Goal: Task Accomplishment & Management: Manage account settings

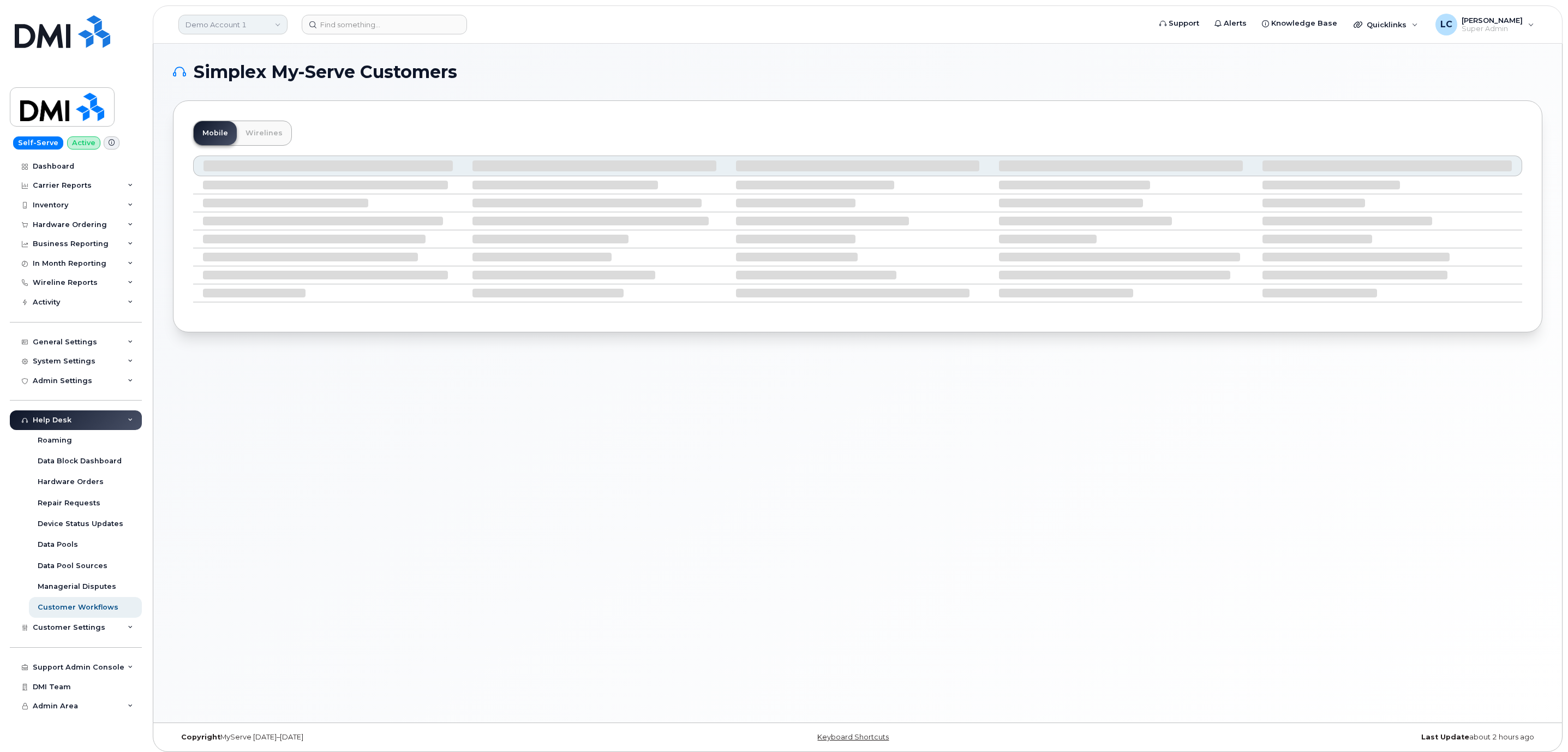
click at [266, 20] on link "Demo Account 1" at bounding box center [233, 24] width 109 height 19
click at [259, 52] on input at bounding box center [260, 52] width 143 height 19
type input "Kiewit"
click at [248, 151] on span "Kiewit Corporation" at bounding box center [241, 149] width 106 height 11
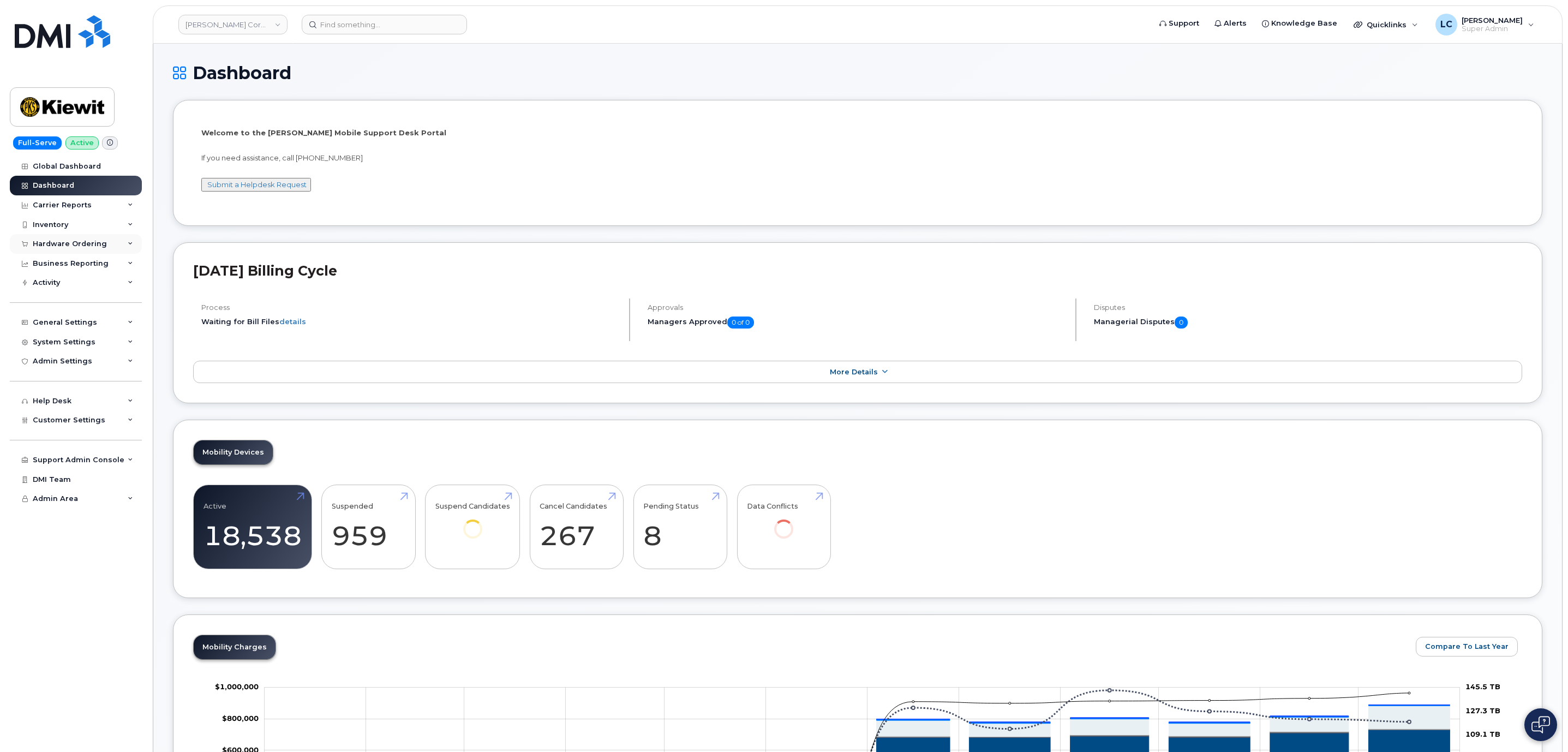
click at [112, 247] on div "Hardware Ordering" at bounding box center [76, 244] width 132 height 19
click at [66, 285] on link "Orders" at bounding box center [85, 285] width 113 height 21
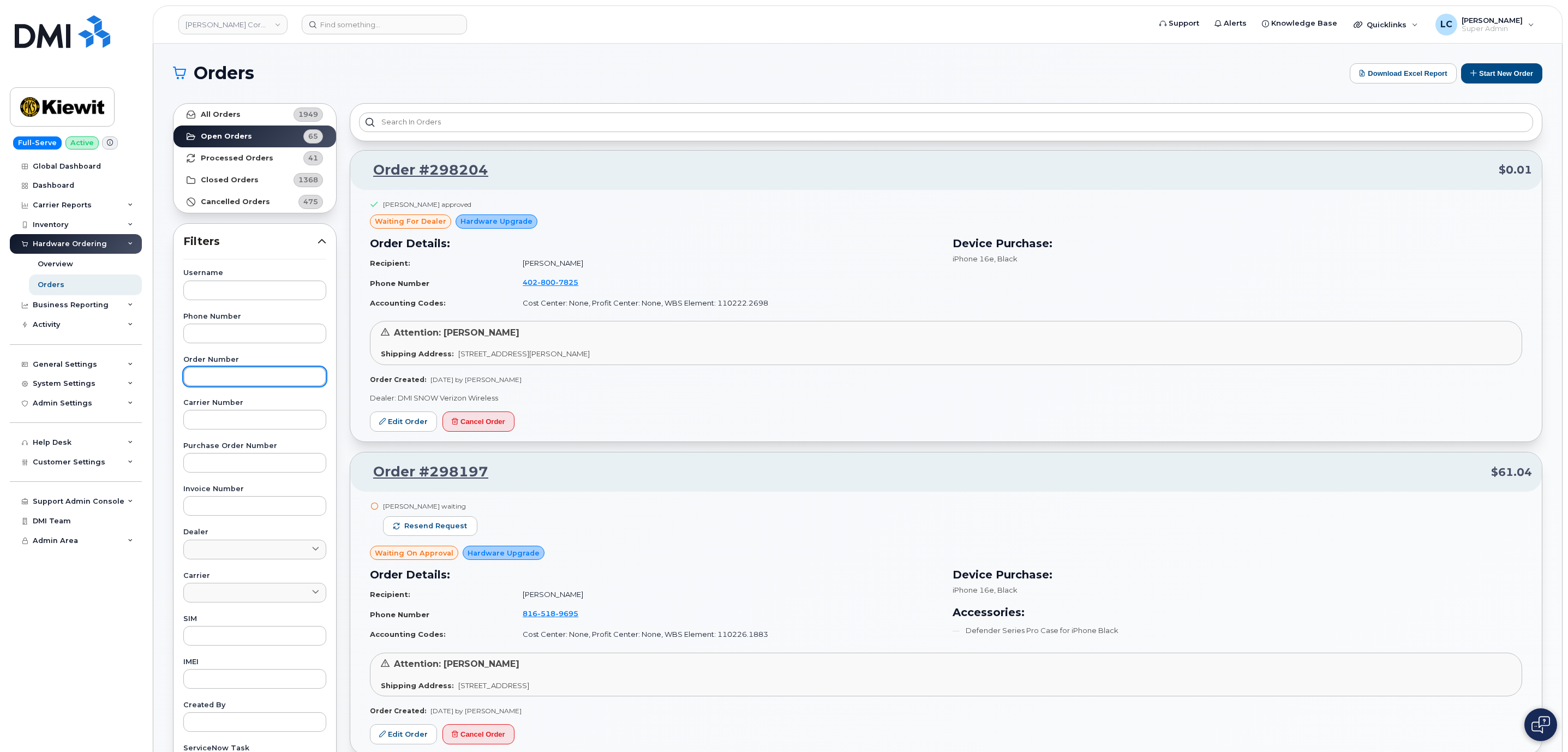
click at [248, 380] on input "text" at bounding box center [254, 376] width 143 height 19
paste input "295929"
type input "295929"
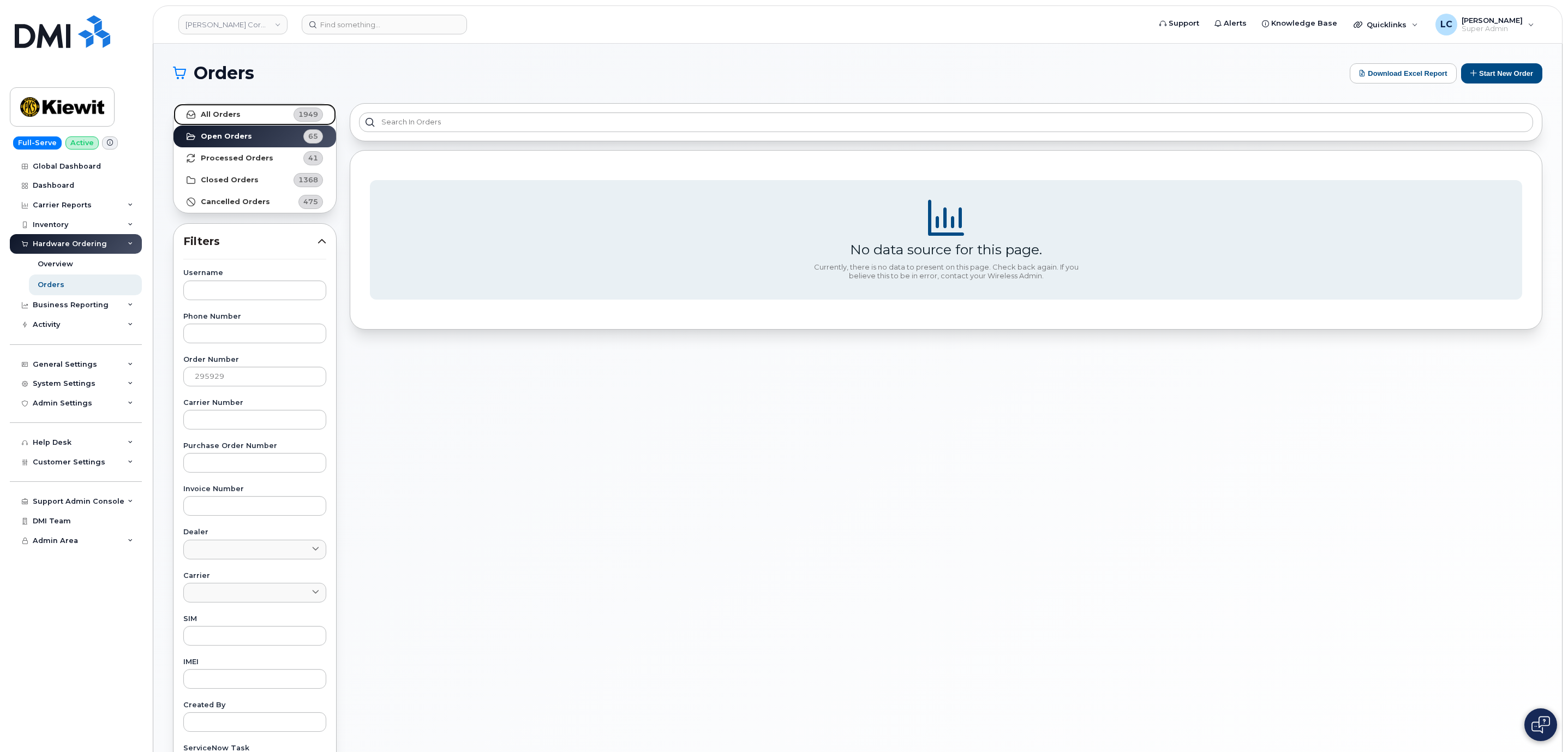
click at [236, 114] on strong "All Orders" at bounding box center [220, 114] width 40 height 9
click at [269, 383] on input "295929" at bounding box center [254, 376] width 143 height 19
drag, startPoint x: 197, startPoint y: 375, endPoint x: 149, endPoint y: 382, distance: 48.5
click at [155, 382] on div "Orders Download Excel Report Start New Order All Orders 1949 Open Orders 65 Pro…" at bounding box center [857, 460] width 1408 height 833
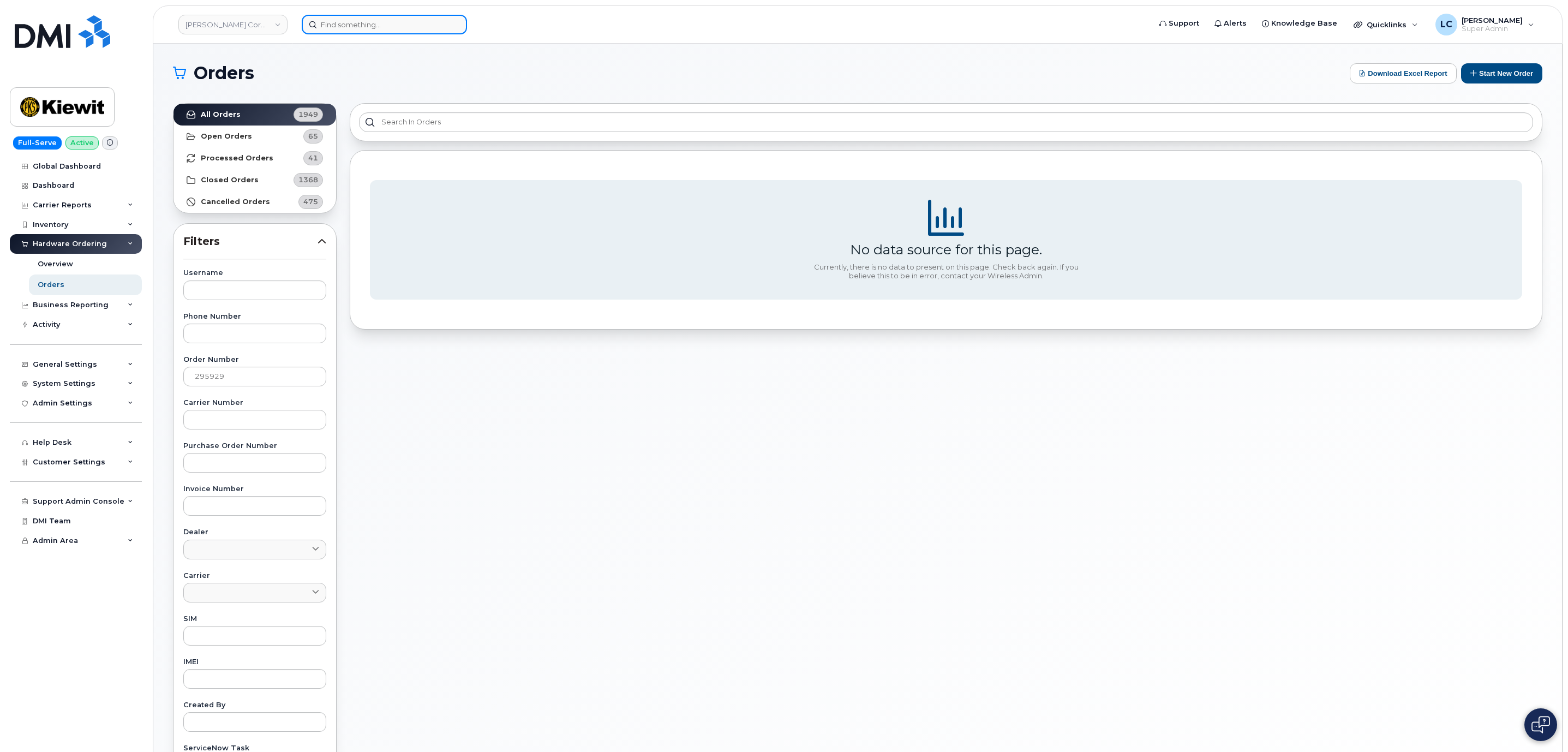
click at [391, 28] on input at bounding box center [384, 24] width 165 height 19
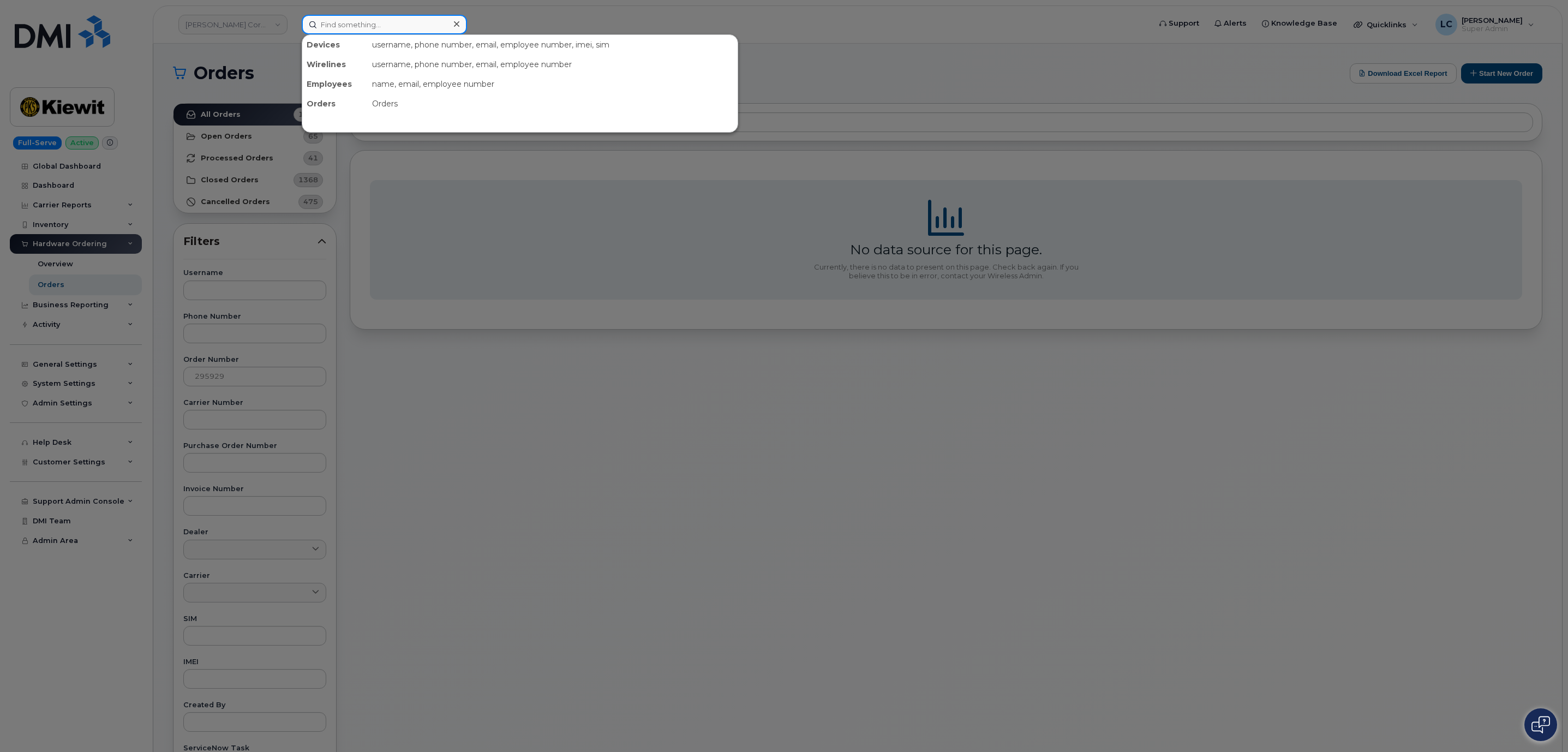
paste input "295929"
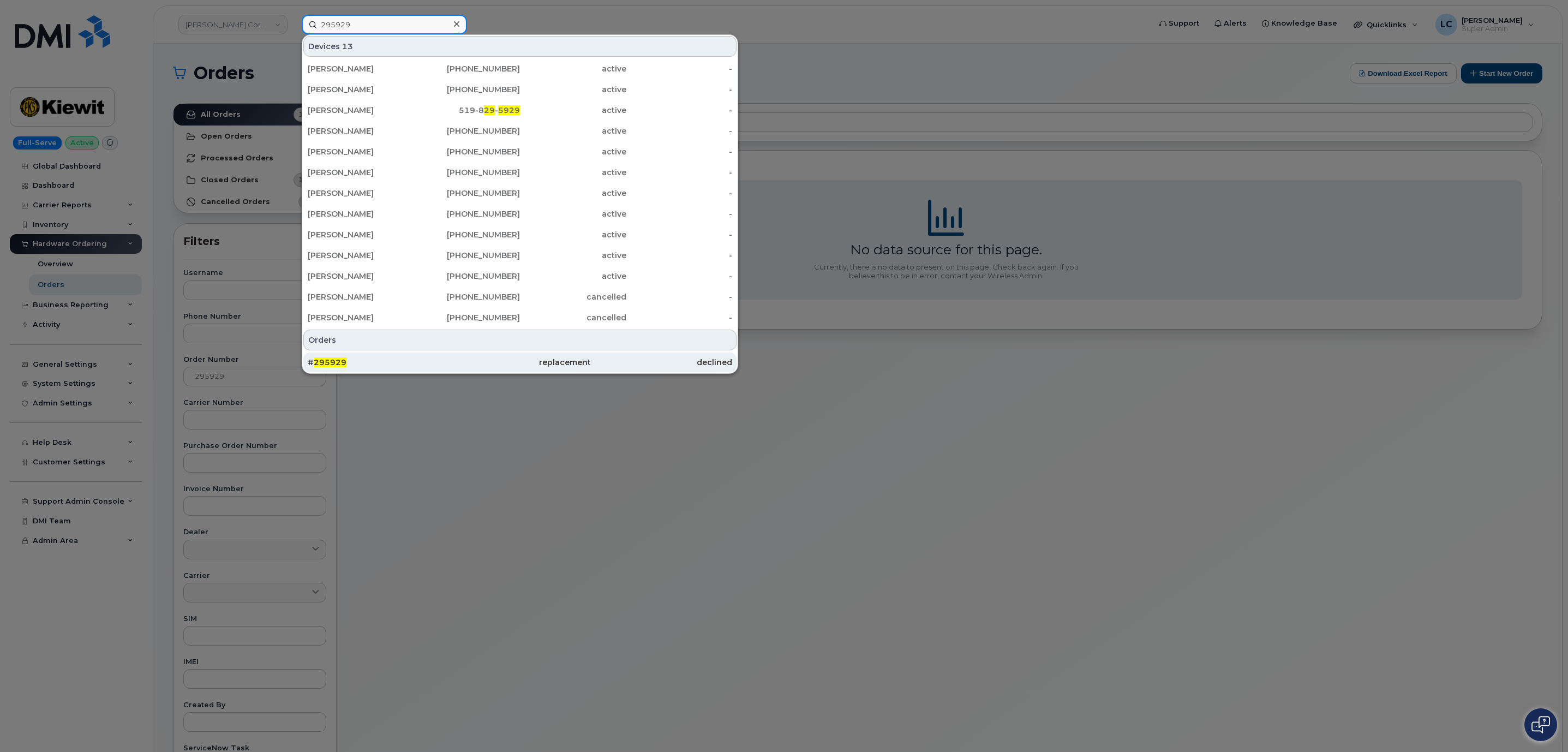
type input "295929"
click at [443, 362] on div "# 295929" at bounding box center [378, 362] width 142 height 11
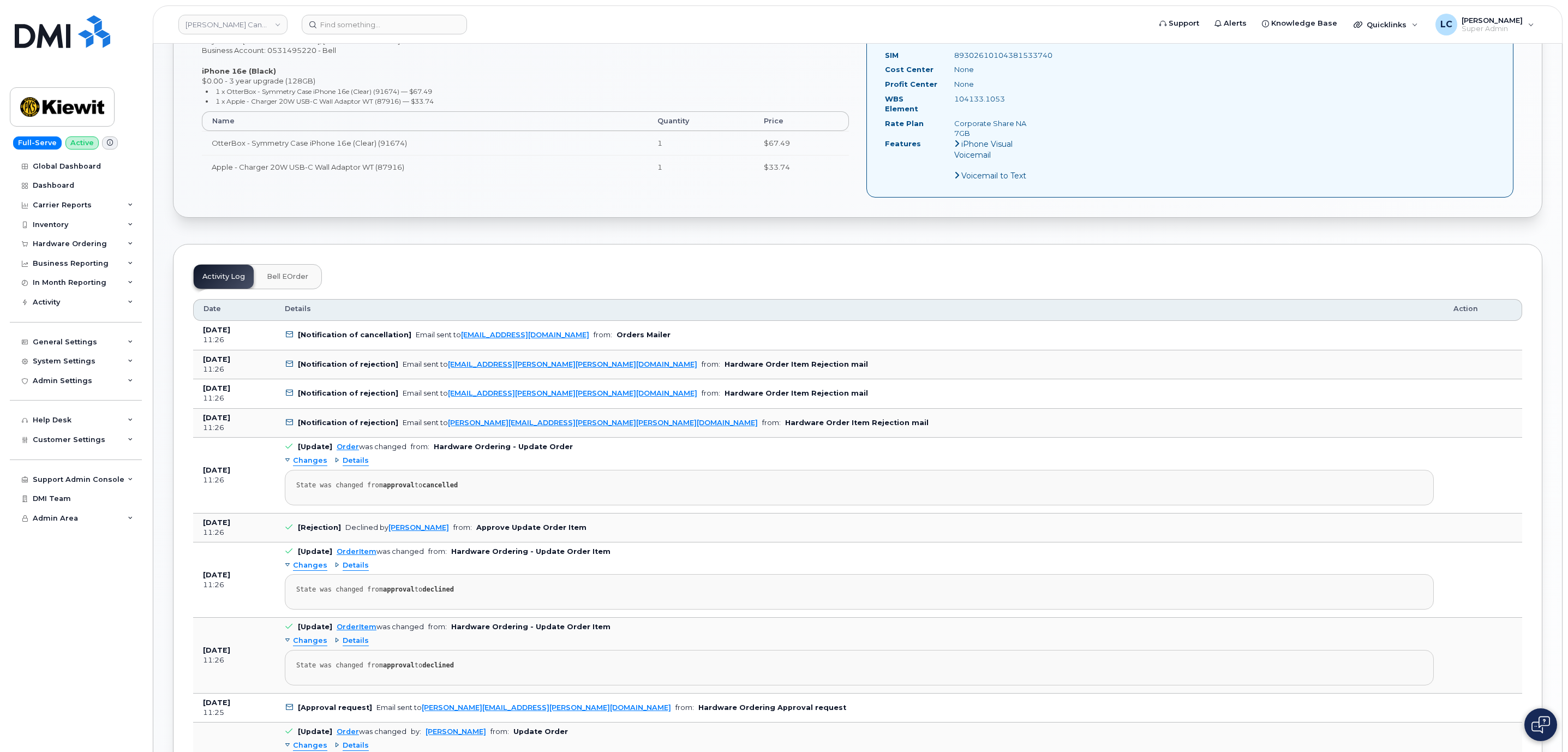
scroll to position [491, 0]
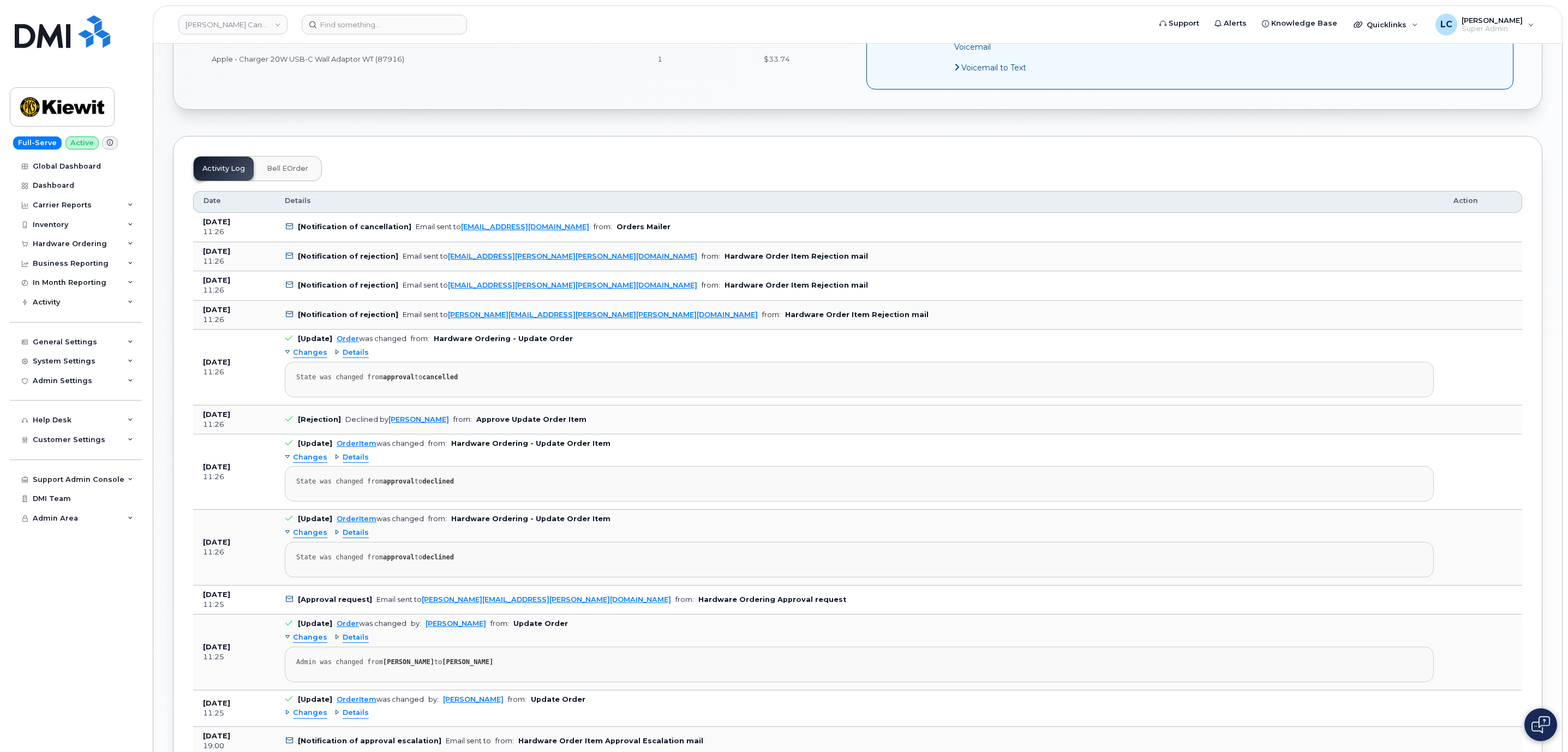
click at [480, 416] on b "Approve Update Order Item" at bounding box center [531, 419] width 110 height 8
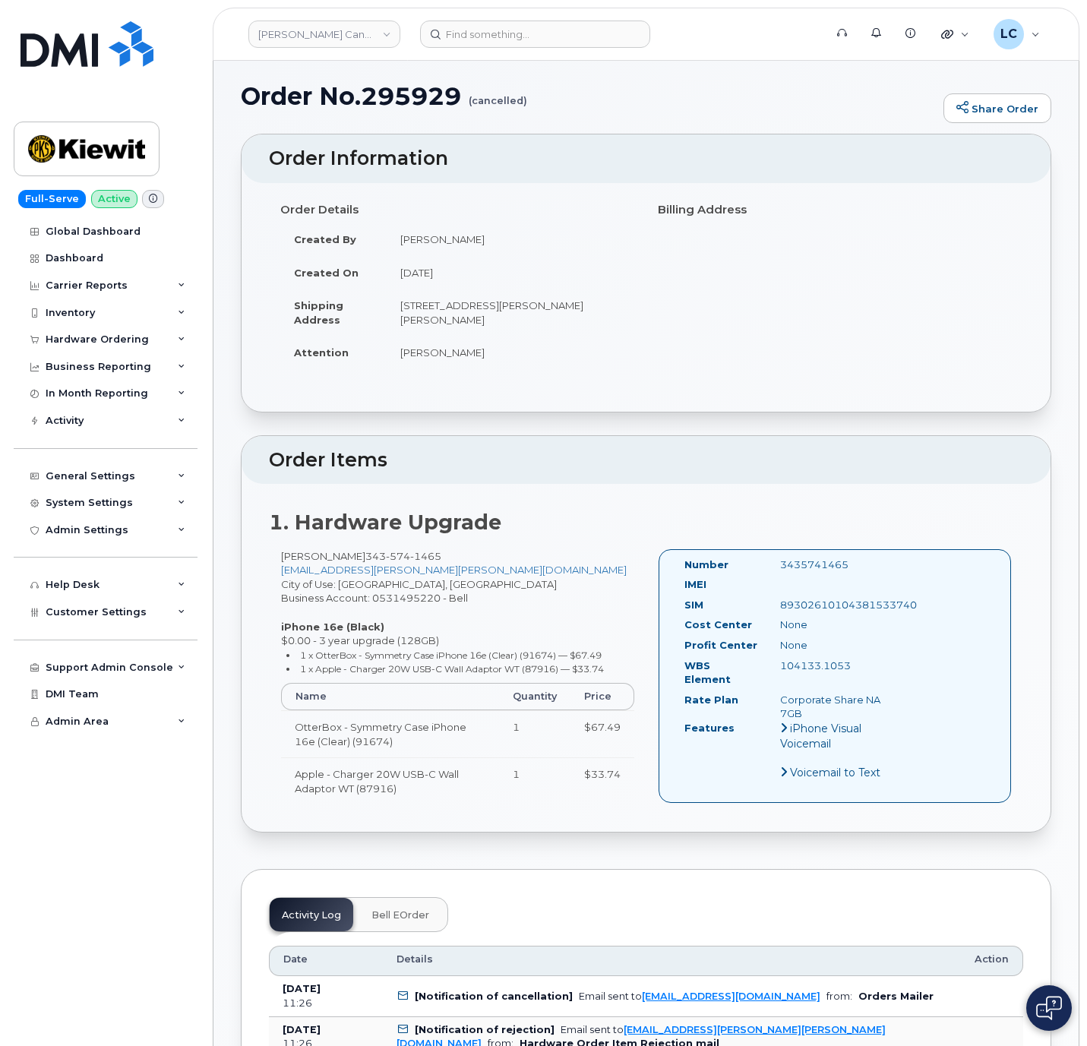
scroll to position [0, 0]
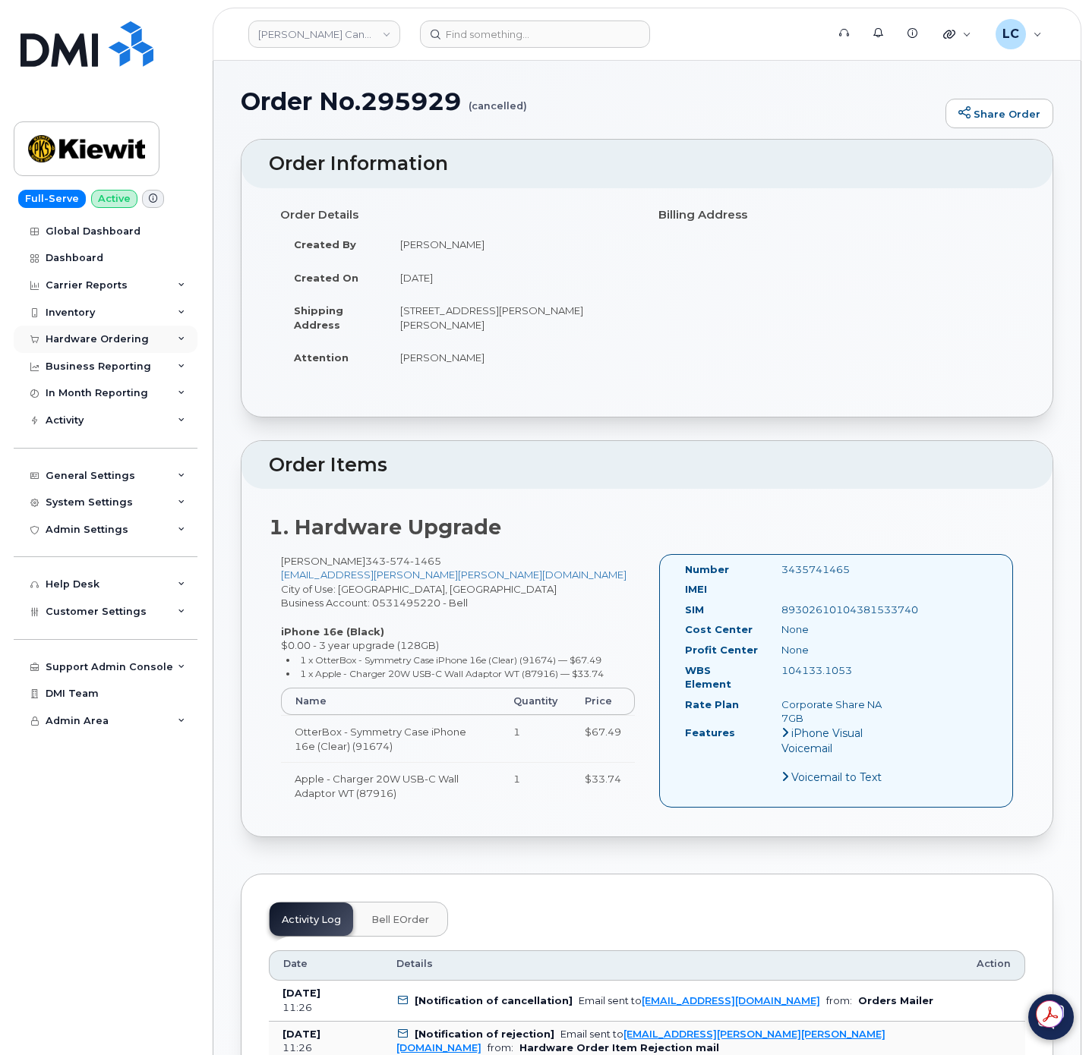
click at [144, 333] on div "Hardware Ordering" at bounding box center [106, 339] width 184 height 27
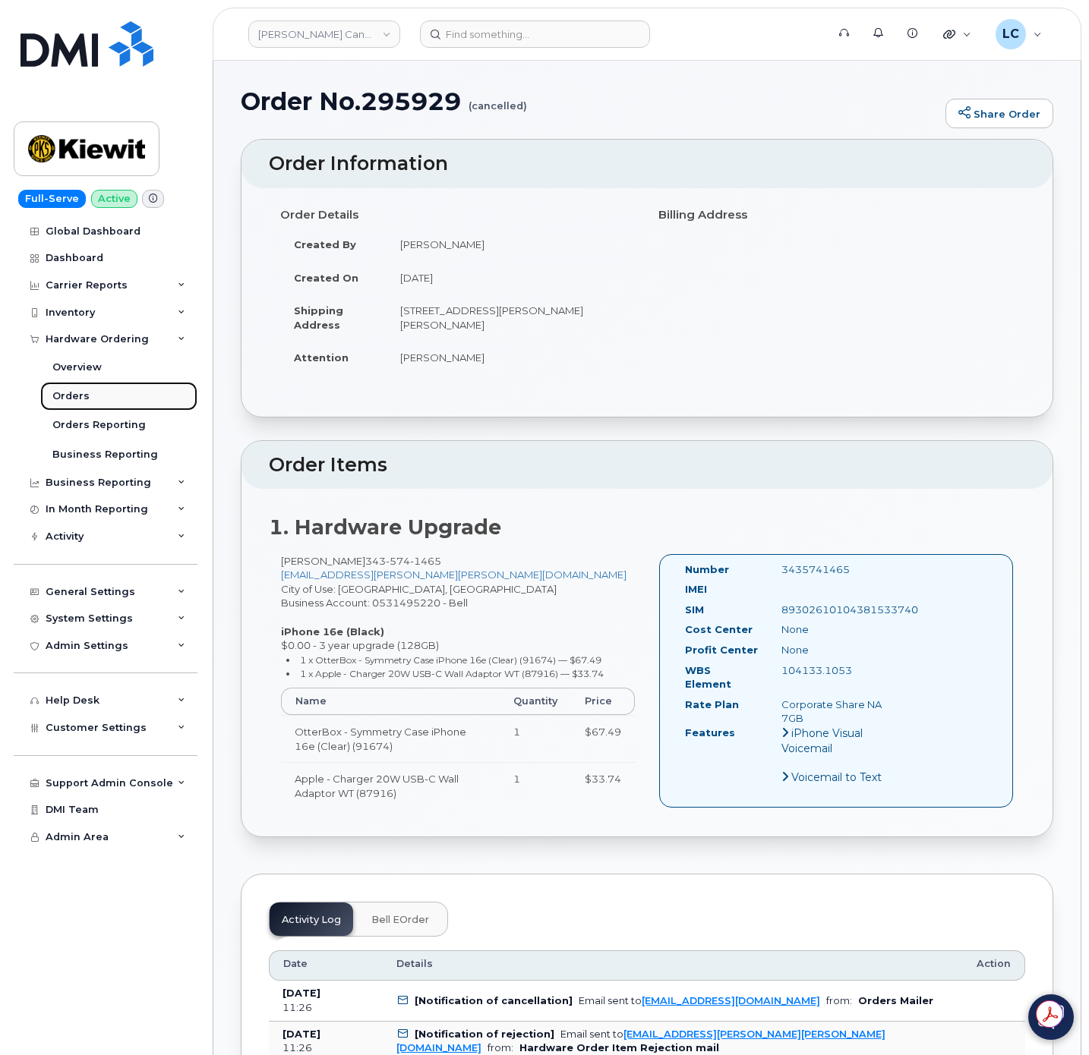
click at [98, 390] on link "Orders" at bounding box center [118, 396] width 157 height 29
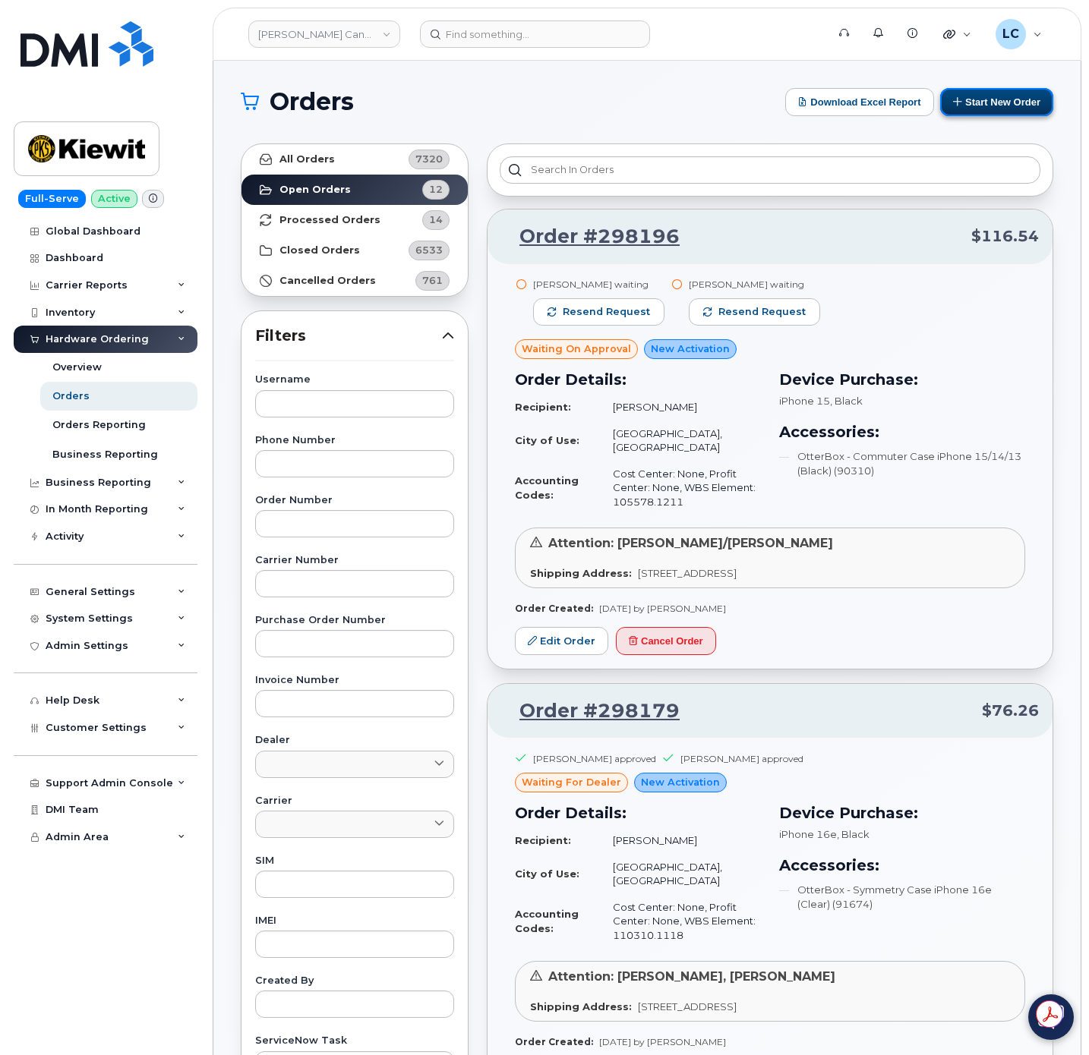
click at [991, 105] on button "Start New Order" at bounding box center [996, 102] width 113 height 28
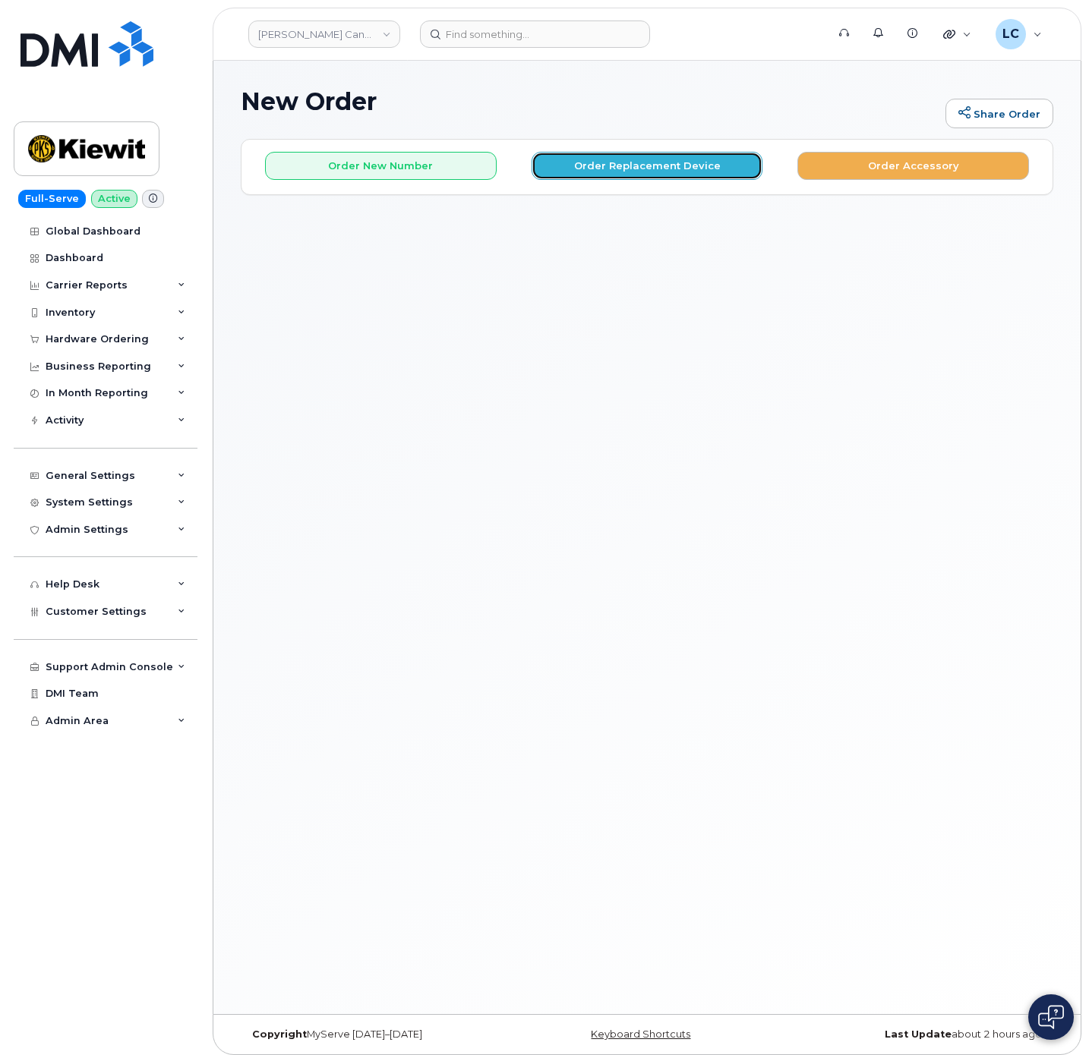
click at [661, 176] on button "Order Replacement Device" at bounding box center [648, 166] width 232 height 28
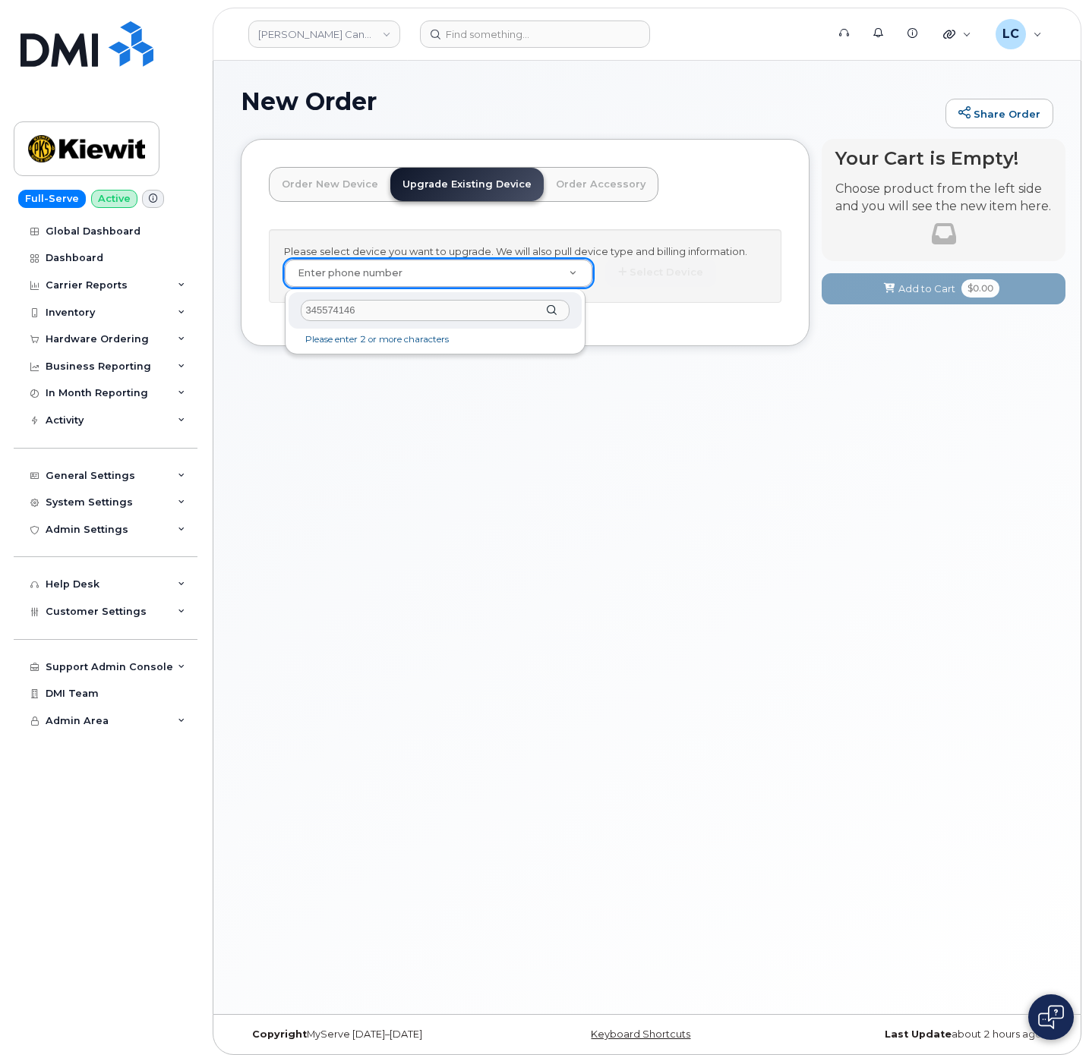
type input "3455741465"
click at [431, 305] on input "3455741465" at bounding box center [435, 311] width 268 height 22
drag, startPoint x: 431, startPoint y: 305, endPoint x: 242, endPoint y: 296, distance: 189.3
click at [242, 296] on body "Kiewit Canada Inc Support Alerts Knowledge Base Quicklinks Suspend / Cancel Dev…" at bounding box center [544, 531] width 1089 height 1063
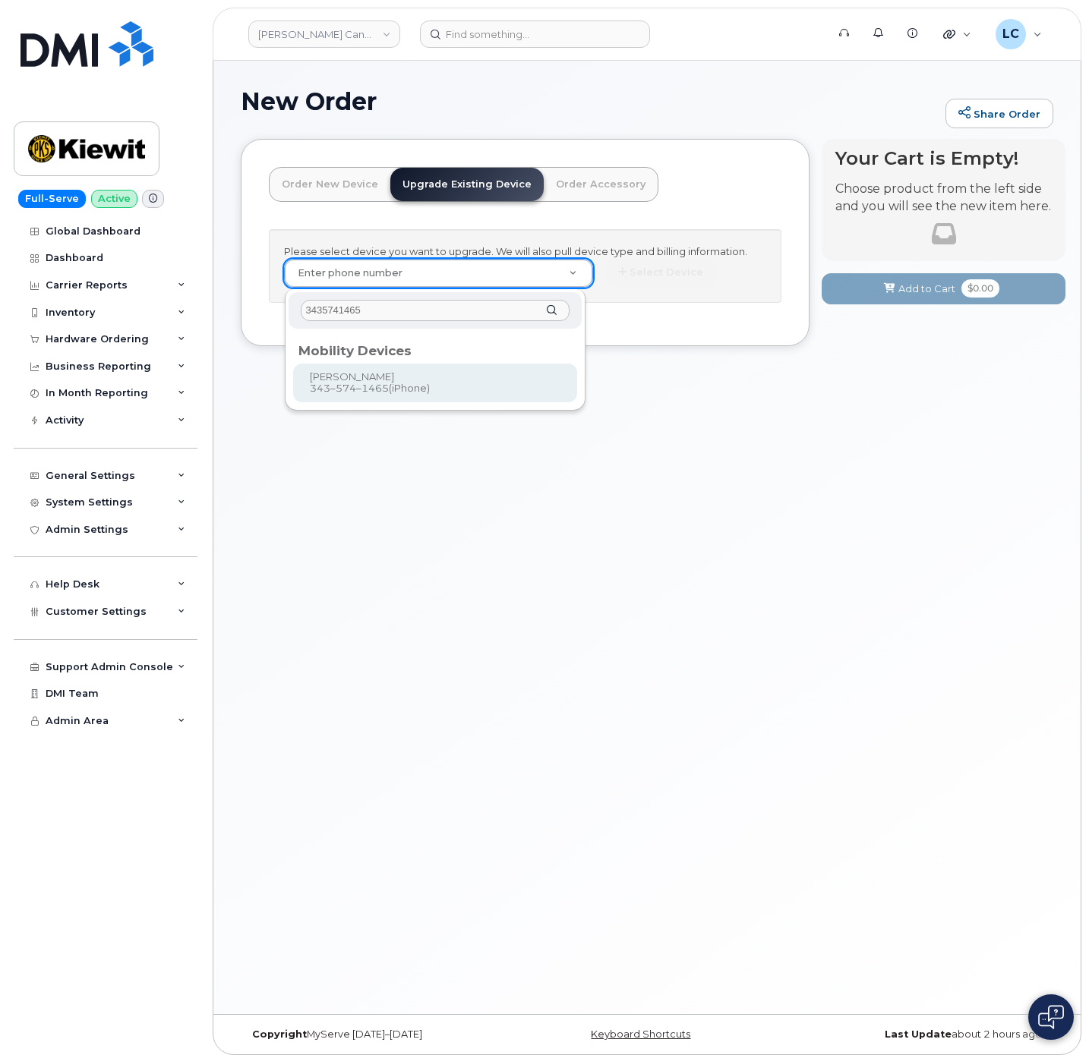
type input "3435741465"
type input "600068"
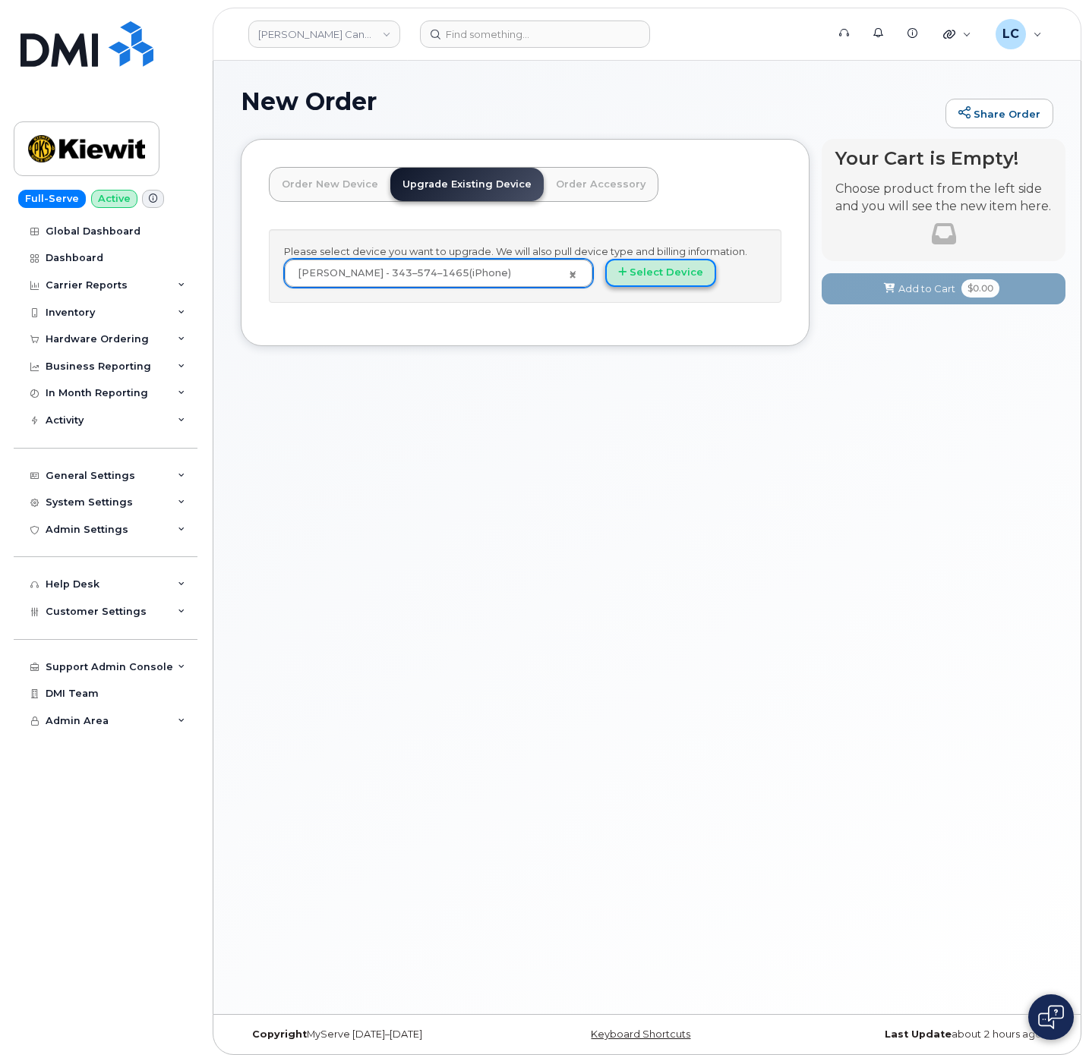
click at [663, 276] on button "Select Device" at bounding box center [660, 273] width 111 height 28
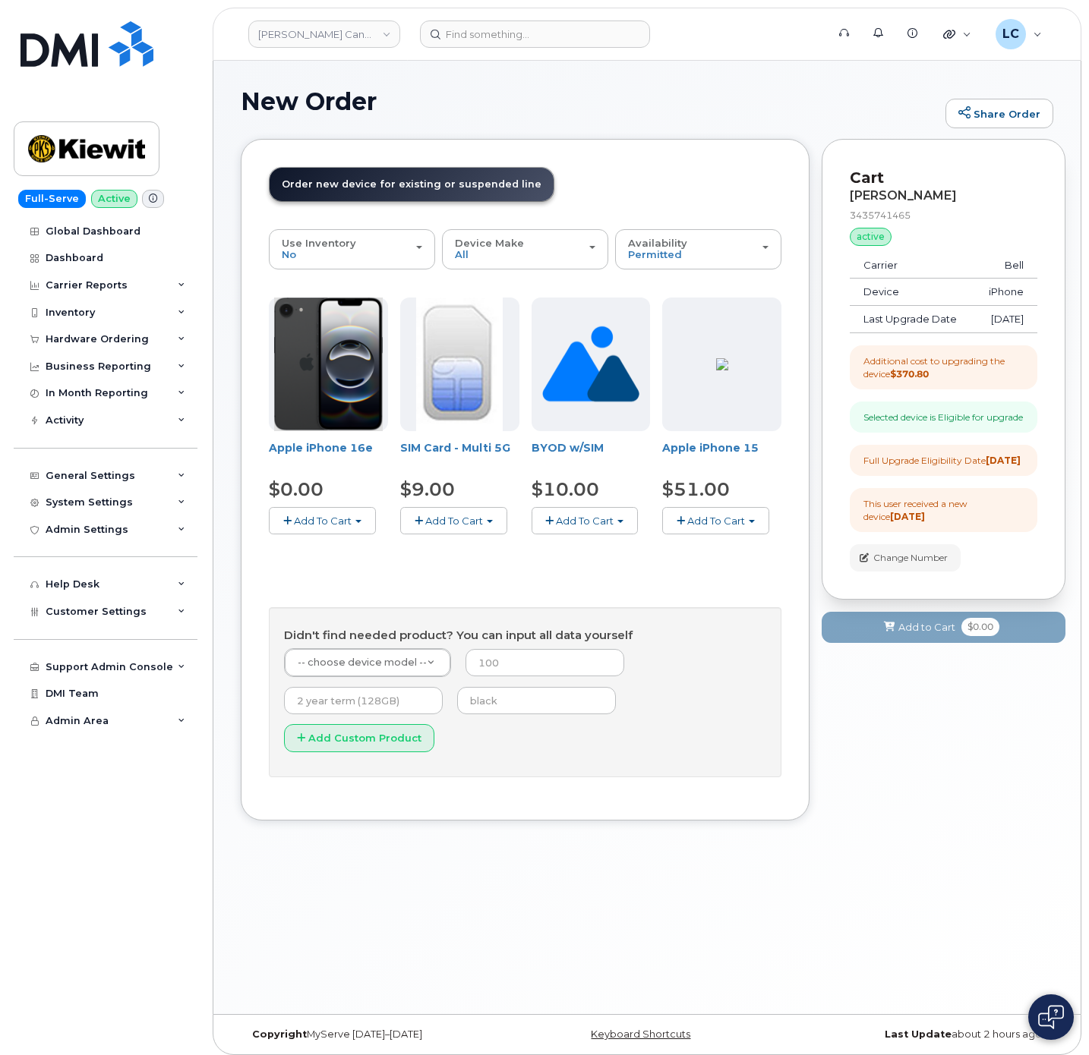
click at [347, 526] on span "Add To Cart" at bounding box center [323, 521] width 58 height 12
click at [354, 550] on link "$0.00 - 3 year upgrade (128GB)" at bounding box center [367, 549] width 188 height 19
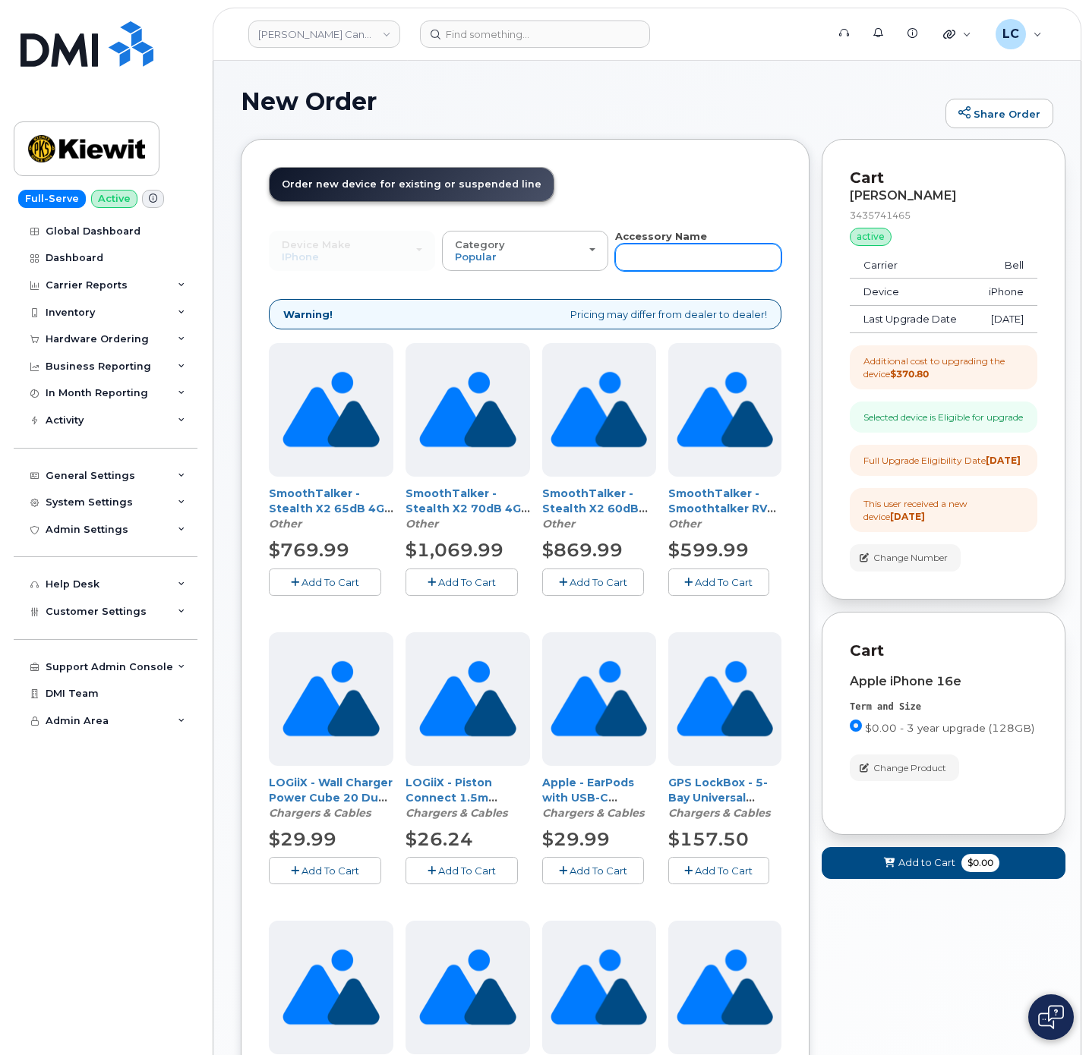
click at [650, 262] on input "text" at bounding box center [698, 257] width 166 height 27
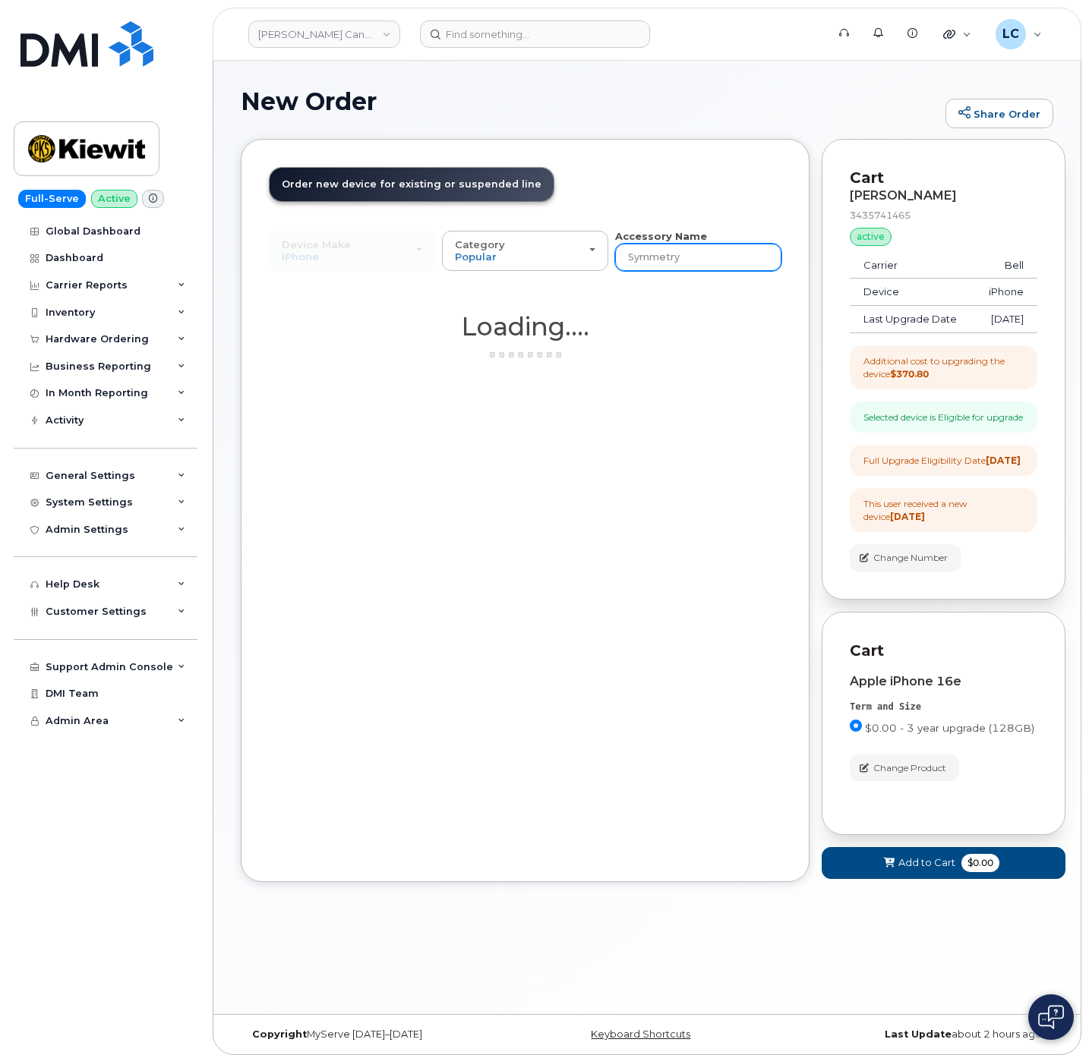
type input "Symmetry"
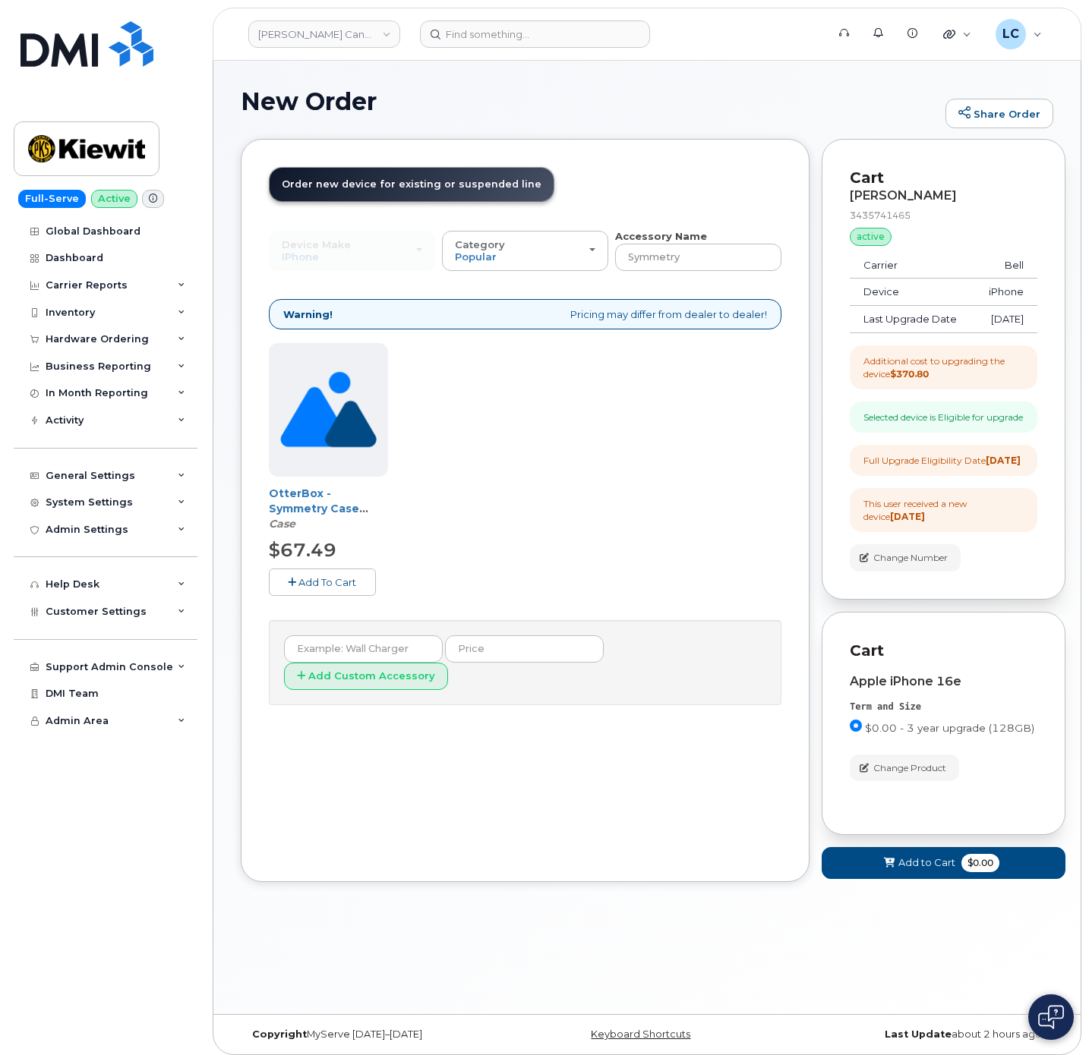
click at [308, 583] on span "Add To Cart" at bounding box center [327, 582] width 58 height 12
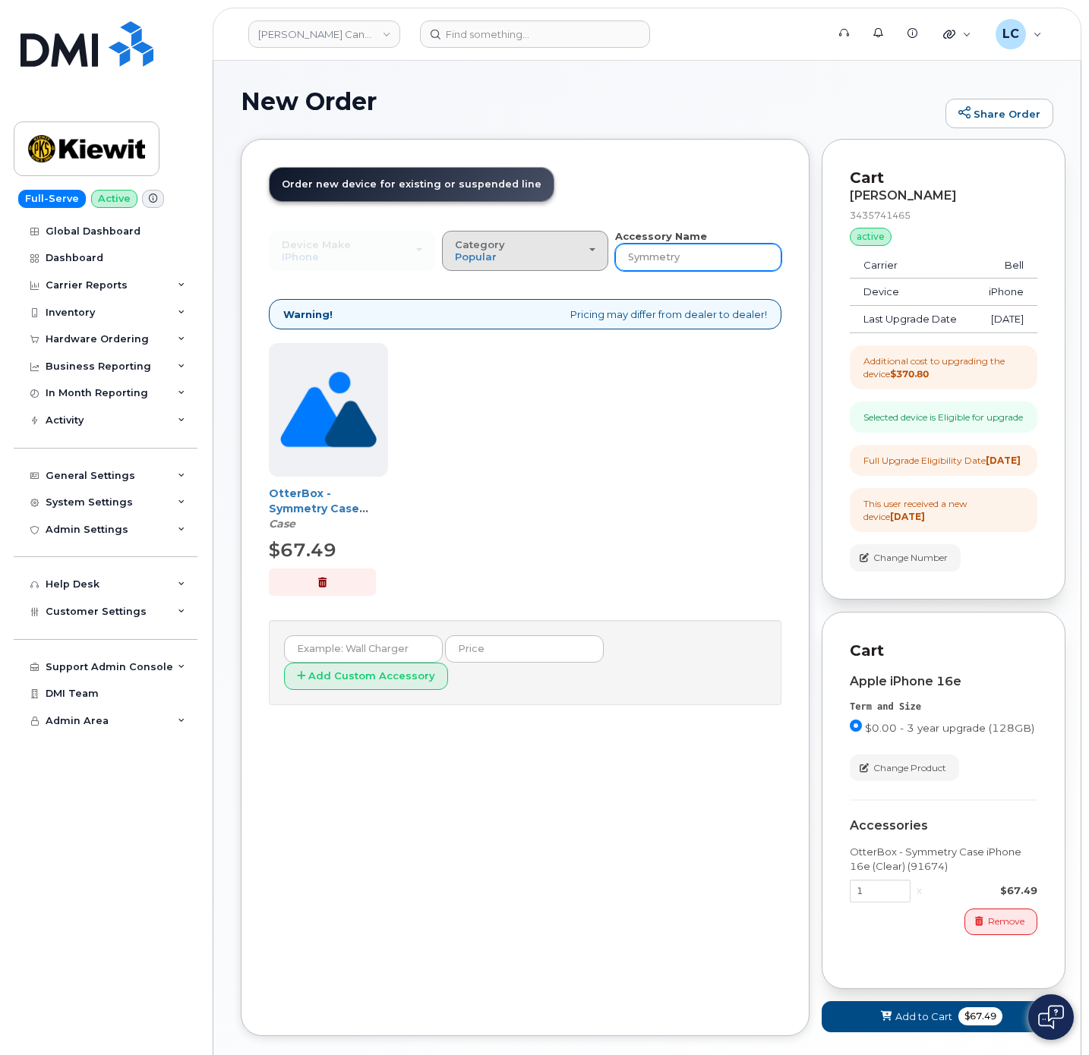
drag, startPoint x: 711, startPoint y: 260, endPoint x: 526, endPoint y: 258, distance: 185.3
click at [526, 258] on div "Device Make All Android Cell Phone HUB iPhone Modem Tablet All Android Cell Pho…" at bounding box center [525, 250] width 513 height 42
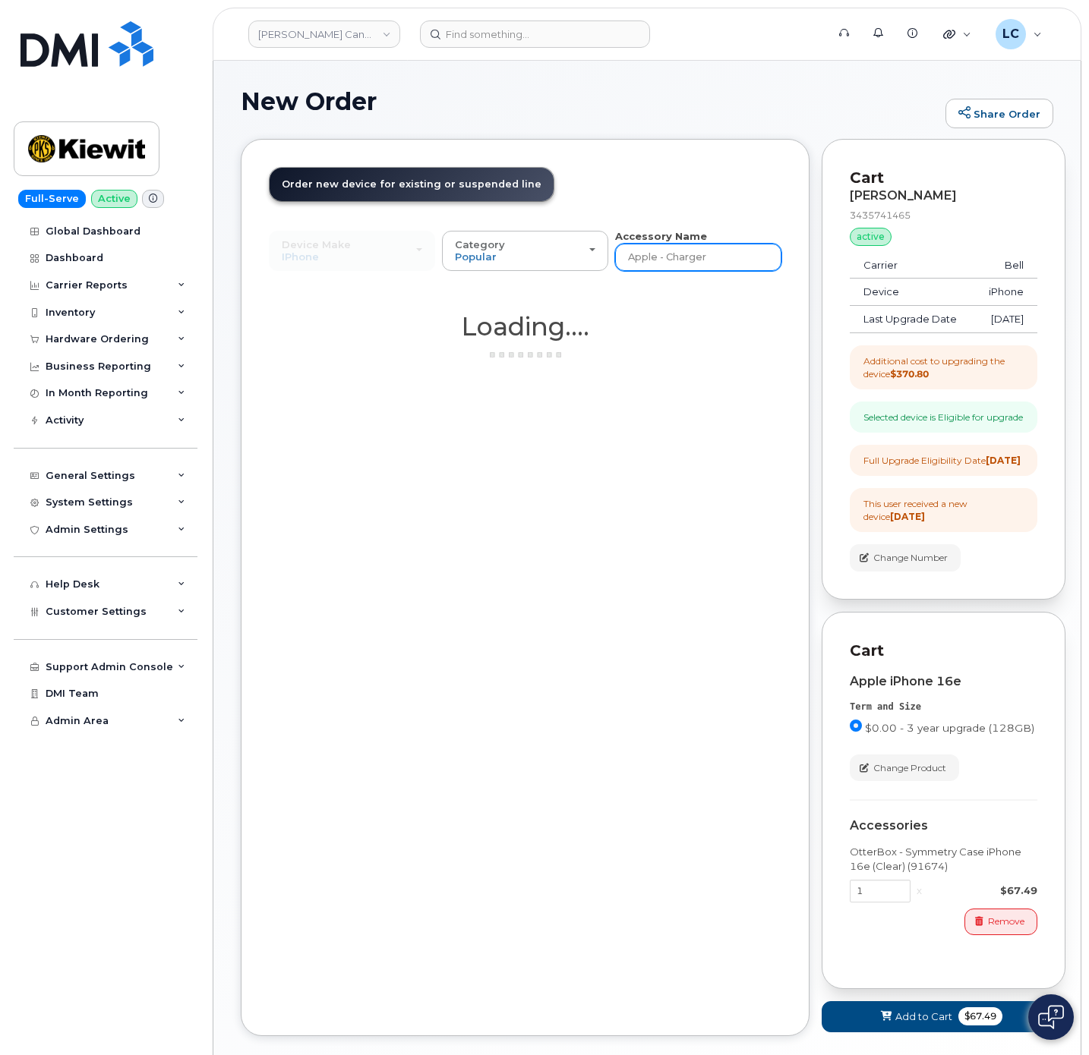
type input "Apple - Charger"
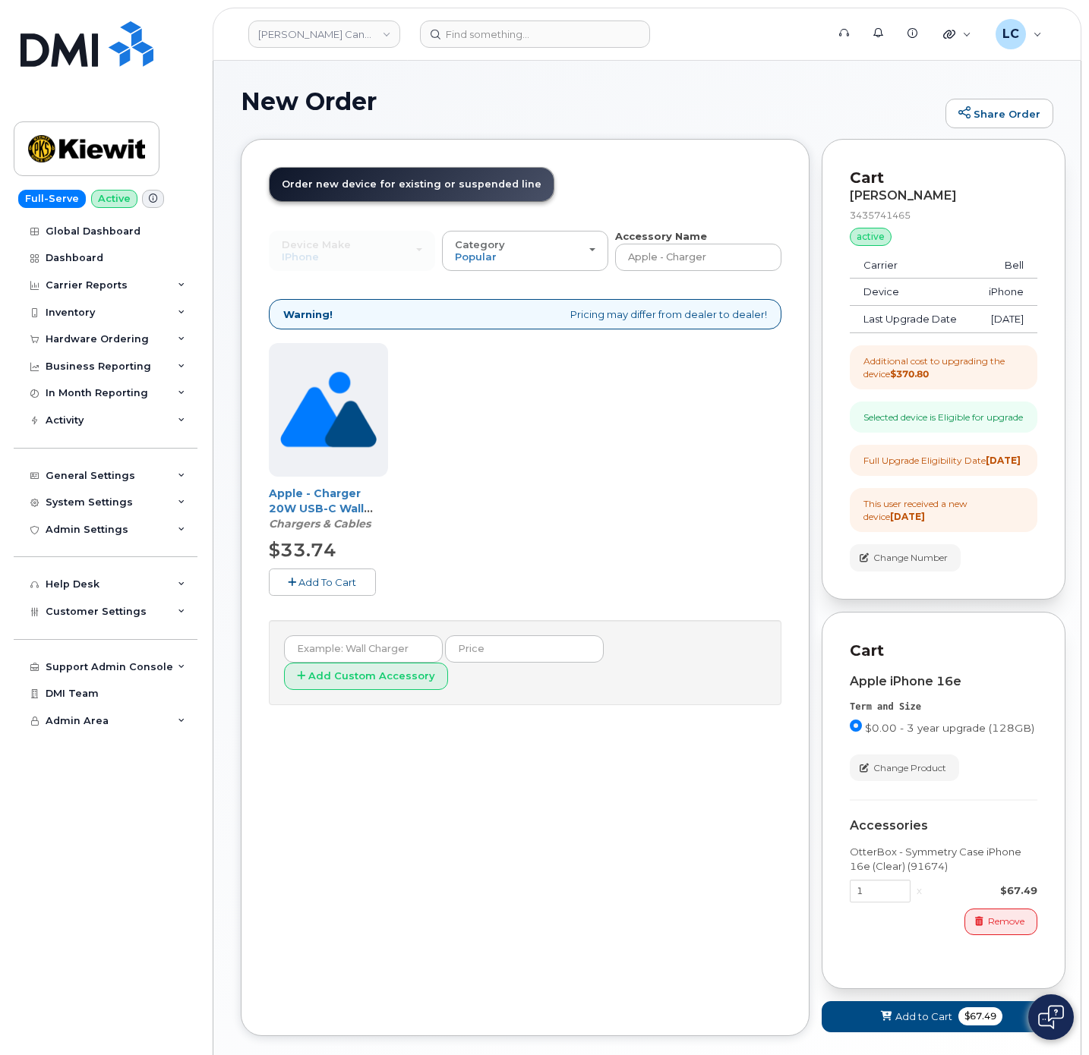
click at [338, 588] on span "Add To Cart" at bounding box center [327, 582] width 58 height 12
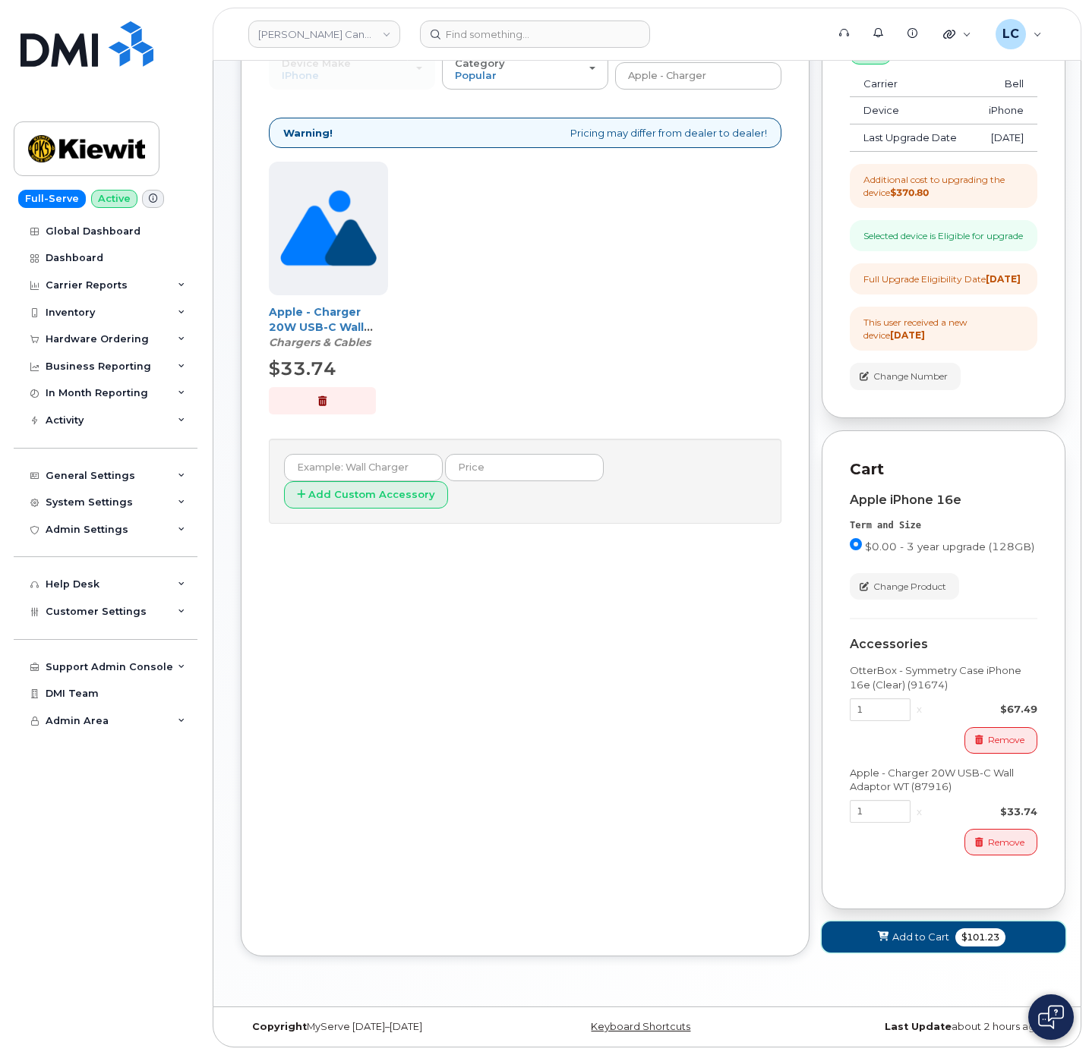
click at [926, 938] on span "Add to Cart" at bounding box center [920, 937] width 57 height 14
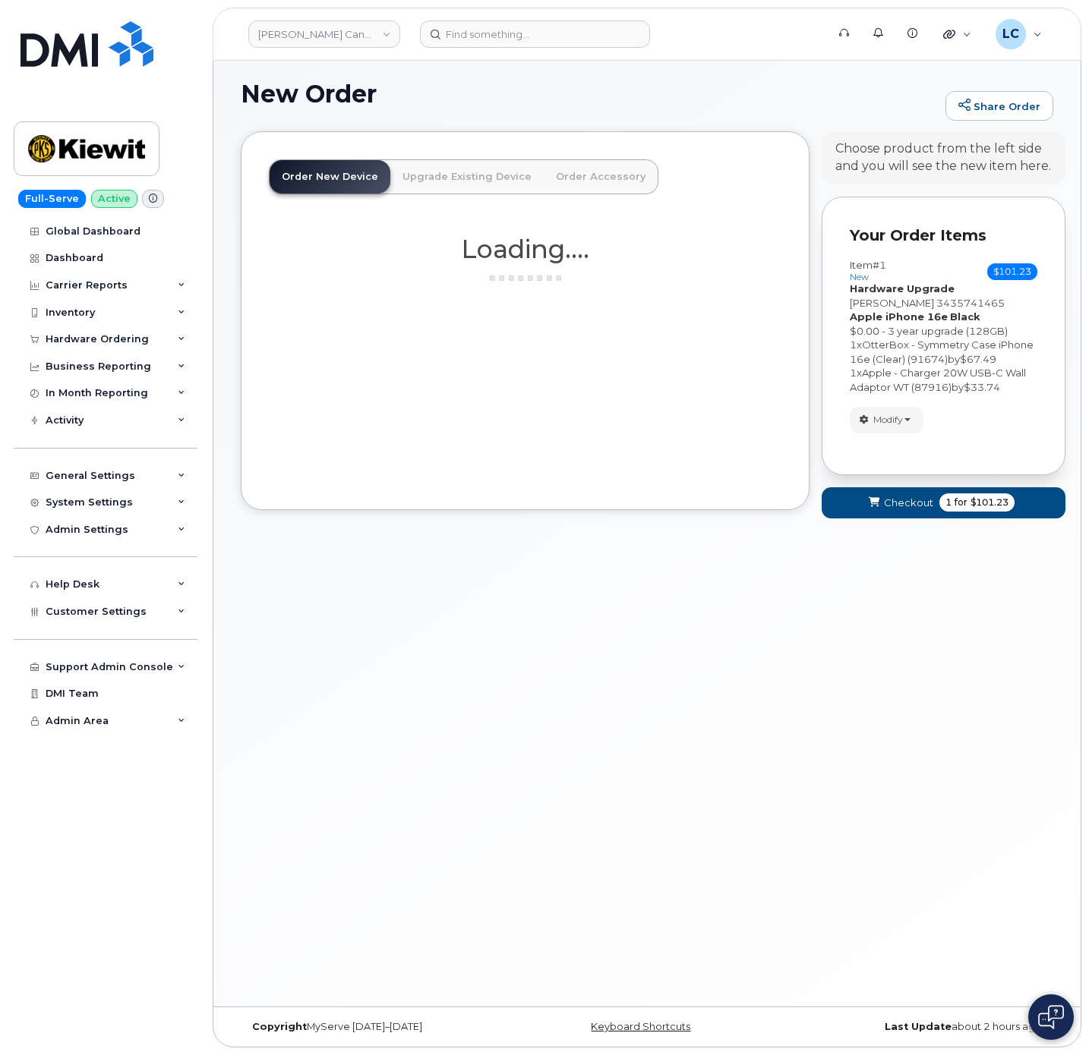
scroll to position [8, 0]
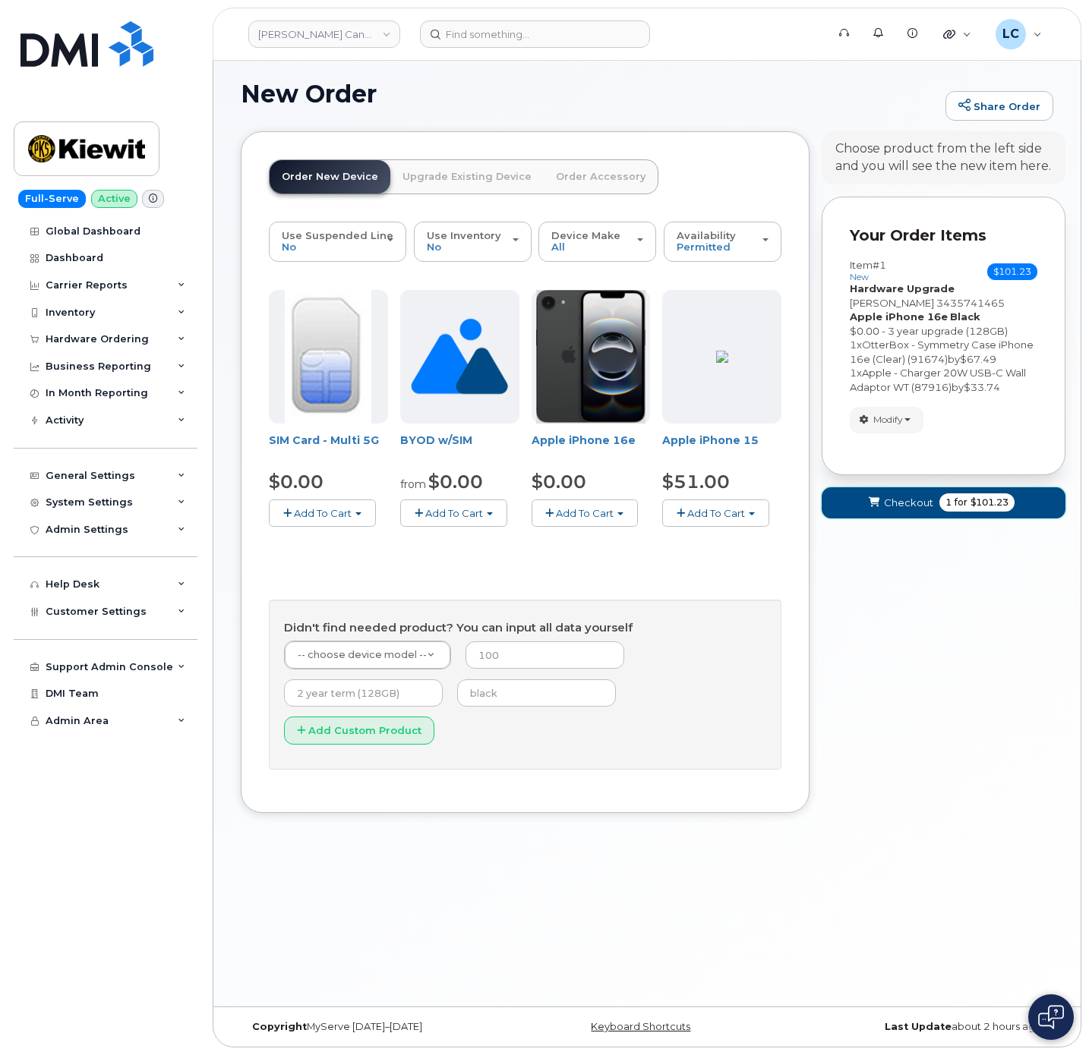
click at [945, 509] on span "1" at bounding box center [948, 503] width 6 height 14
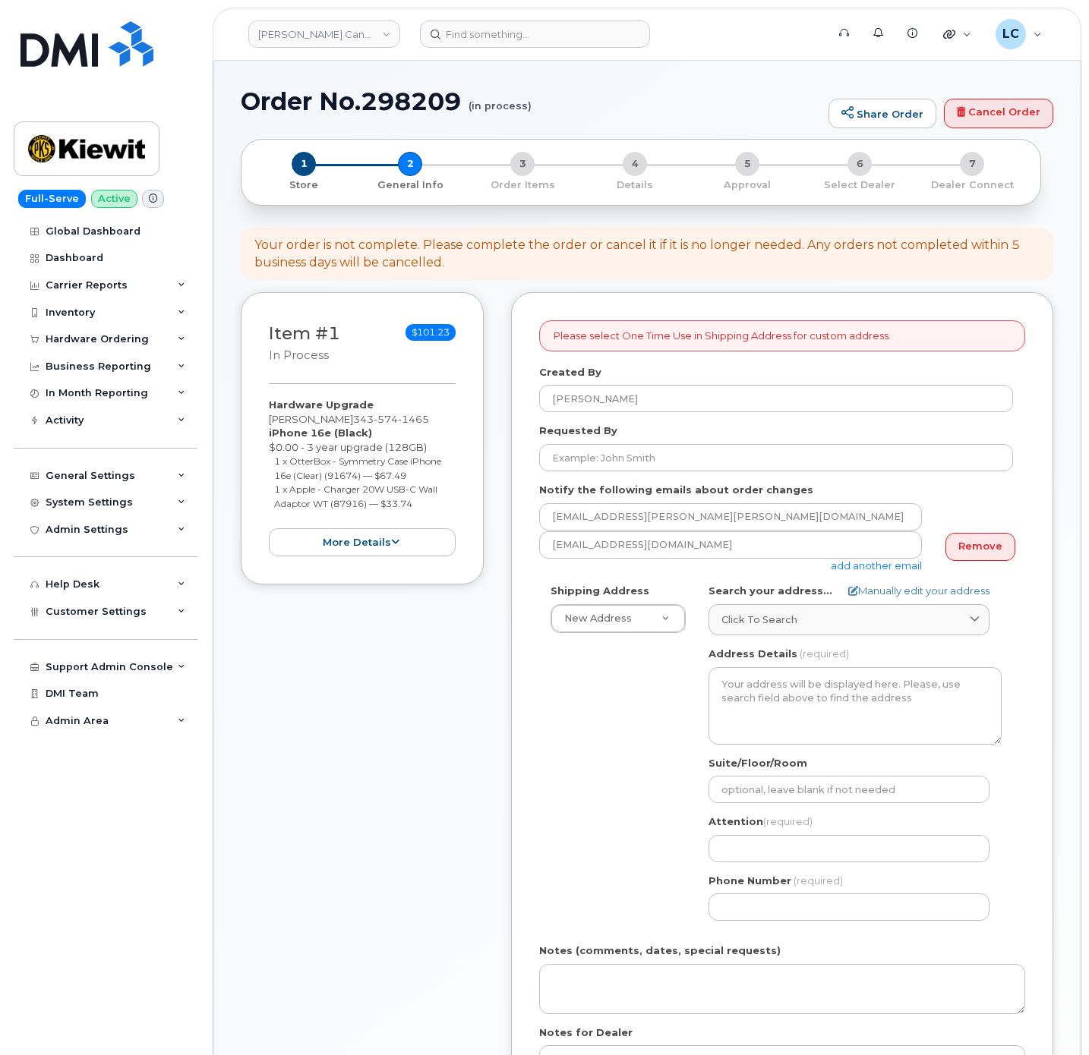
select select
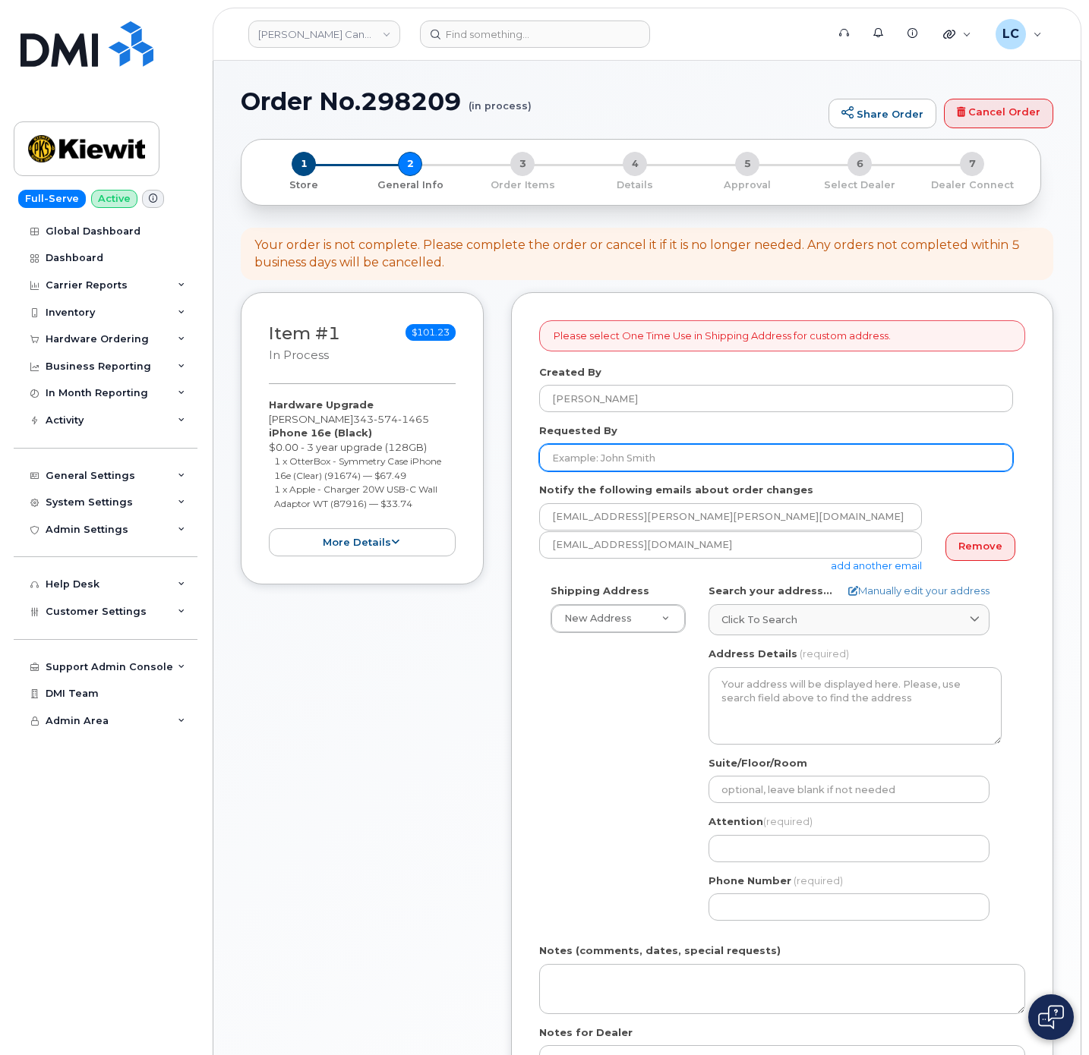
click at [620, 454] on input "Requested By" at bounding box center [776, 457] width 474 height 27
paste input "[PERSON_NAME]"
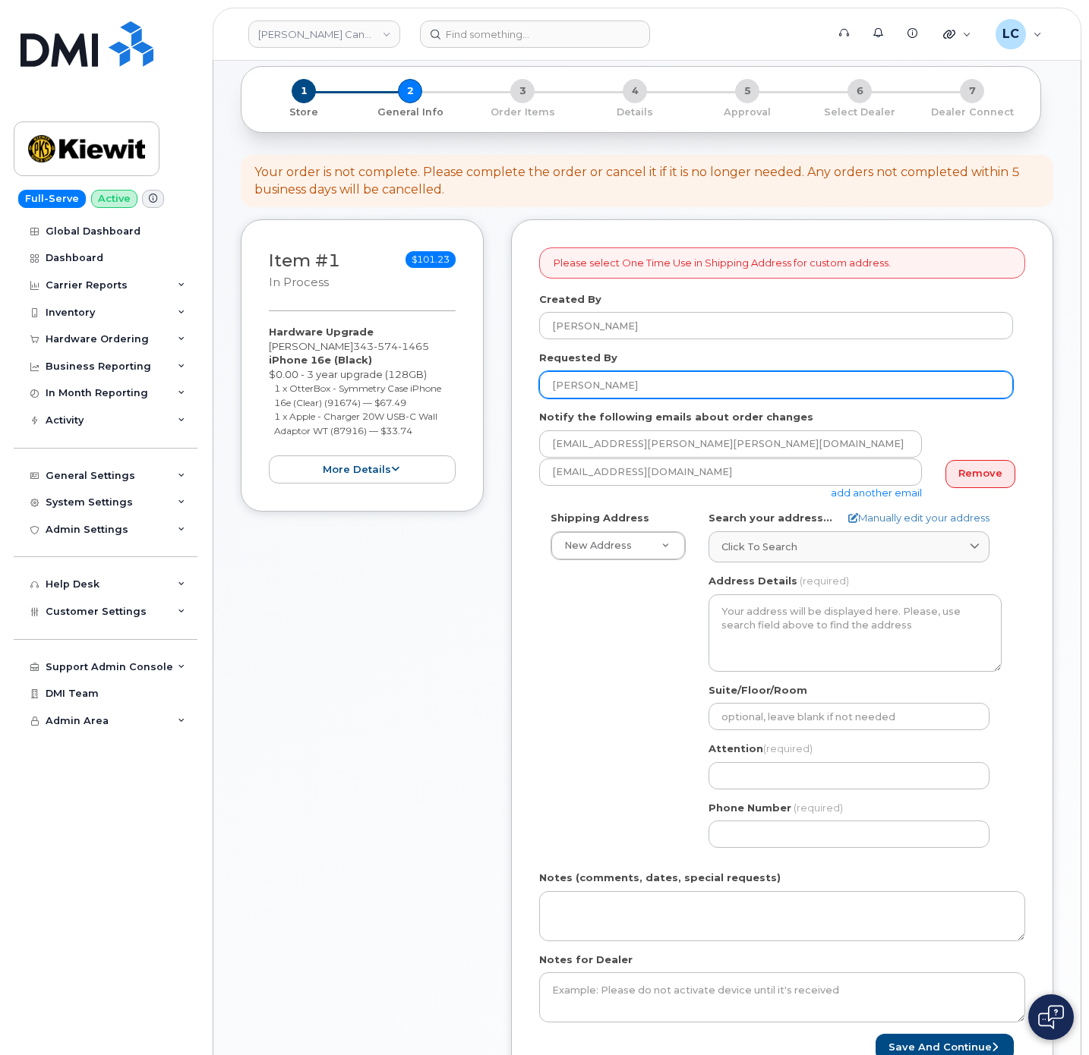
scroll to position [114, 0]
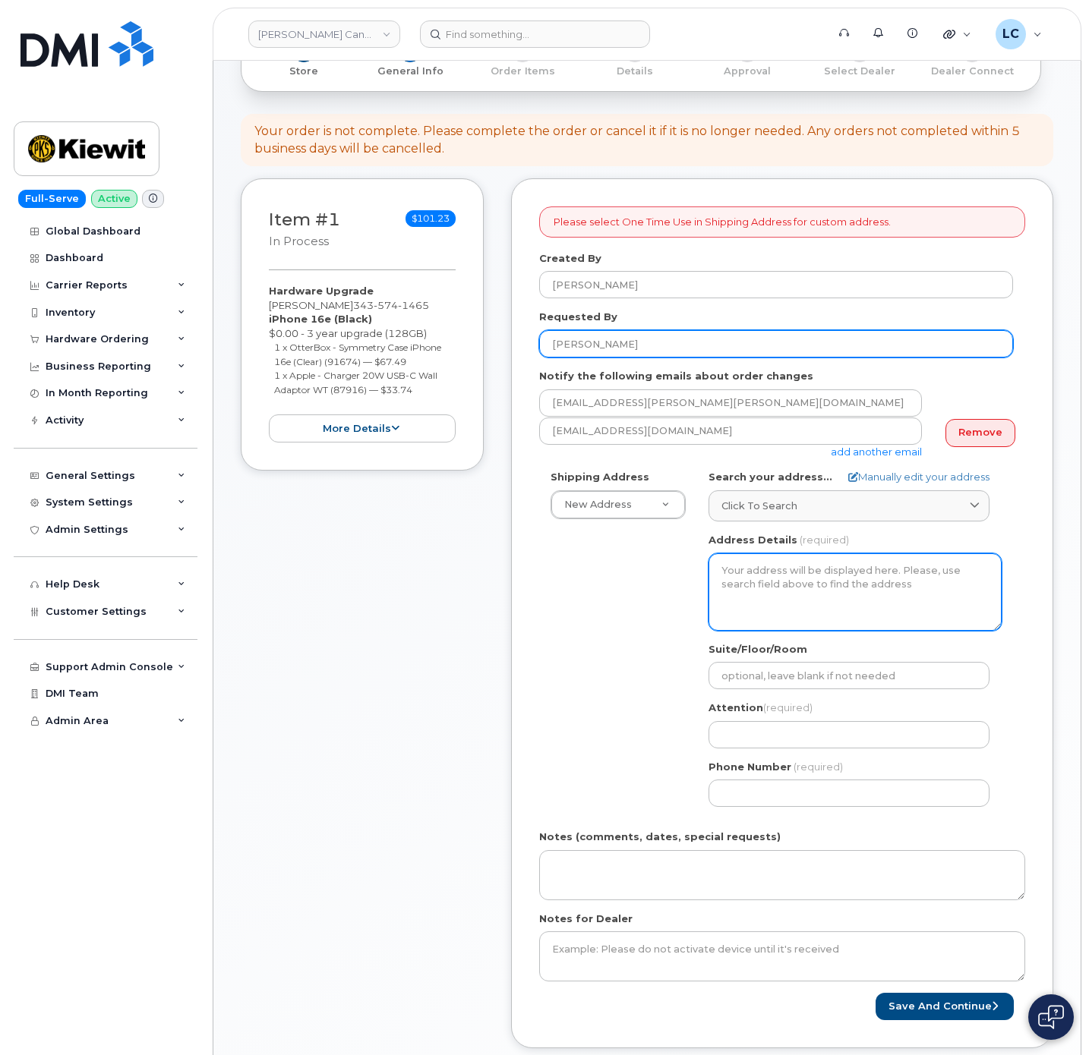
type input "[PERSON_NAME]"
click at [812, 595] on textarea "Address Details" at bounding box center [854, 592] width 293 height 77
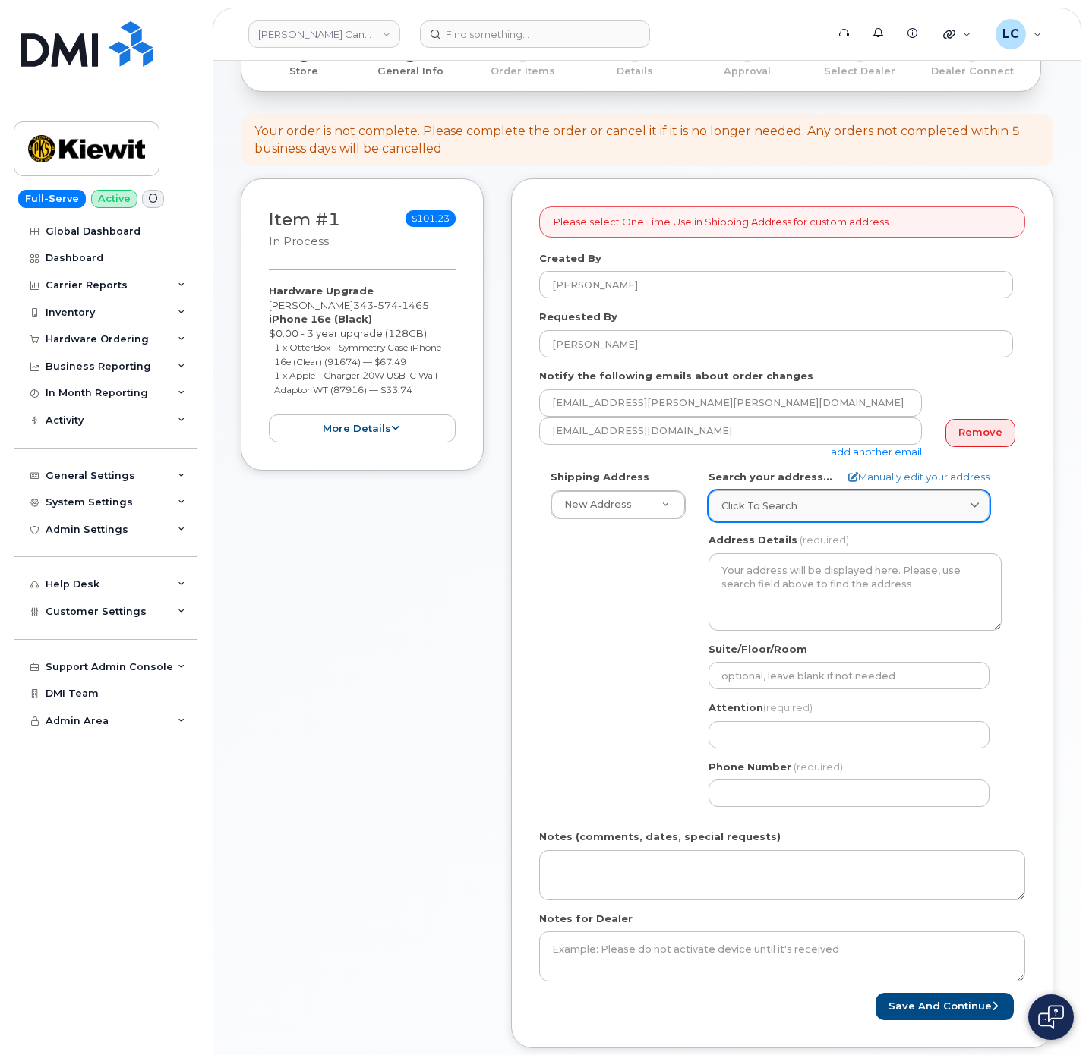
click at [818, 516] on link "Click to search" at bounding box center [848, 506] width 281 height 31
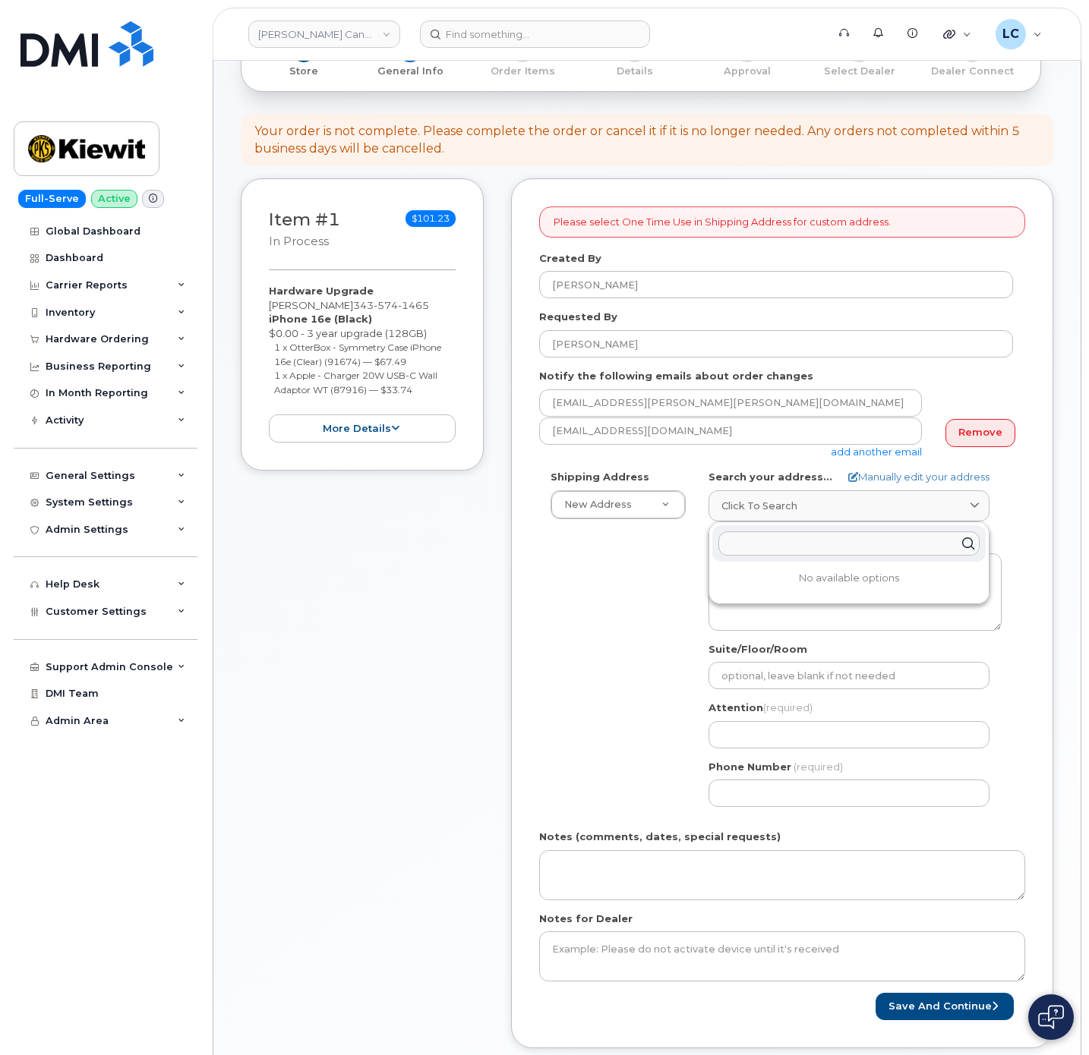
click at [787, 552] on input "text" at bounding box center [848, 544] width 261 height 24
paste input "12250 33 St NE, Edmonton, AB T6S 1H6"
type input "12250 33 St NE, Edmonton, AB T6S 1H6"
click at [809, 592] on div "12250 33 St NE Edmonton AB T6S 1H6" at bounding box center [848, 580] width 273 height 25
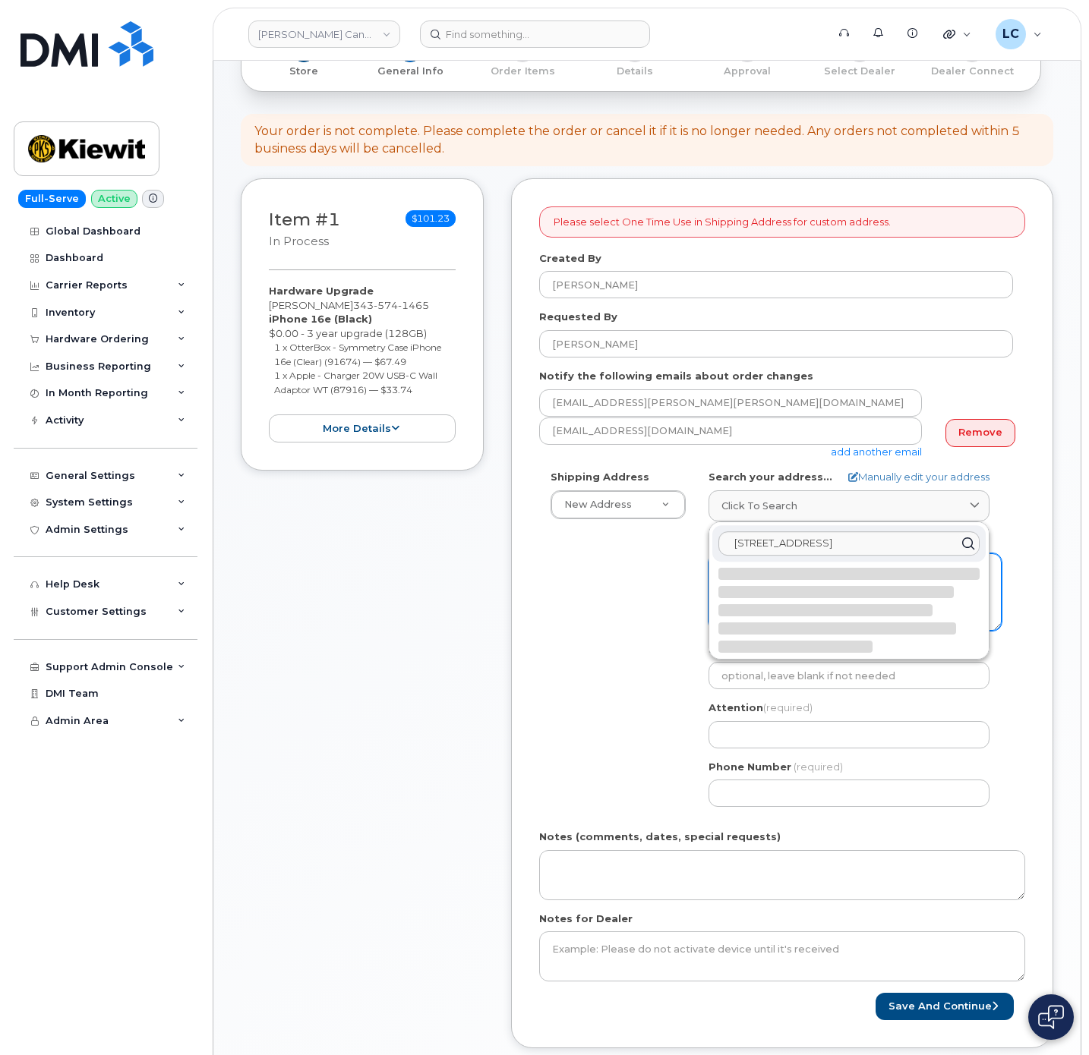
select select
type textarea "12250 33 St NE EDMONTON AB T6S 1H6 CANADA"
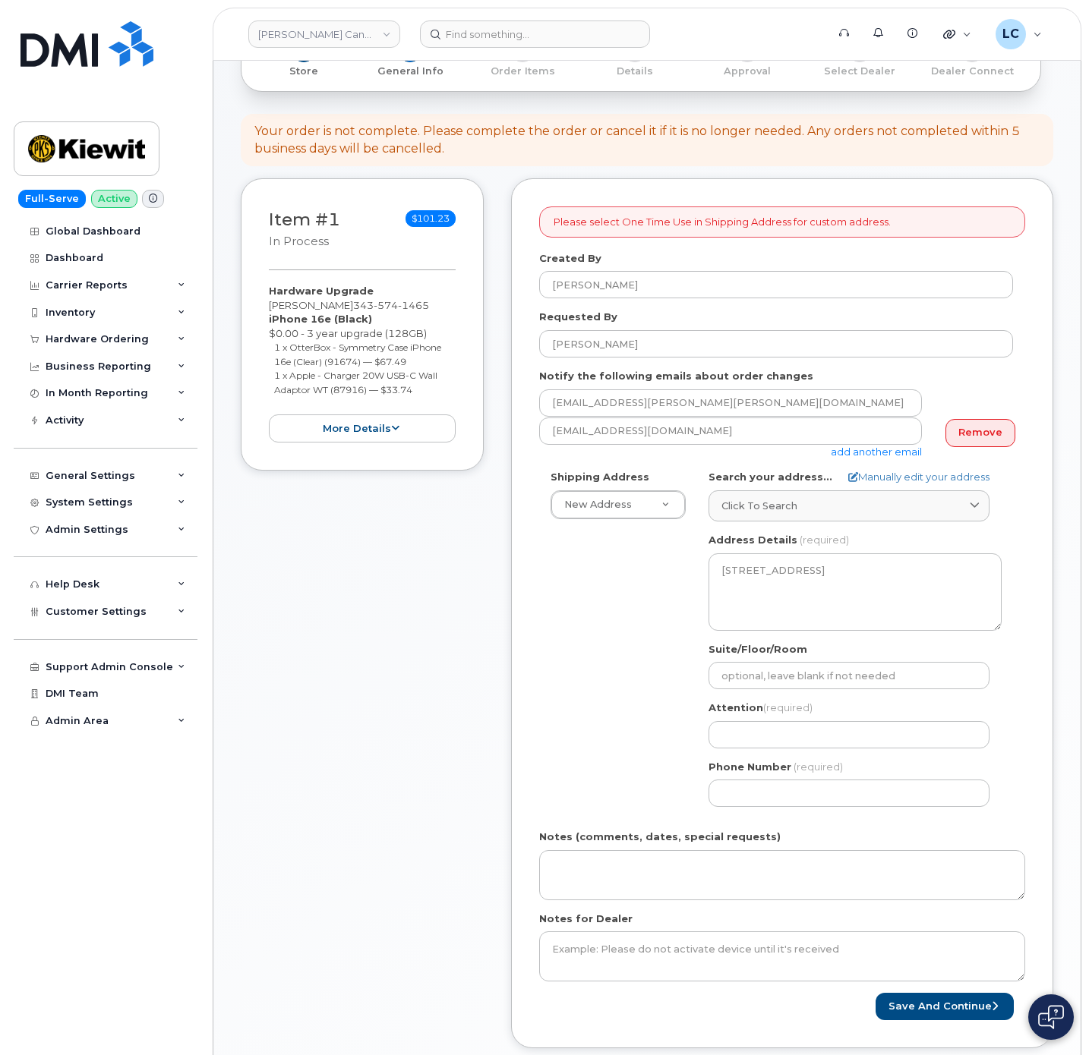
click at [613, 640] on div "Shipping Address New Address New Address 14 Lower Jarvis Street 1635 Tricont Av…" at bounding box center [776, 644] width 474 height 349
click at [798, 733] on input "Attention (required)" at bounding box center [848, 734] width 281 height 27
select select
type input "C"
select select
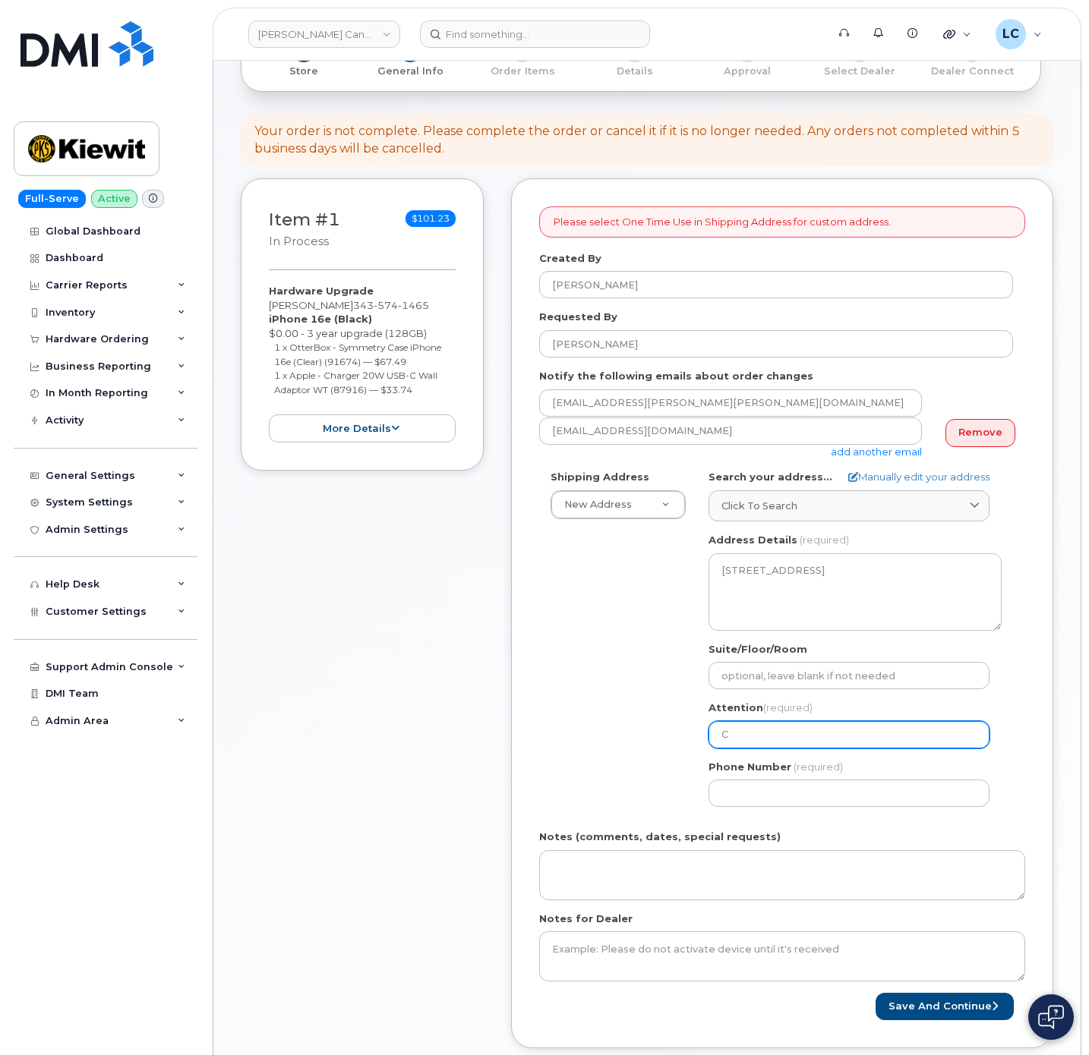
type input "Ci"
select select
type input "Cin"
select select
type input "Cind"
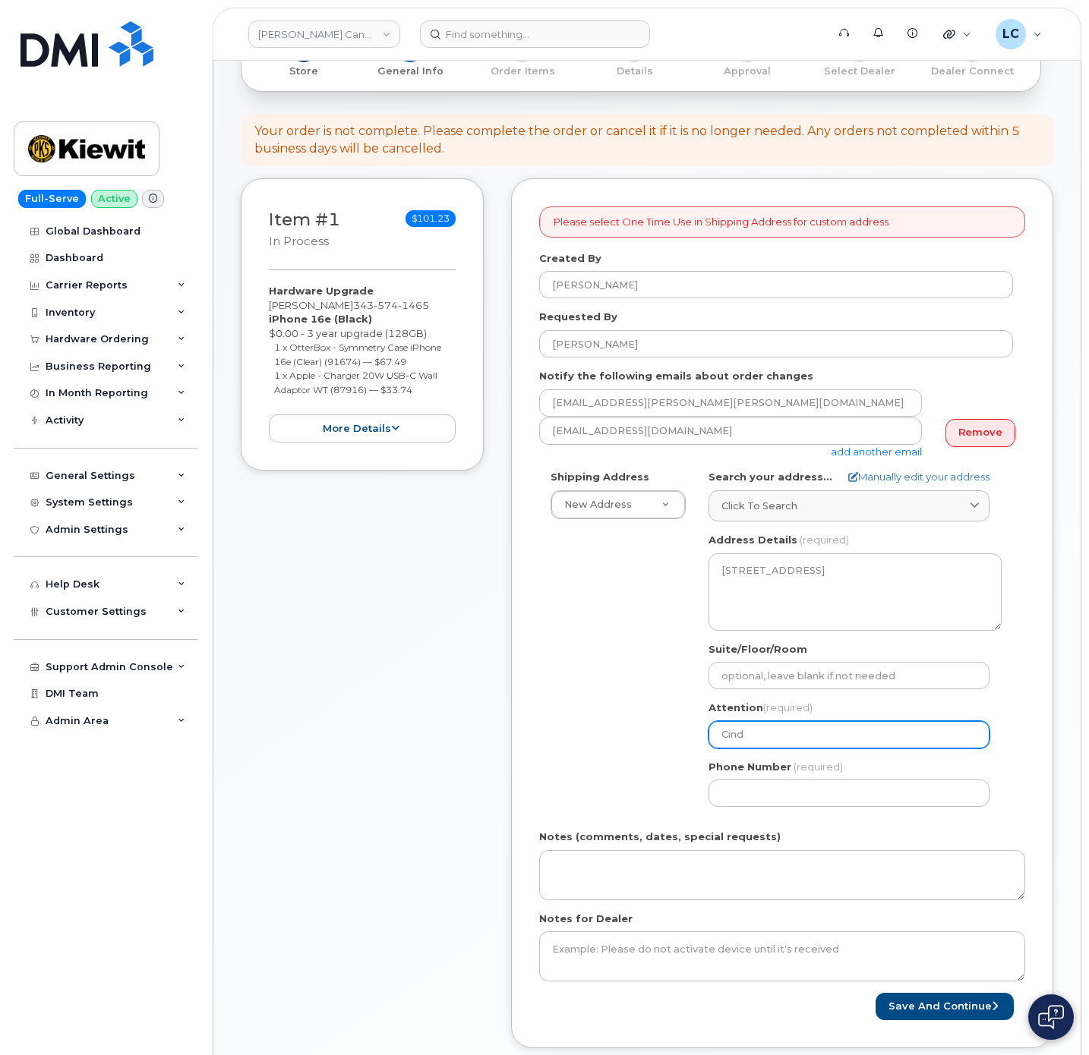
select select
type input "Cindt"
select select
type input "Cind"
select select
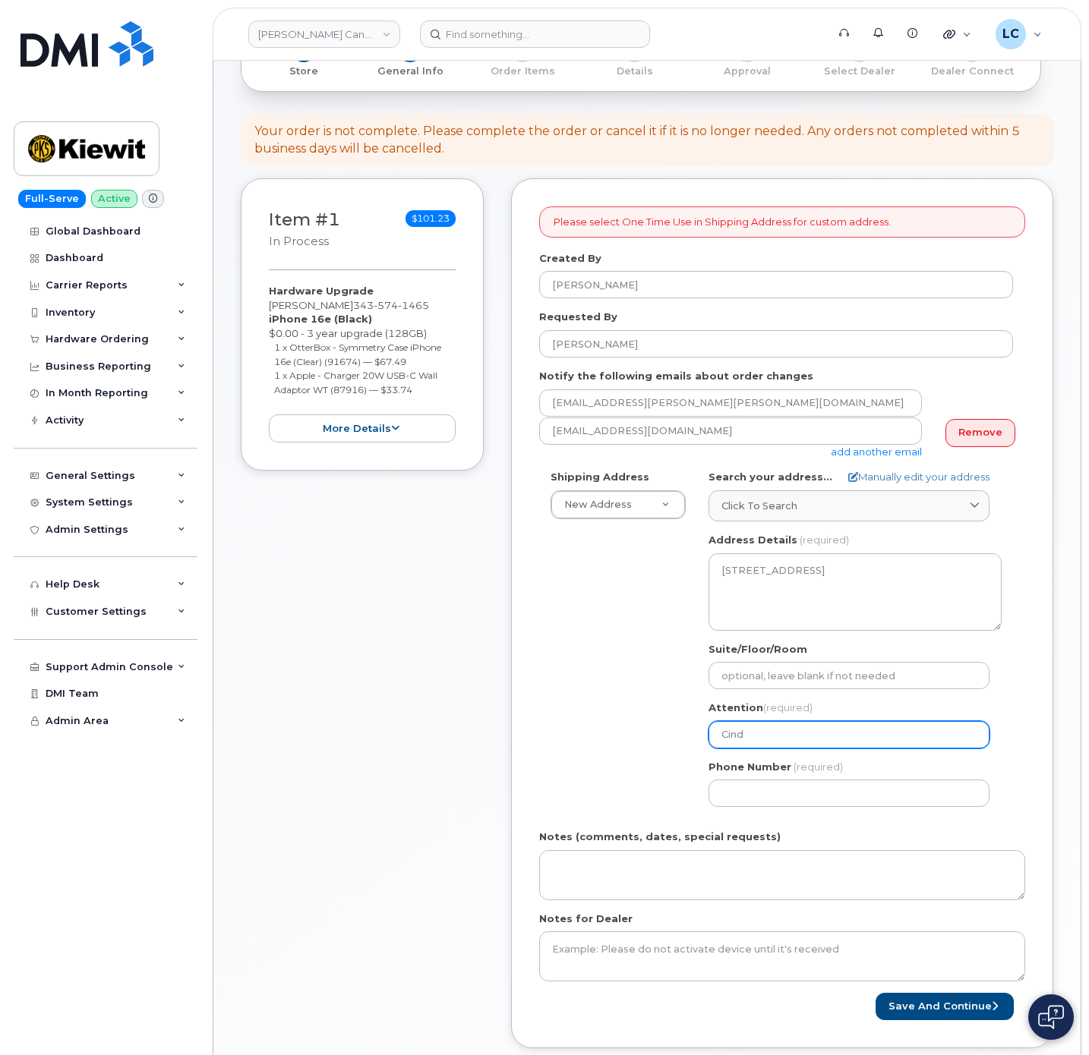
type input "Cin"
select select
type input "Ci"
select select
type input "C"
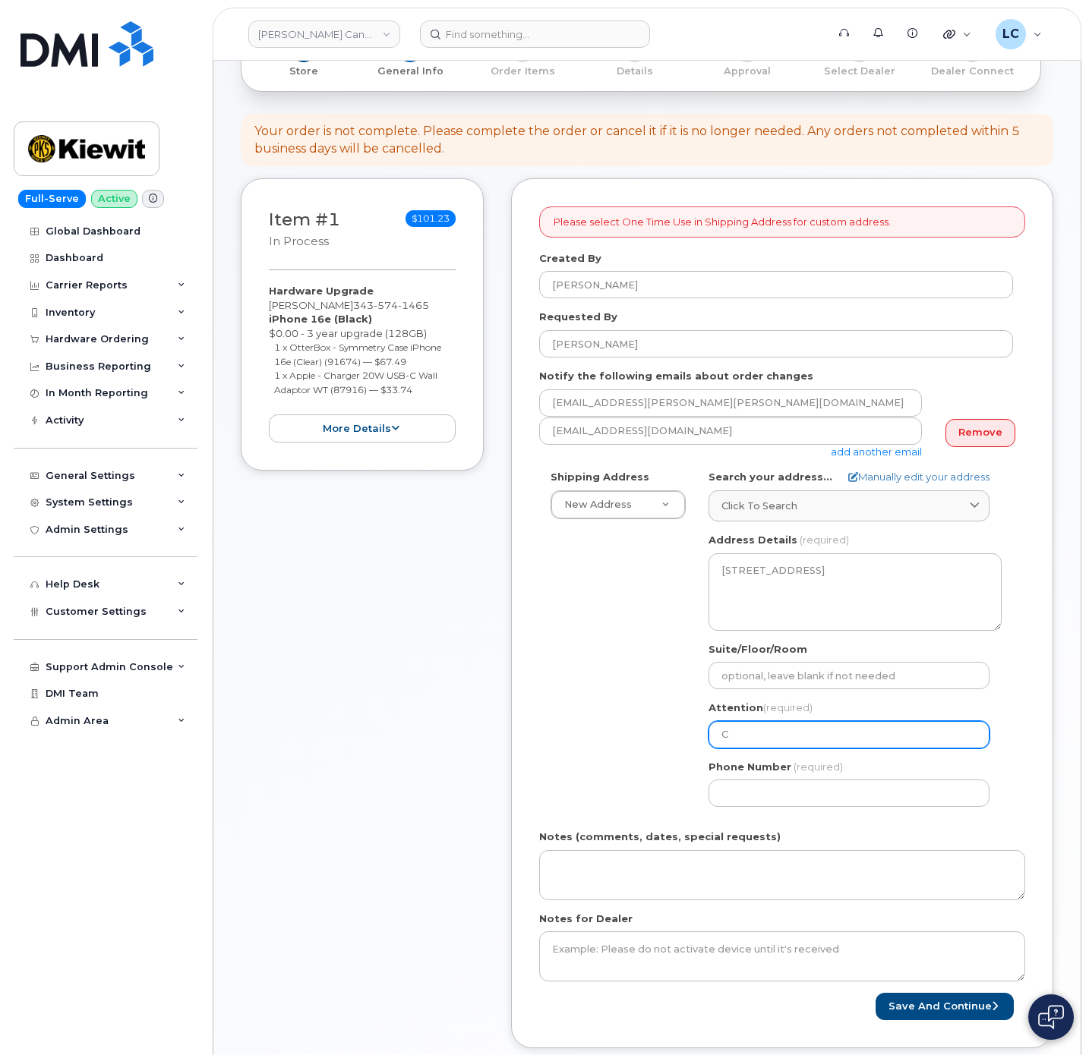
select select
type input "P"
select select
type input "Pi"
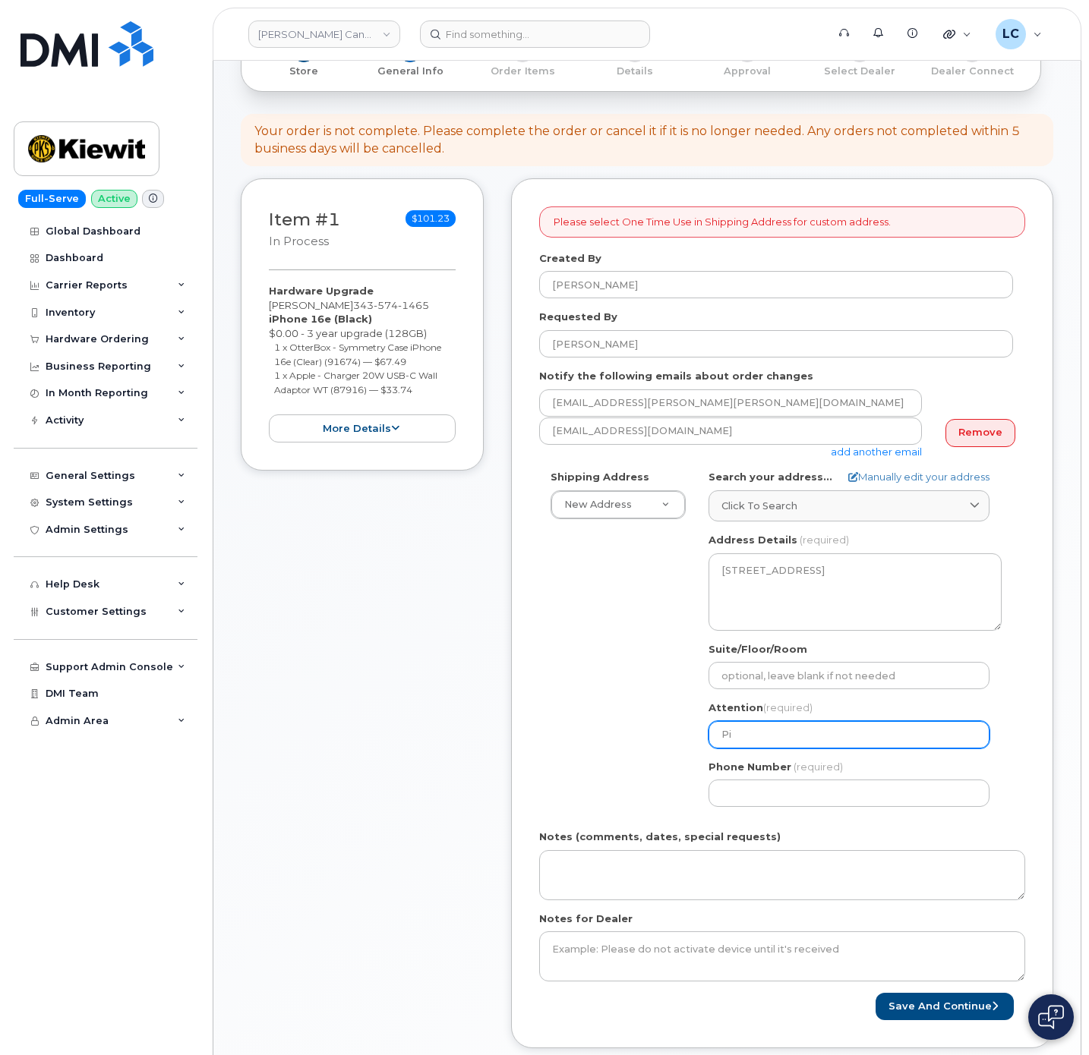
select select
type input "Pie"
select select
type input "Pier"
select select
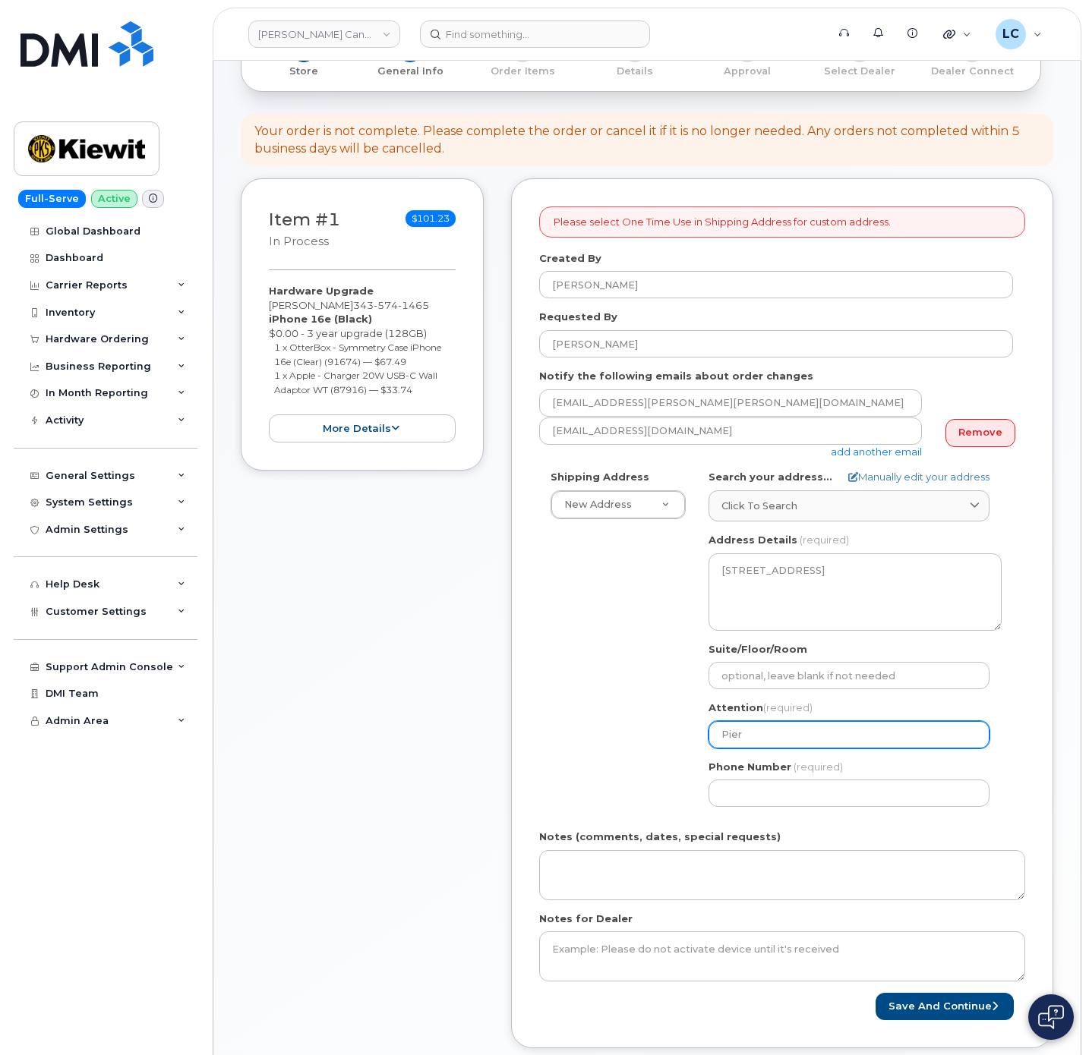
type input "Pierr"
select select
type input "Pierre"
select select
type input "Pierre-"
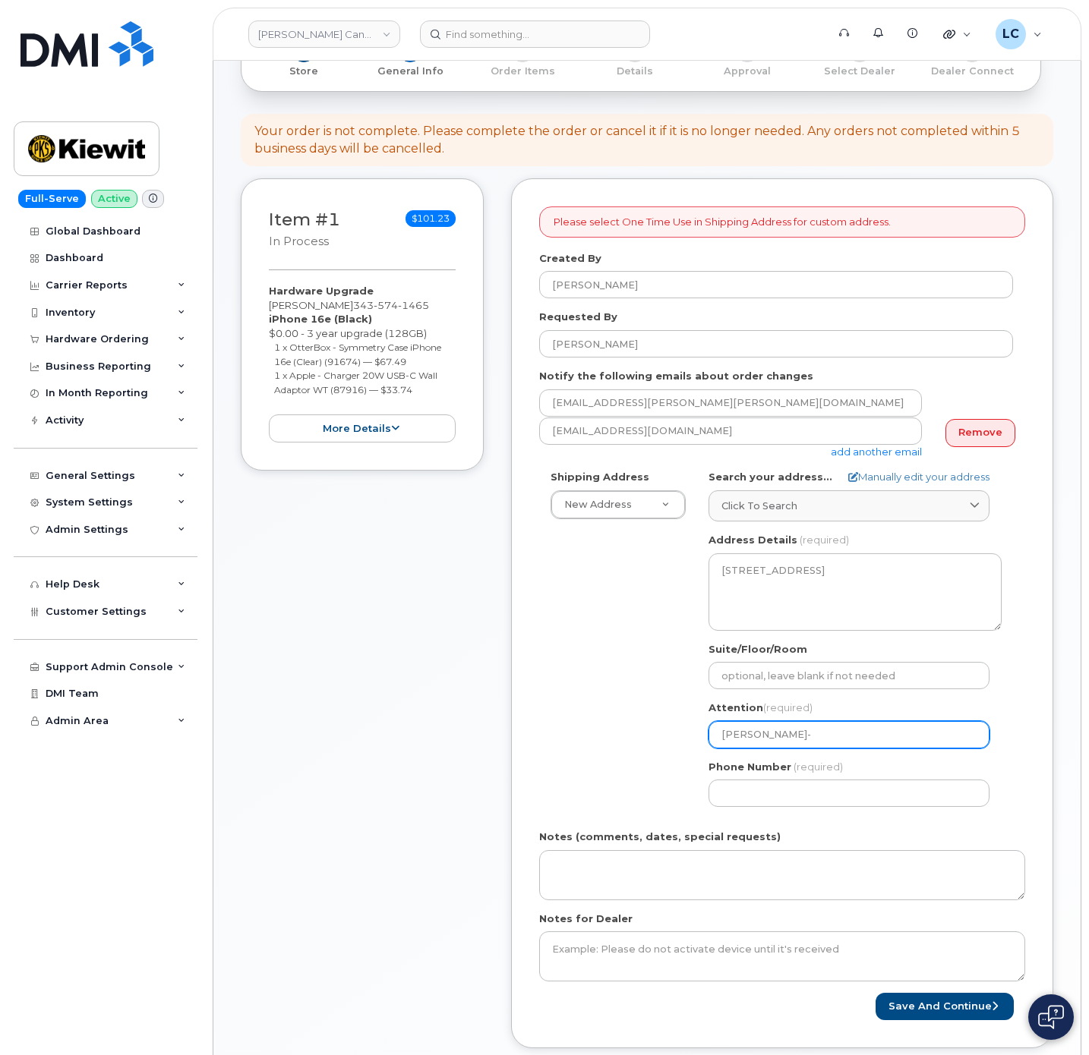
select select
type input "Pierre-M"
select select
type input "Pierre-Mi"
select select
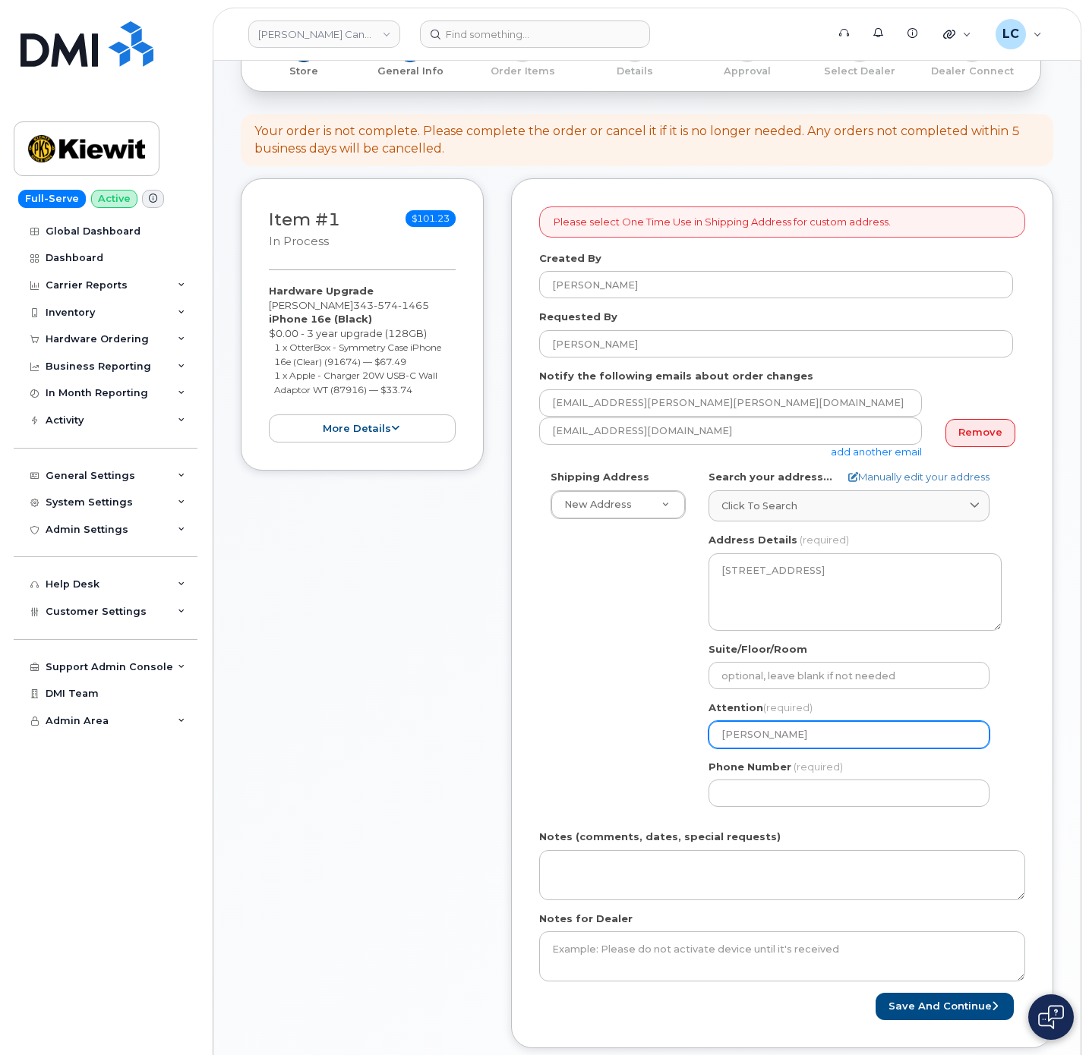
type input "Pierre-Mic"
select select
type input "Pierre-Mich"
select select
type input "Pierre-Miche"
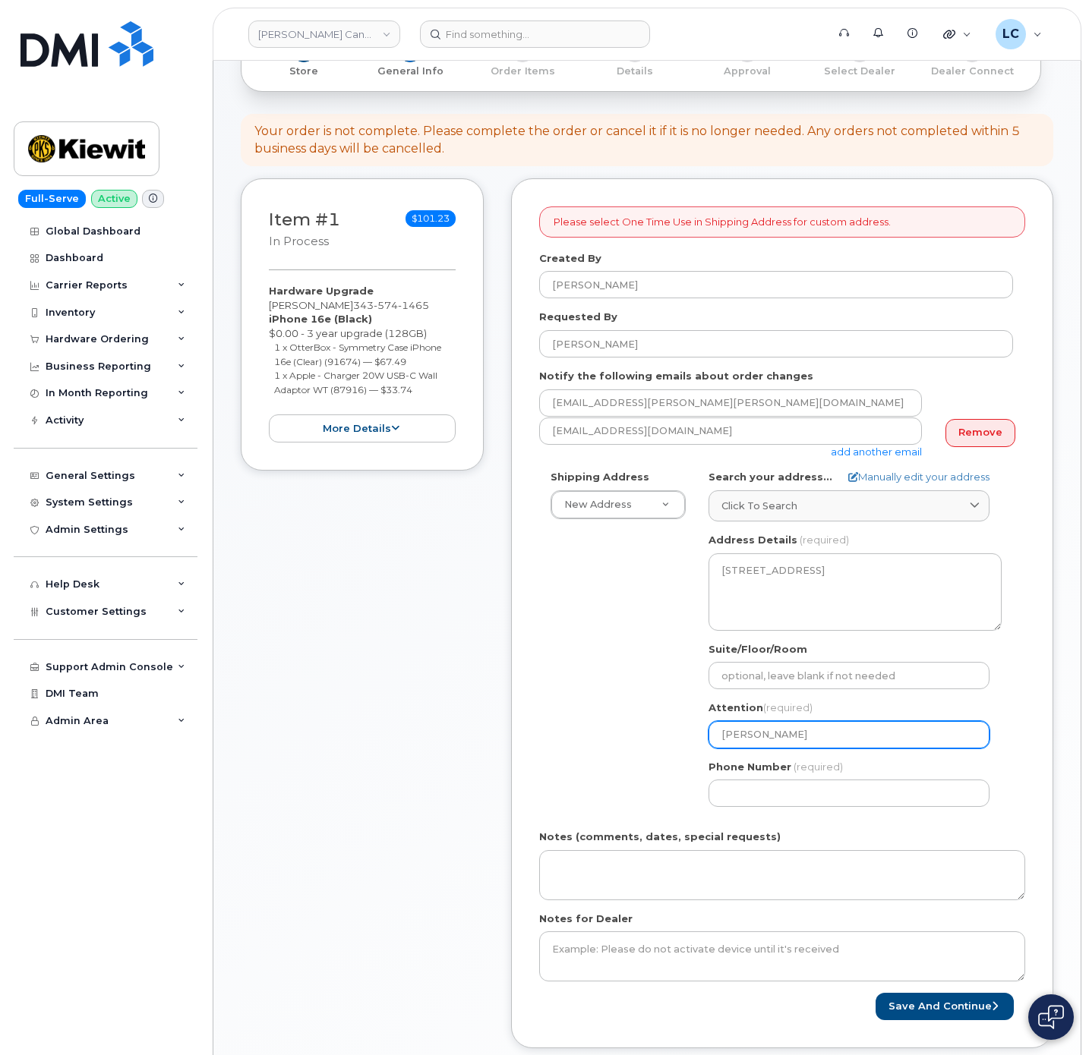
select select
type input "Pierre-Michel"
select select
type input "Pierre-Michel C"
select select
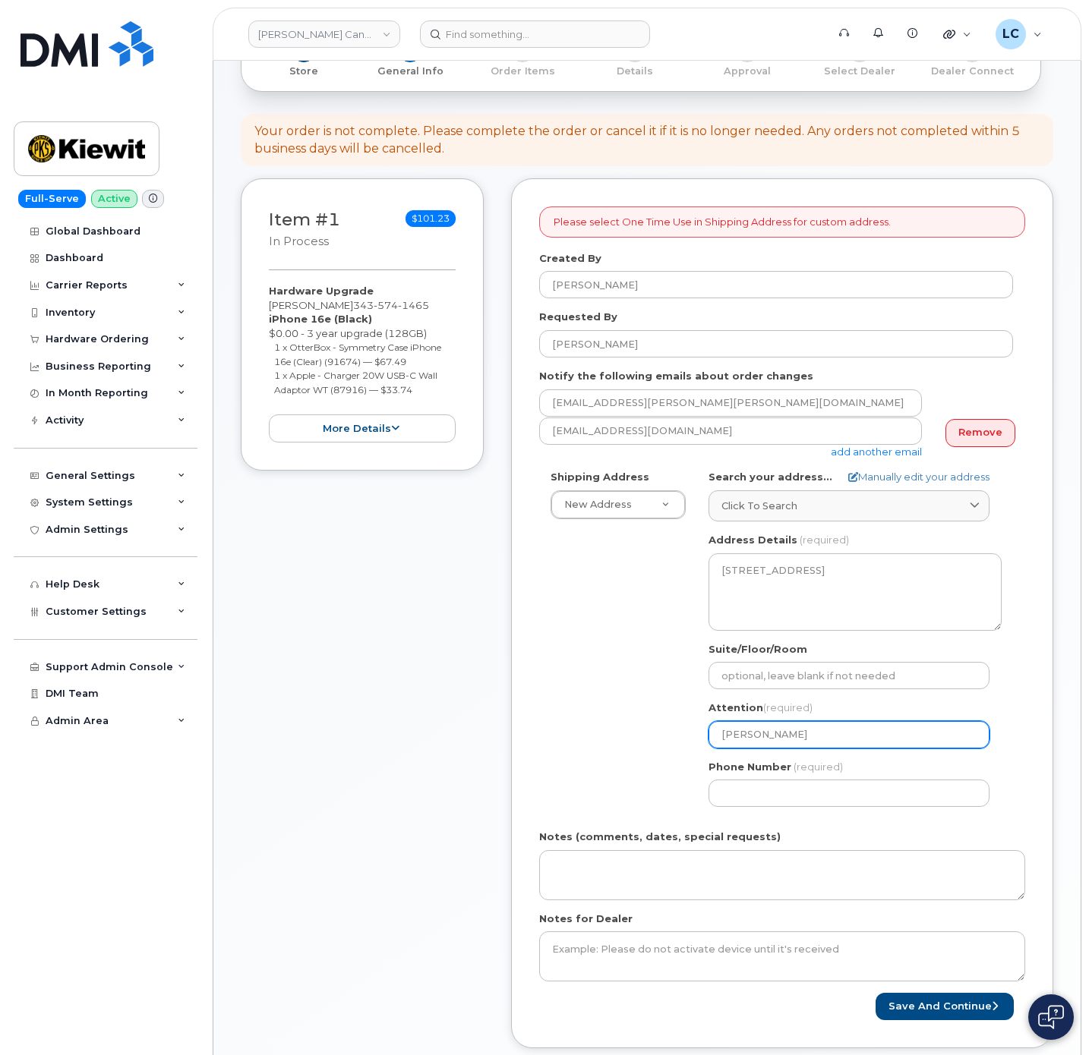
type input "Pierre-Michel Cy"
select select
type input "Pierre-Michel Cyr"
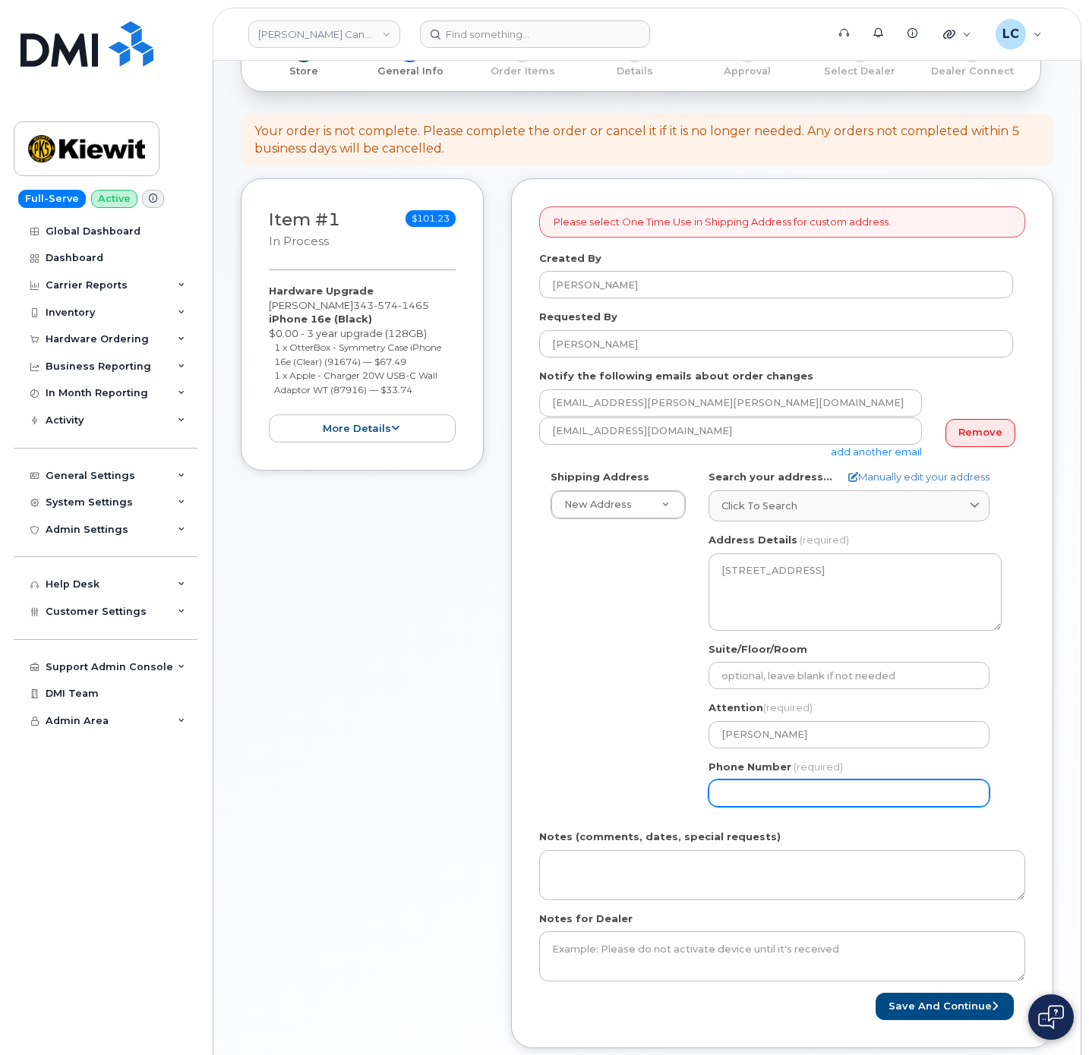
click at [798, 793] on input "Phone Number" at bounding box center [848, 793] width 281 height 27
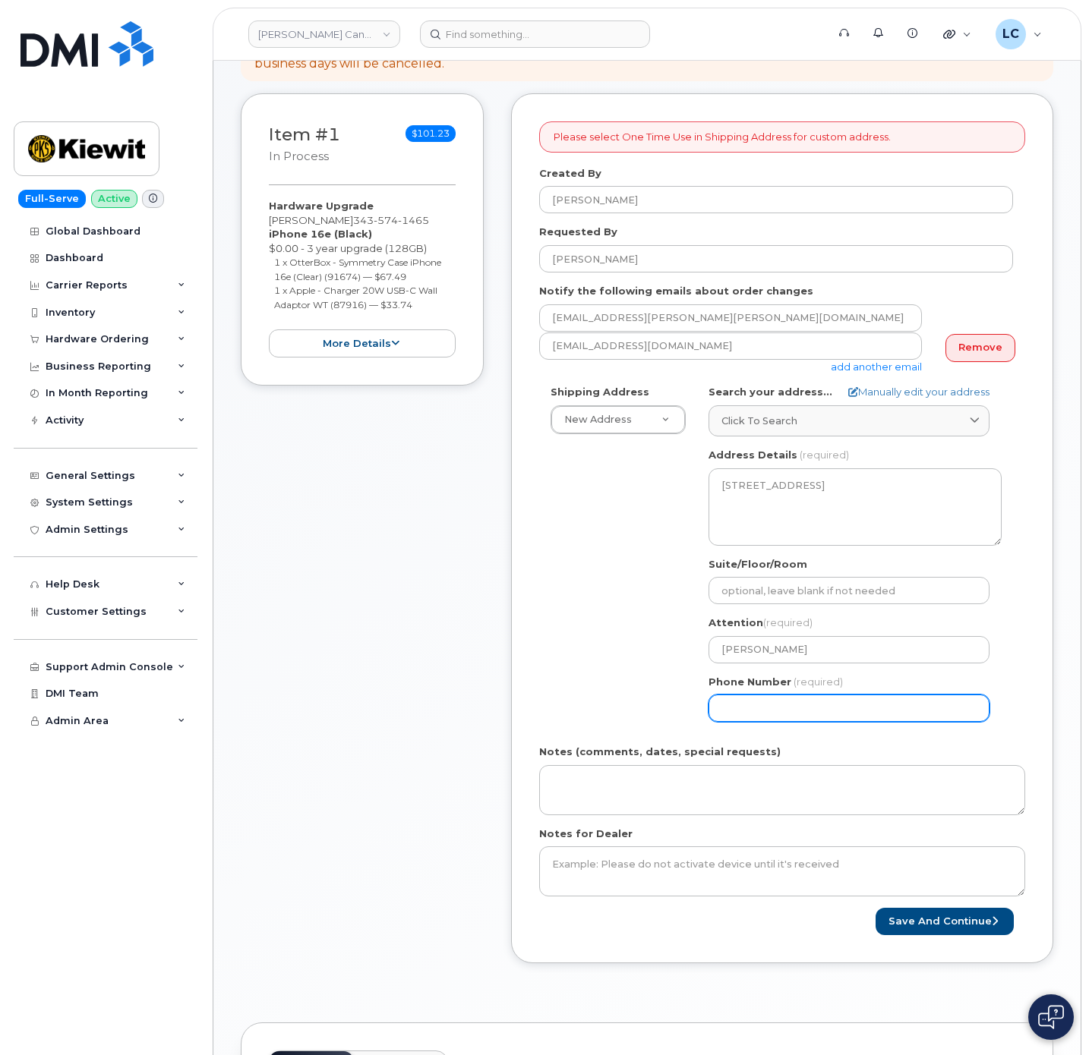
scroll to position [456, 0]
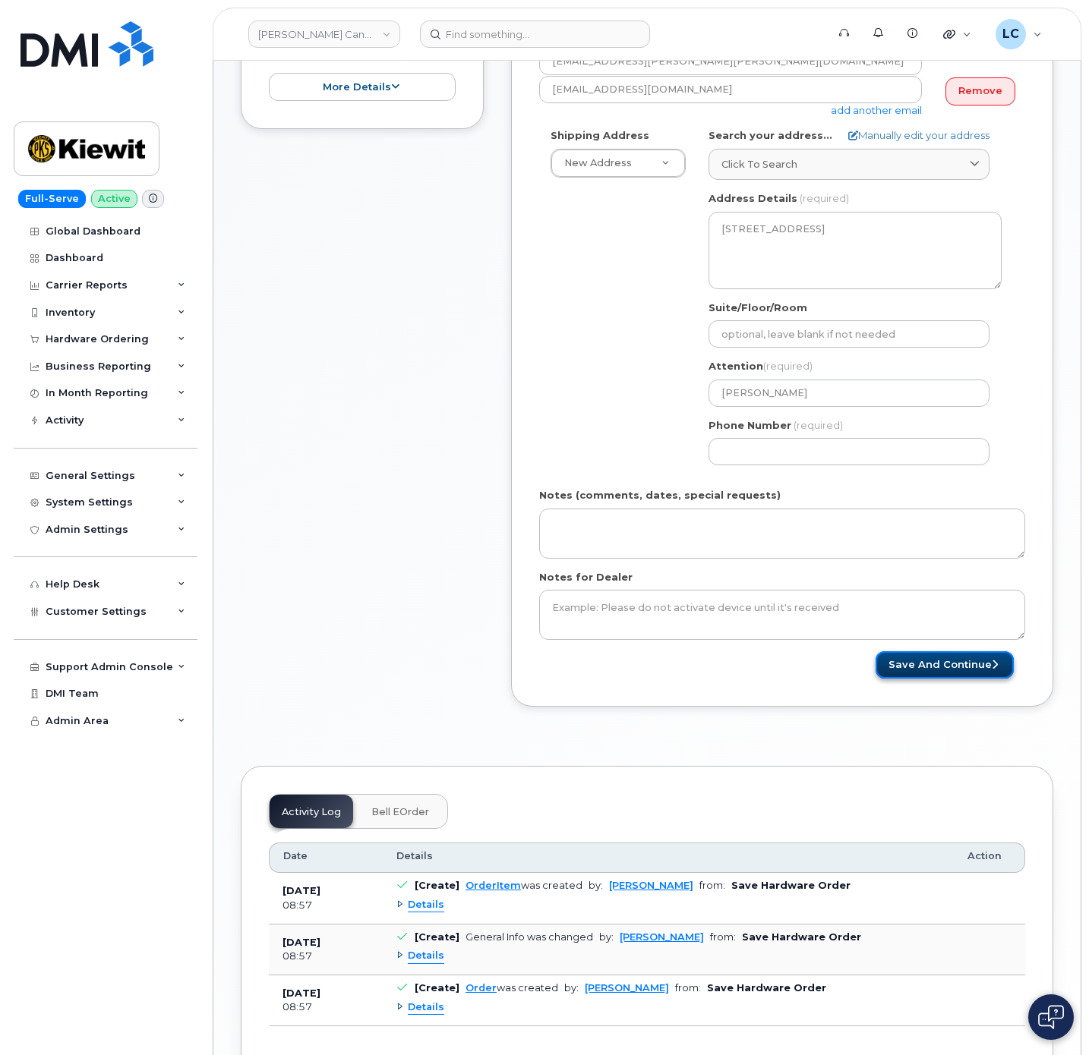
click at [950, 677] on button "Save and Continue" at bounding box center [944, 665] width 138 height 28
click at [773, 449] on input "Phone Number" at bounding box center [848, 451] width 281 height 27
click at [746, 453] on input "Phone Number" at bounding box center [848, 451] width 281 height 27
select select
type input "8778867778"
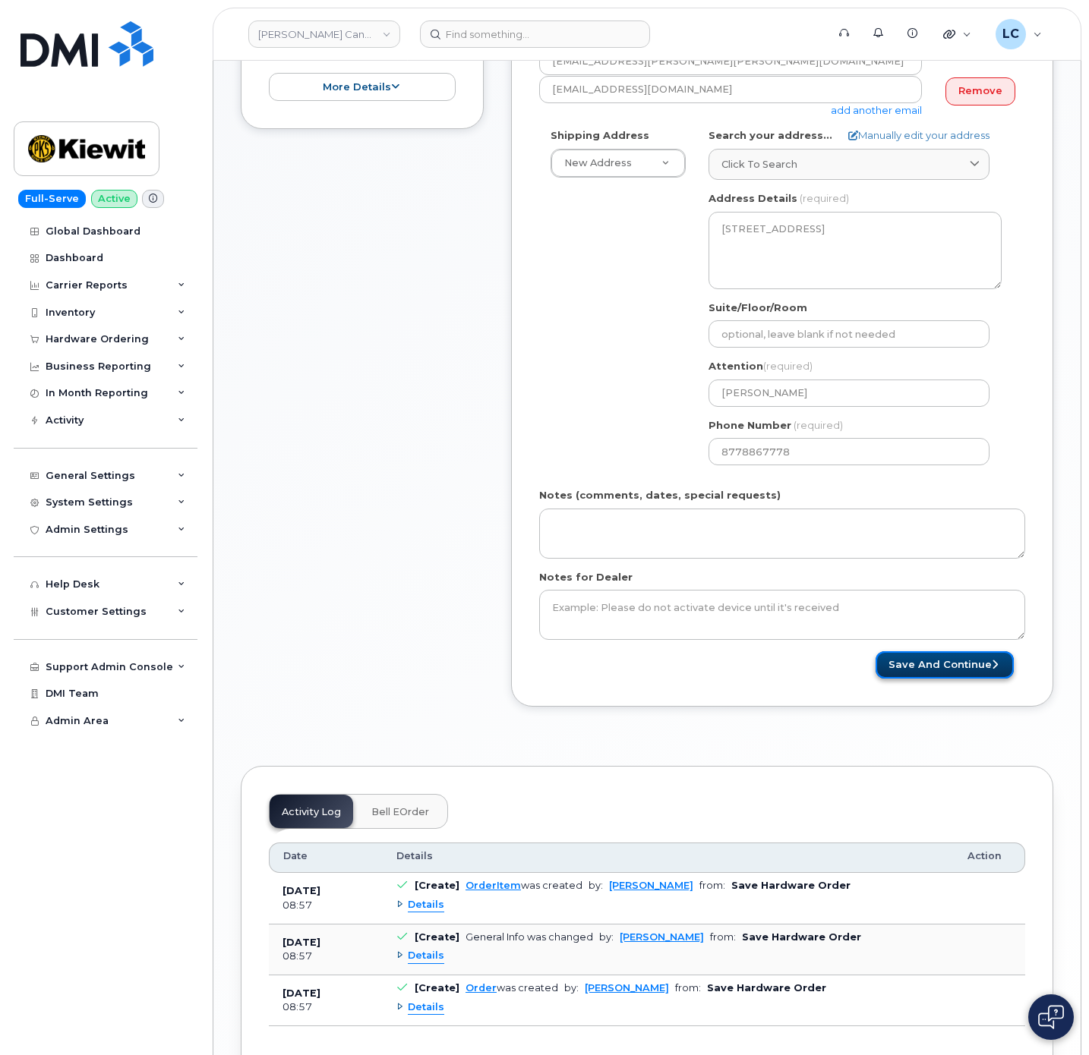
click at [941, 665] on button "Save and Continue" at bounding box center [944, 665] width 138 height 28
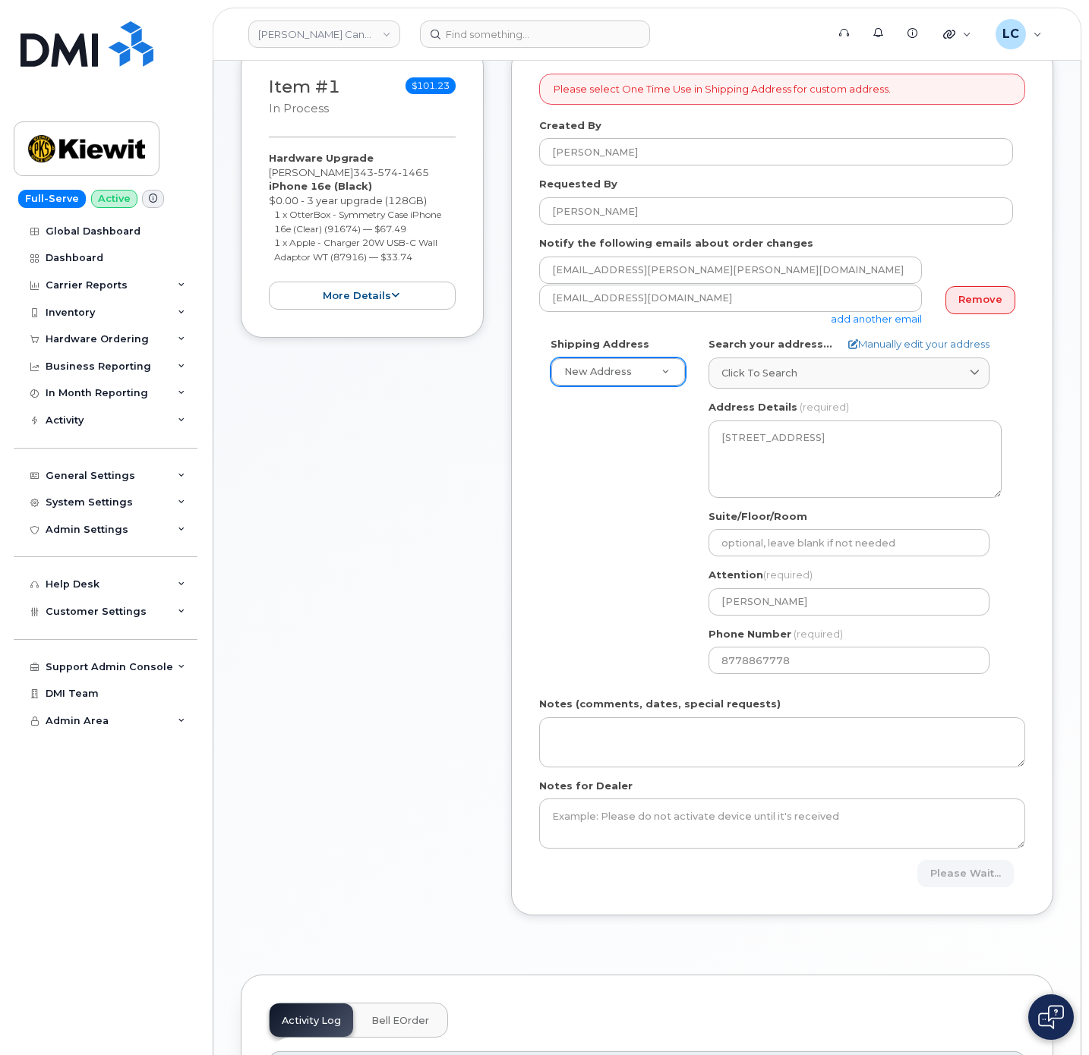
scroll to position [228, 0]
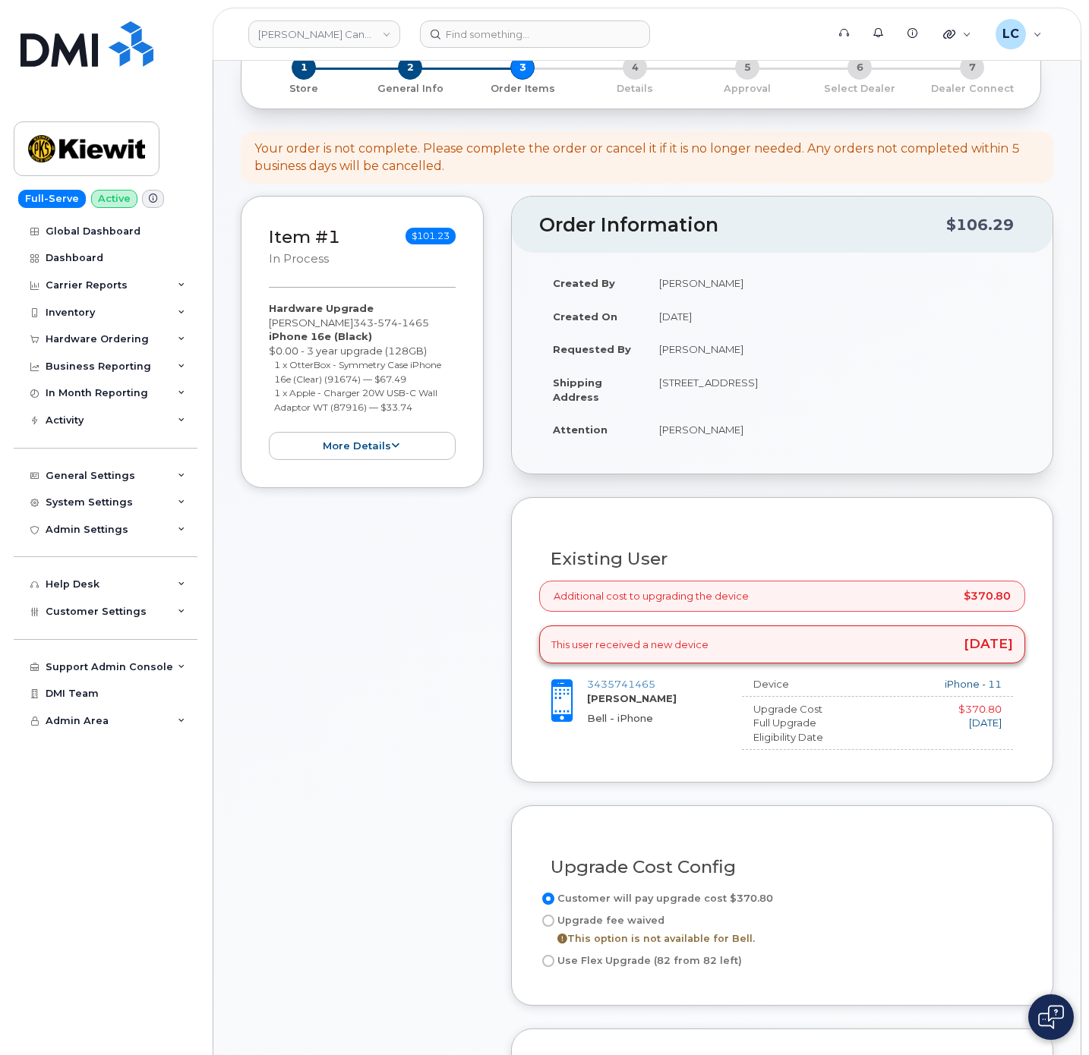
scroll to position [342, 0]
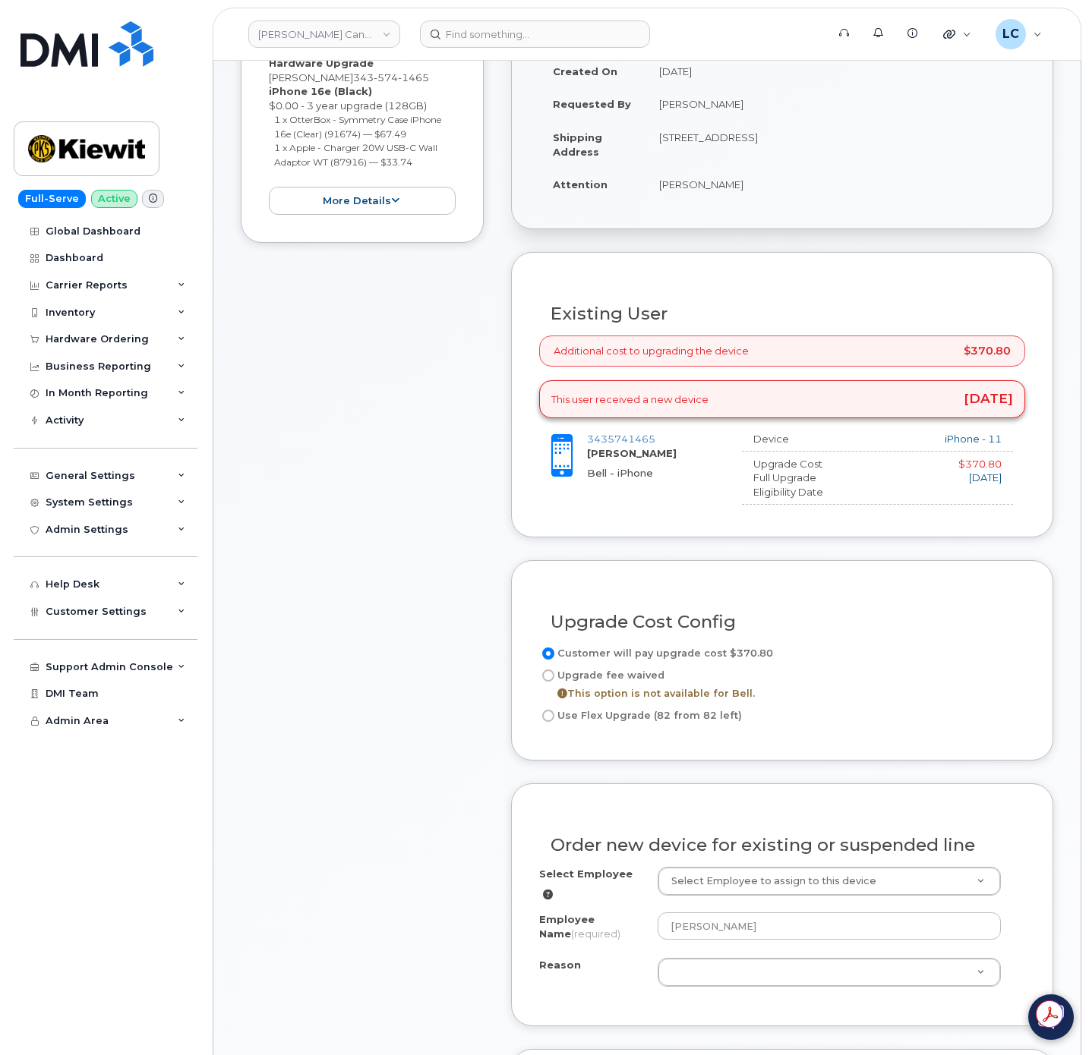
click at [647, 724] on label "Use Flex Upgrade (82 from 82 left)" at bounding box center [640, 716] width 203 height 18
click at [554, 722] on input "Use Flex Upgrade (82 from 82 left)" at bounding box center [548, 716] width 12 height 12
radio input "true"
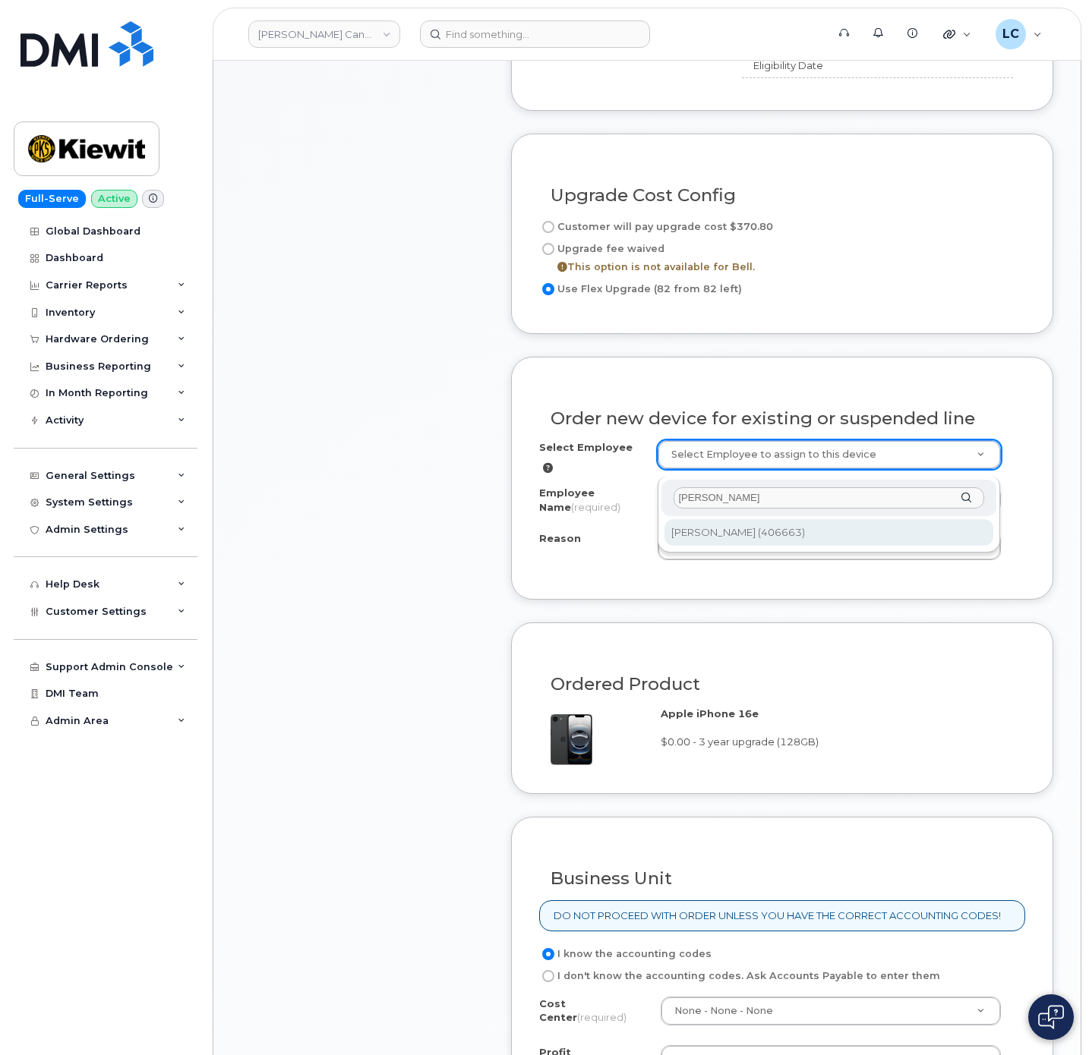
scroll to position [911, 0]
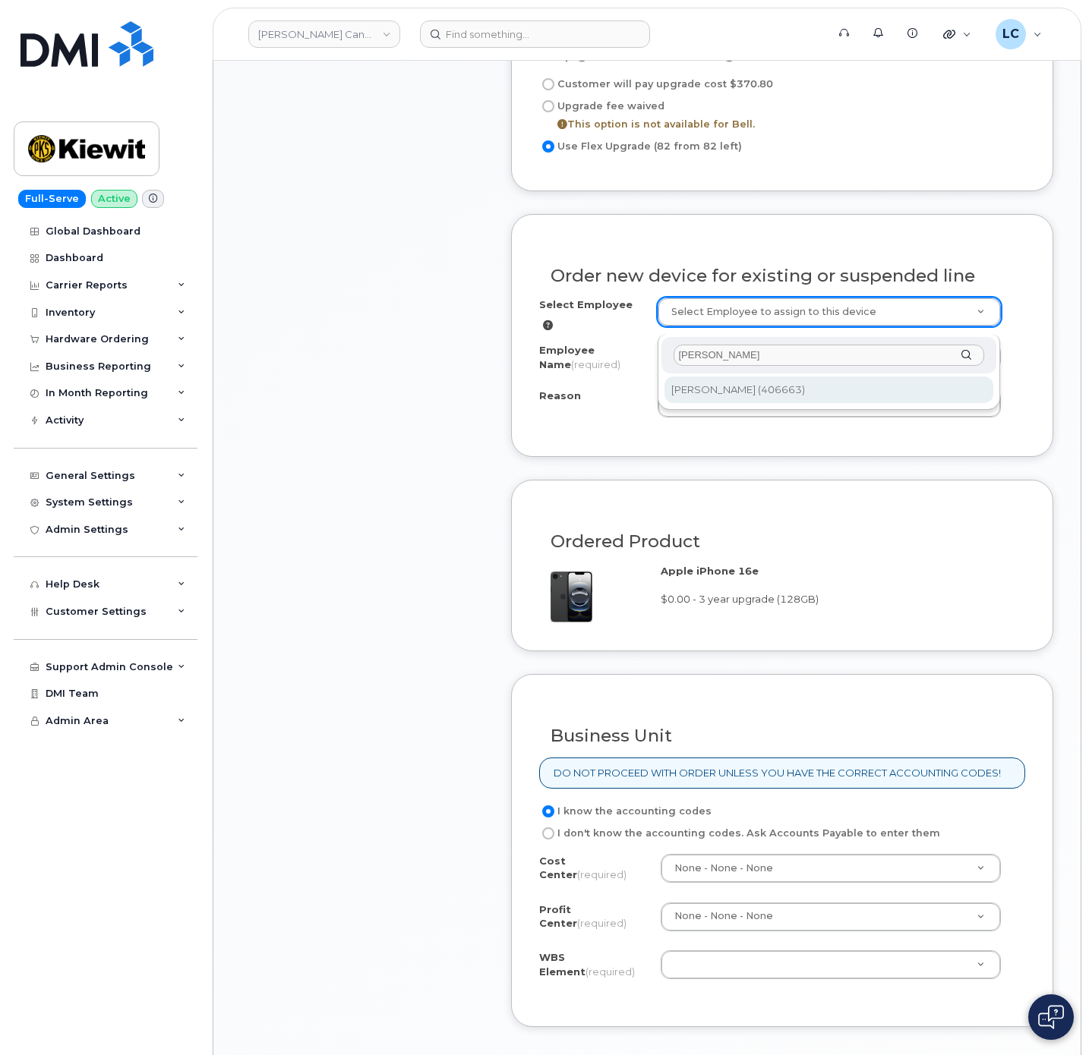
type input "Pierre-Michel"
type input "1144726"
select select
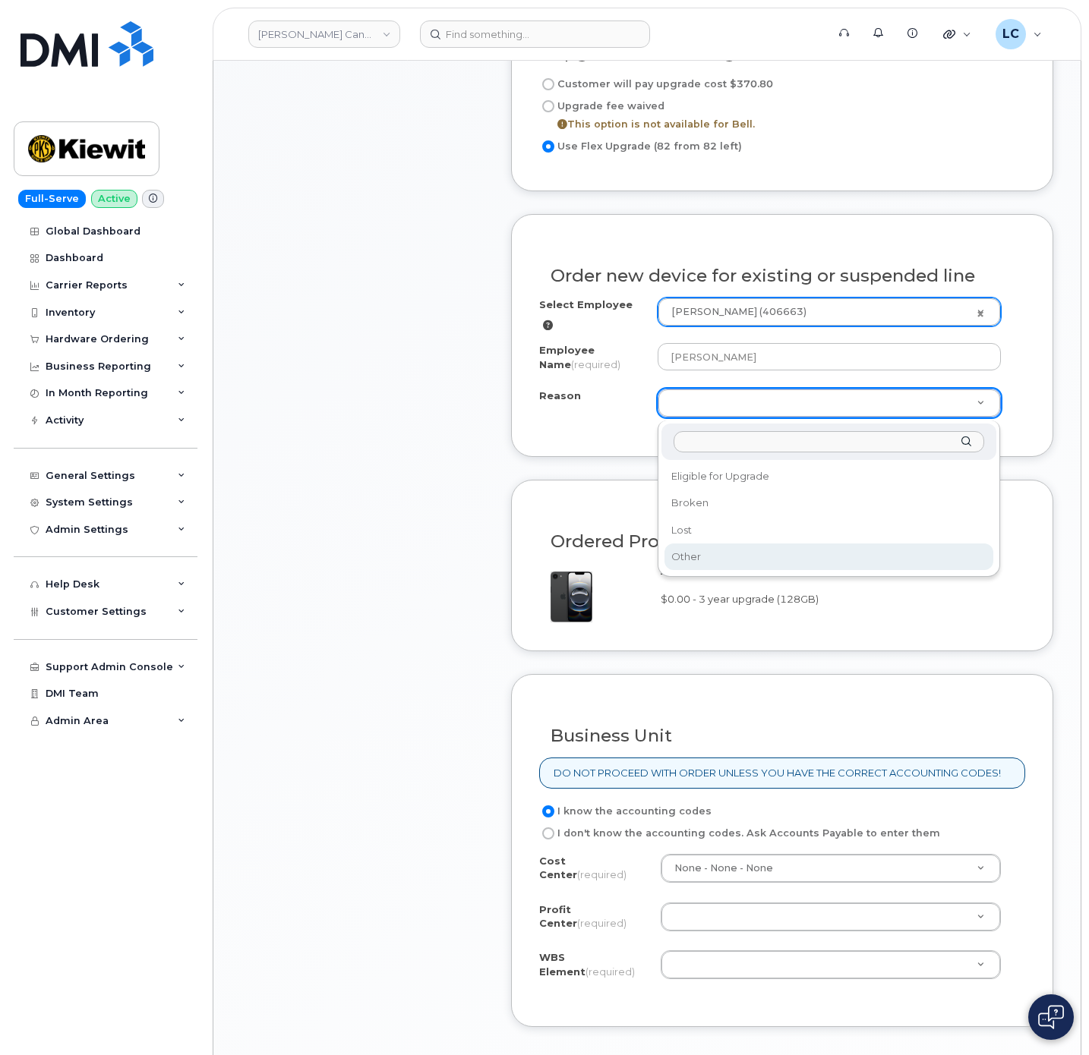
select select "other"
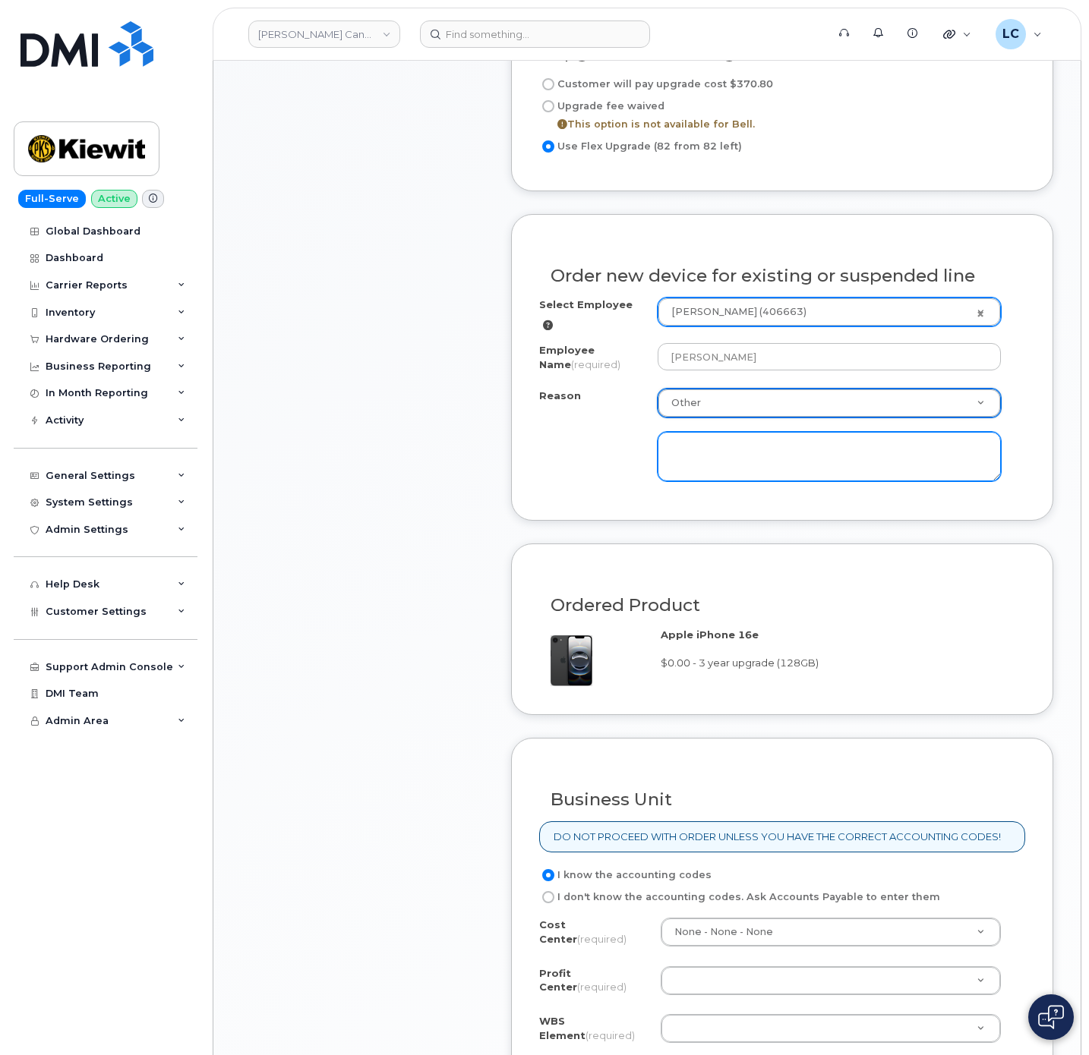
click at [755, 458] on textarea at bounding box center [829, 457] width 343 height 50
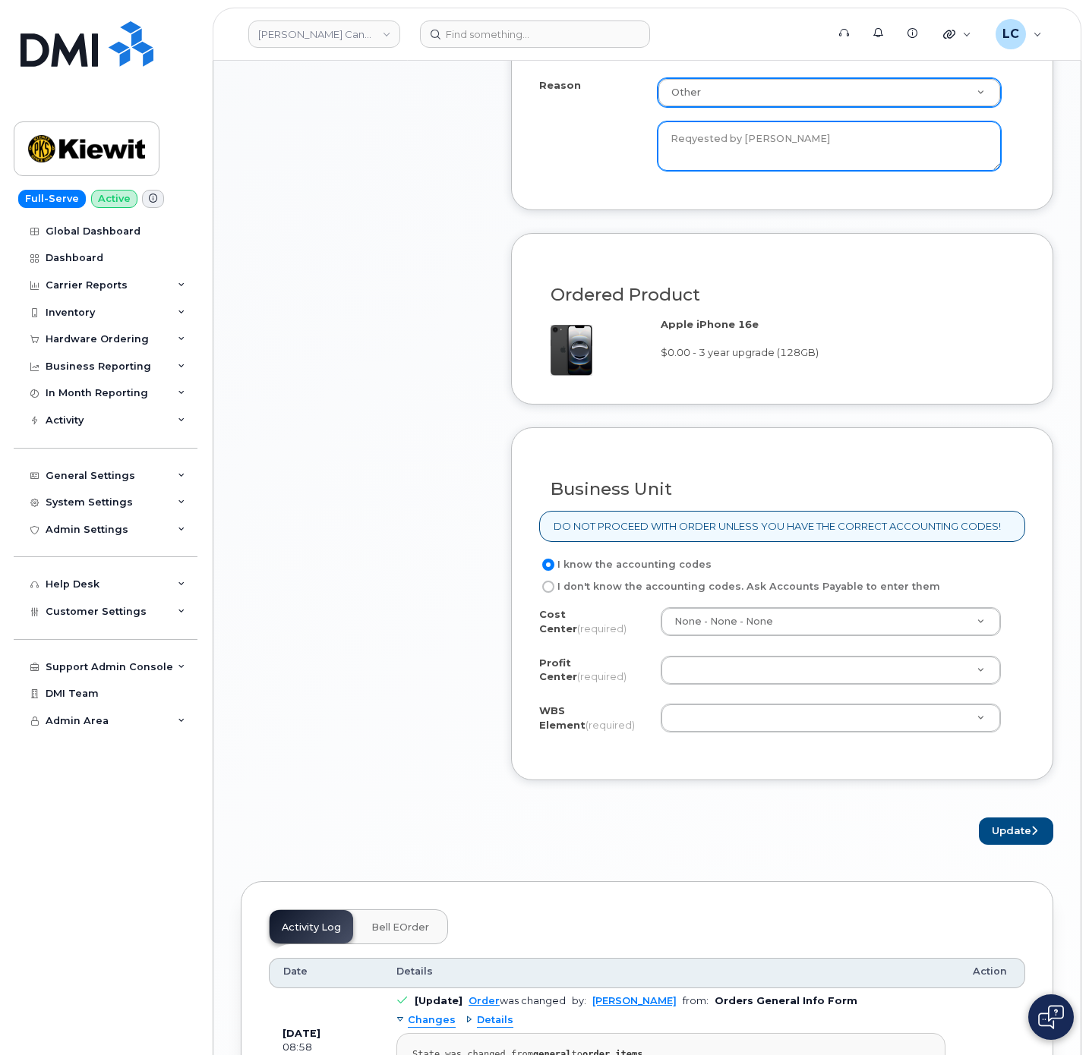
scroll to position [1253, 0]
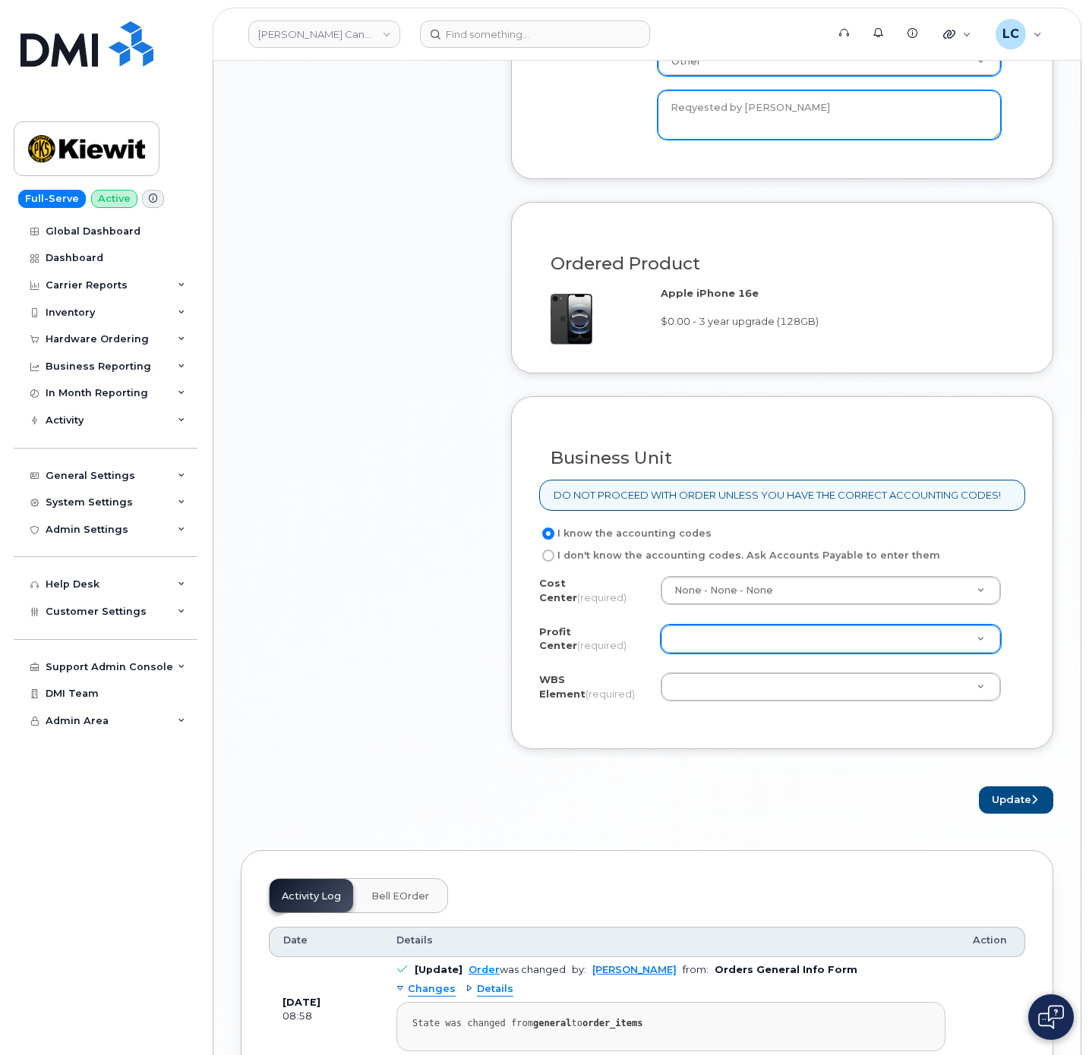
type textarea "Reqyested by Cindy Caballero Vega"
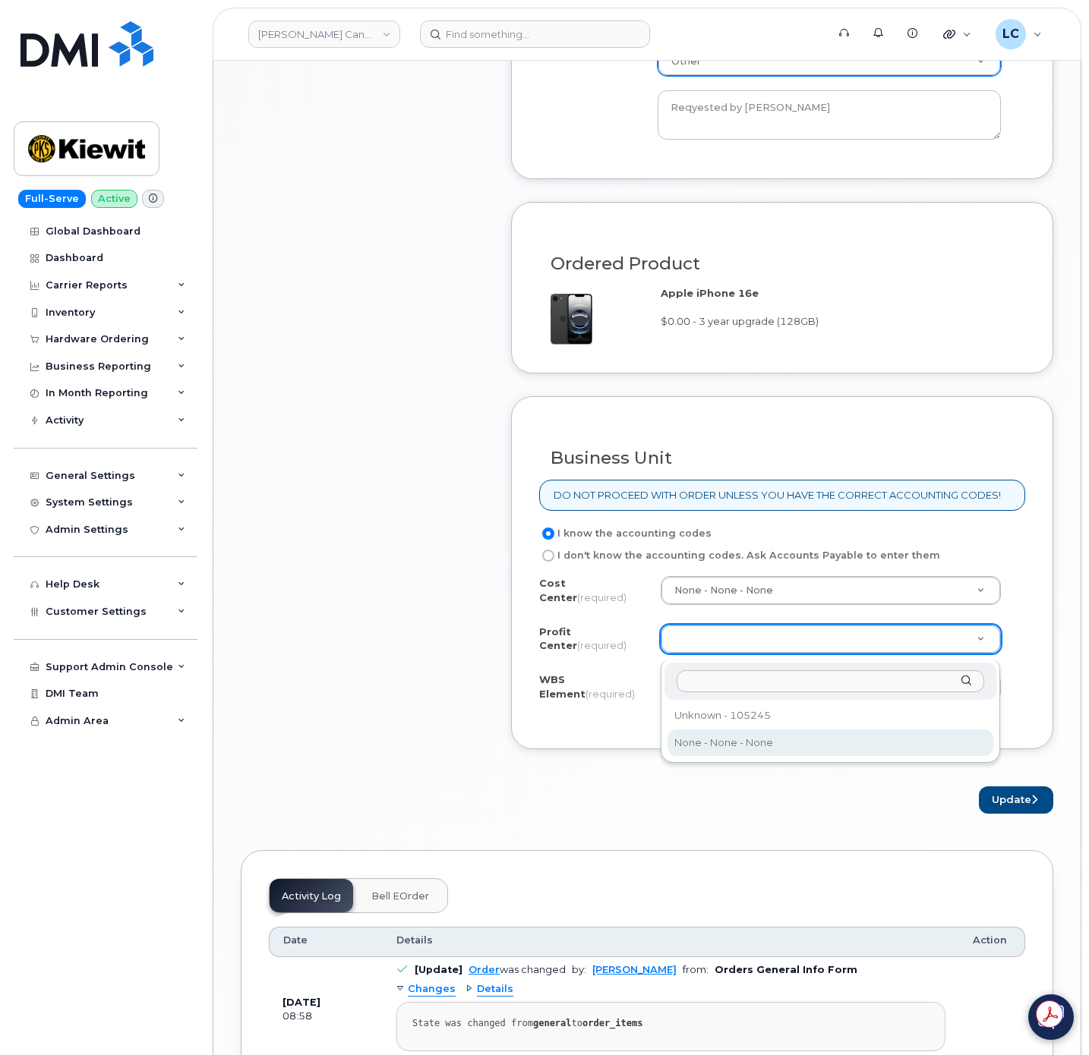
select select "None"
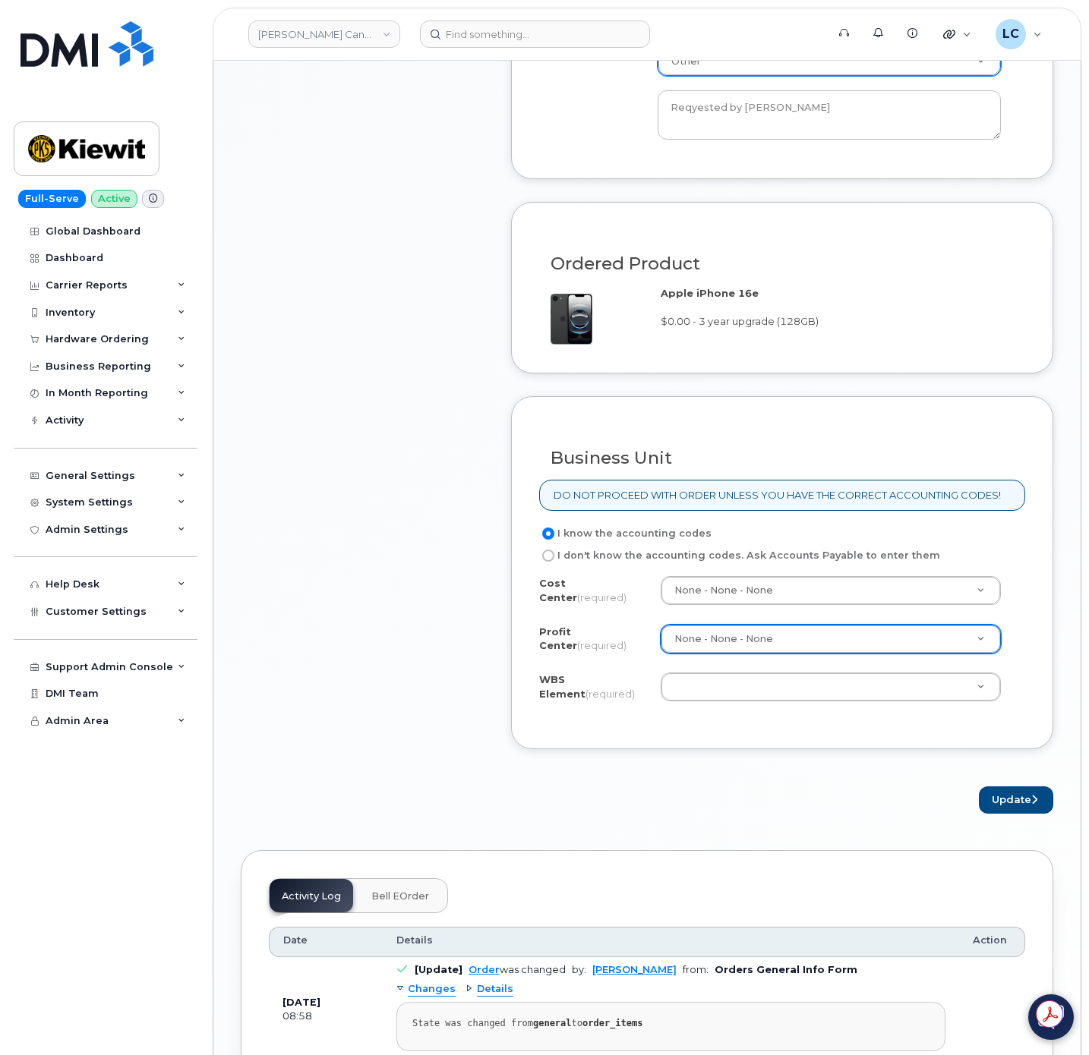
click at [772, 610] on div "Cost Center (required) None - None - None" at bounding box center [782, 593] width 486 height 34
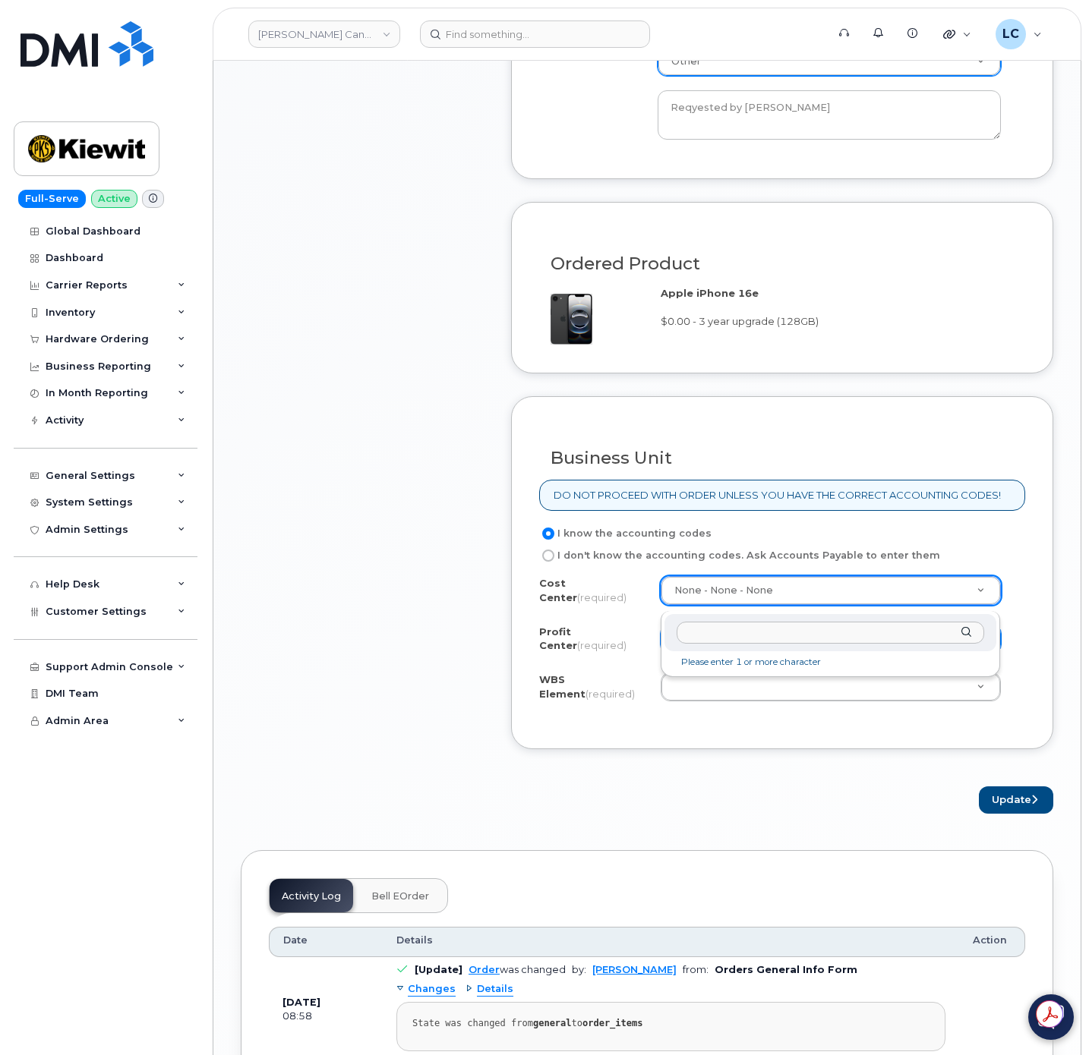
click at [780, 629] on input "text" at bounding box center [831, 633] width 308 height 22
type input "none"
type input "None"
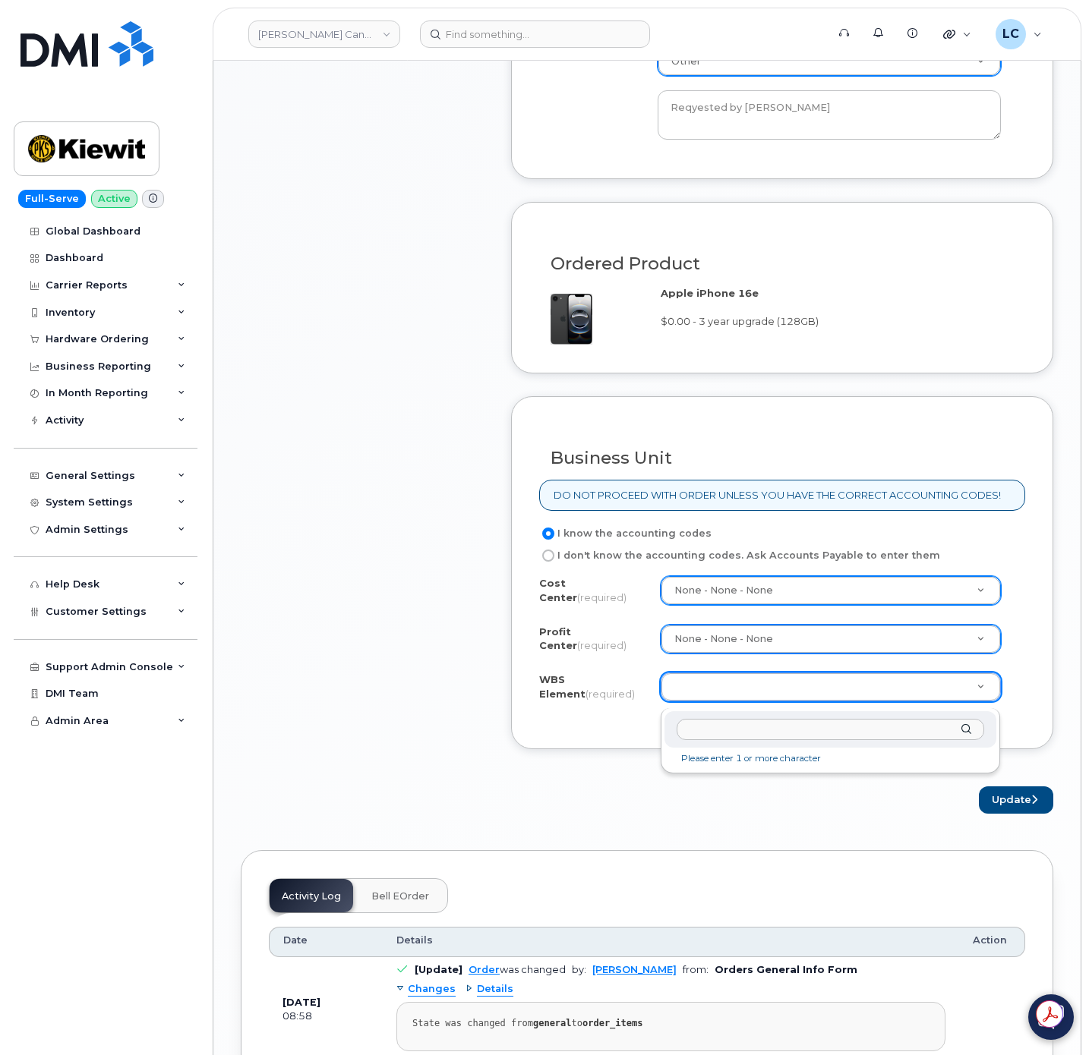
click at [702, 736] on input "text" at bounding box center [831, 730] width 308 height 22
type input "105578.1211"
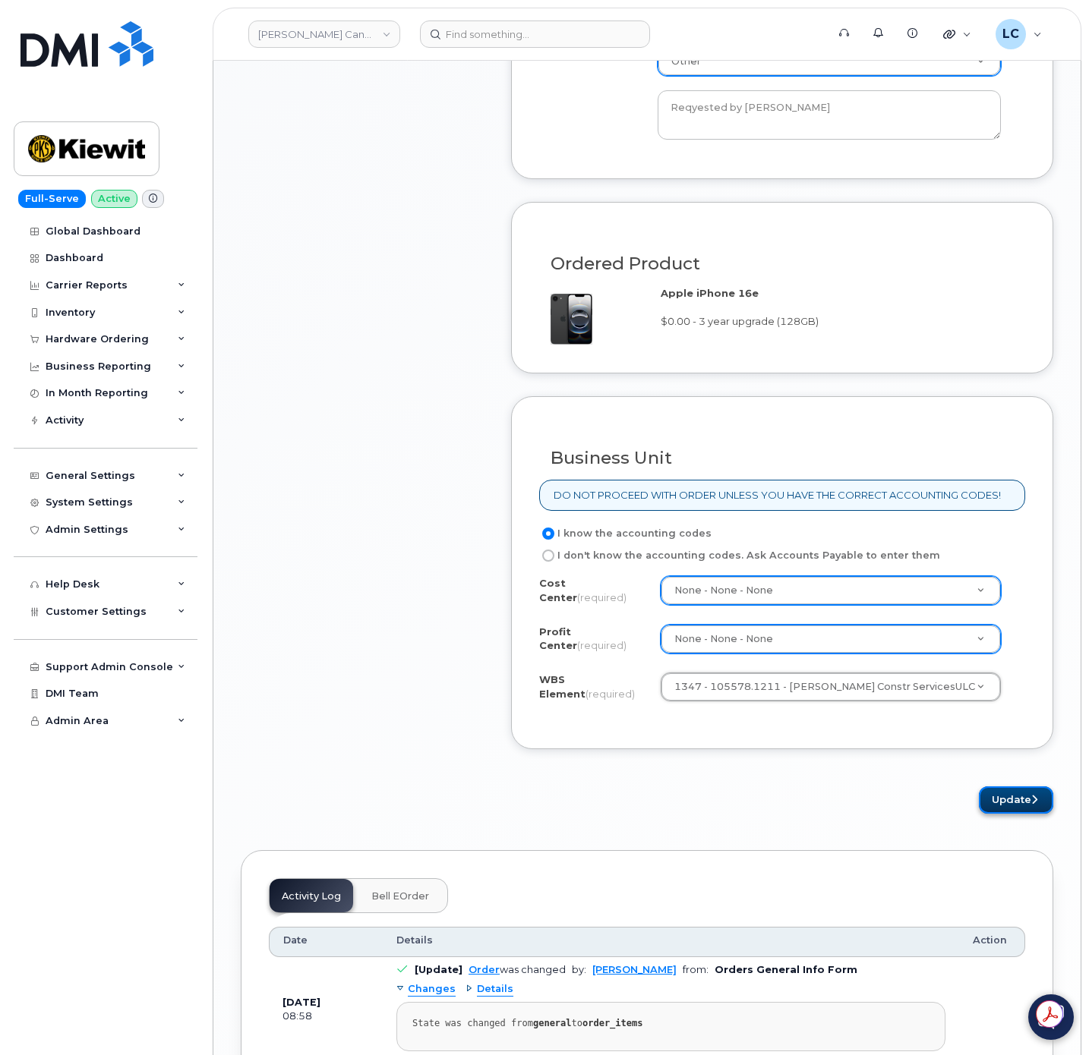
click at [993, 805] on button "Update" at bounding box center [1016, 801] width 74 height 28
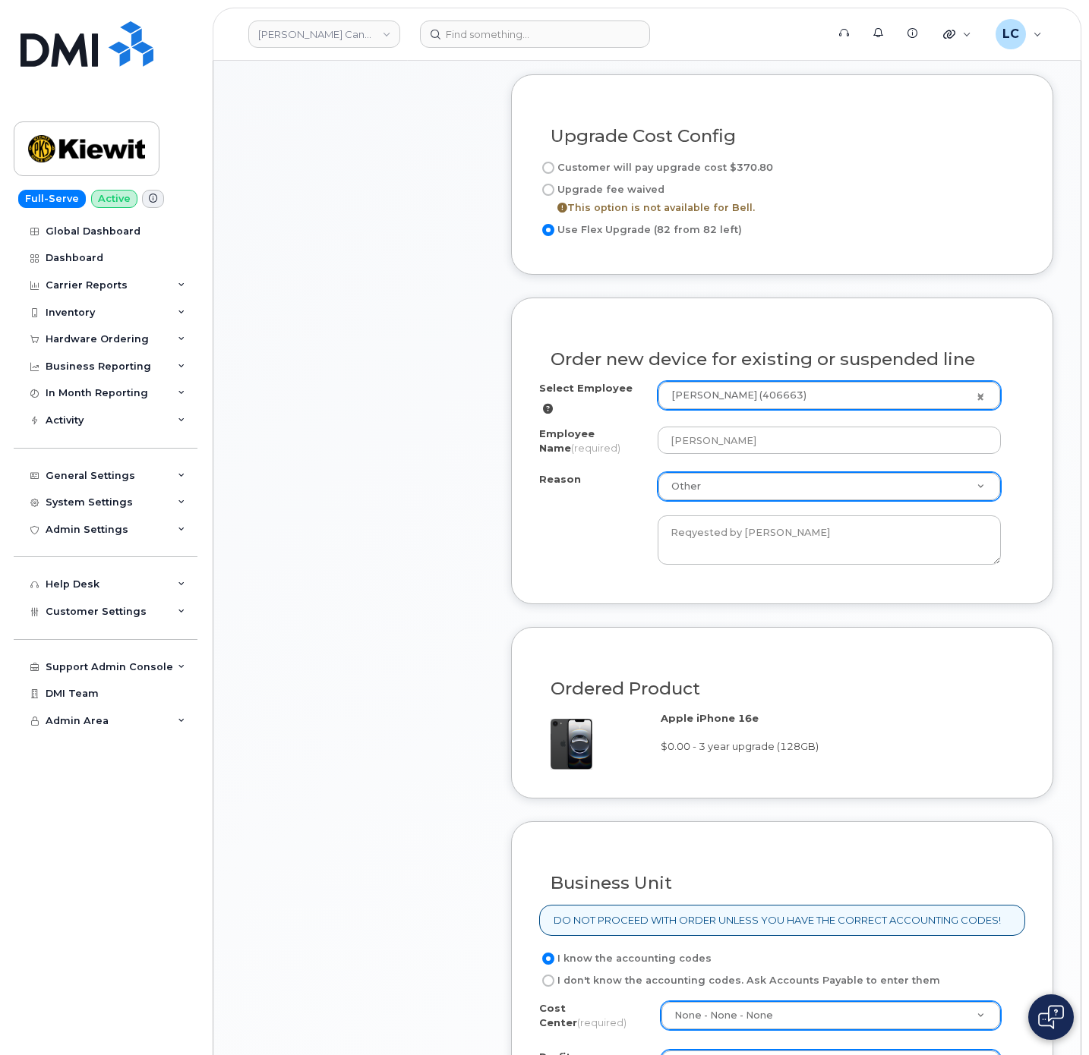
scroll to position [797, 0]
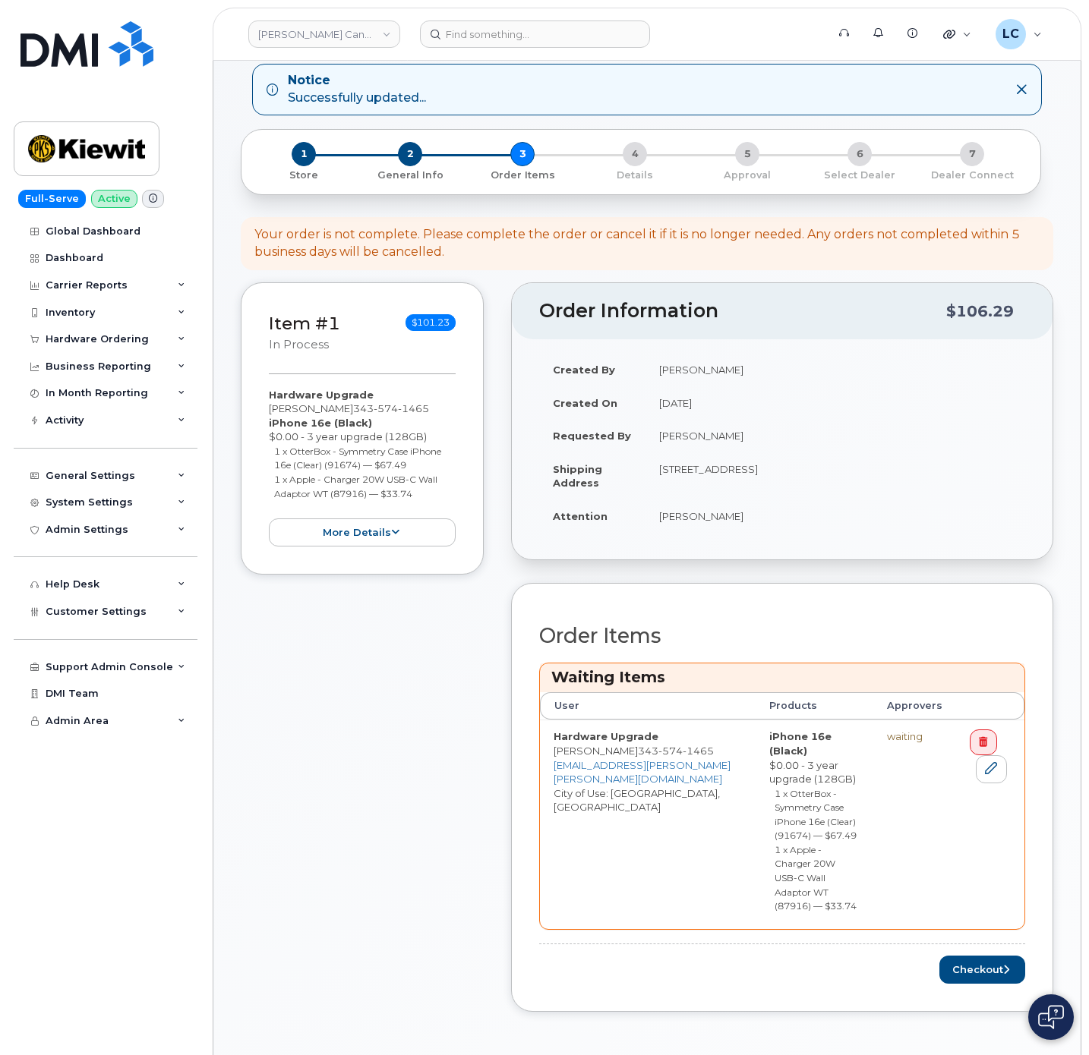
scroll to position [114, 0]
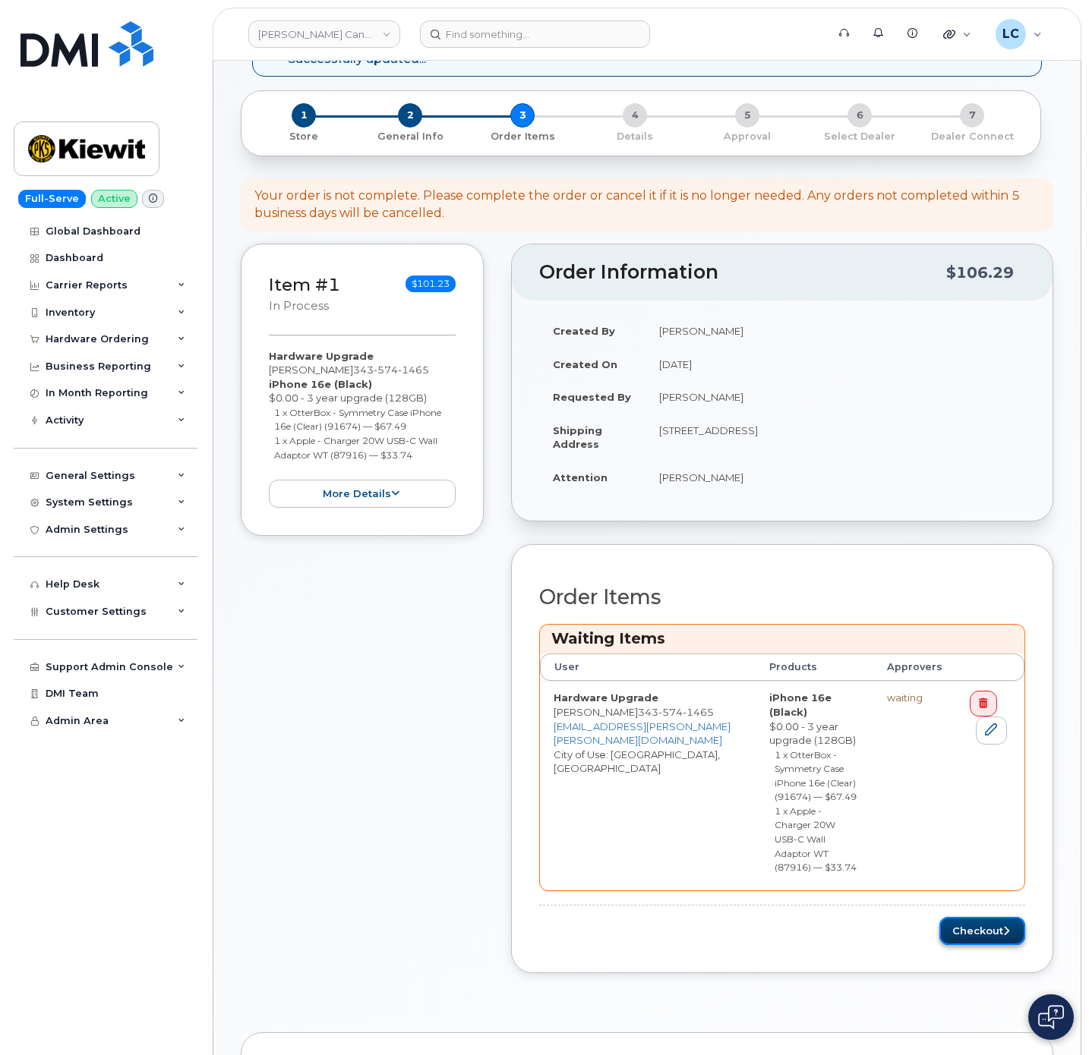
click at [960, 917] on button "Checkout" at bounding box center [982, 931] width 86 height 28
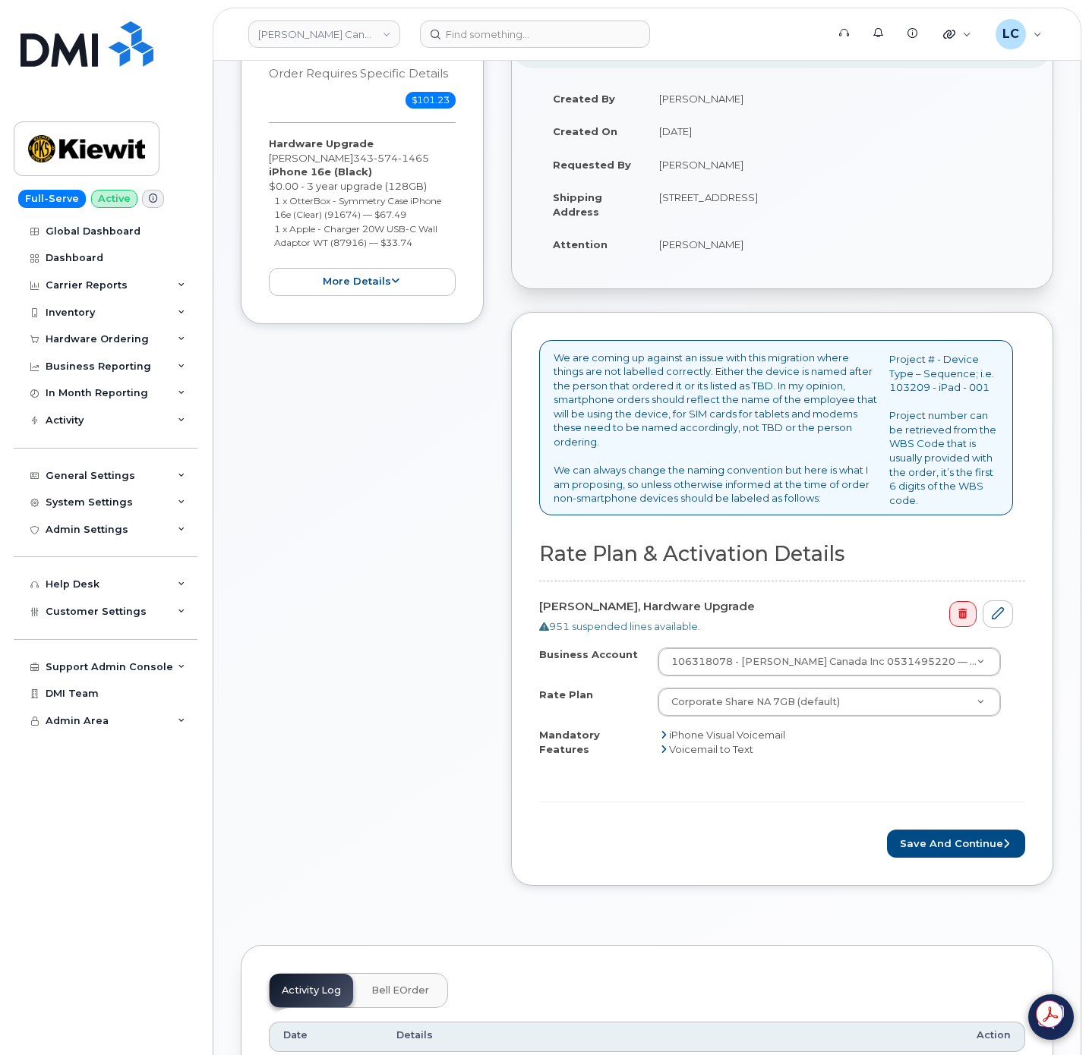
scroll to position [228, 0]
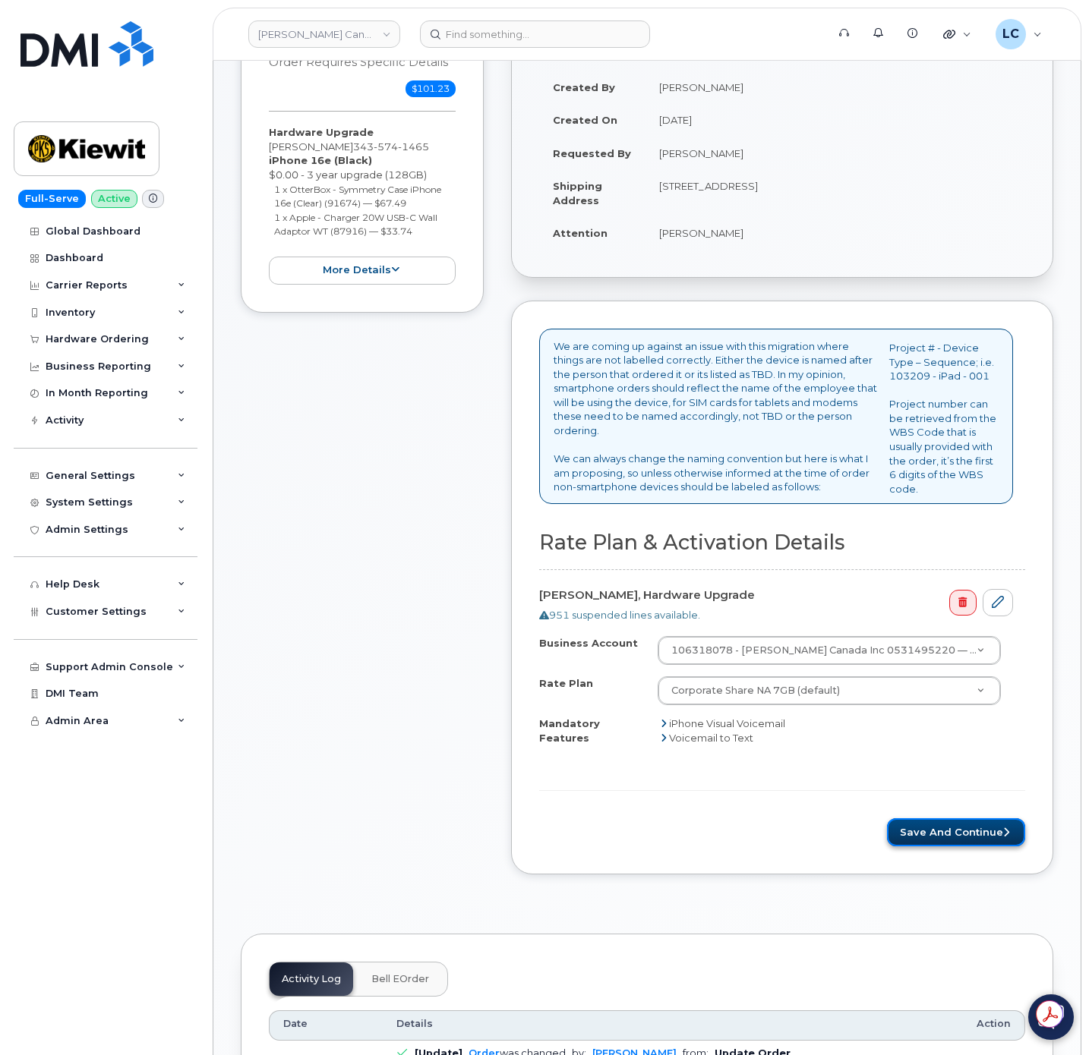
click at [959, 839] on button "Save and Continue" at bounding box center [956, 833] width 138 height 28
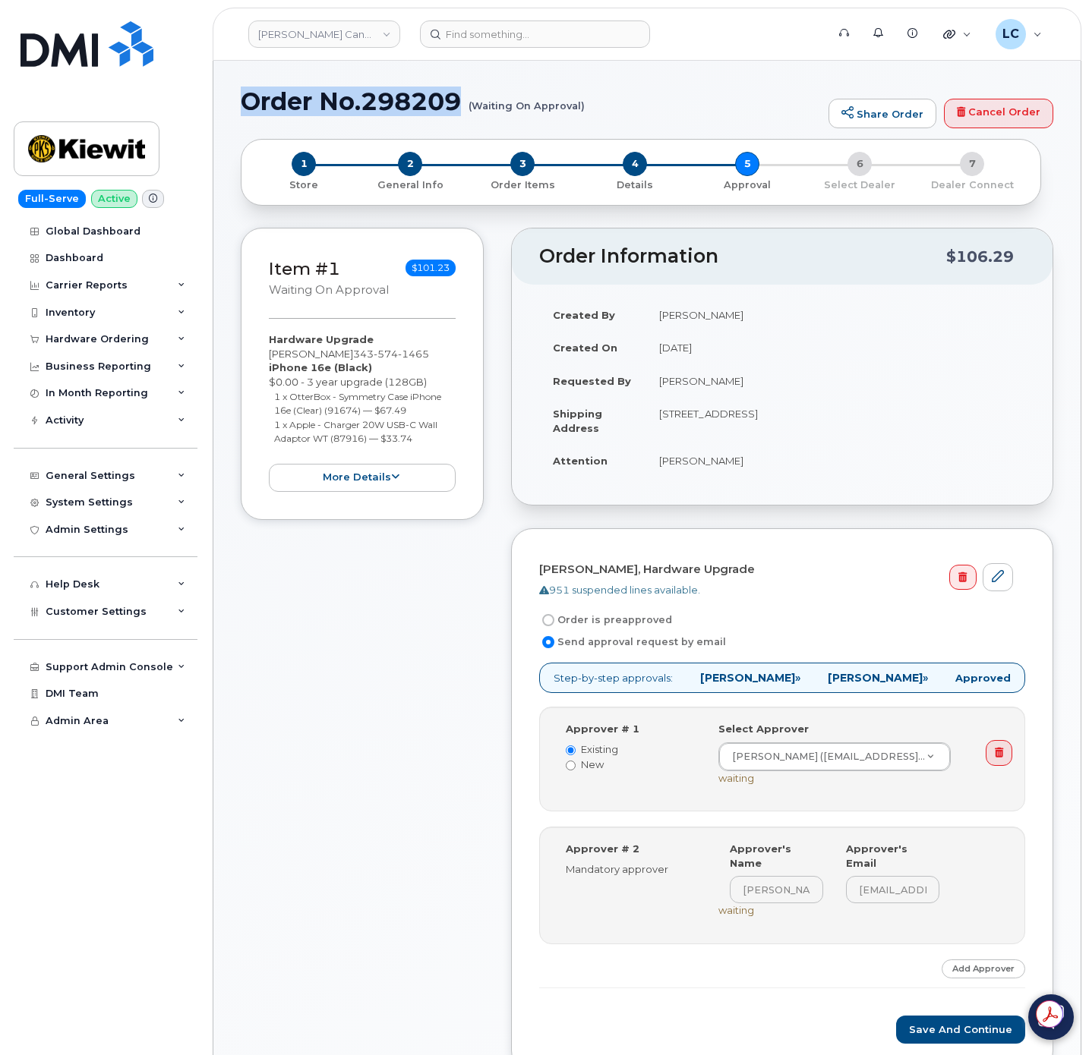
drag, startPoint x: 604, startPoint y: 105, endPoint x: 239, endPoint y: 98, distance: 365.3
copy h1 "Order No.298209"
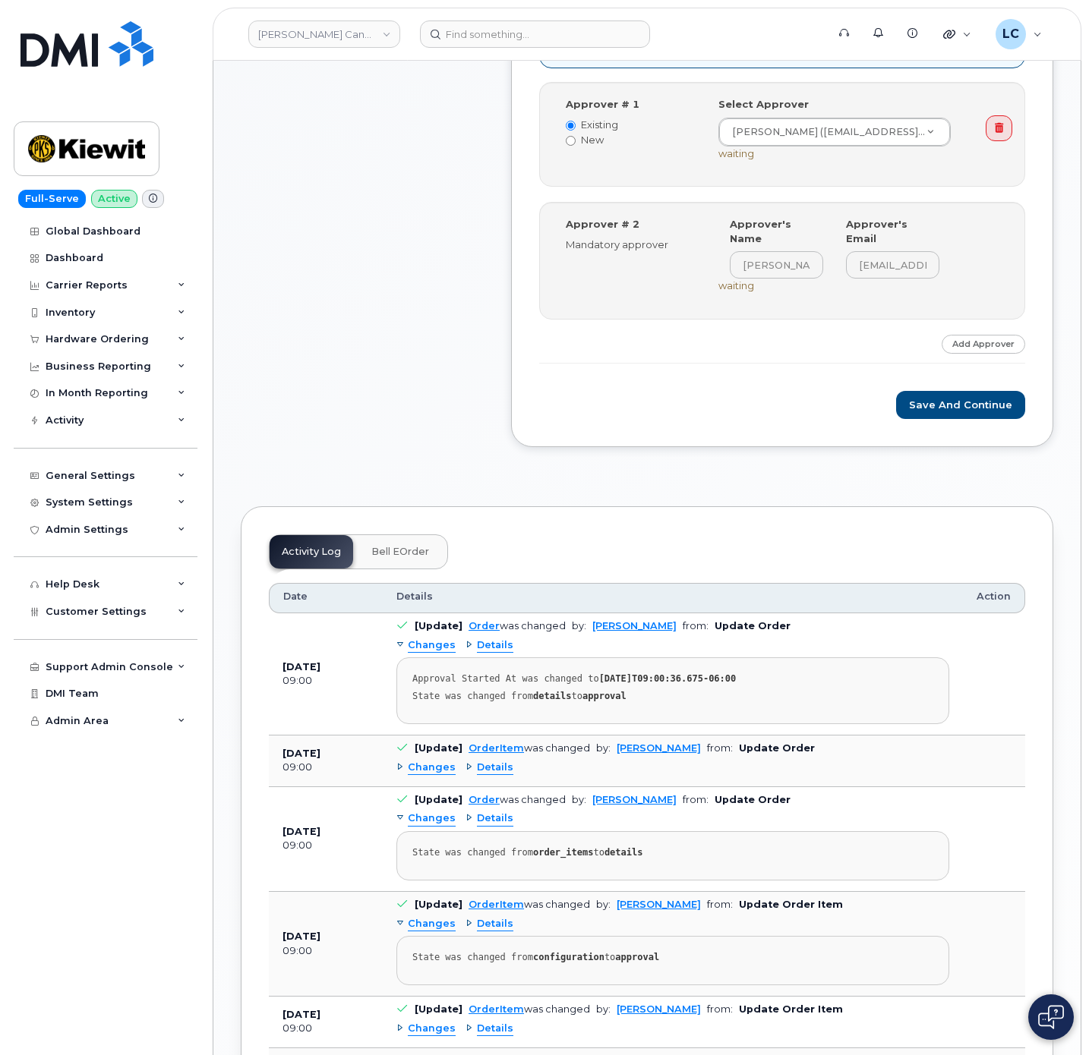
scroll to position [683, 0]
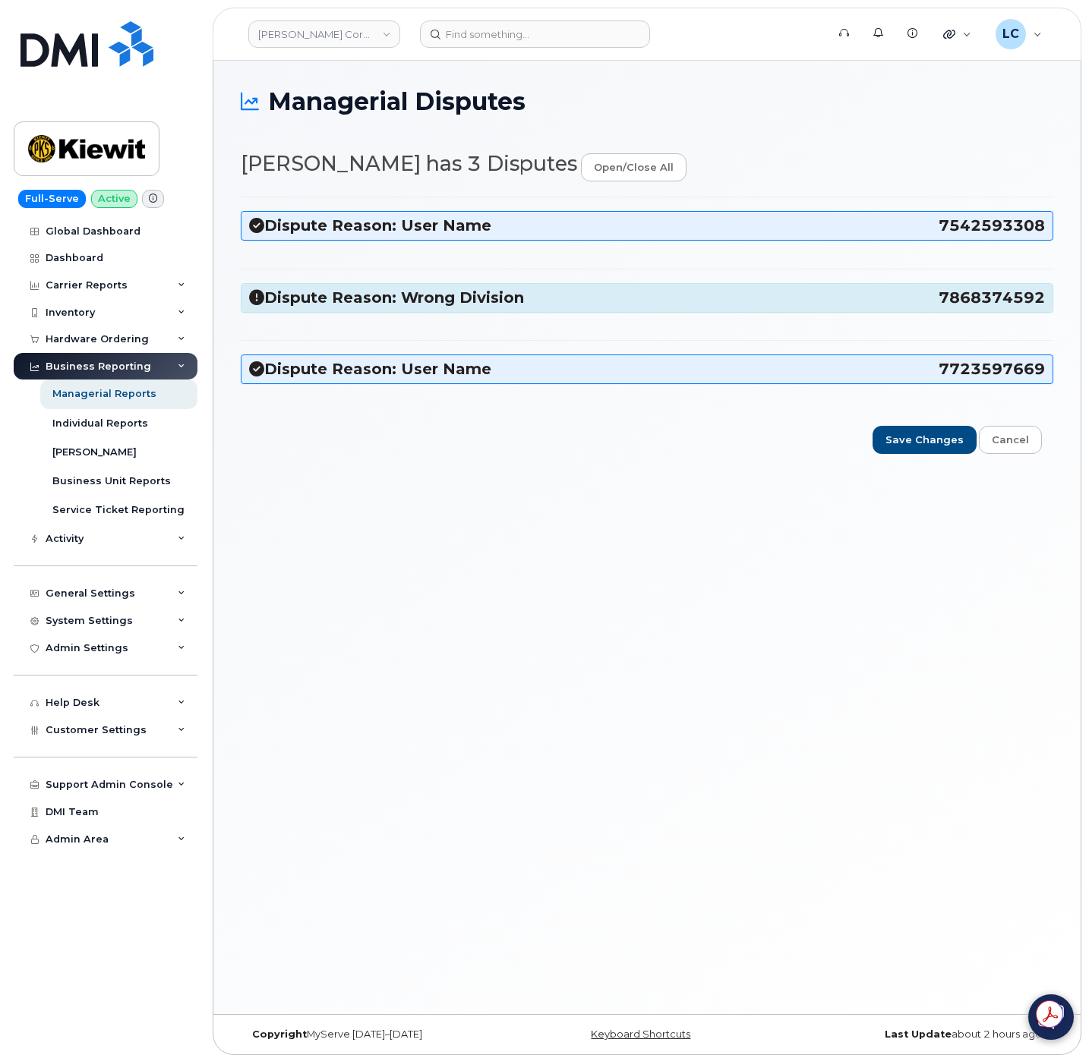
click at [447, 297] on h3 "Dispute Reason: Wrong Division 7868374592" at bounding box center [647, 298] width 796 height 21
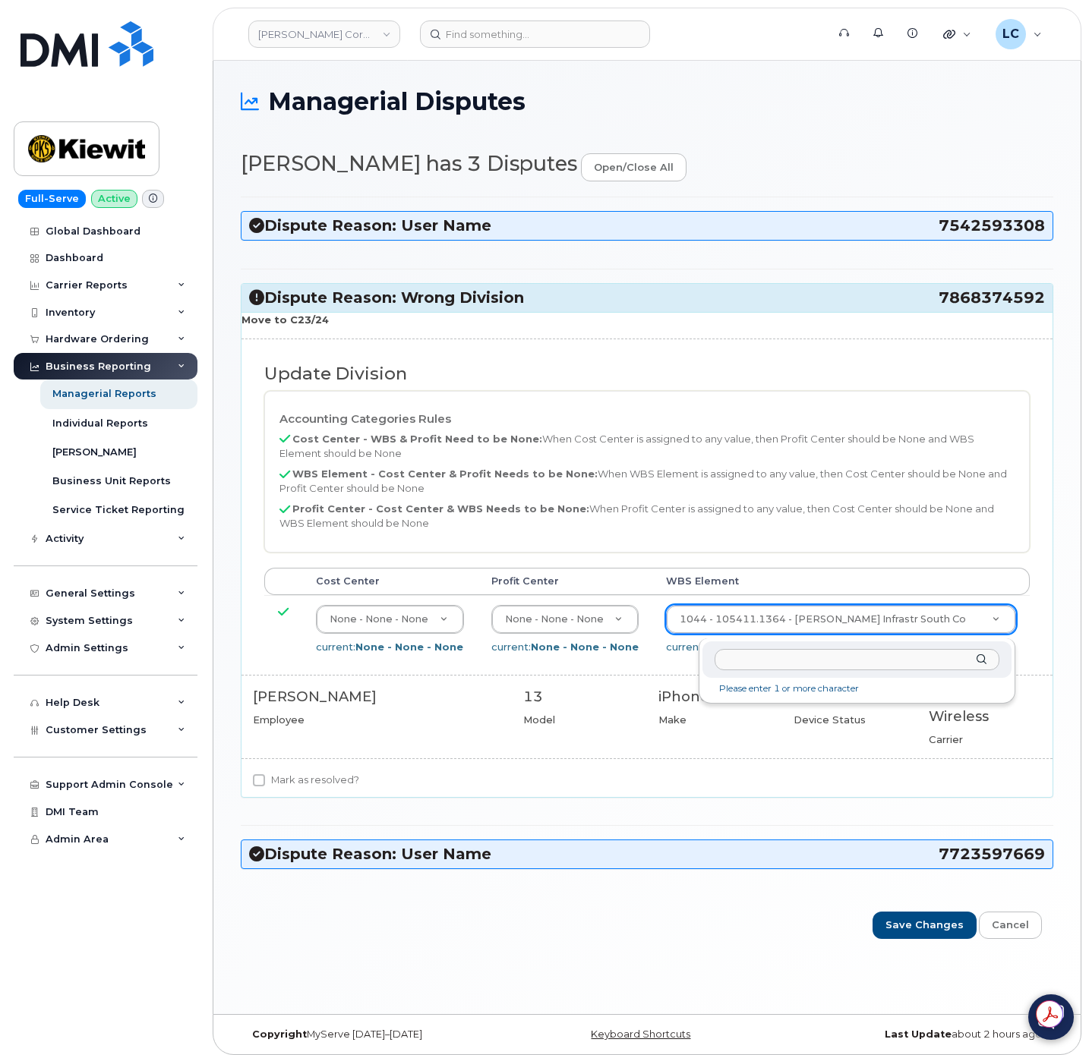
click at [805, 656] on input "text" at bounding box center [856, 660] width 285 height 22
type input "104989.1704"
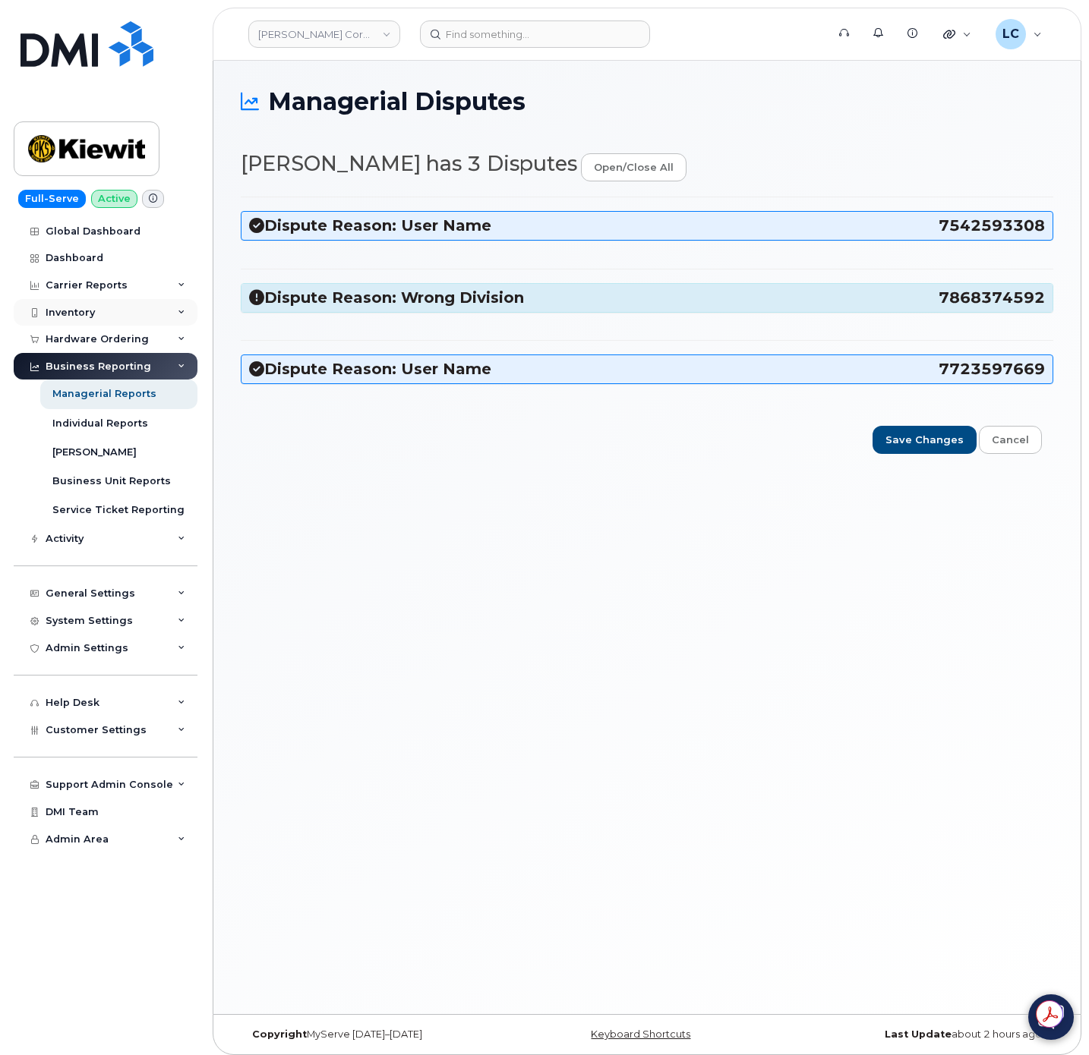
click at [106, 312] on div "Inventory" at bounding box center [106, 312] width 184 height 27
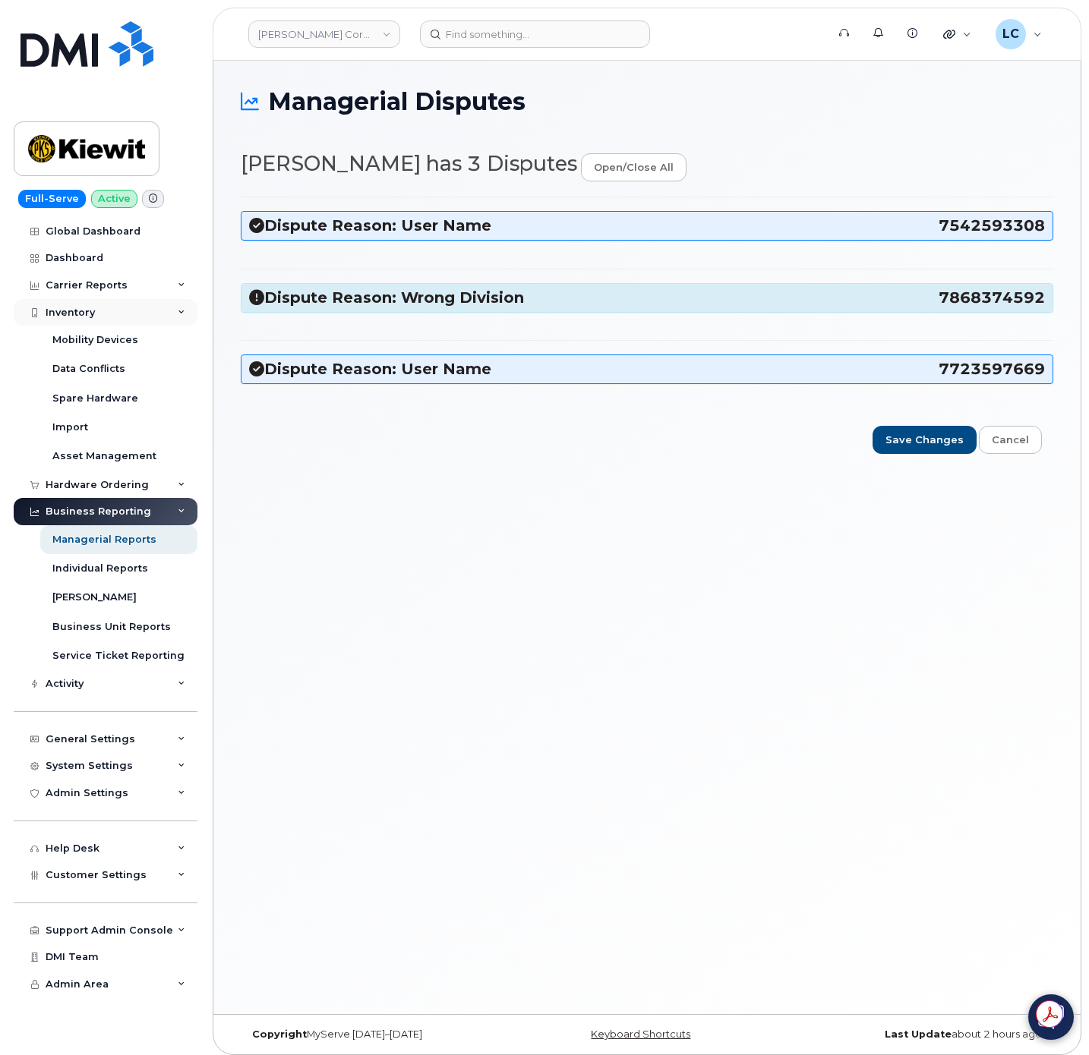
click at [108, 311] on div "Inventory" at bounding box center [106, 312] width 184 height 27
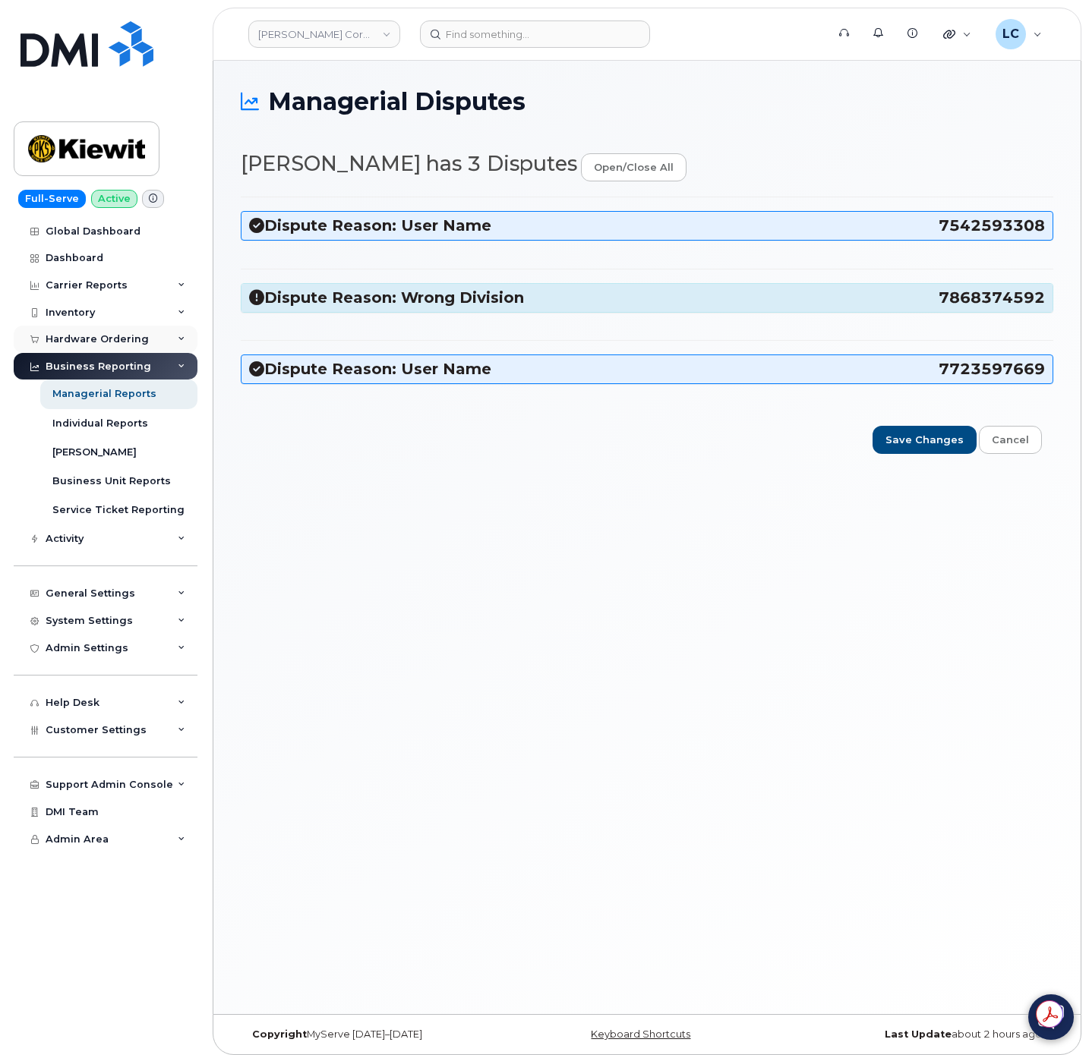
click at [126, 344] on div "Hardware Ordering" at bounding box center [97, 339] width 103 height 12
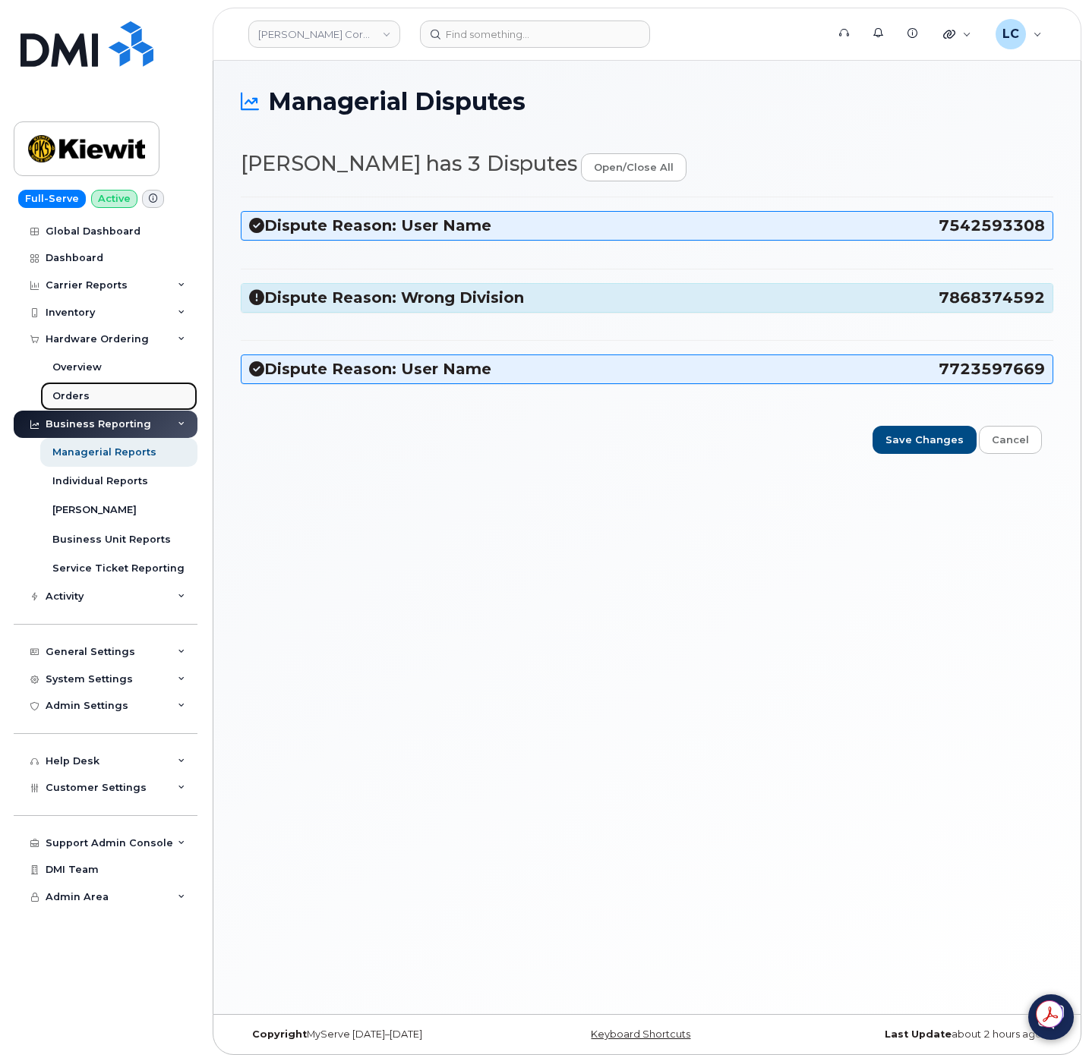
click at [93, 396] on link "Orders" at bounding box center [118, 396] width 157 height 29
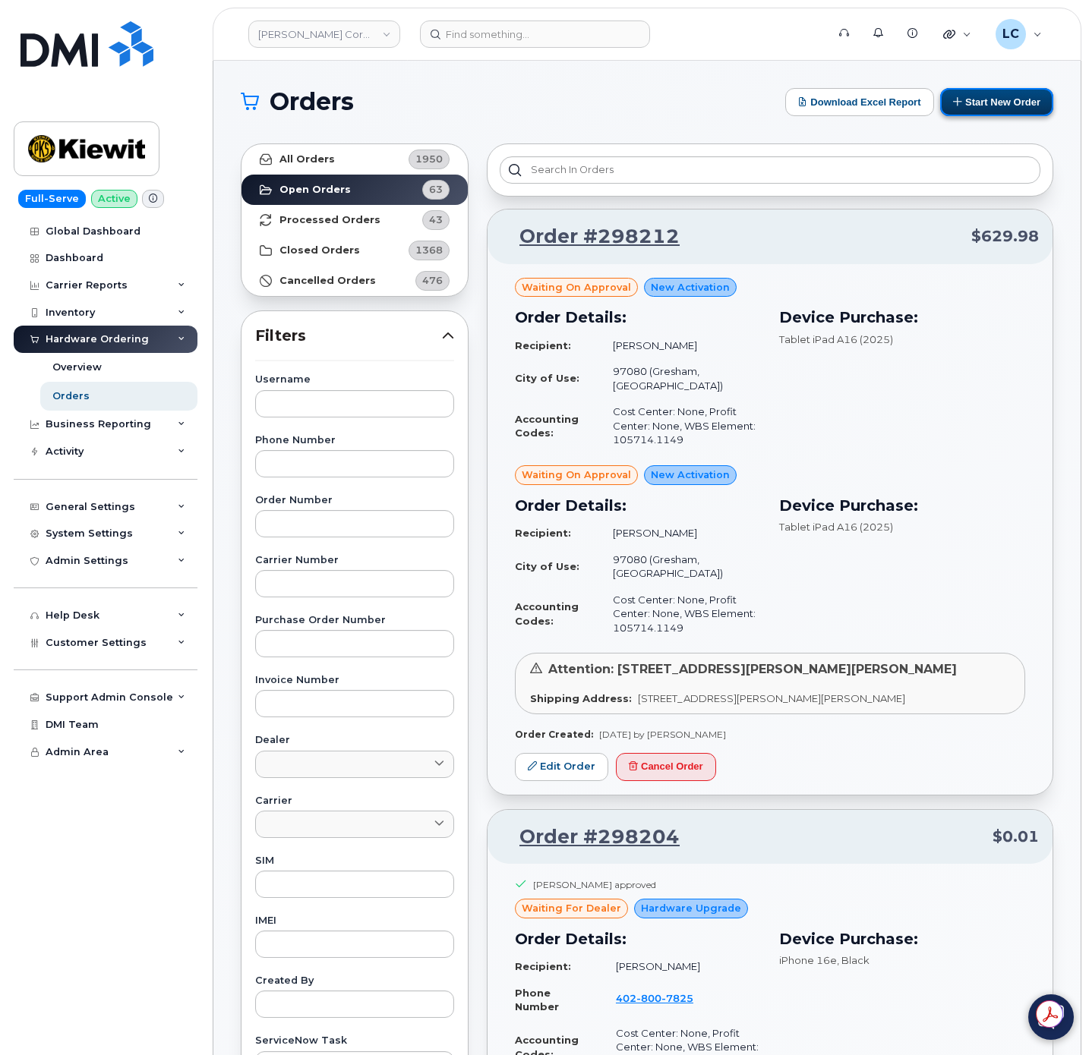
drag, startPoint x: 982, startPoint y: 101, endPoint x: 984, endPoint y: 109, distance: 8.7
click at [983, 101] on button "Start New Order" at bounding box center [996, 102] width 113 height 28
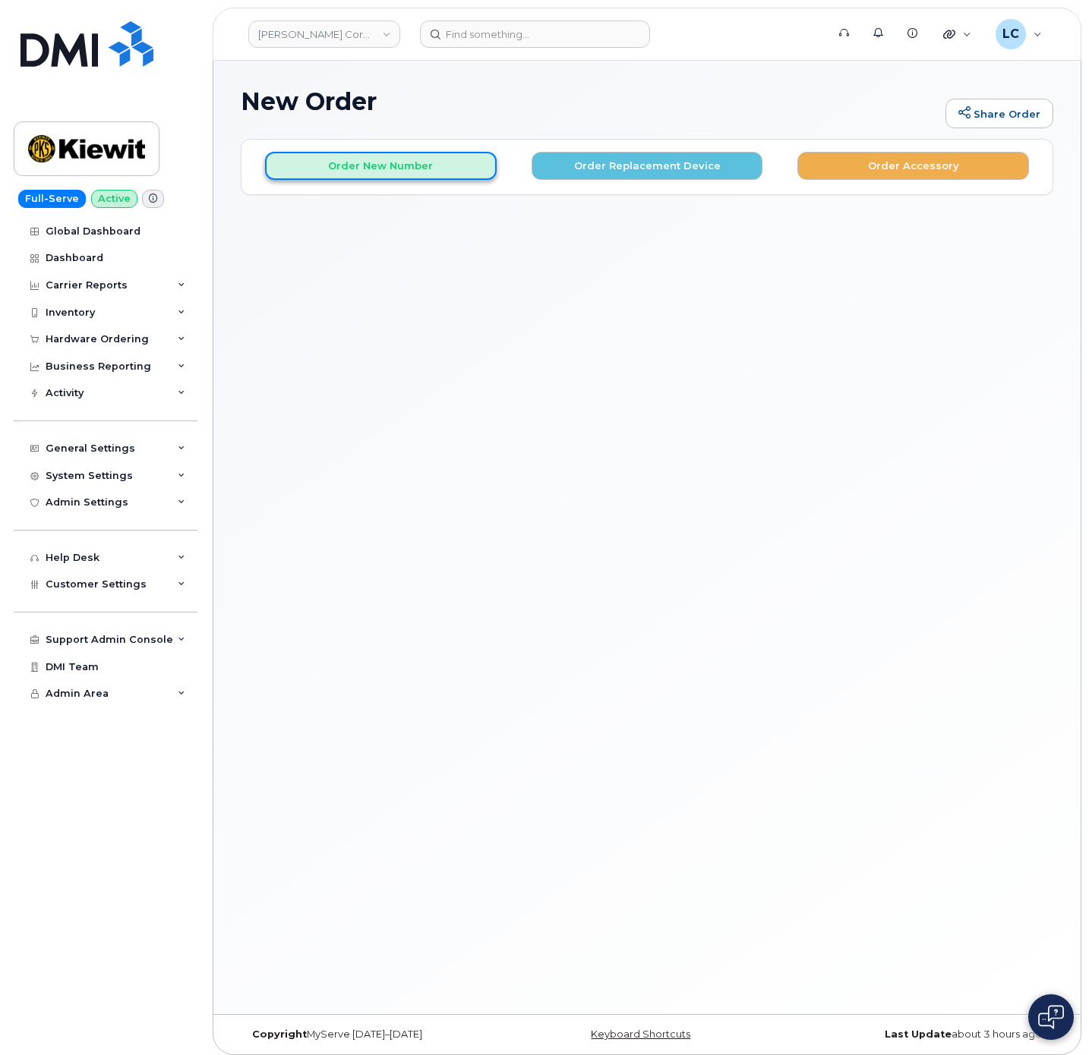
click at [435, 157] on button "Order New Number" at bounding box center [381, 166] width 232 height 28
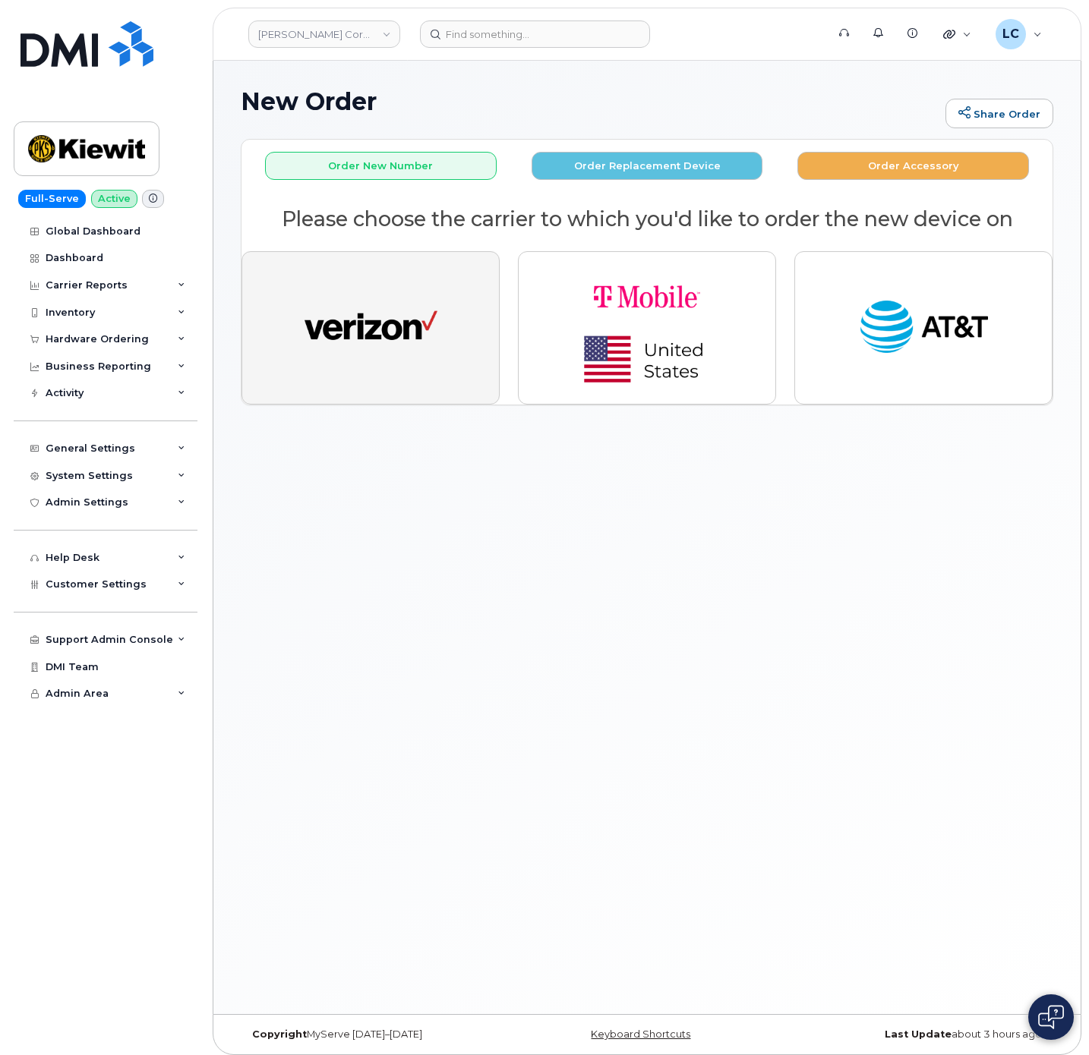
click at [433, 320] on img "button" at bounding box center [370, 328] width 133 height 68
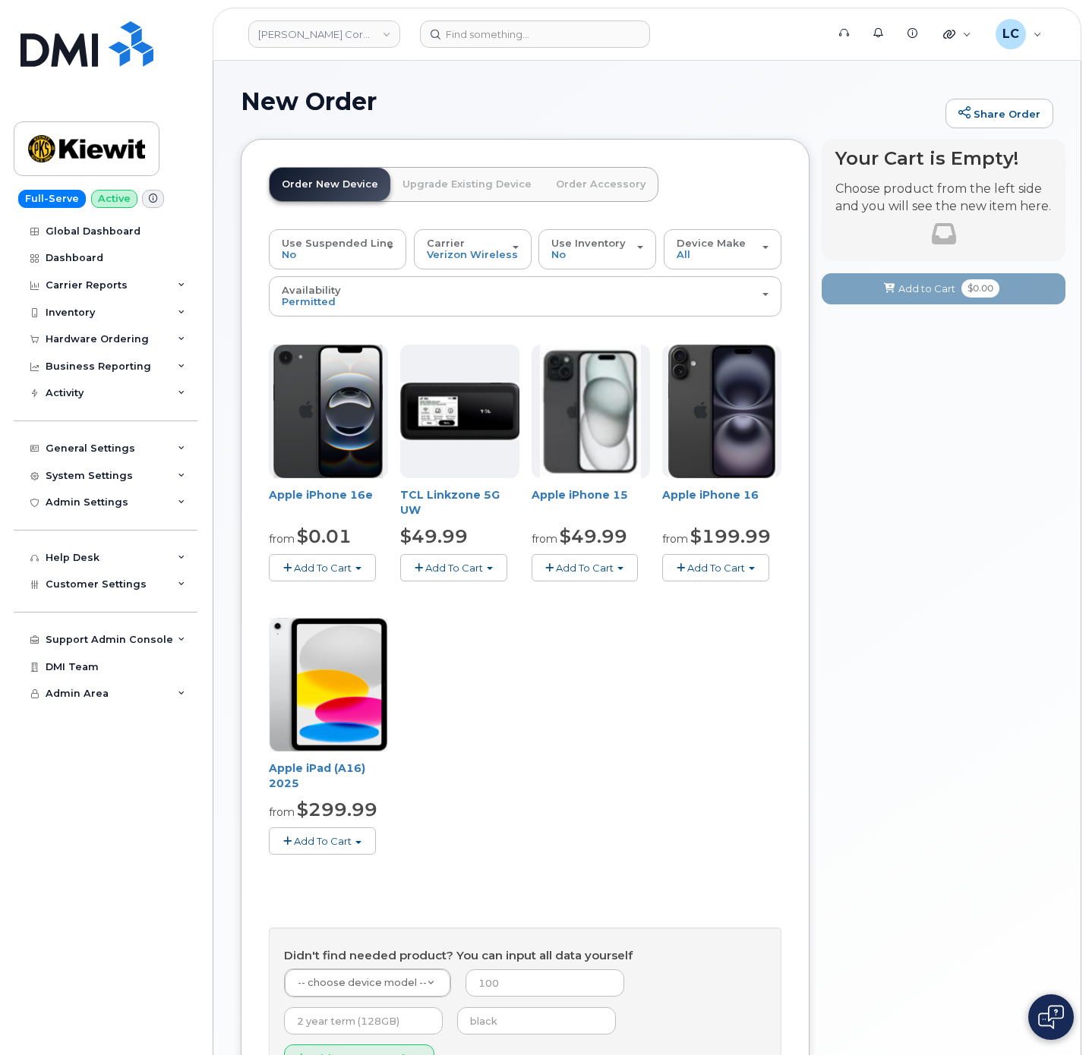
click at [349, 567] on span "Add To Cart" at bounding box center [323, 568] width 58 height 12
click at [604, 658] on div "Apple iPhone 16e from $0.01 Add To Cart $0.01 - 2 Year Activation (128GB) $599.…" at bounding box center [525, 612] width 513 height 535
click at [354, 567] on button "Add To Cart" at bounding box center [322, 567] width 107 height 27
click at [371, 597] on link "$0.01 - 2 Year Activation (128GB)" at bounding box center [371, 596] width 196 height 19
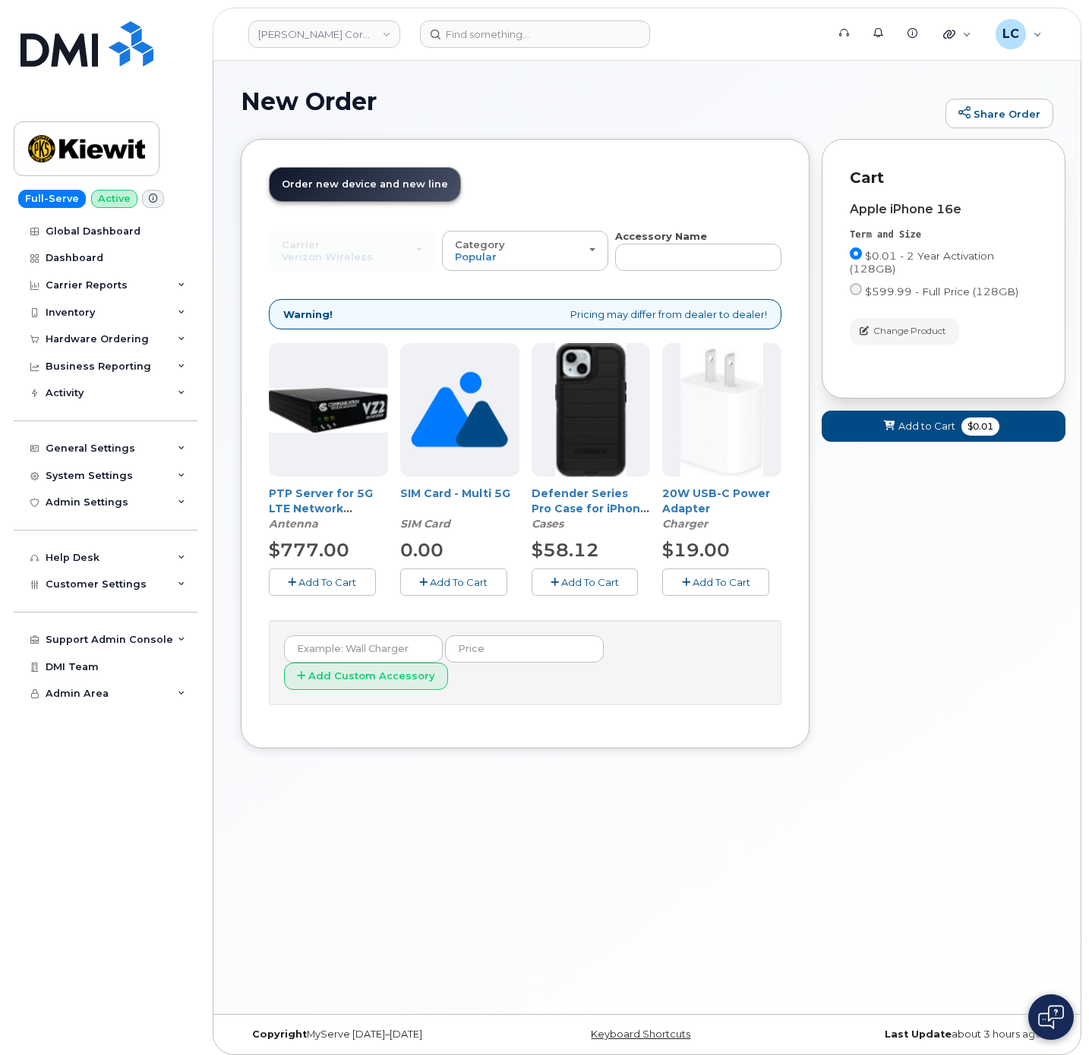
click at [585, 579] on span "Add To Cart" at bounding box center [590, 582] width 58 height 12
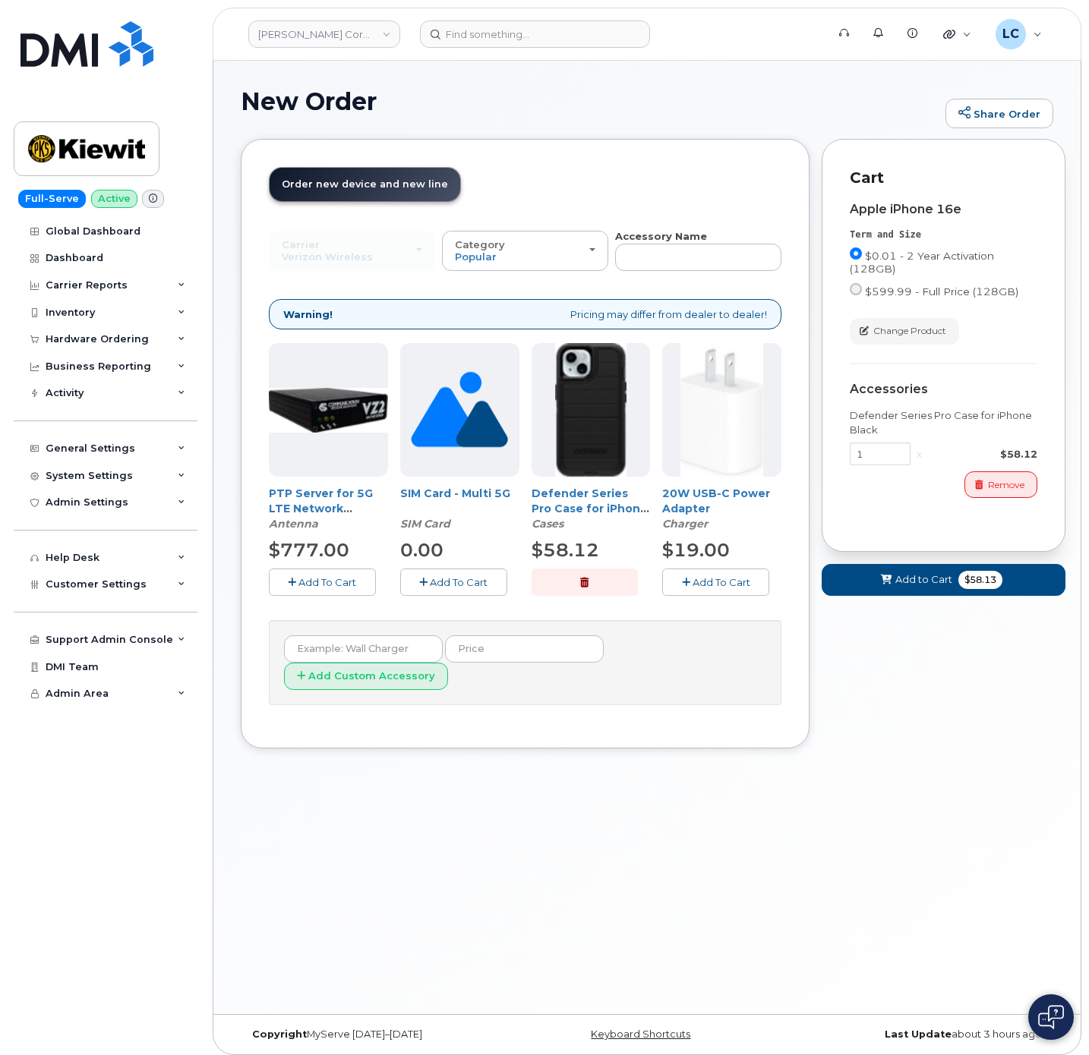
click at [715, 586] on span "Add To Cart" at bounding box center [721, 582] width 58 height 12
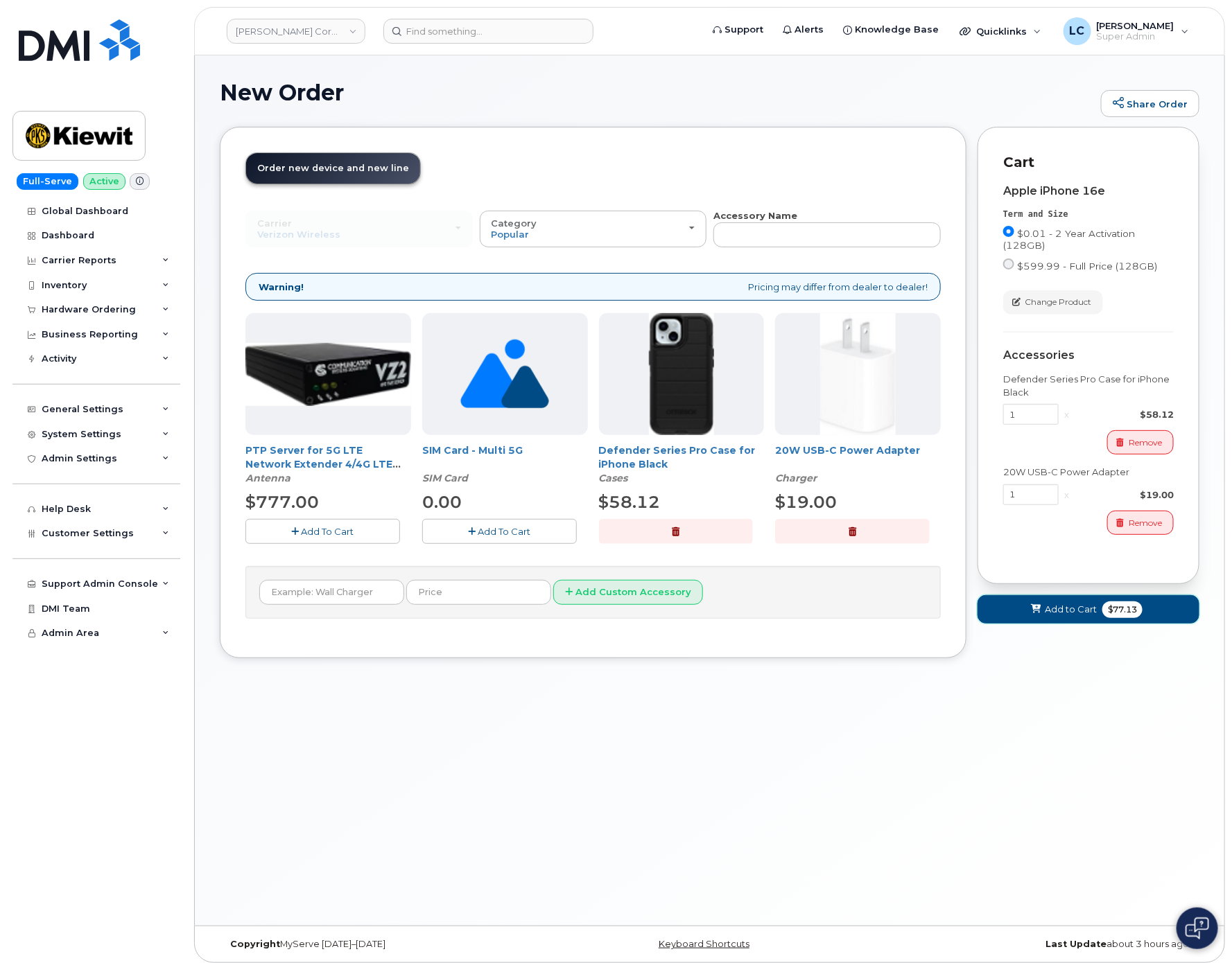
click at [994, 612] on span "$77.13" at bounding box center [1122, 610] width 40 height 16
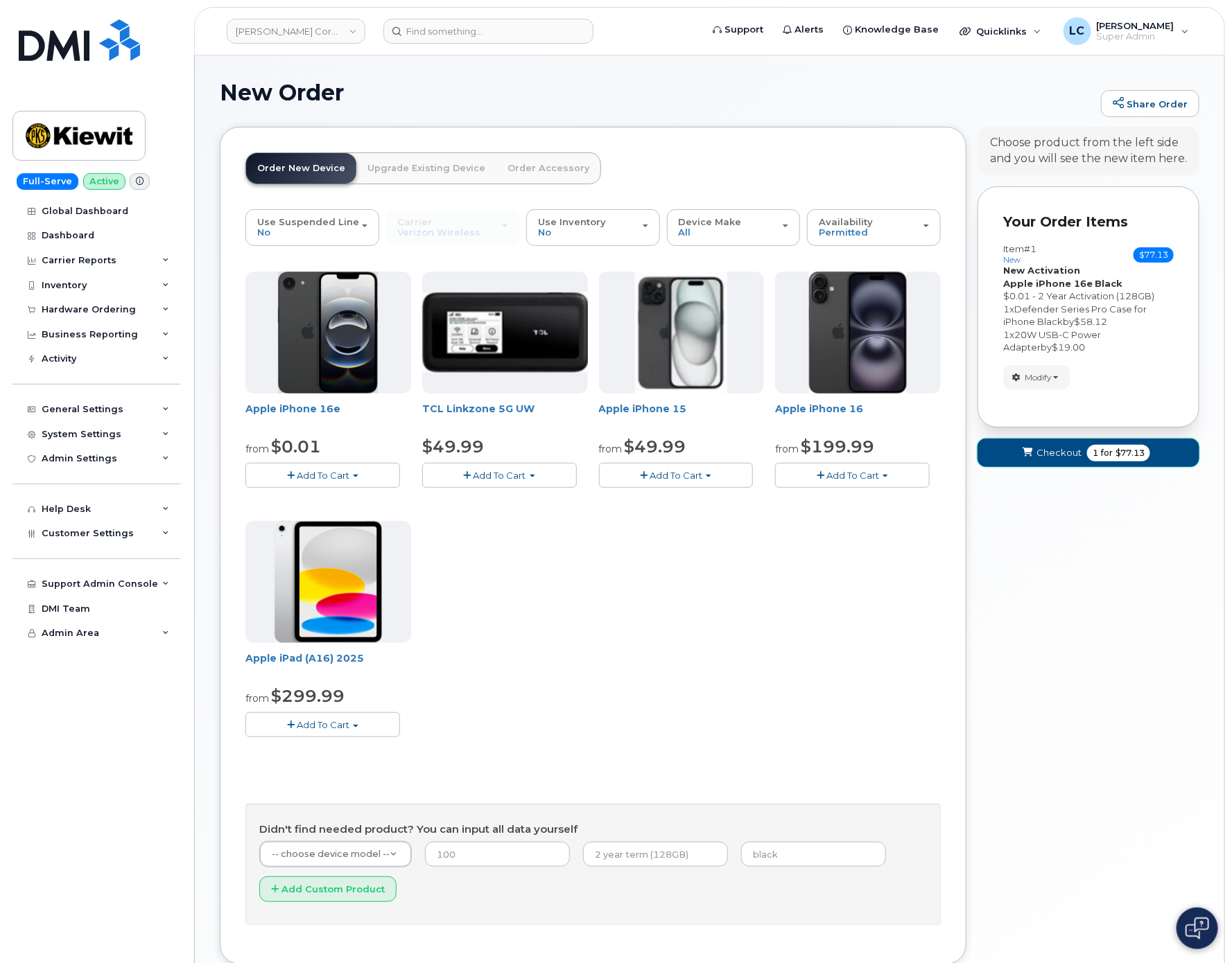
click at [994, 451] on span "Checkout" at bounding box center [1058, 453] width 45 height 13
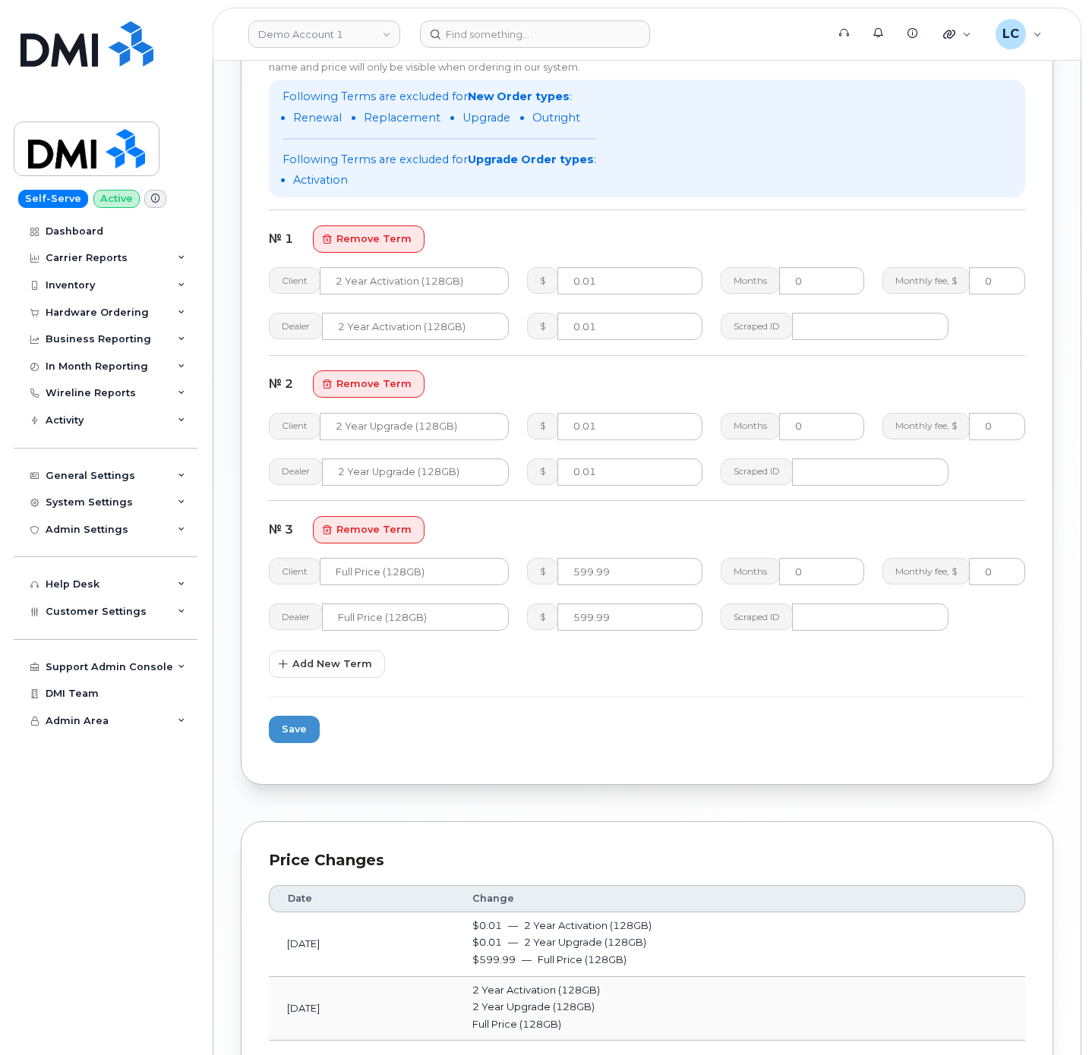
scroll to position [989, 0]
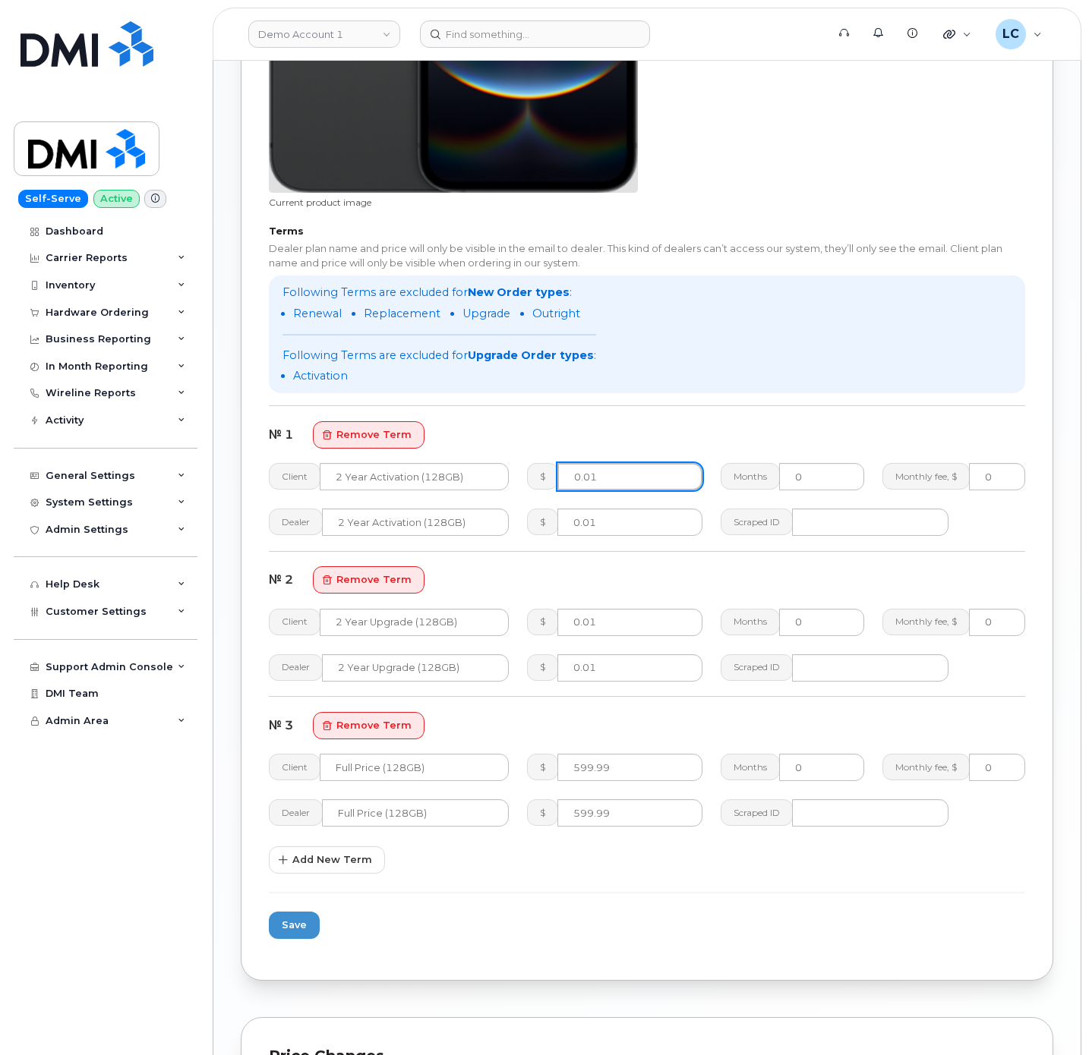
click at [611, 477] on input "0.01" at bounding box center [629, 476] width 145 height 27
type input "0.99"
click at [642, 611] on input "0.01" at bounding box center [629, 622] width 145 height 27
type input "0.99"
click at [295, 921] on span "Save" at bounding box center [294, 925] width 25 height 14
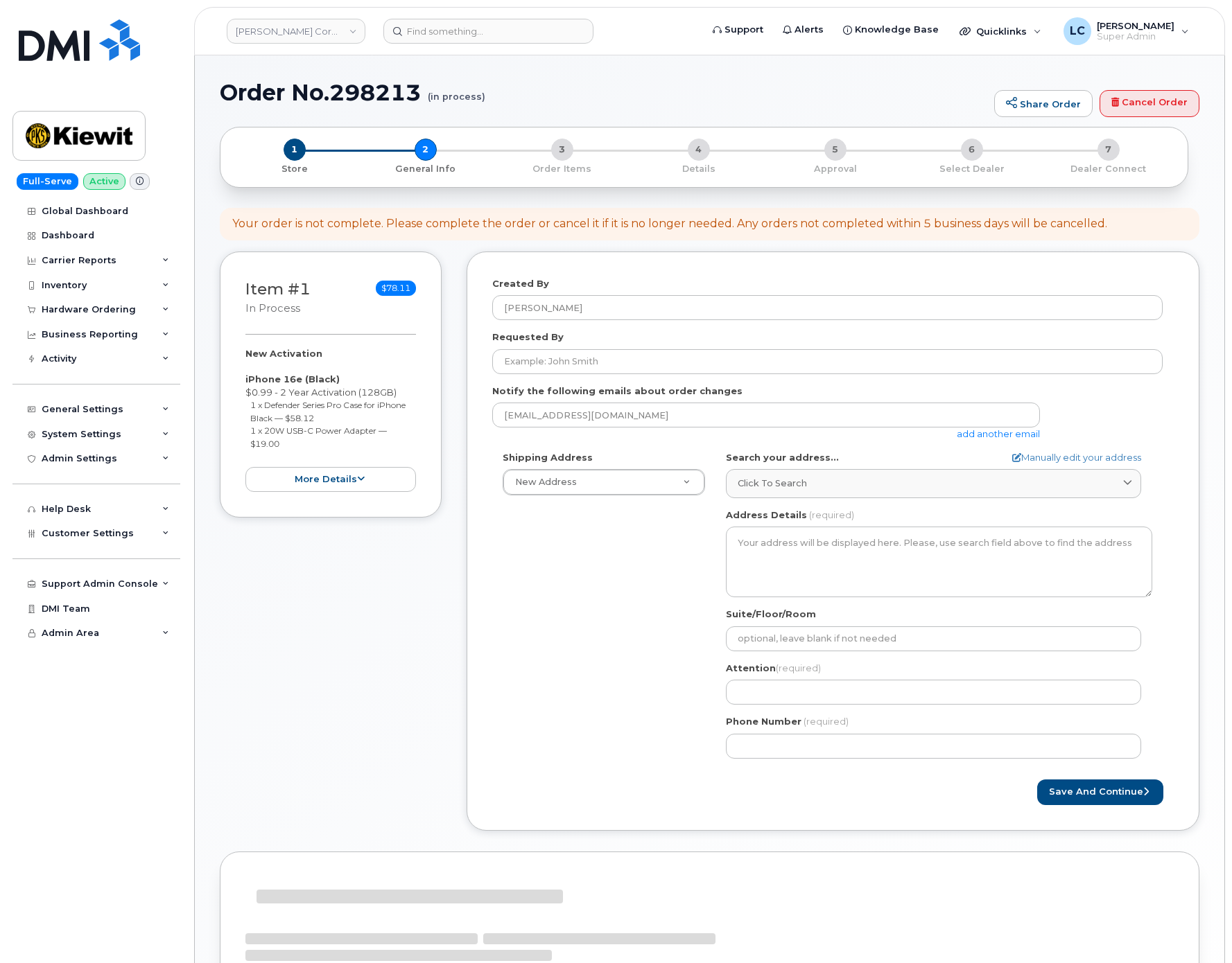
select select
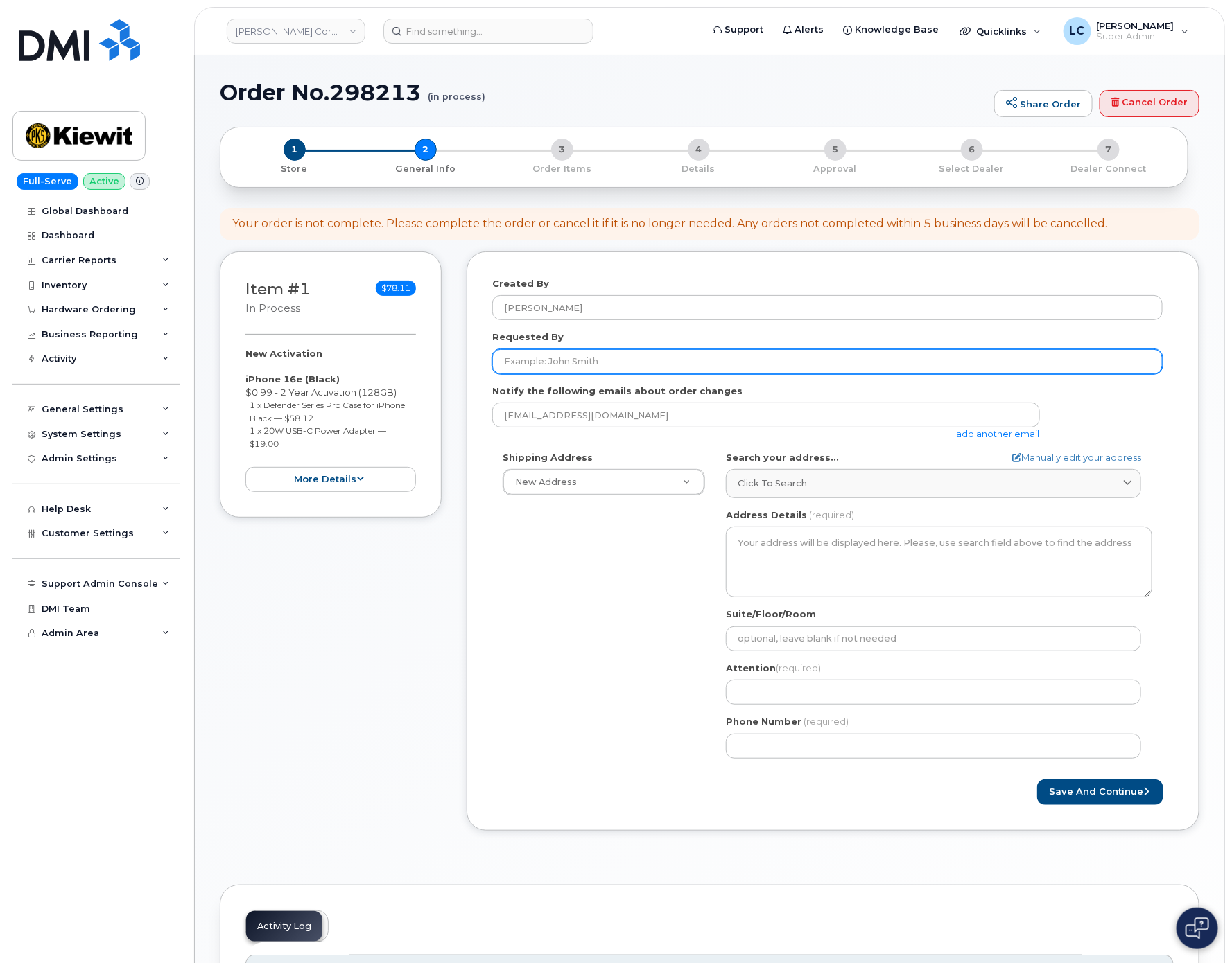
click at [620, 366] on input "Requested By" at bounding box center [827, 361] width 670 height 25
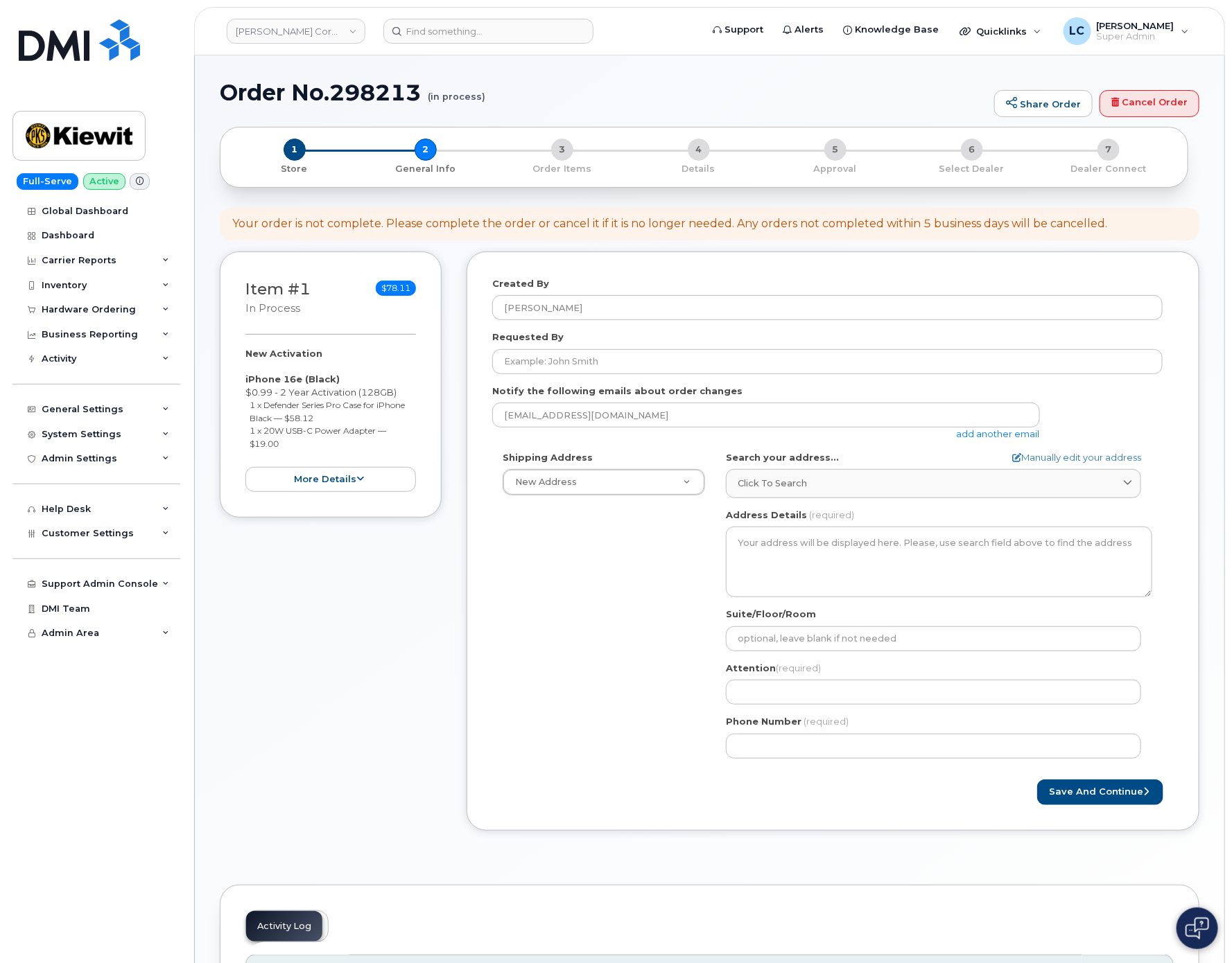
click at [479, 413] on div "Created By Logan Cole Requested By Notify the following emails about order chan…" at bounding box center [833, 541] width 733 height 580
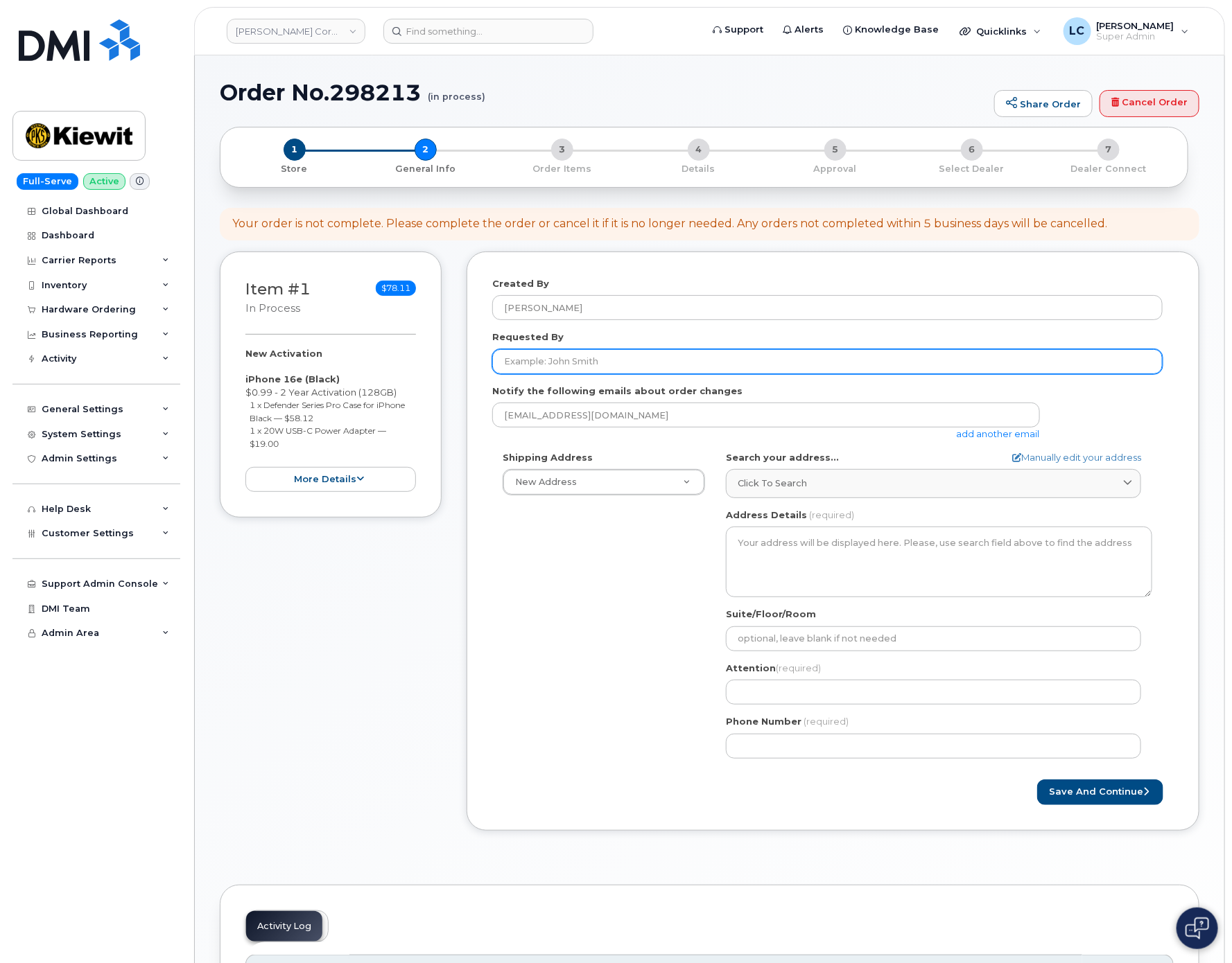
click at [564, 371] on input "Requested By" at bounding box center [827, 361] width 670 height 25
type input "Nancy Bilek"
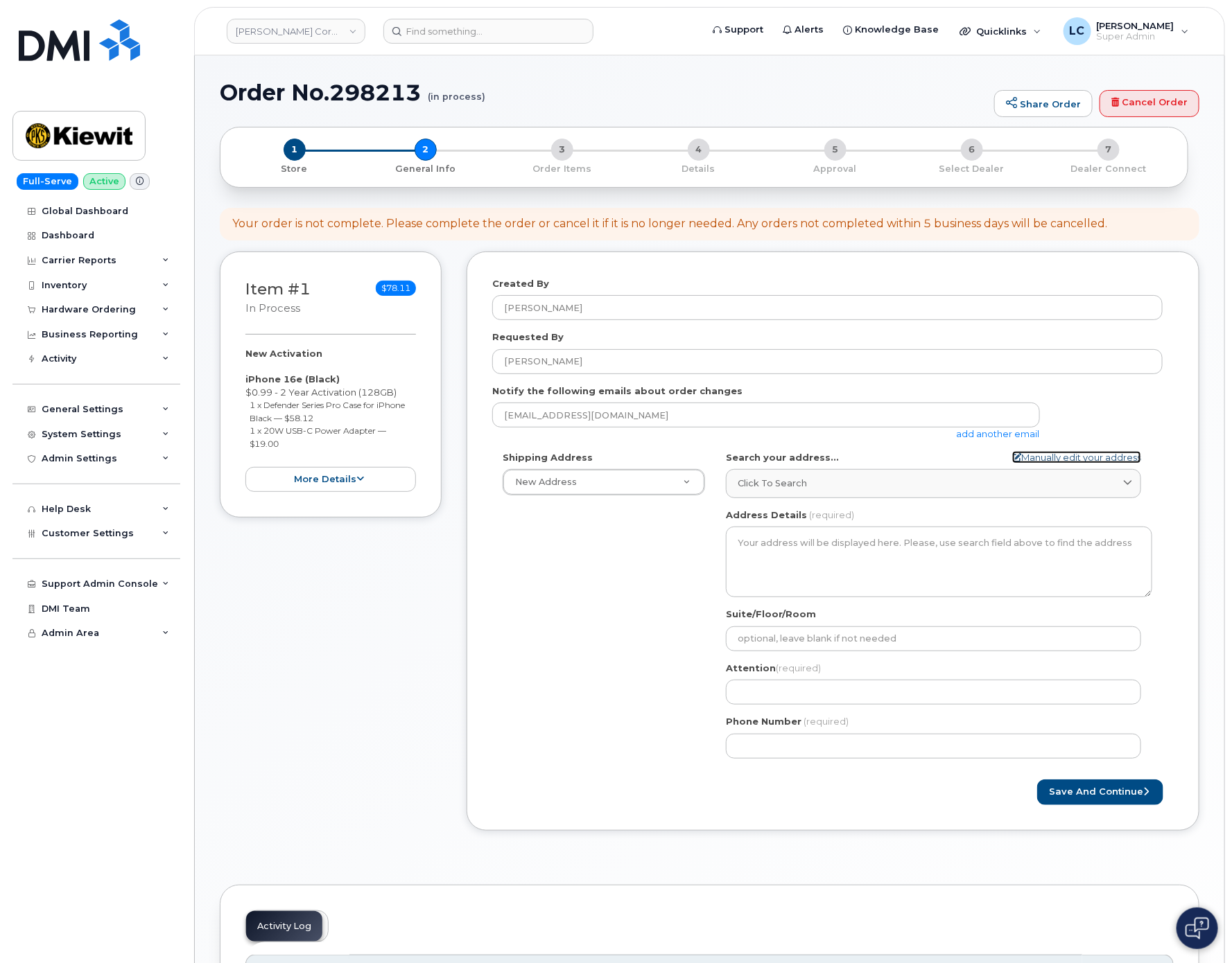
click at [1105, 457] on link "Manually edit your address" at bounding box center [1077, 457] width 129 height 13
select select
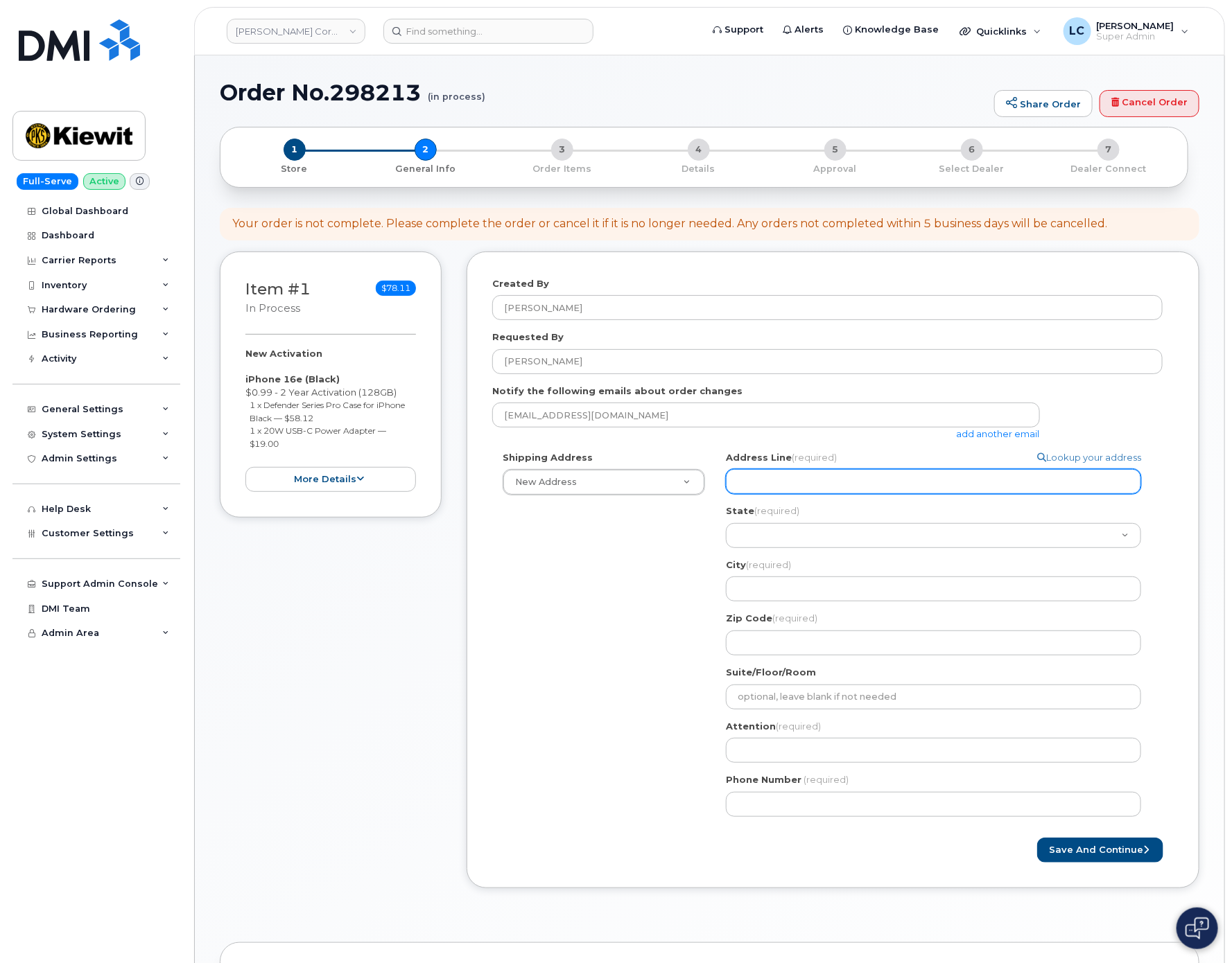
click at [823, 483] on input "Address Line (required)" at bounding box center [933, 481] width 416 height 25
paste input "4518 S 133rd Street"
select select
type input "4518 S 133rd Street"
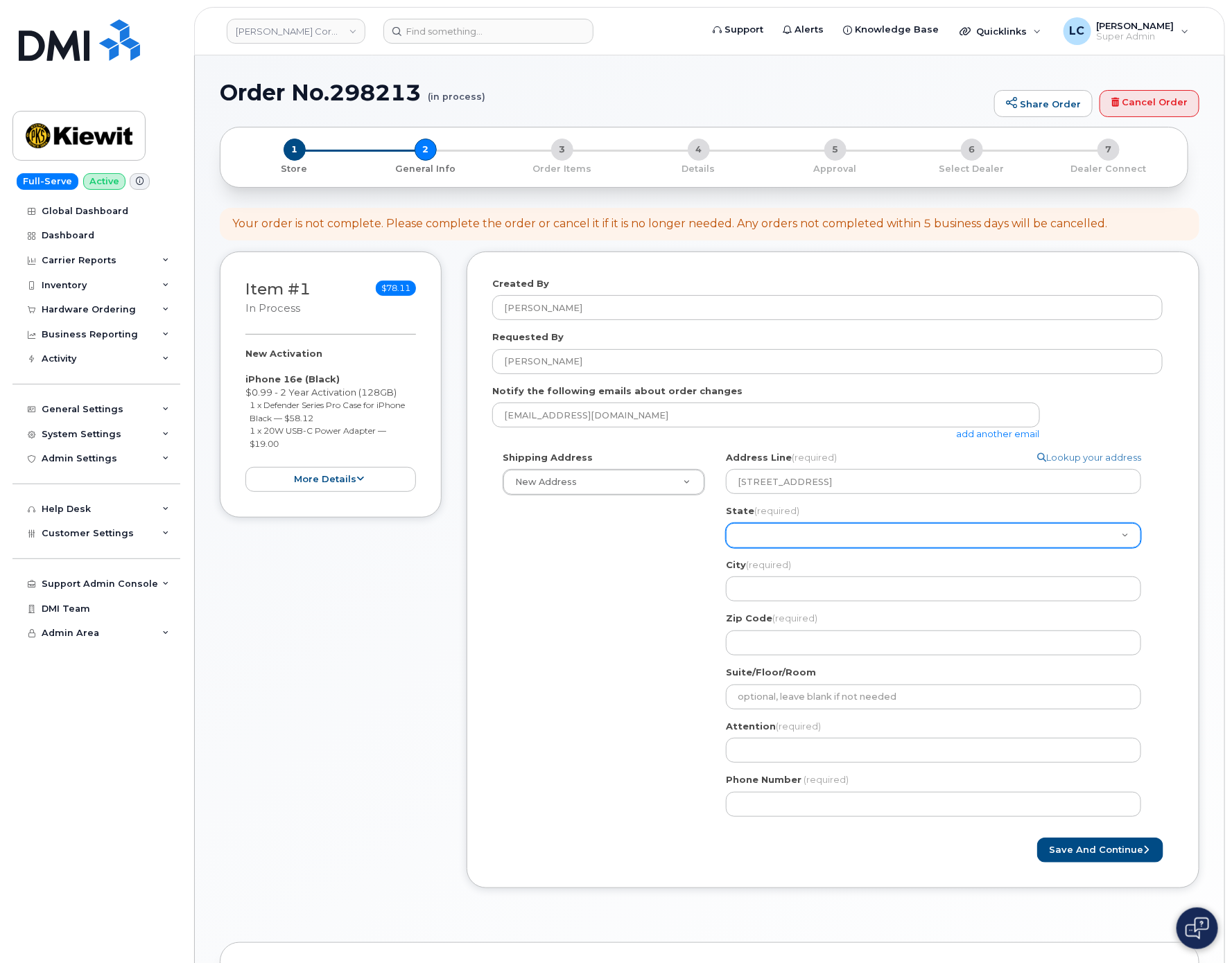
click at [816, 532] on select "Alabama Alaska American Samoa Arizona Arkansas California Colorado Connecticut …" at bounding box center [933, 535] width 416 height 25
select select "NE"
click at [726, 524] on select "Alabama Alaska American Samoa Arizona Arkansas California Colorado Connecticut …" at bounding box center [933, 535] width 416 height 25
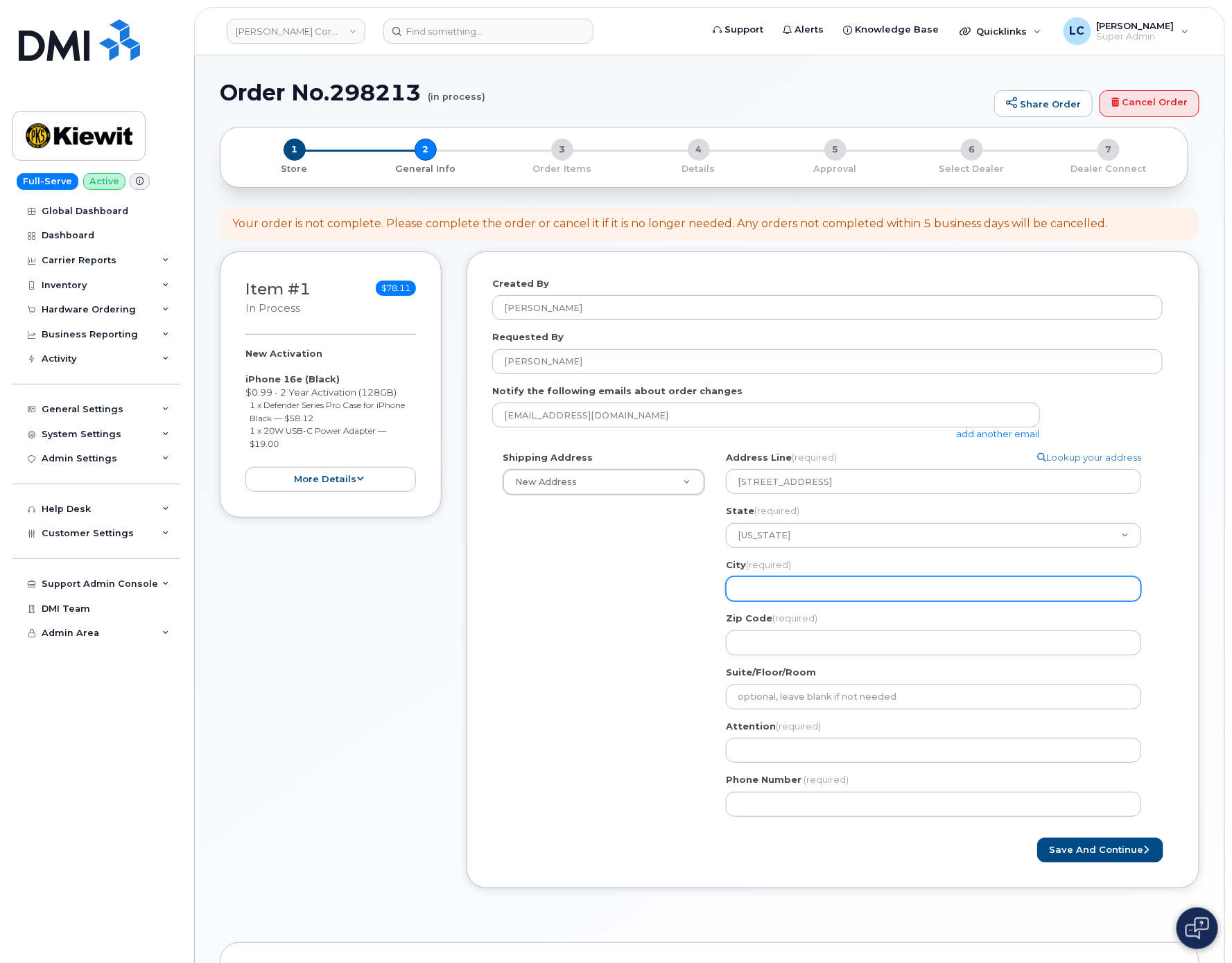
click at [838, 592] on input "City (required)" at bounding box center [933, 589] width 416 height 25
select select
type input "O"
select select
type input "Om"
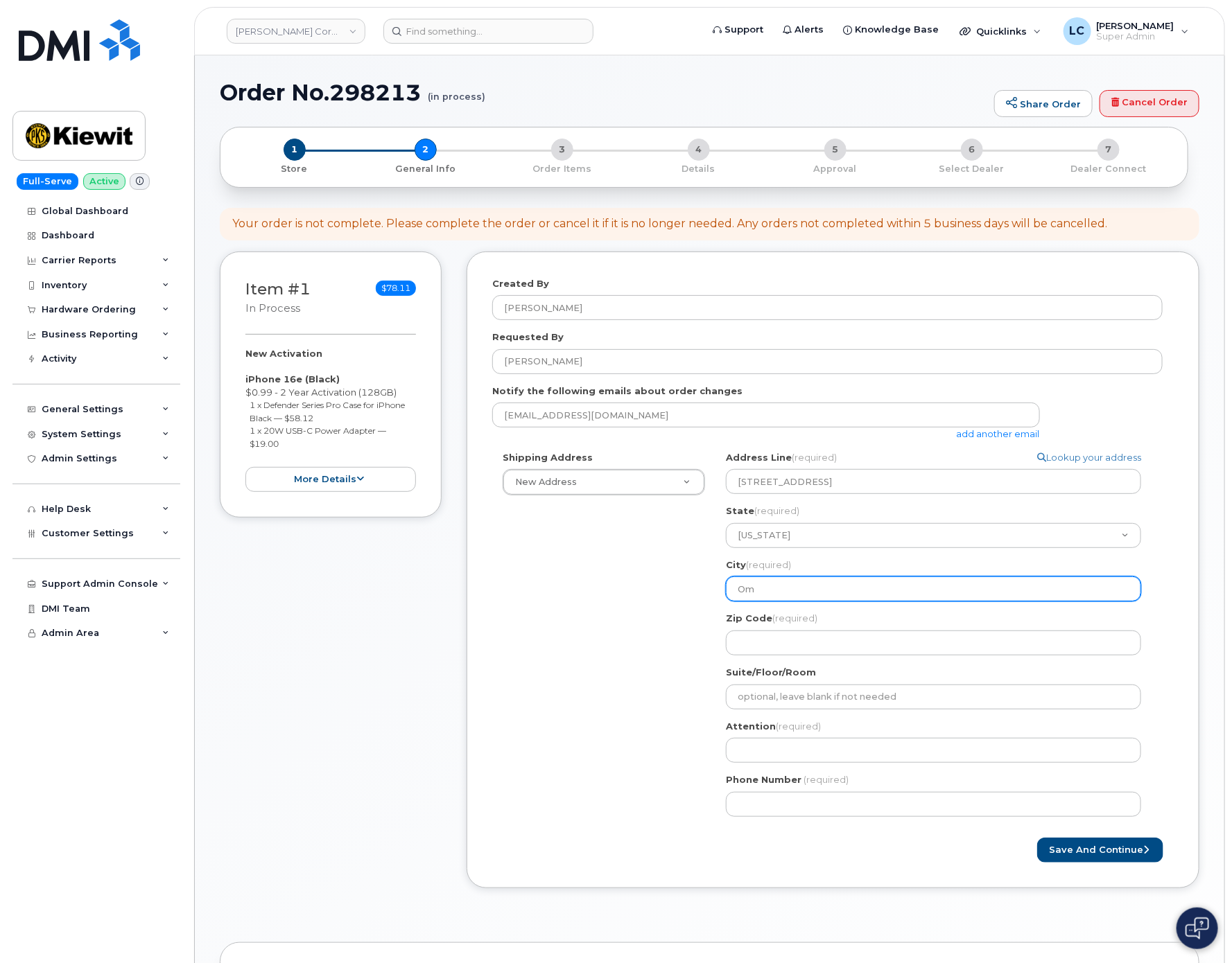
select select
type input "Oma"
select select
type input "Omah"
select select
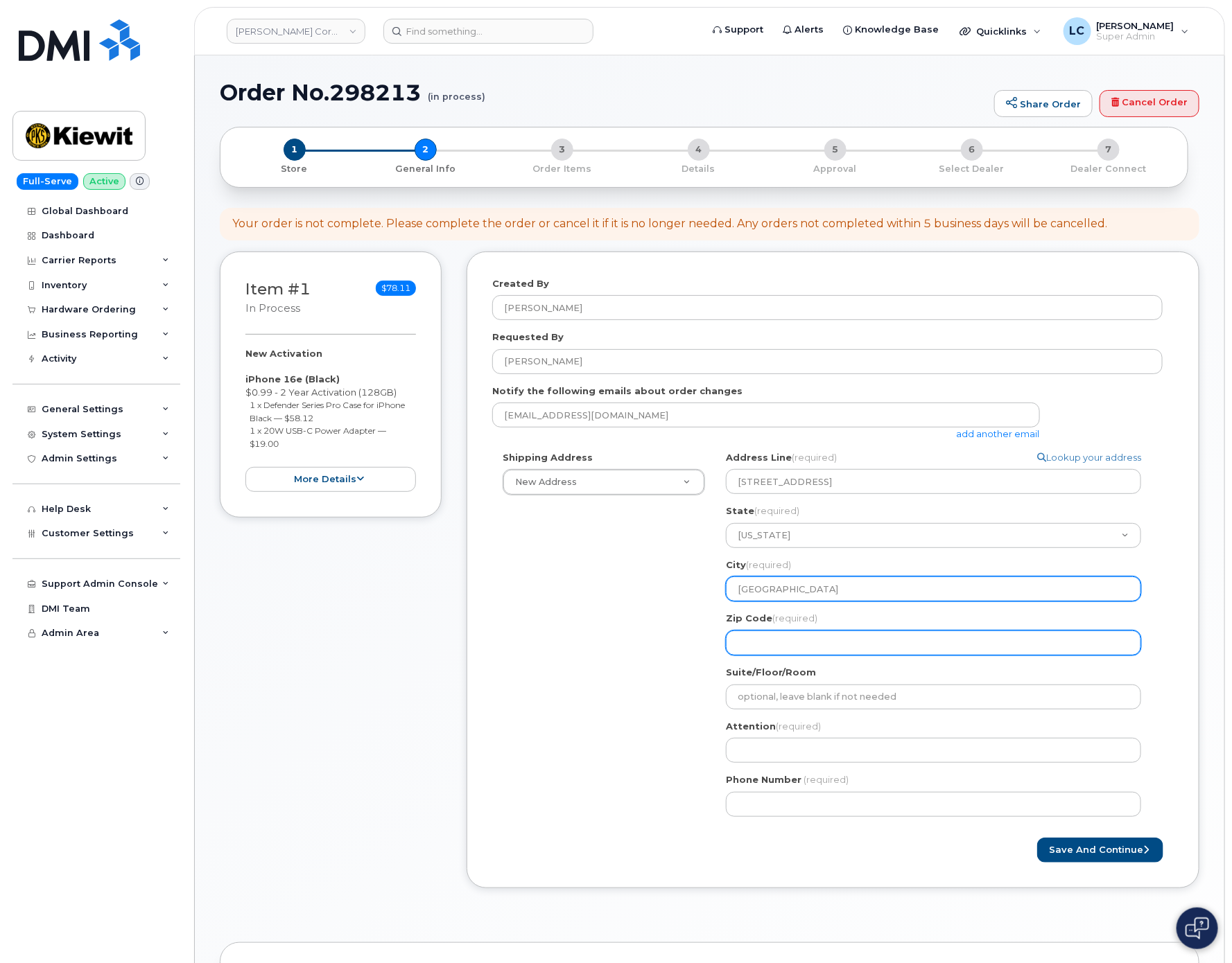
type input "Omaha"
click at [782, 643] on input "Zip Code (required)" at bounding box center [933, 643] width 416 height 25
select select
type input "6"
select select
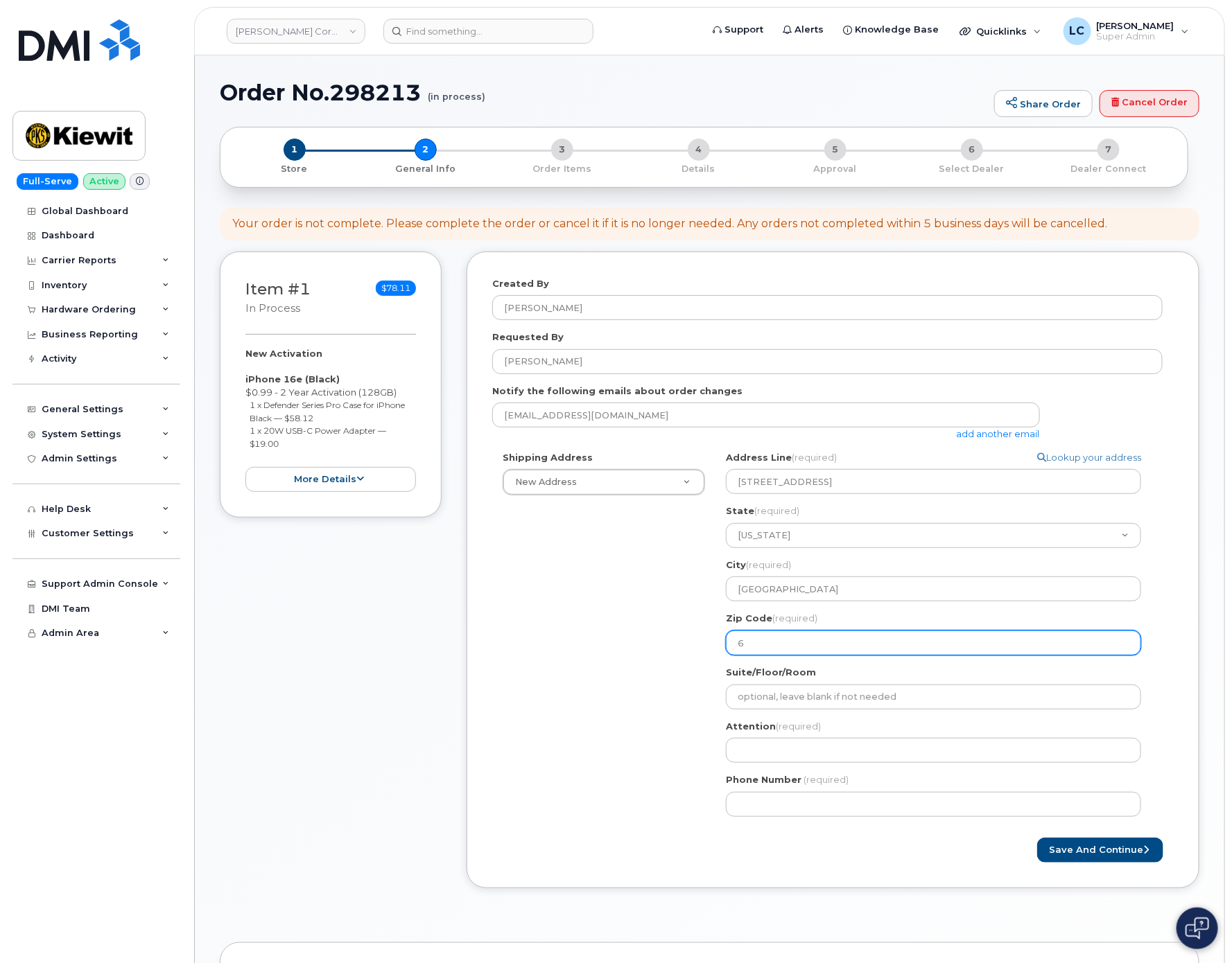
type input "68"
select select
type input "681"
select select
type input "6813"
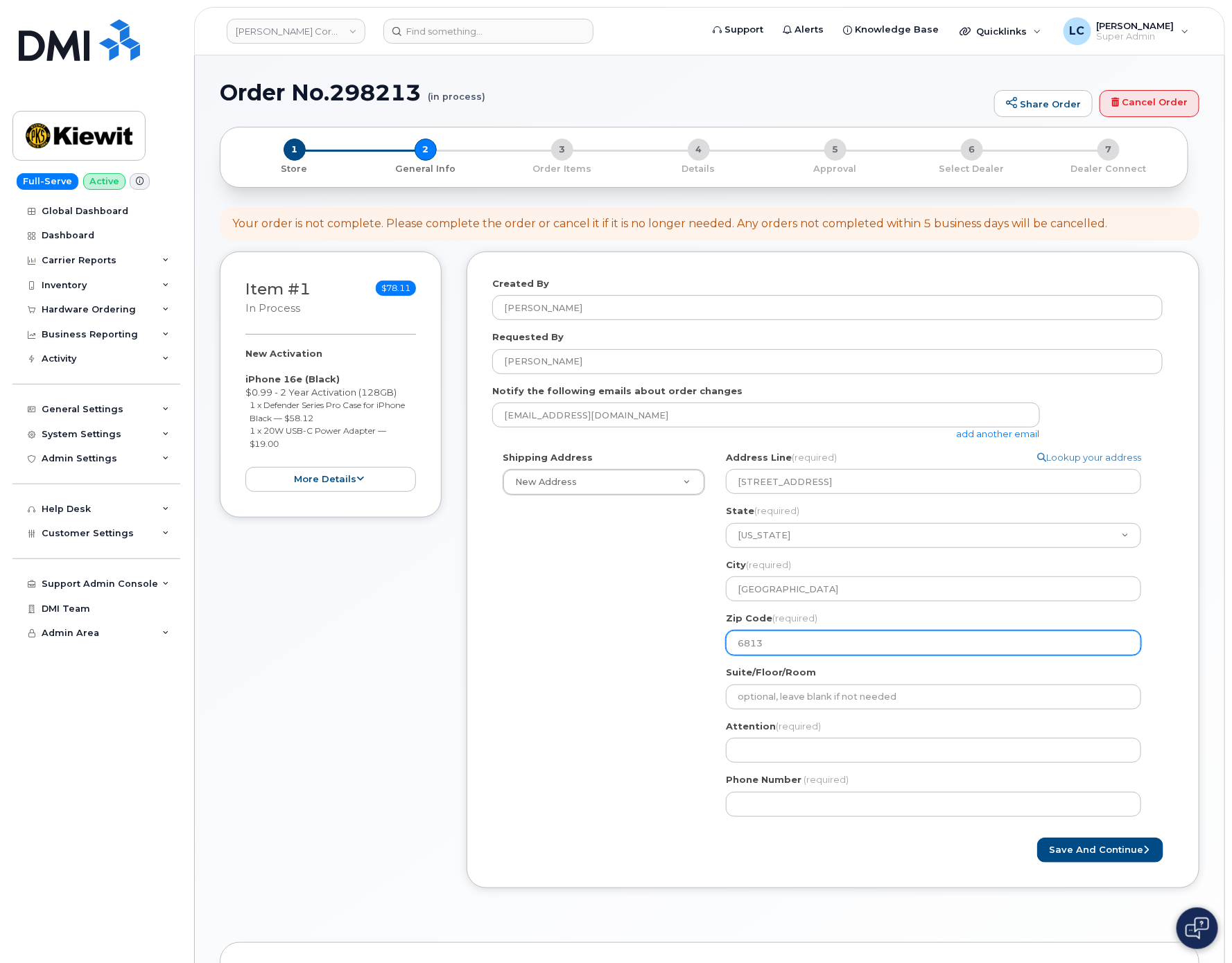
select select
type input "68137"
click at [606, 740] on div "Shipping Address New Address New Address 5503 US-9W Newburgh, NY 12550 10055 Tr…" at bounding box center [827, 639] width 670 height 376
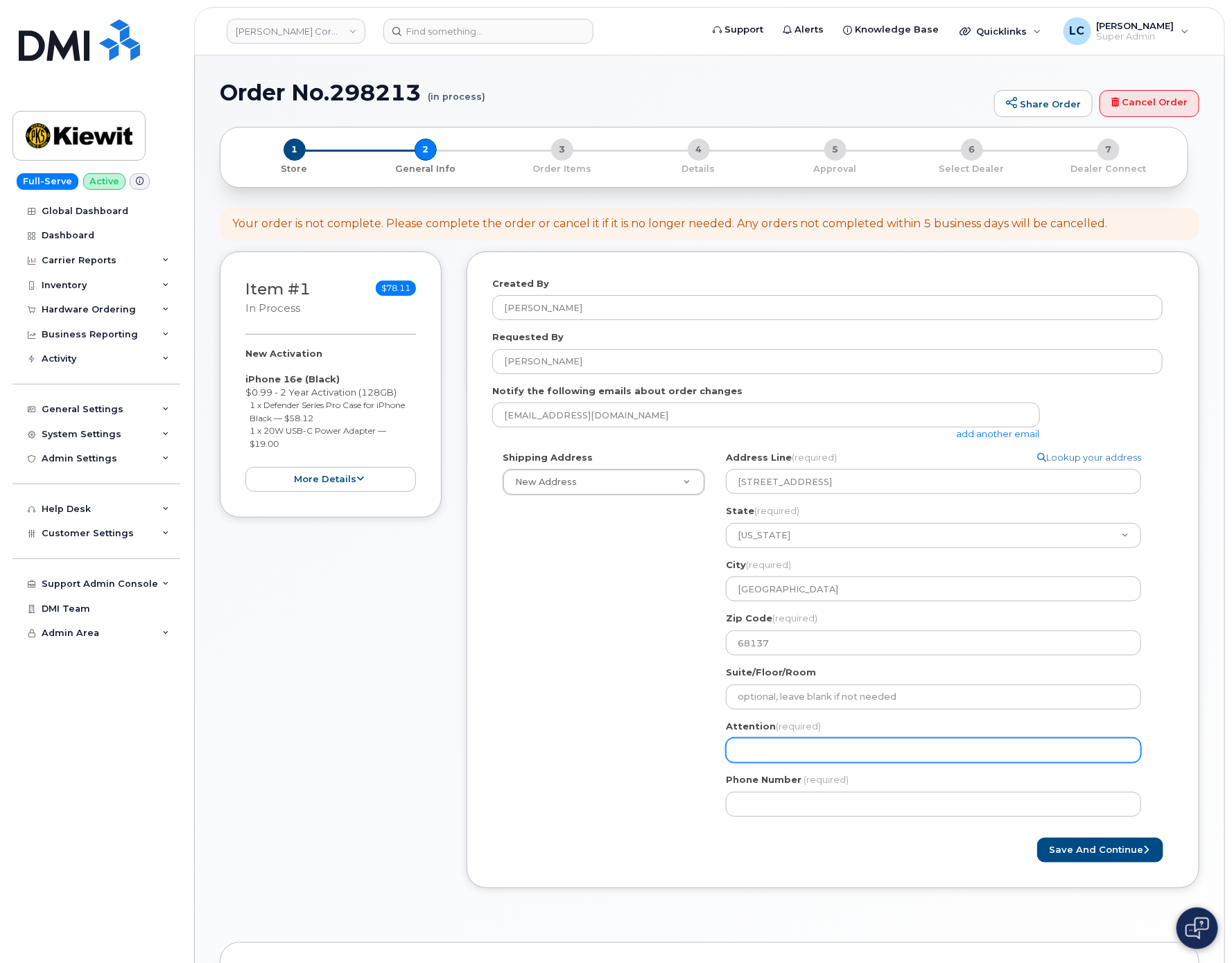
click at [855, 750] on input "Attention (required)" at bounding box center [933, 750] width 416 height 25
select select
type input "S"
select select
type input "Sc"
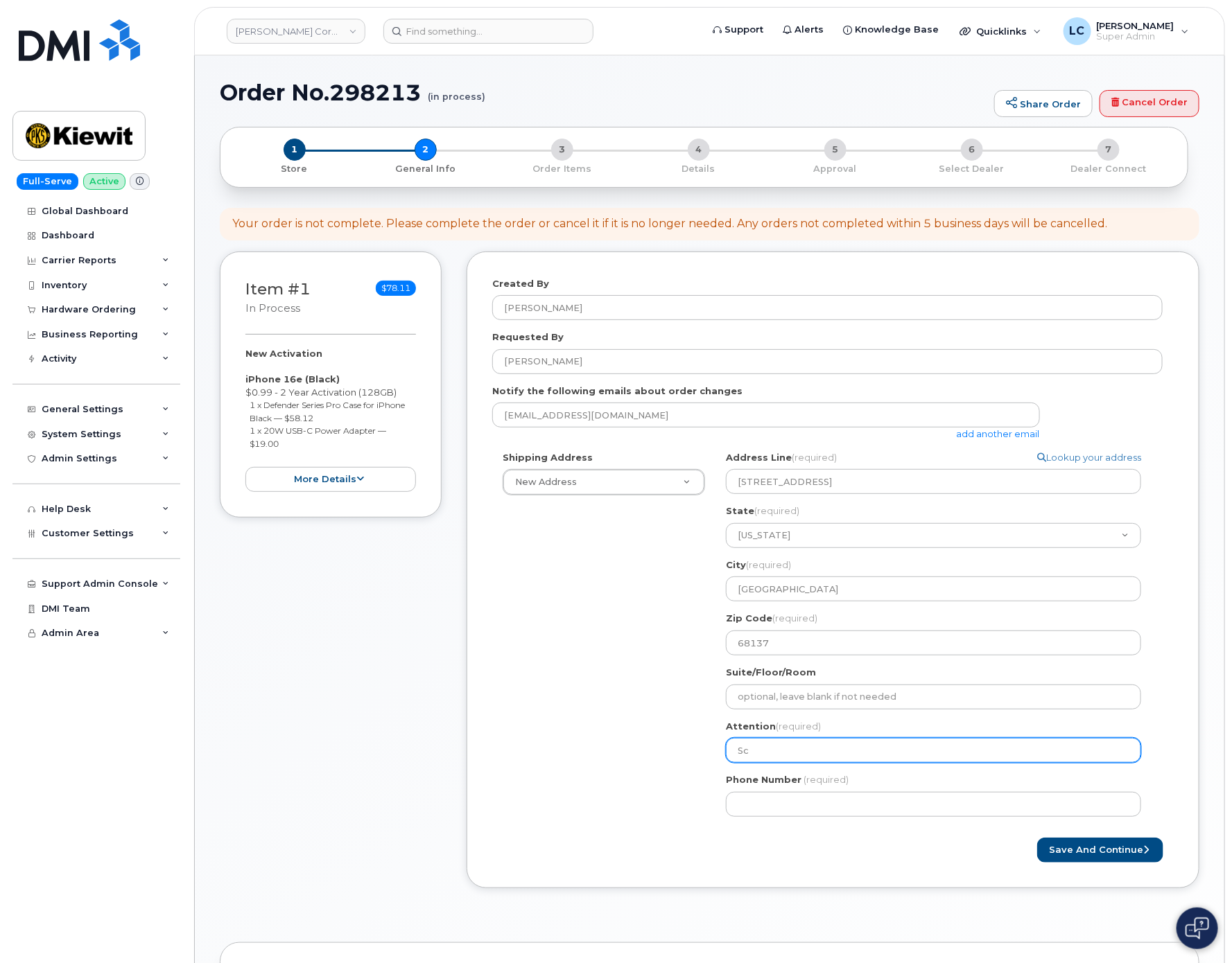
select select
type input "Sco"
select select
type input "Scot"
select select
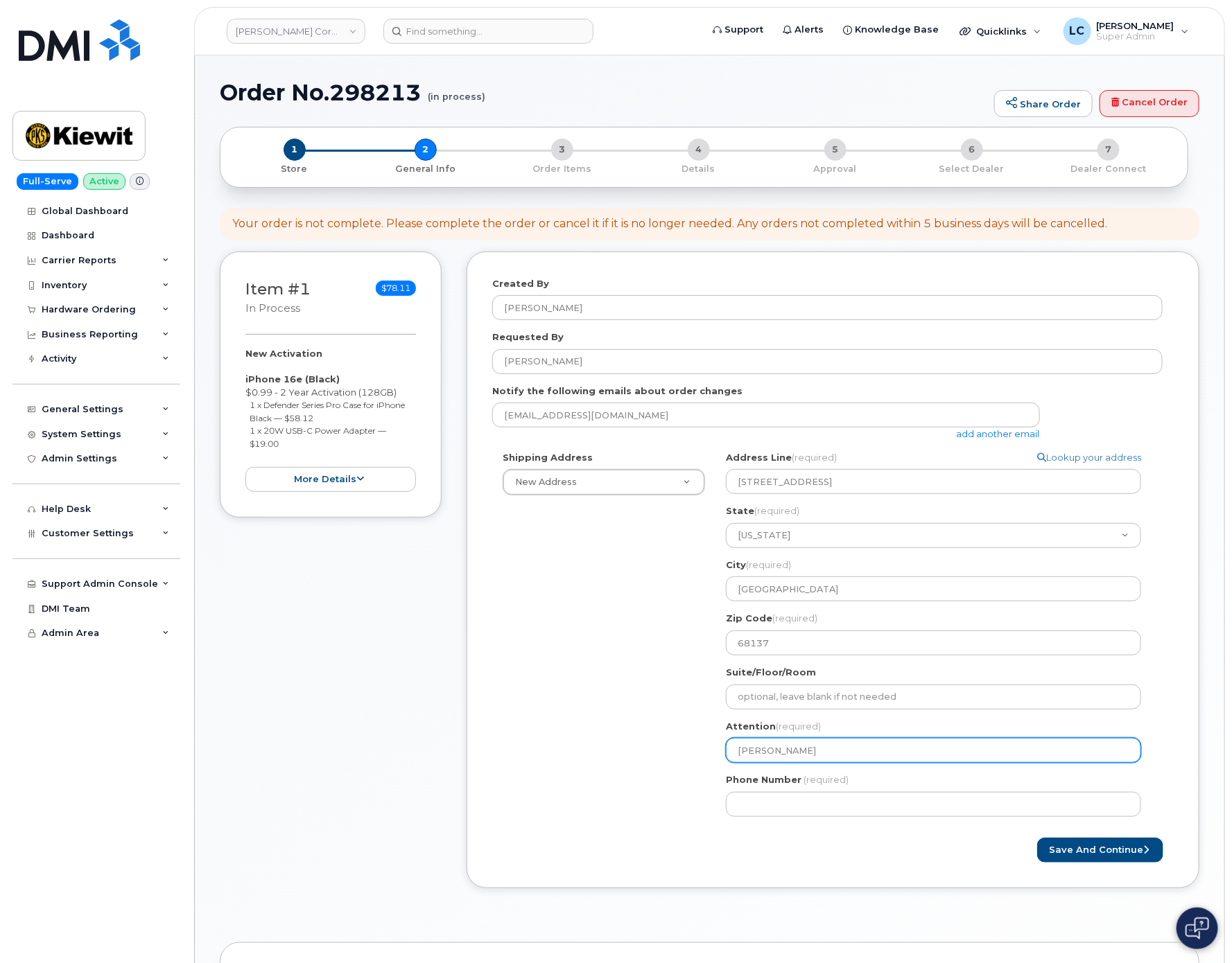
type input "Scott"
select select
type input "Scott K"
select select
type input "Scott Ki"
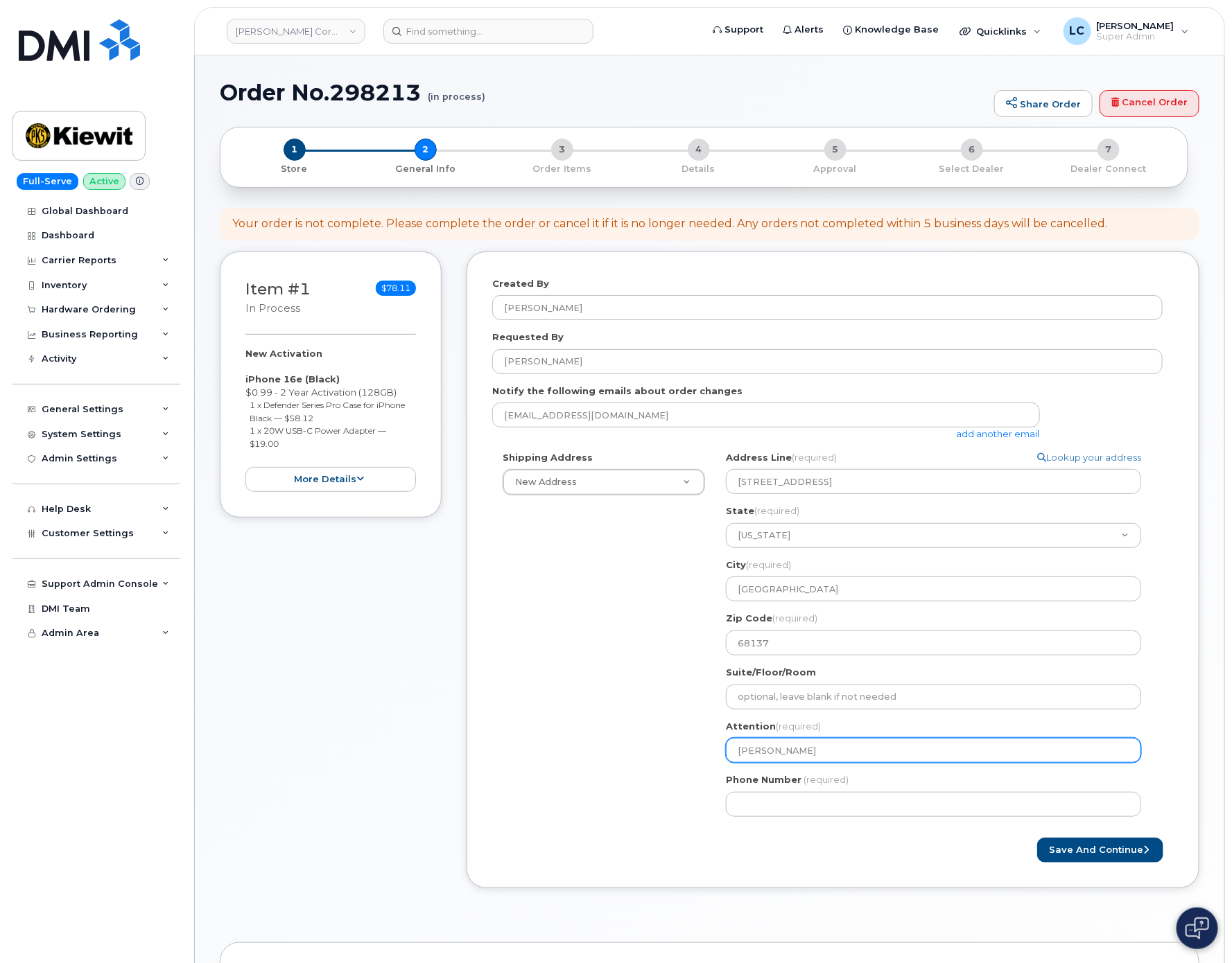
select select
type input "Scott Kiz"
select select
type input "Scott Kize"
select select
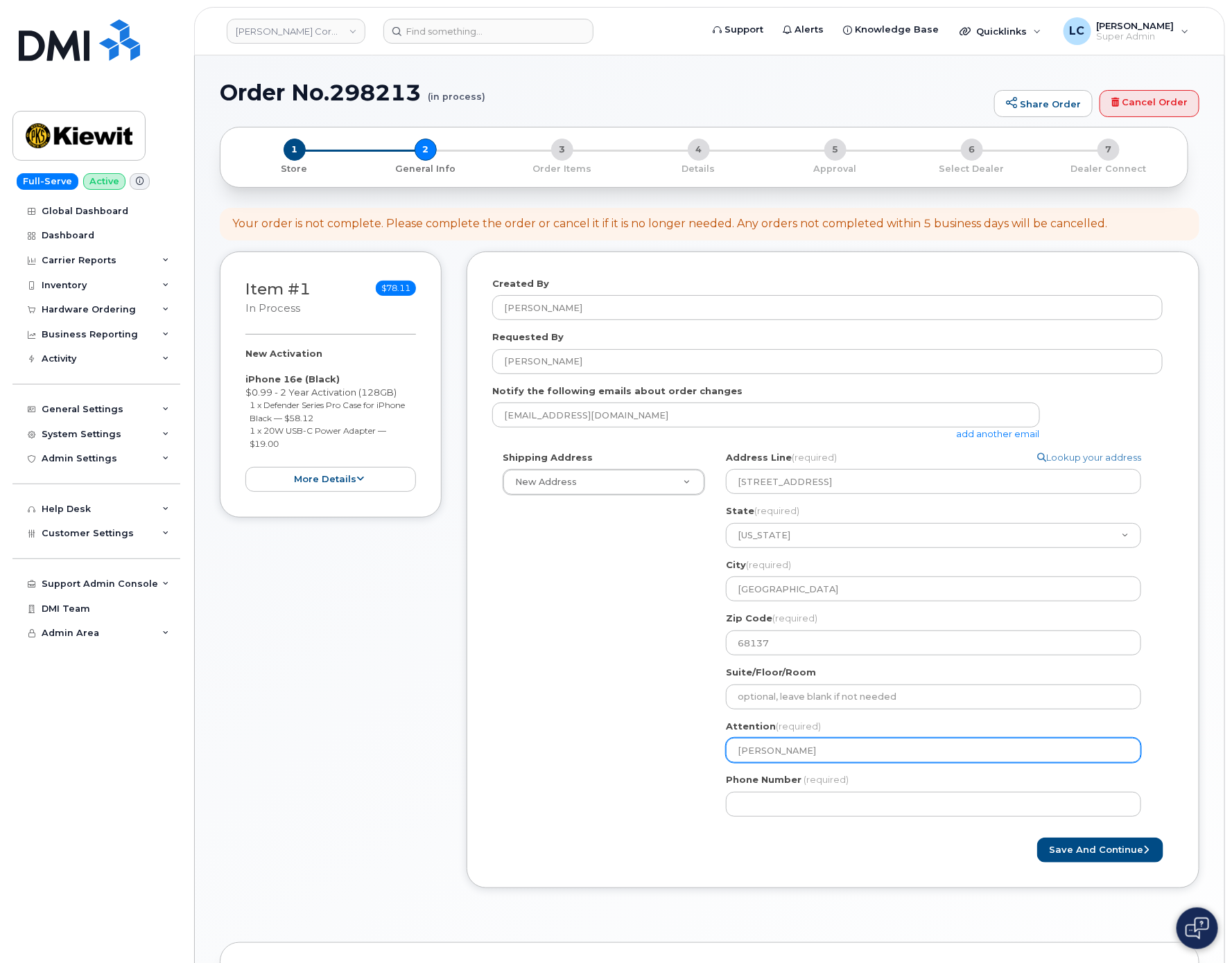
type input "Scott Kizer"
click at [584, 675] on div "Shipping Address New Address New Address 5503 US-9W Newburgh, NY 12550 10055 Tr…" at bounding box center [827, 639] width 670 height 376
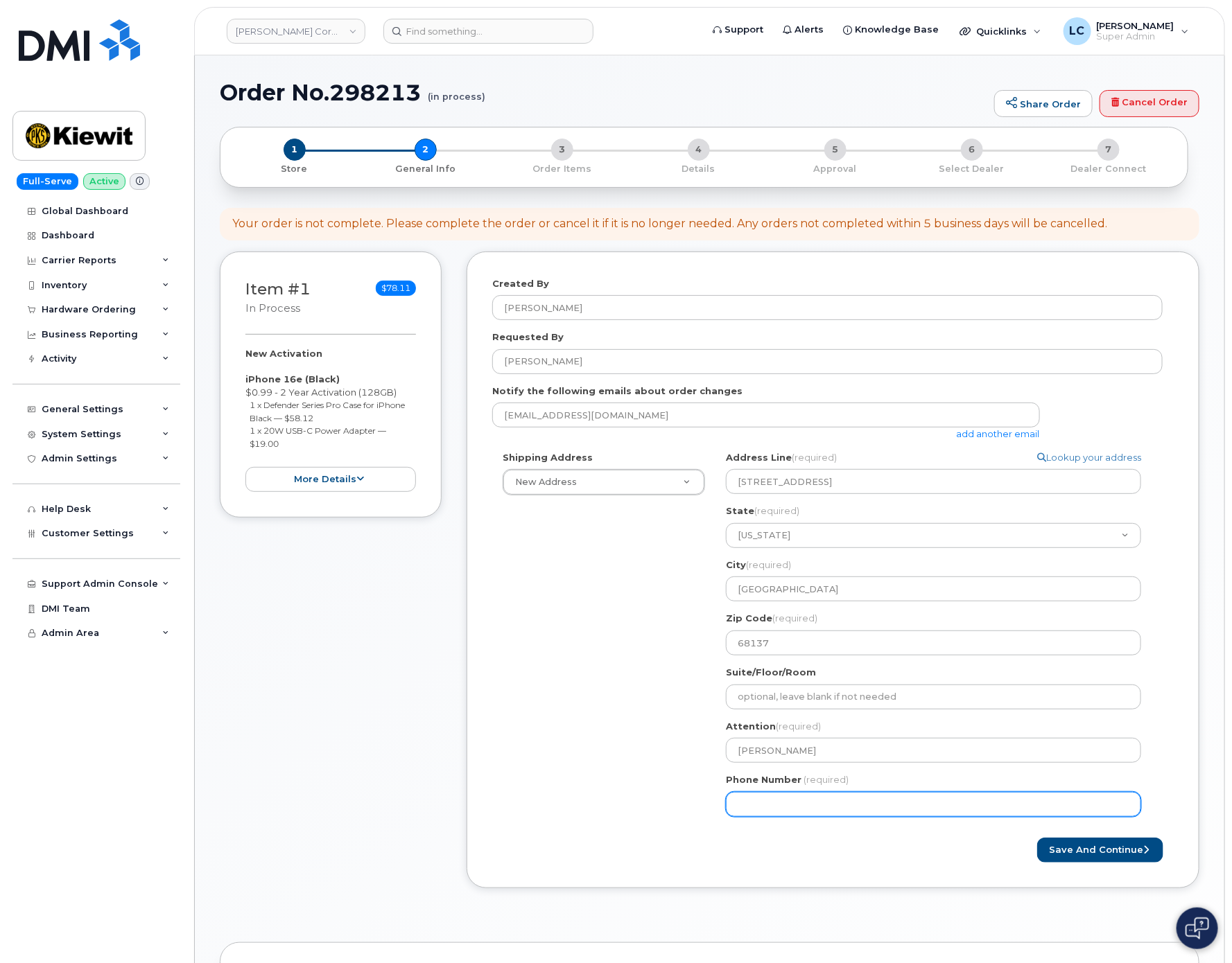
click at [846, 802] on input "Phone Number" at bounding box center [933, 804] width 416 height 25
click at [1115, 851] on button "Save and Continue" at bounding box center [1100, 851] width 126 height 26
click at [780, 803] on input "Phone Number" at bounding box center [933, 804] width 416 height 25
click at [781, 805] on input "Phone Number" at bounding box center [933, 804] width 416 height 25
click at [803, 808] on input "Phone Number" at bounding box center [933, 804] width 416 height 25
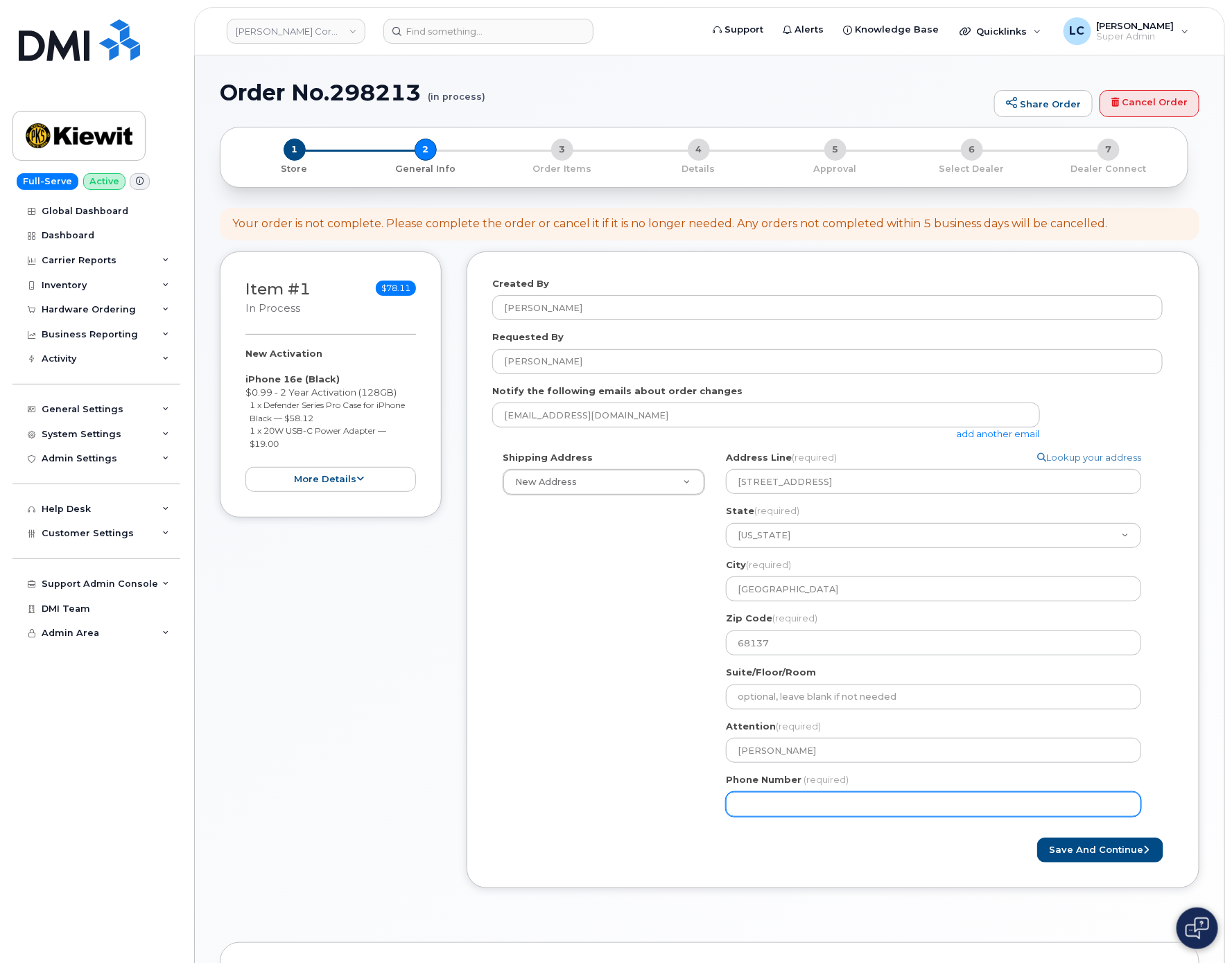
click at [781, 803] on input "Phone Number" at bounding box center [933, 804] width 416 height 25
click at [760, 802] on input "Phone Number" at bounding box center [933, 804] width 416 height 25
select select
type input "4025109020"
click at [1108, 843] on button "Save and Continue" at bounding box center [1100, 851] width 126 height 26
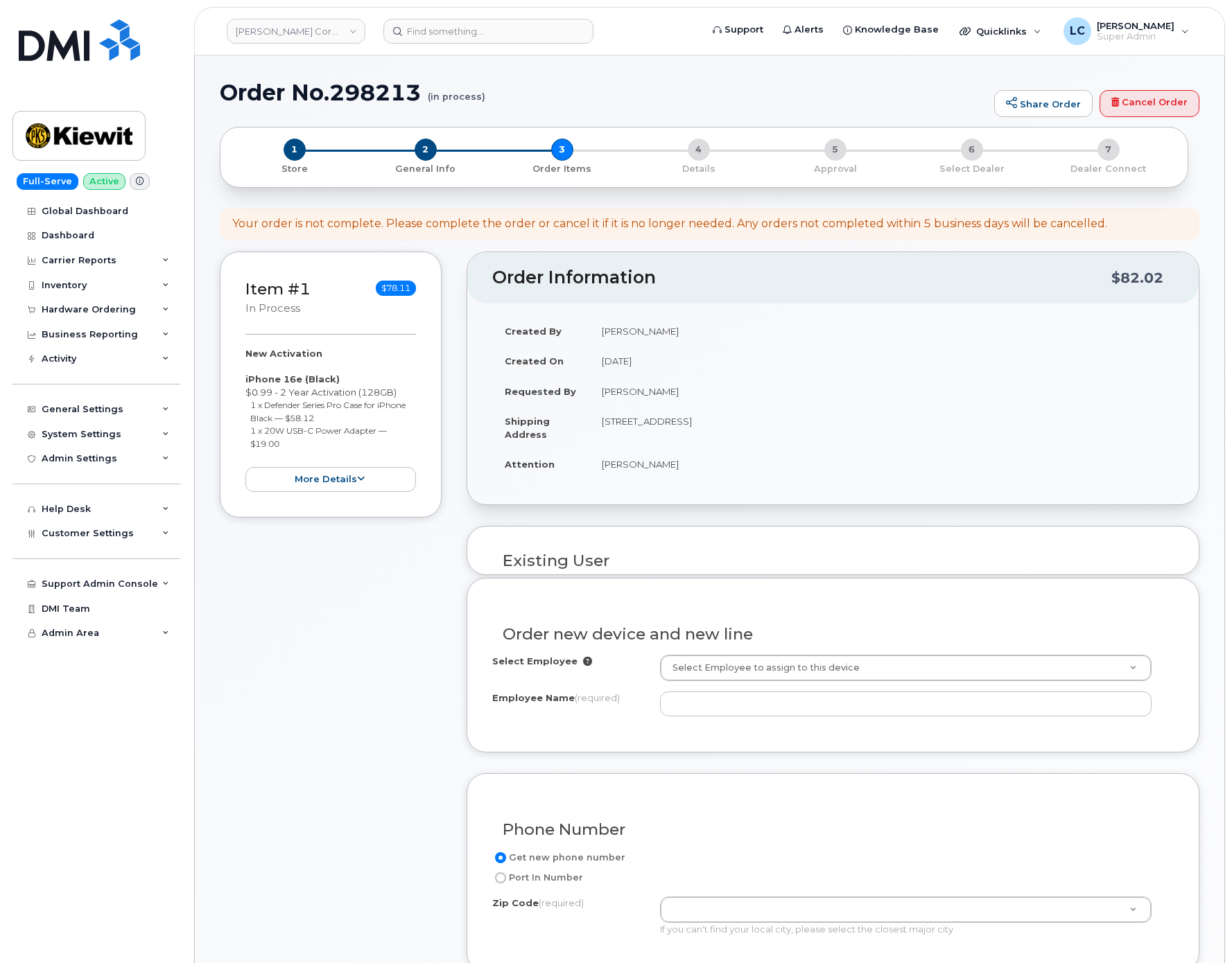
select select
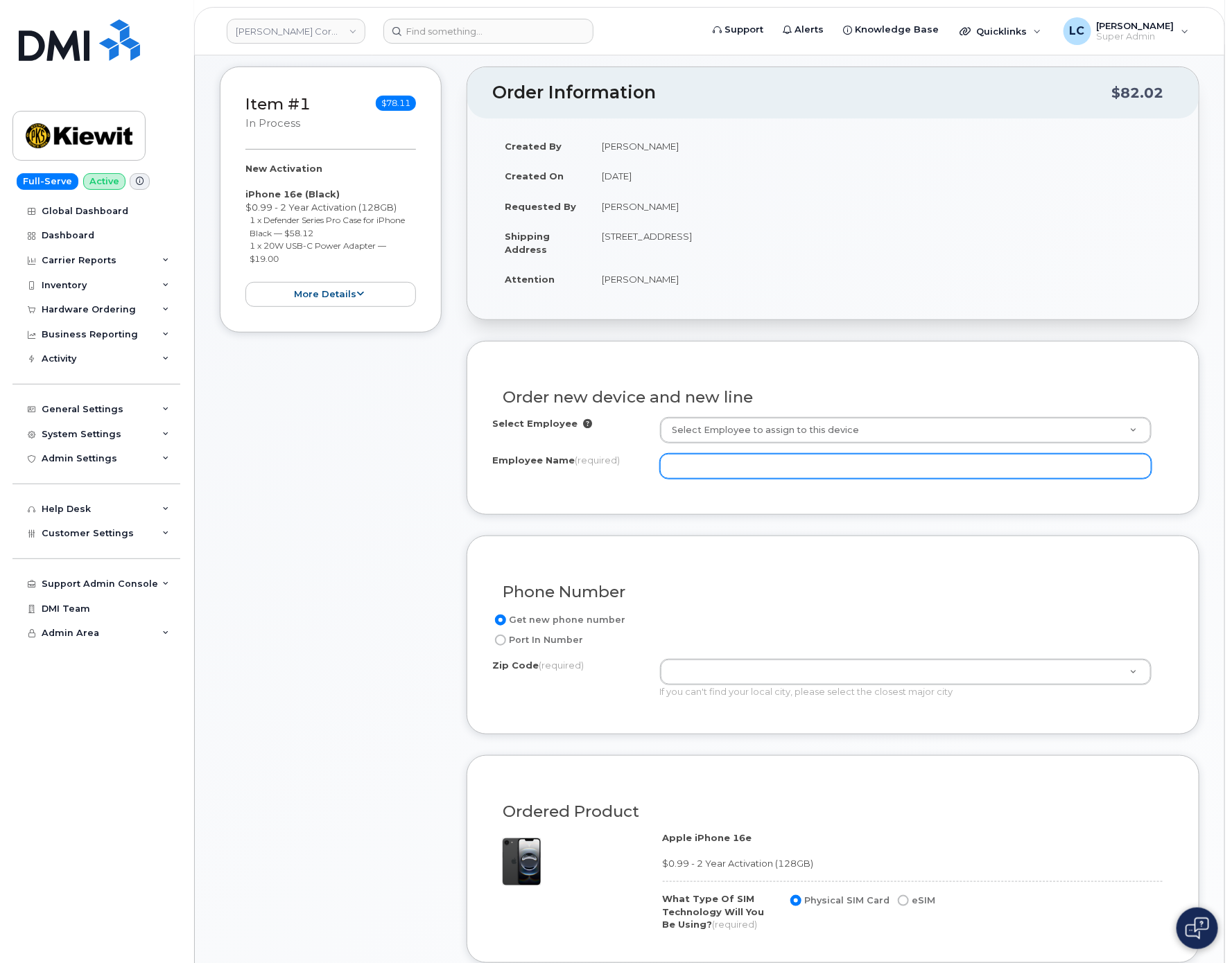
scroll to position [208, 0]
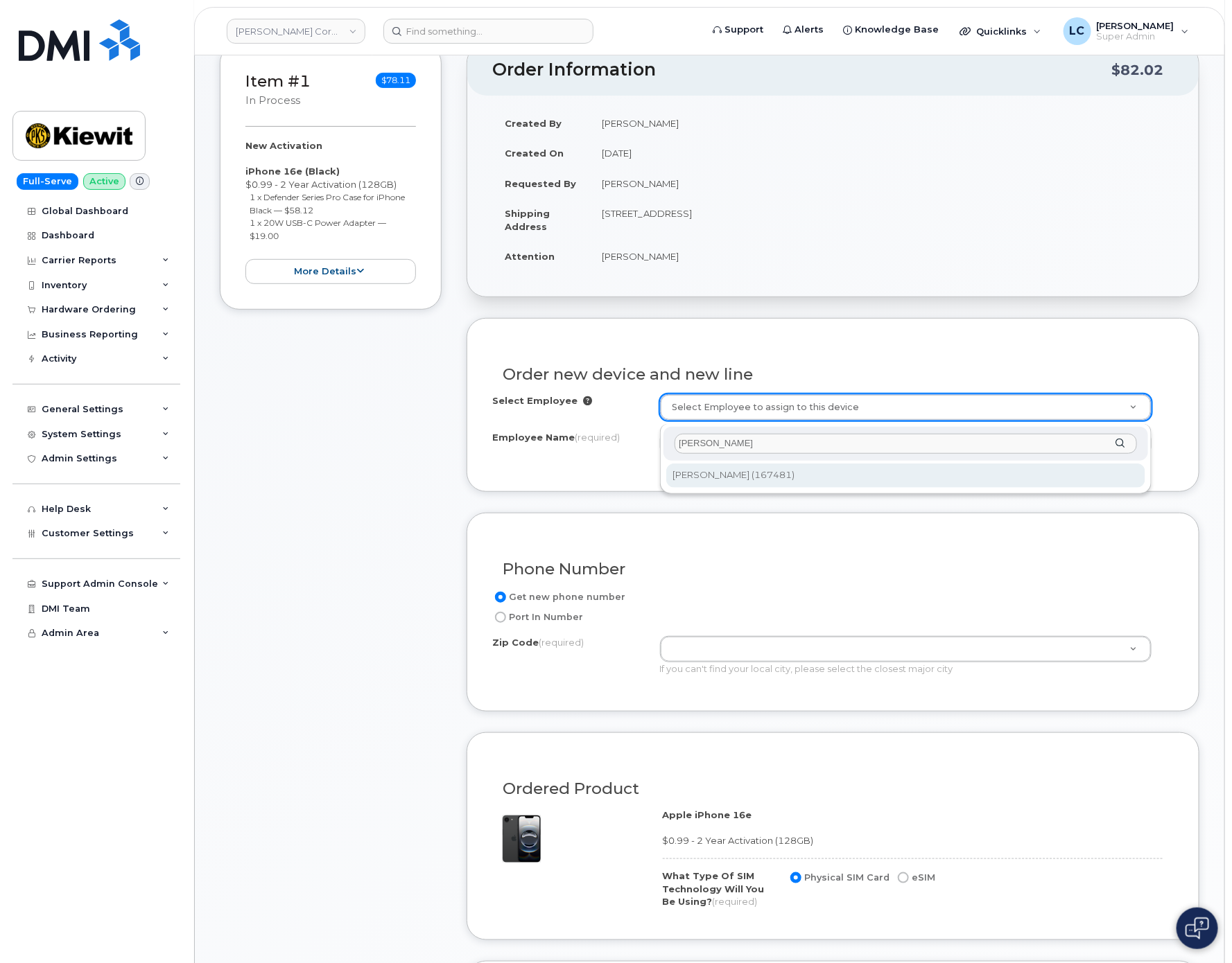
type input "[PERSON_NAME]"
type input "2146797"
type input "[PERSON_NAME]"
type input "4518 S 133RD ST"
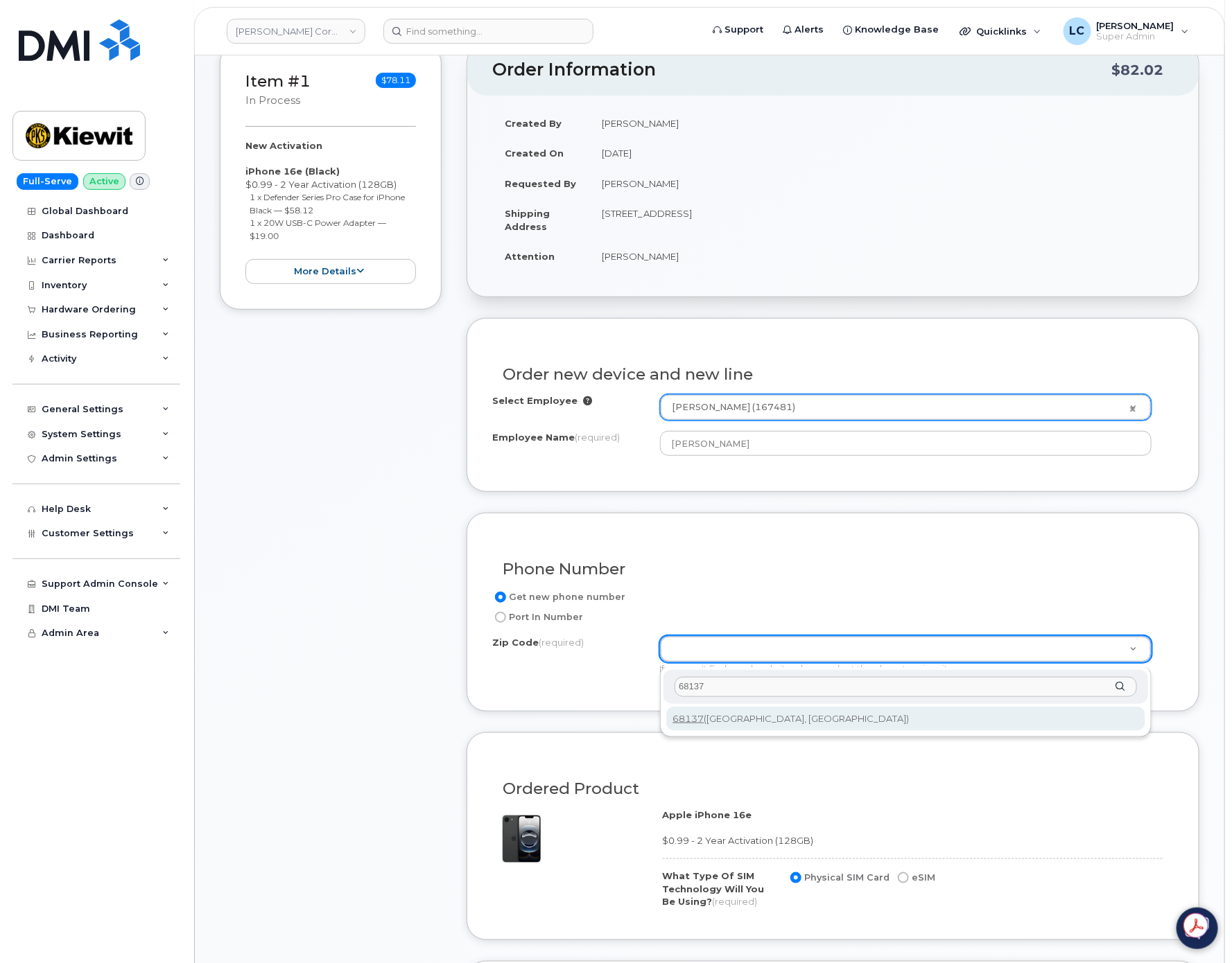
type input "68137"
type input "68137 (Omaha, NE)"
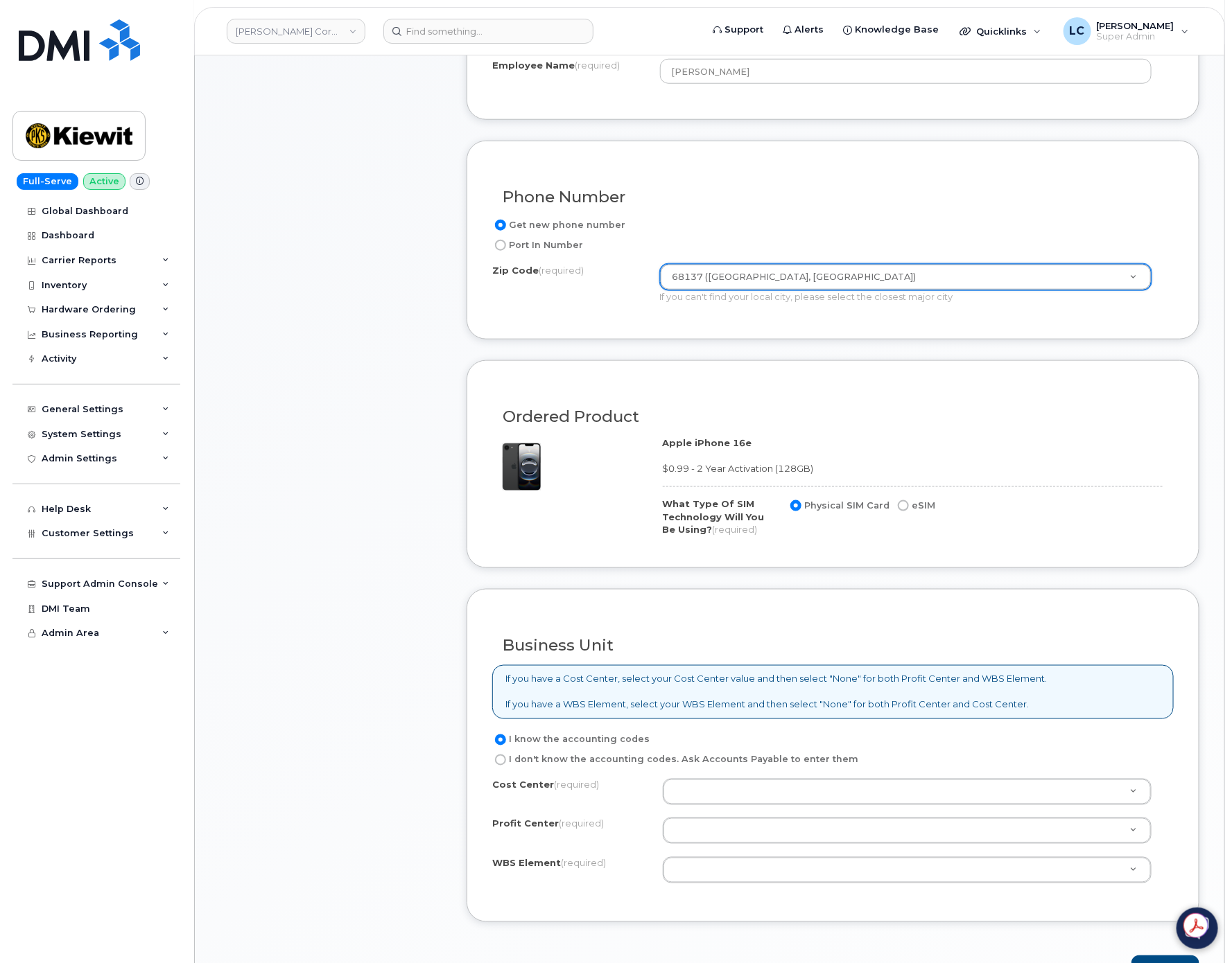
scroll to position [623, 0]
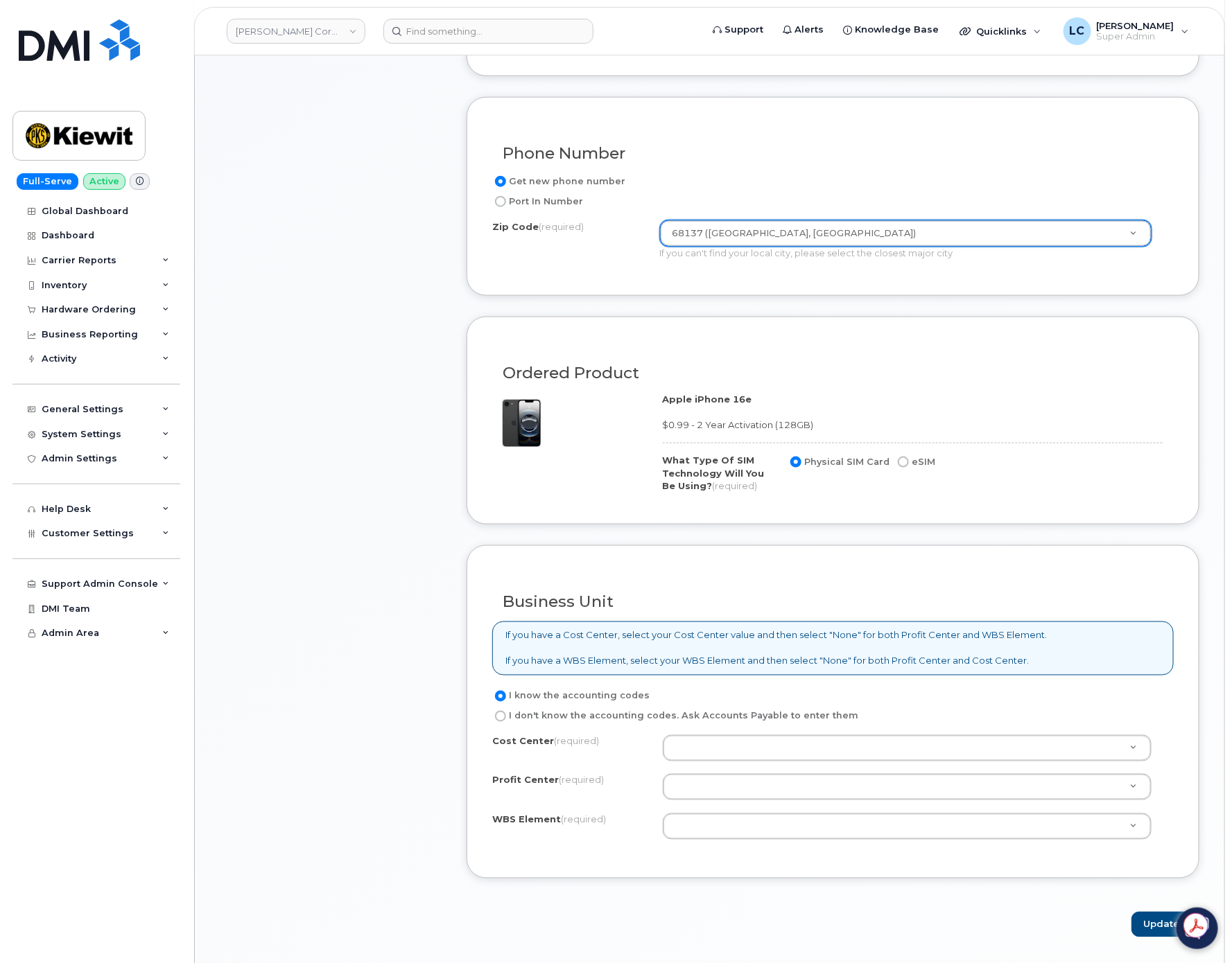
click at [898, 468] on input "eSIM" at bounding box center [903, 462] width 11 height 11
radio input "true"
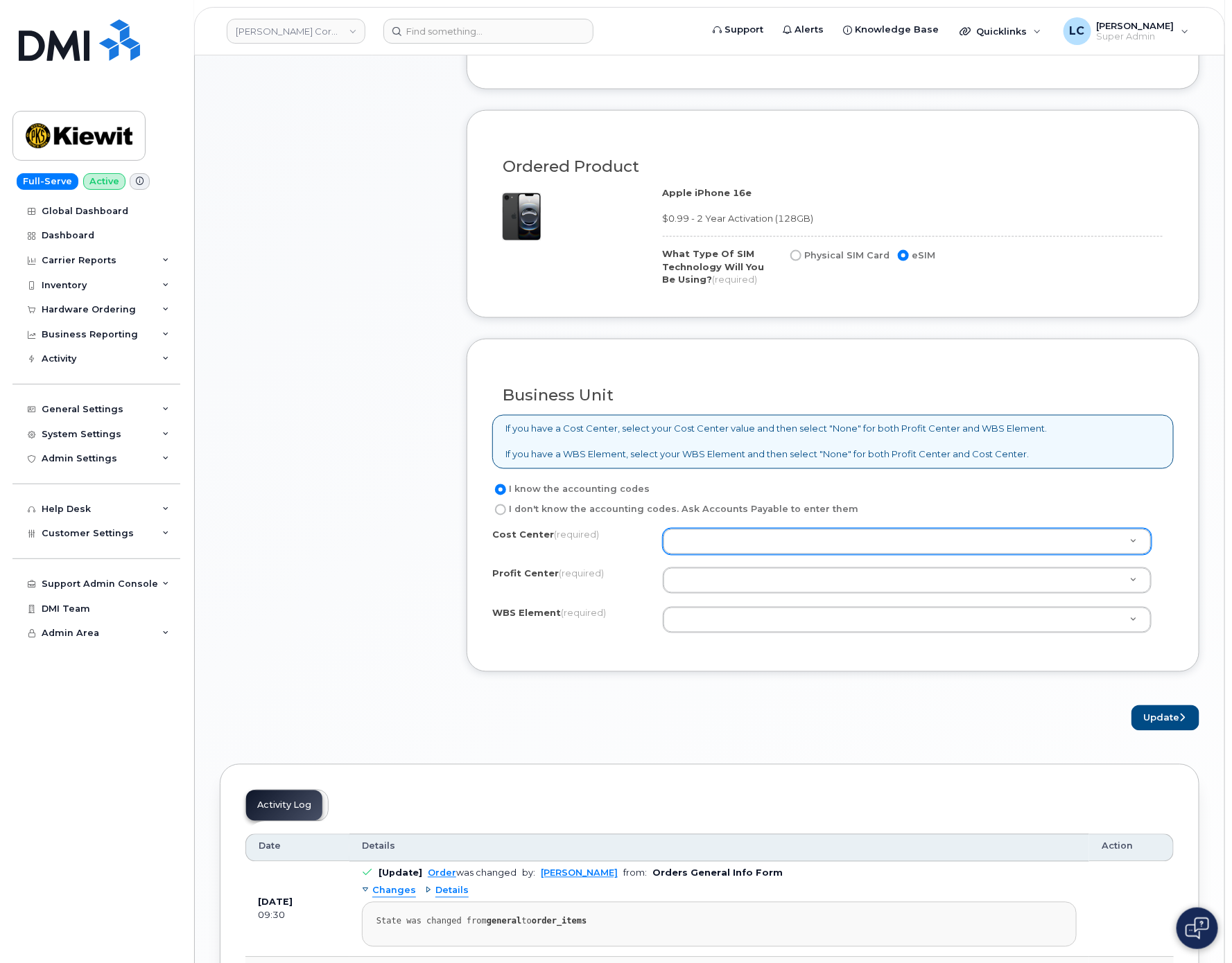
scroll to position [832, 0]
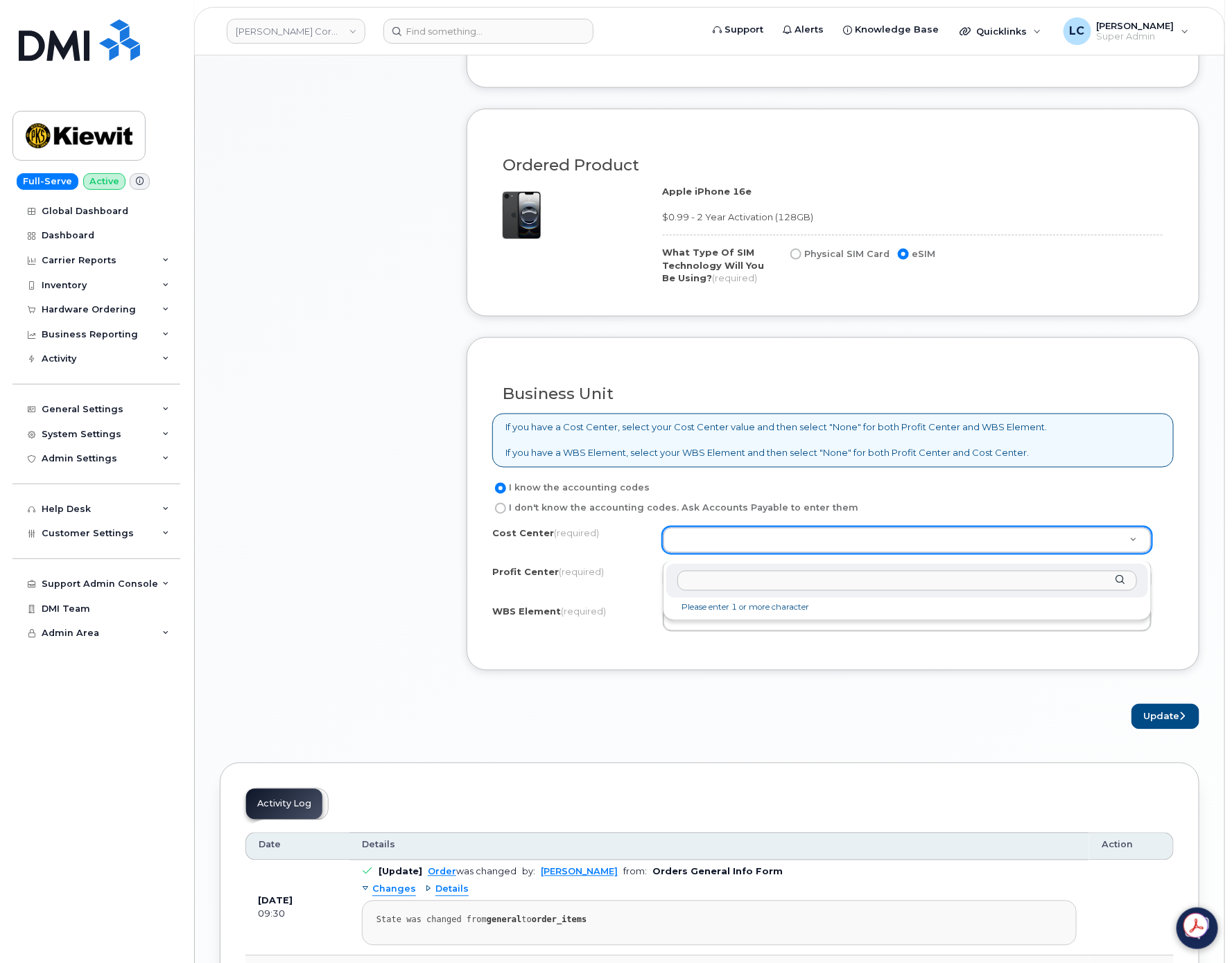
click at [772, 574] on input "text" at bounding box center [907, 581] width 459 height 20
type input "none"
type input "None"
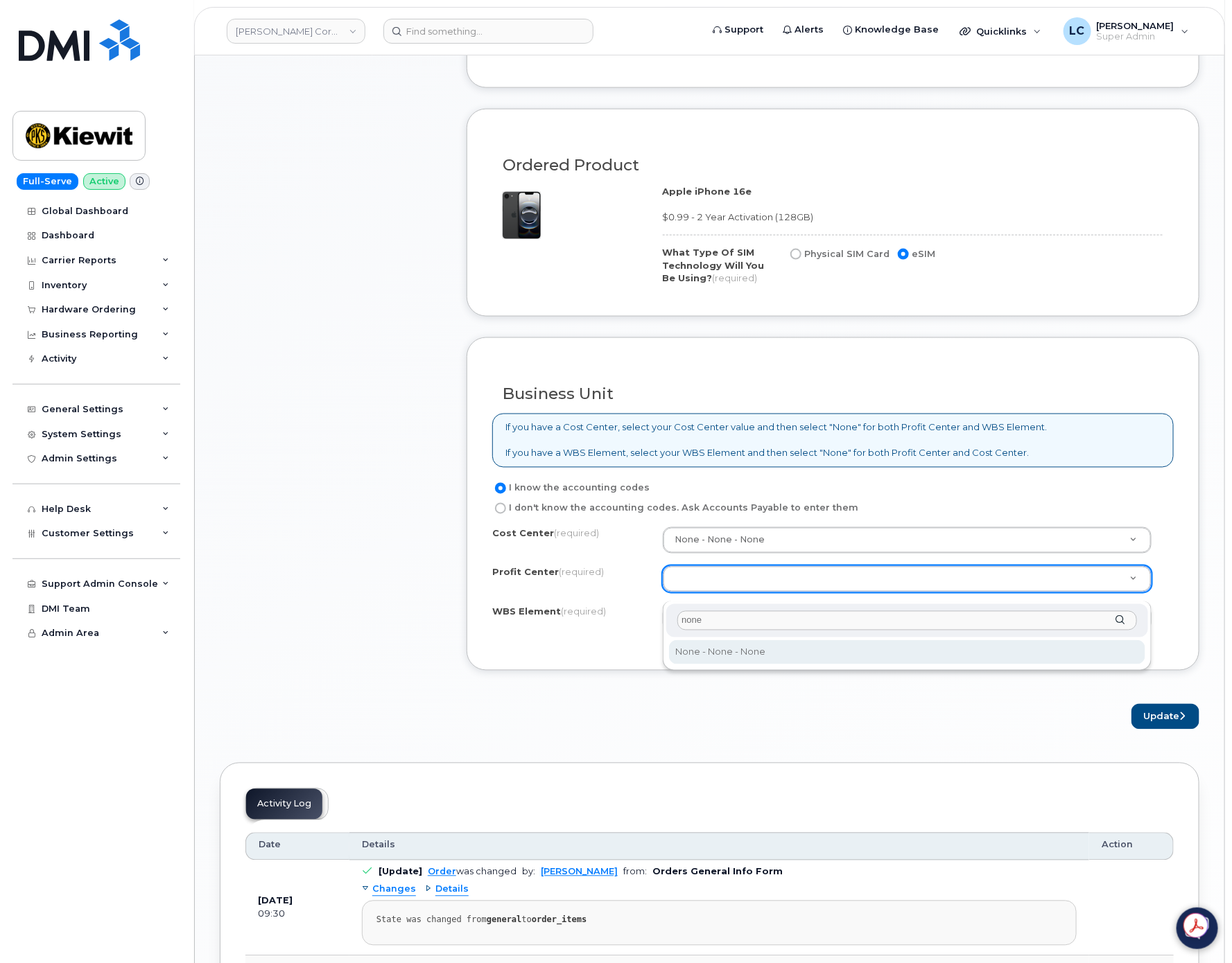
type input "none"
select select "None"
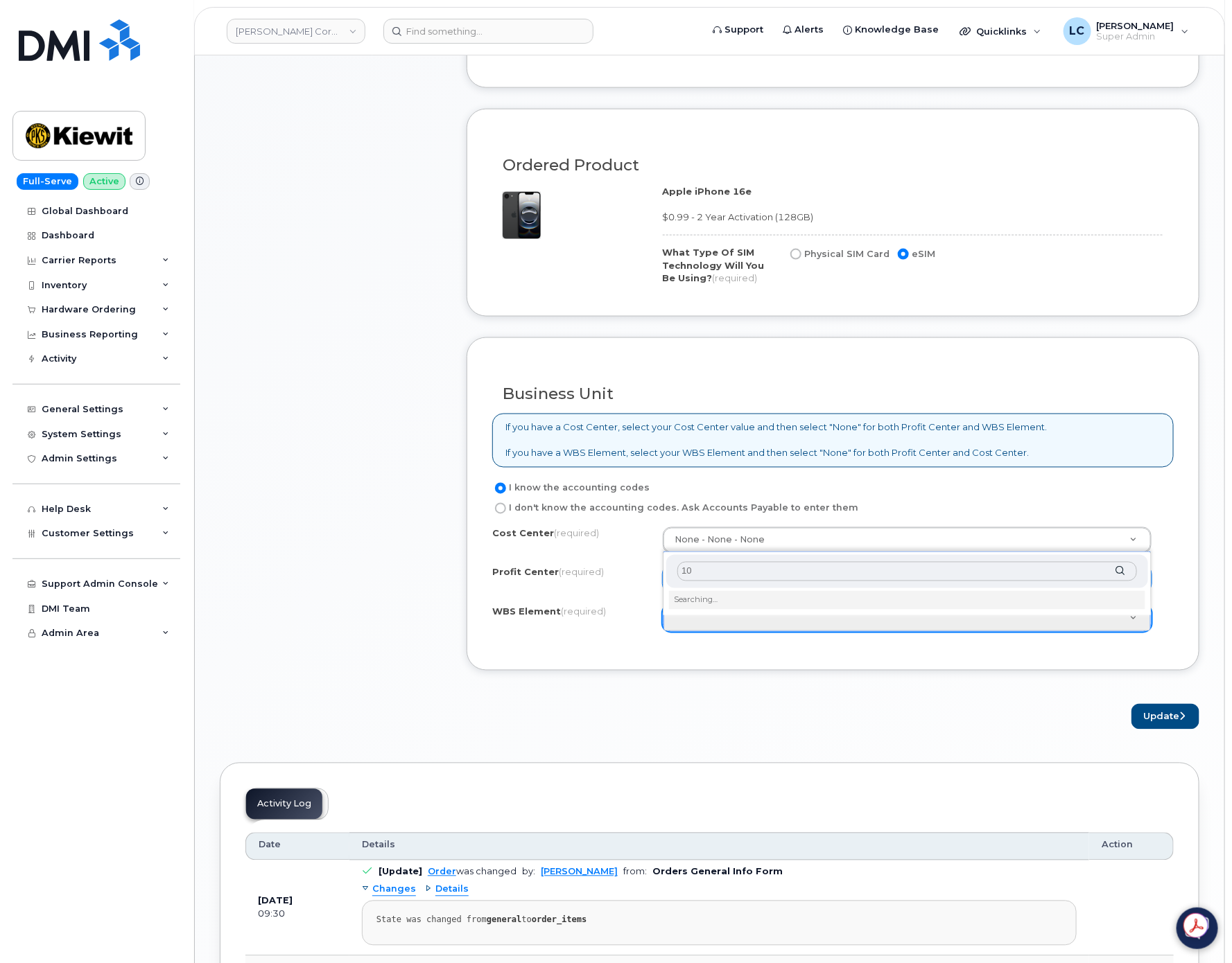
type input "1"
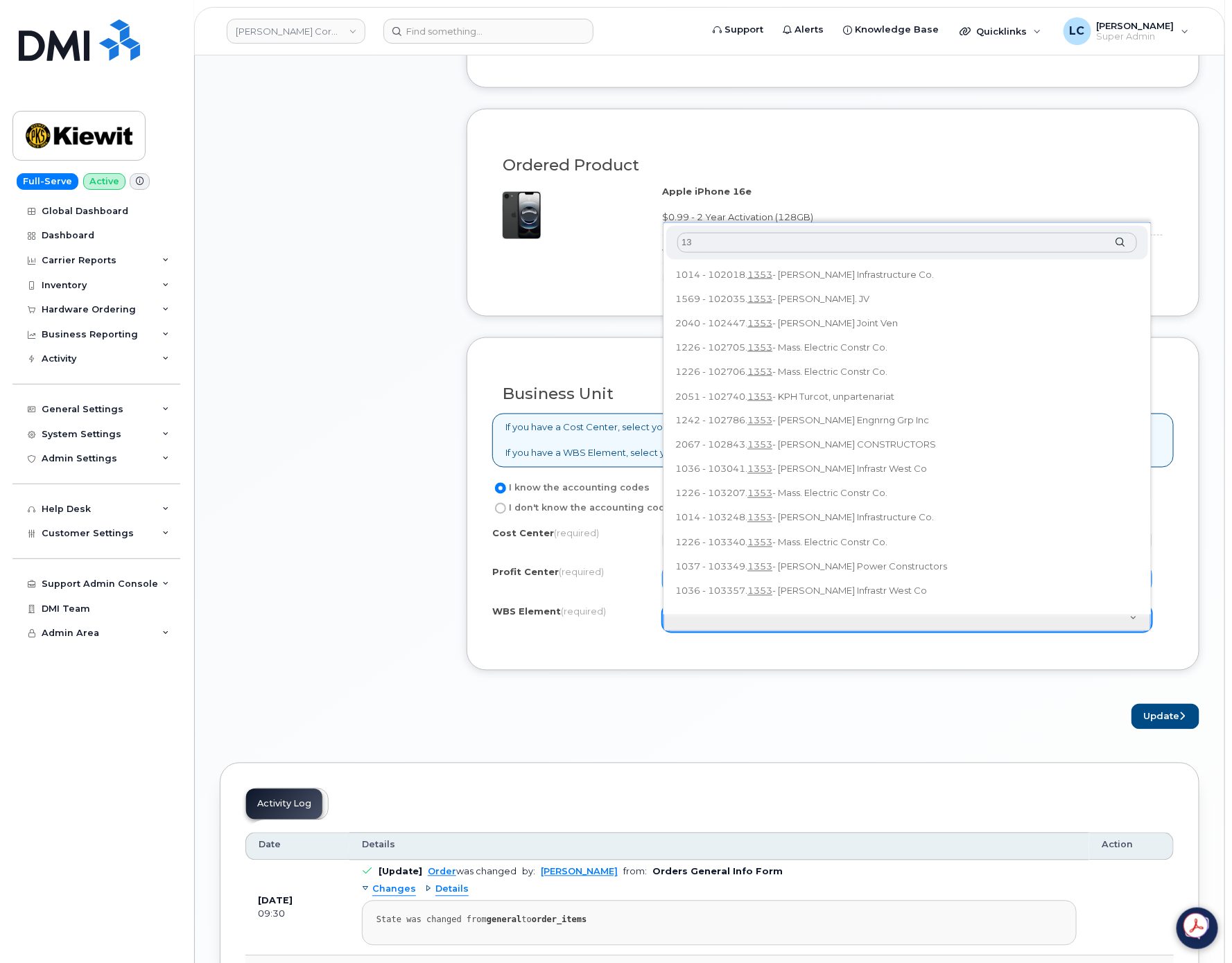
type input "1"
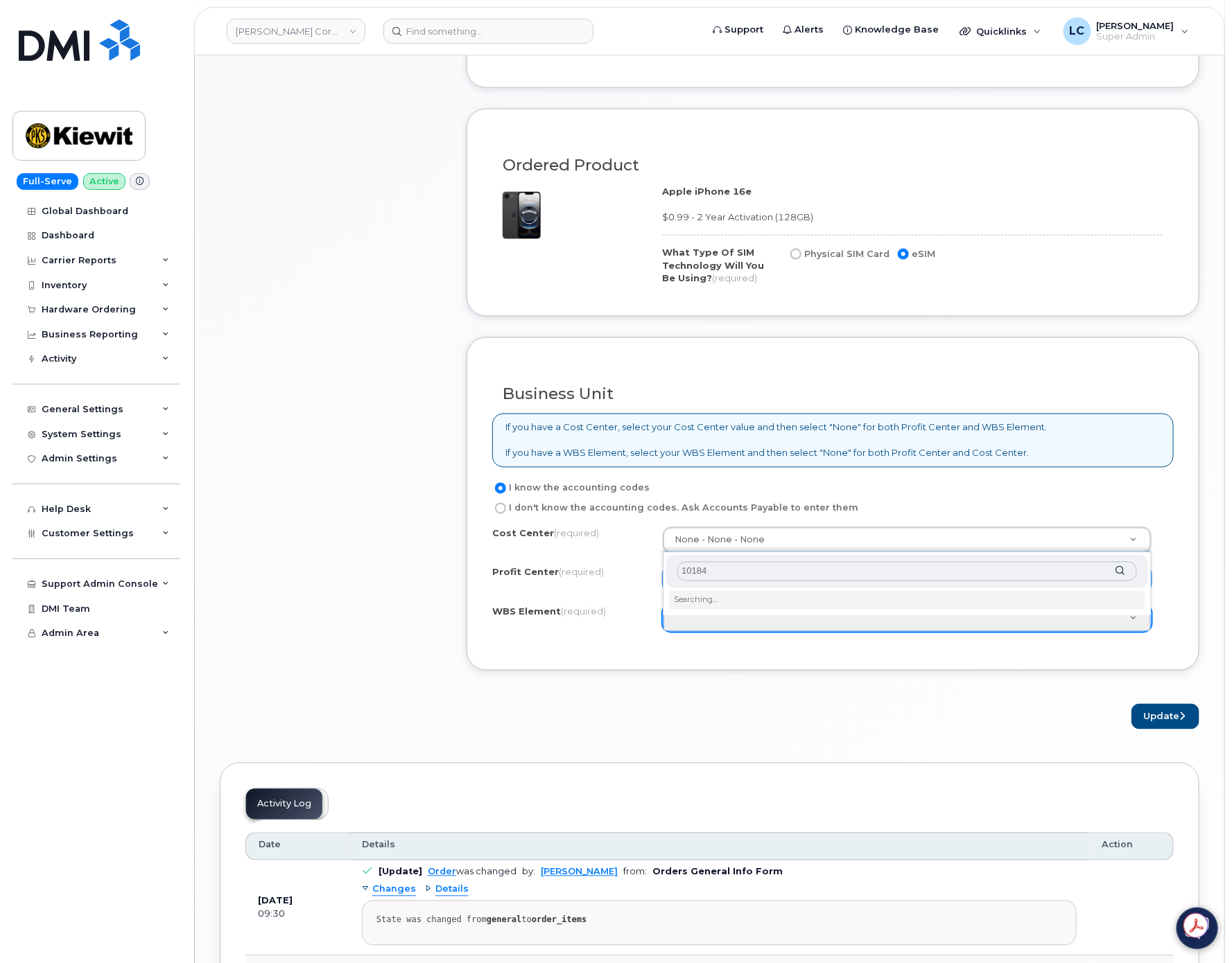
type input "101842"
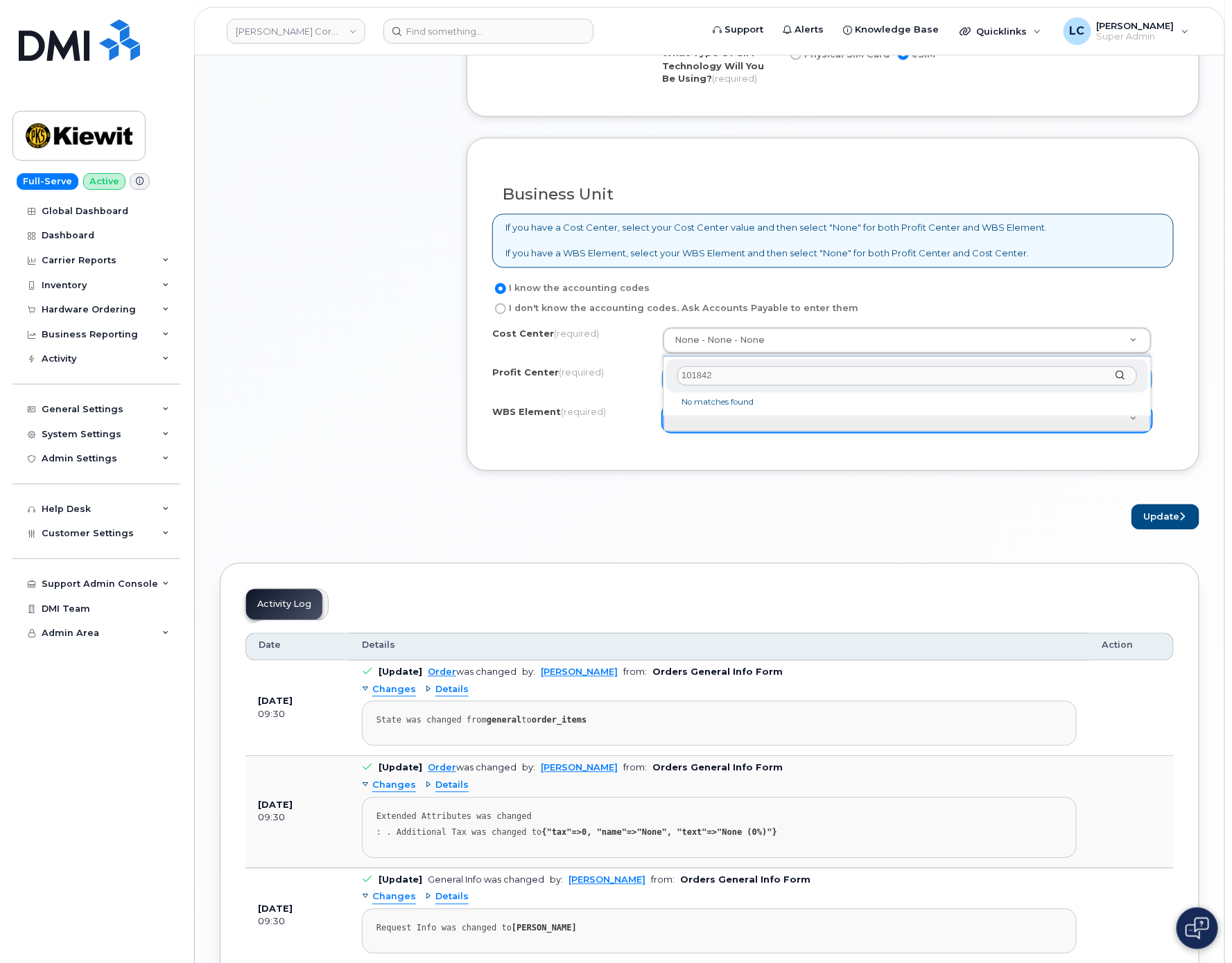
scroll to position [1040, 0]
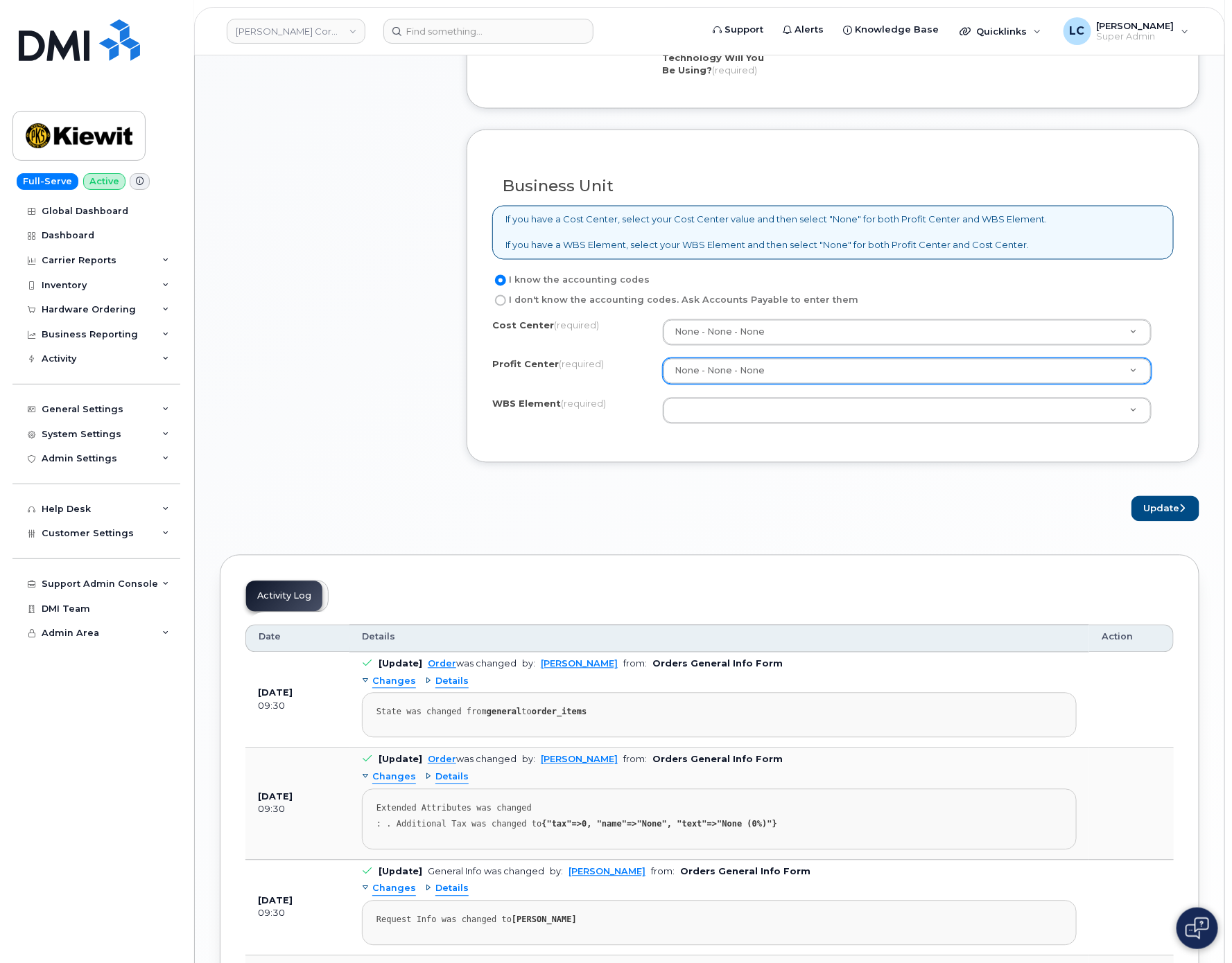
click at [526, 307] on label "I don't know the accounting codes. Ask Accounts Payable to enter them" at bounding box center [675, 300] width 366 height 16
click at [506, 307] on input "I don't know the accounting codes. Ask Accounts Payable to enter them" at bounding box center [500, 300] width 11 height 11
radio input "true"
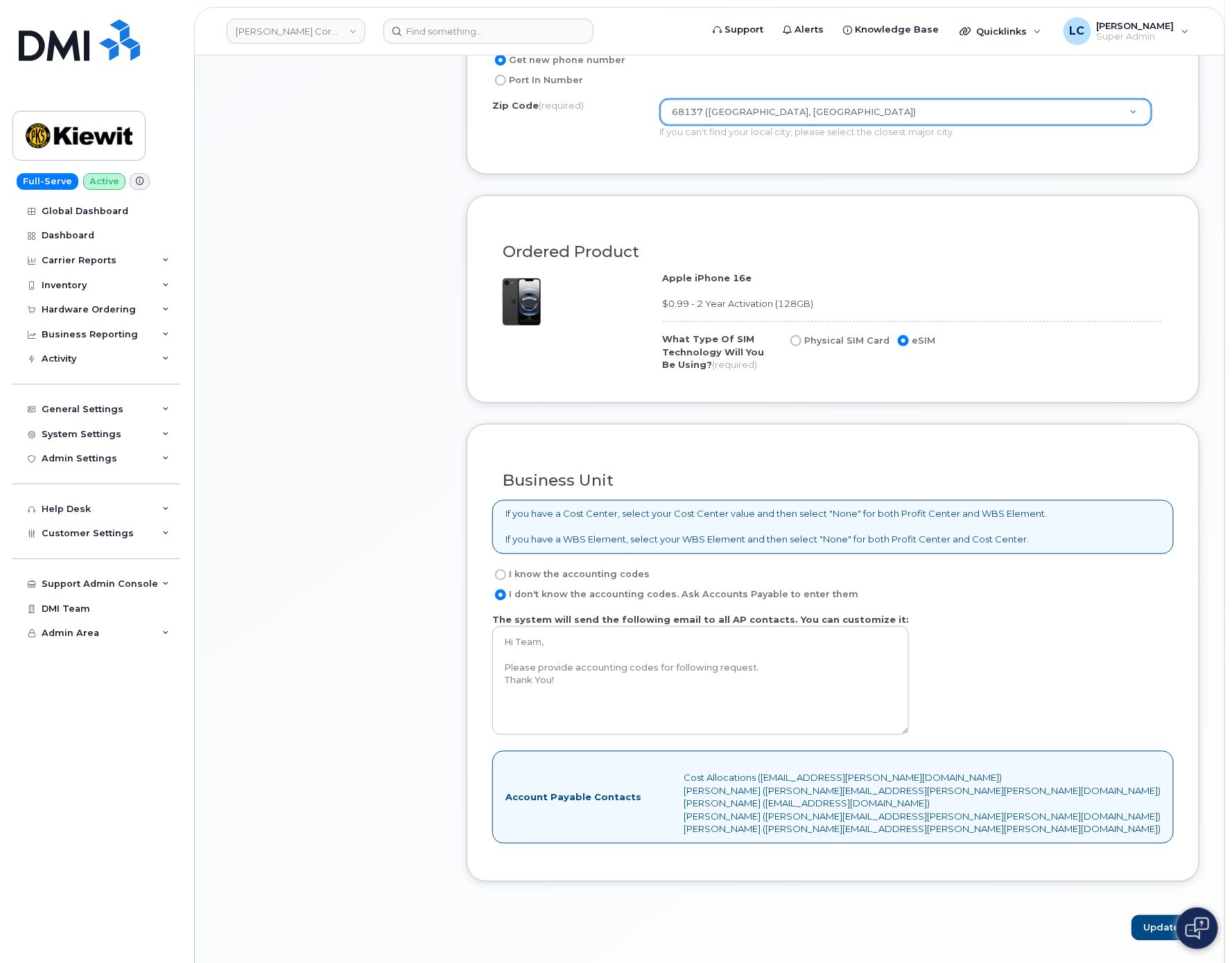
scroll to position [832, 0]
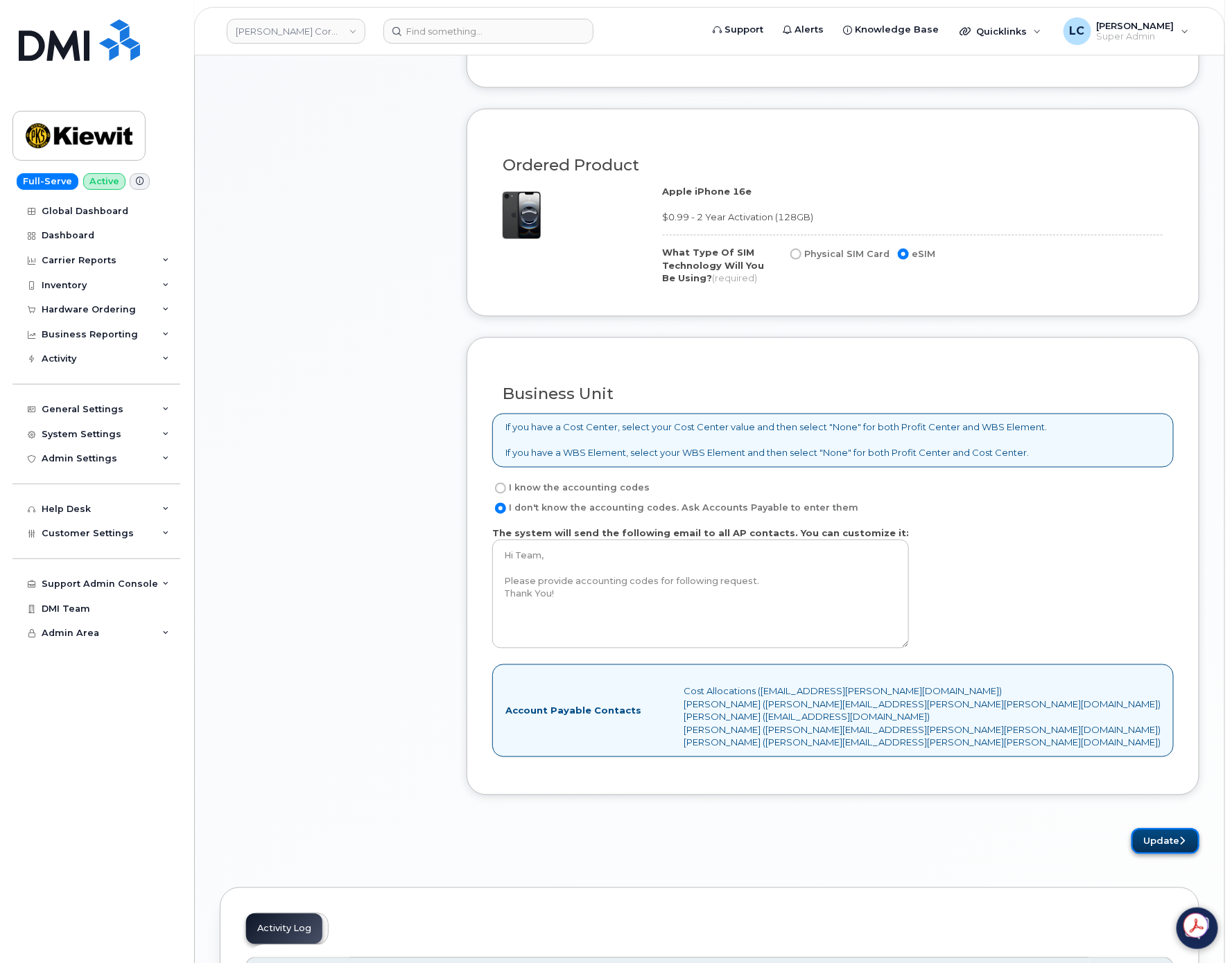
click at [1164, 849] on button "Update" at bounding box center [1165, 842] width 68 height 26
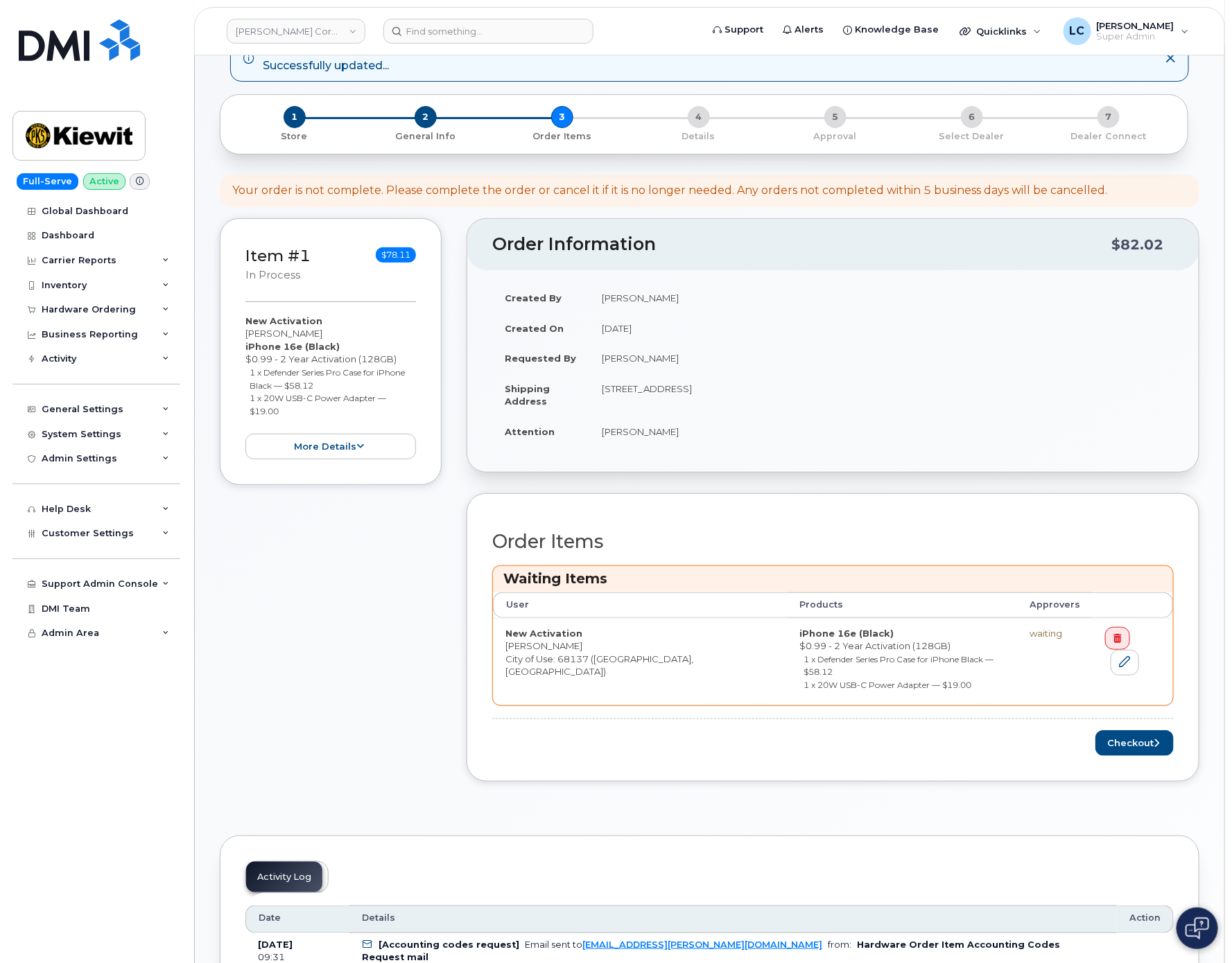
scroll to position [104, 0]
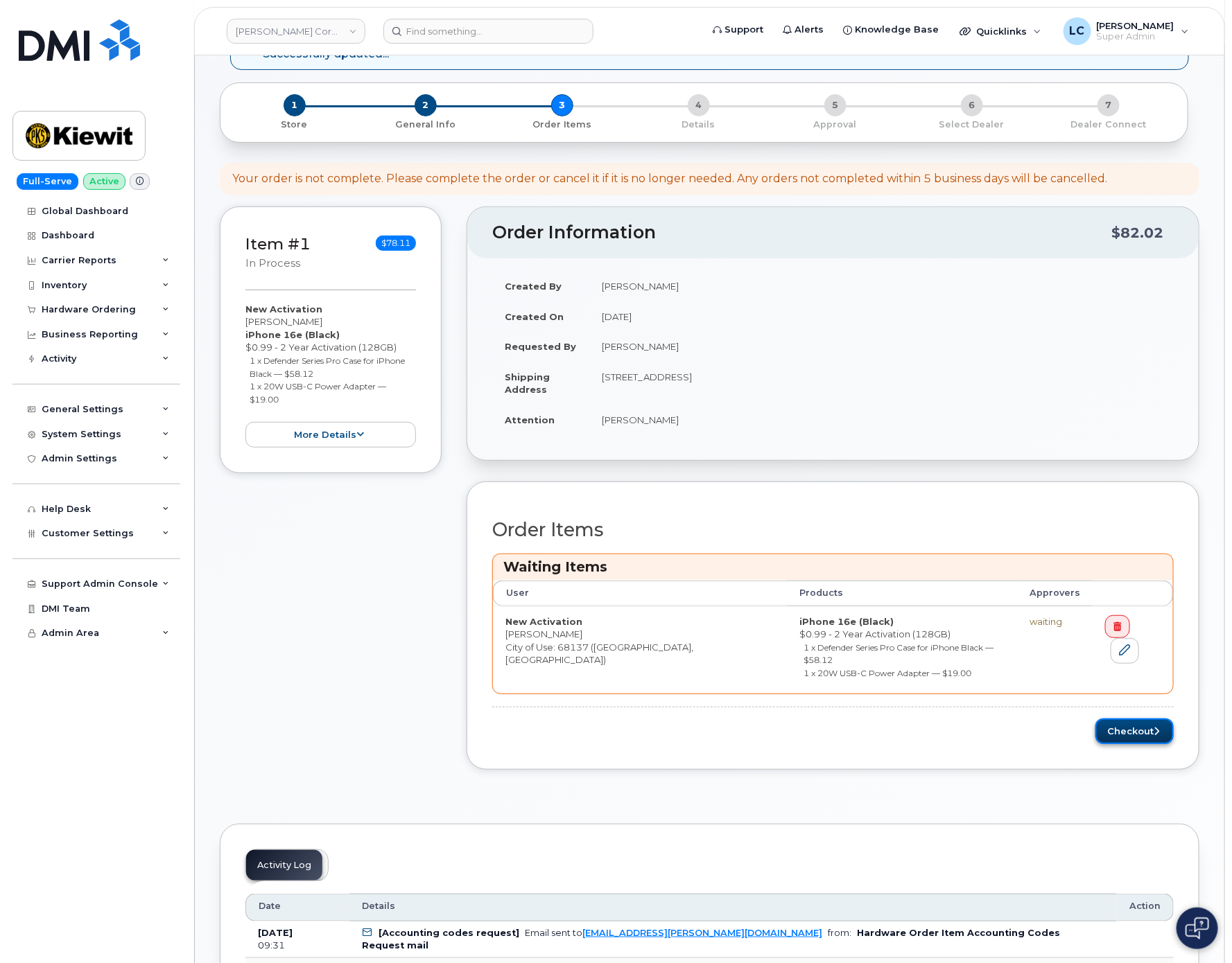
click at [1111, 720] on button "Checkout" at bounding box center [1135, 731] width 79 height 26
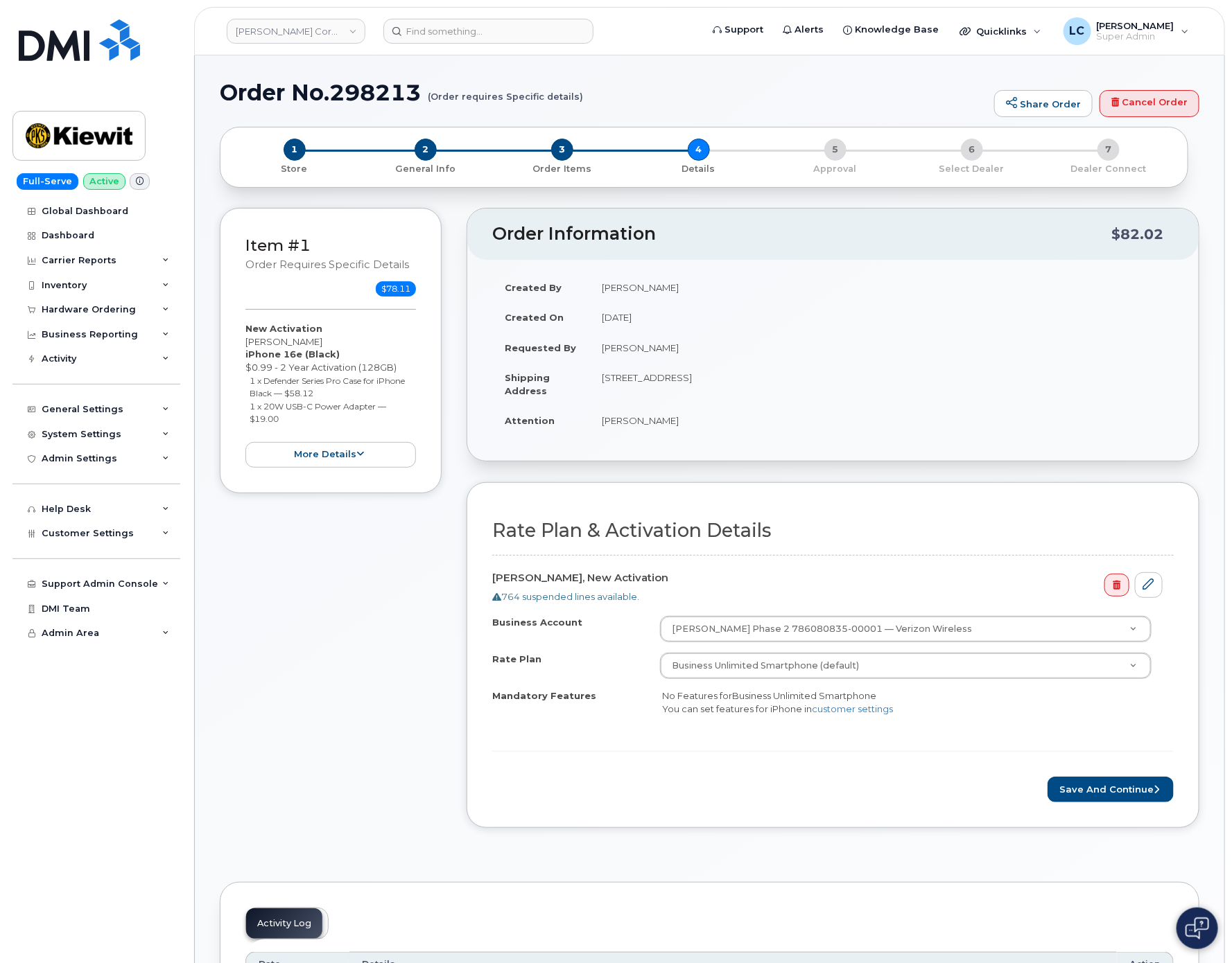
scroll to position [104, 0]
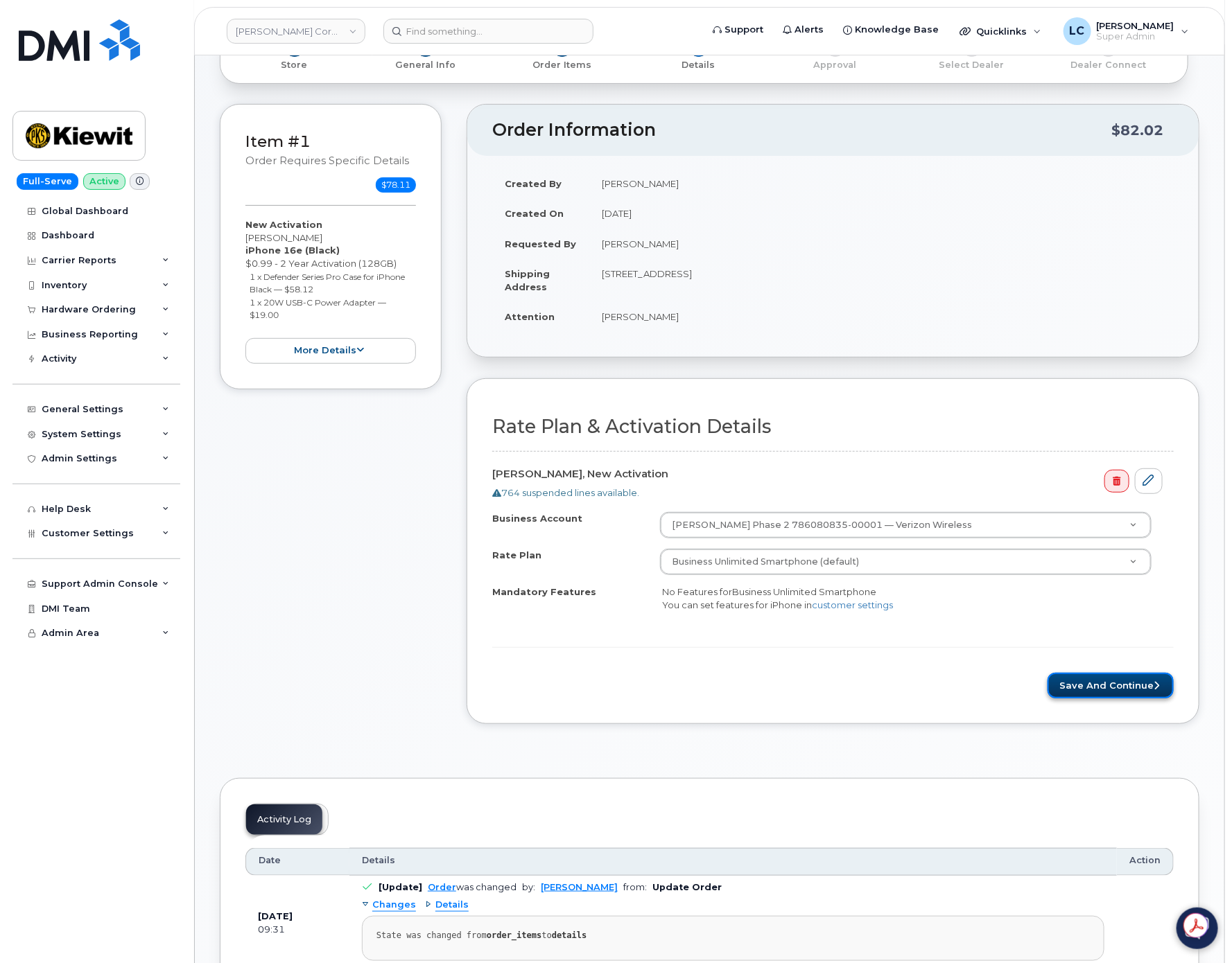
click at [1116, 693] on button "Save and Continue" at bounding box center [1111, 686] width 126 height 26
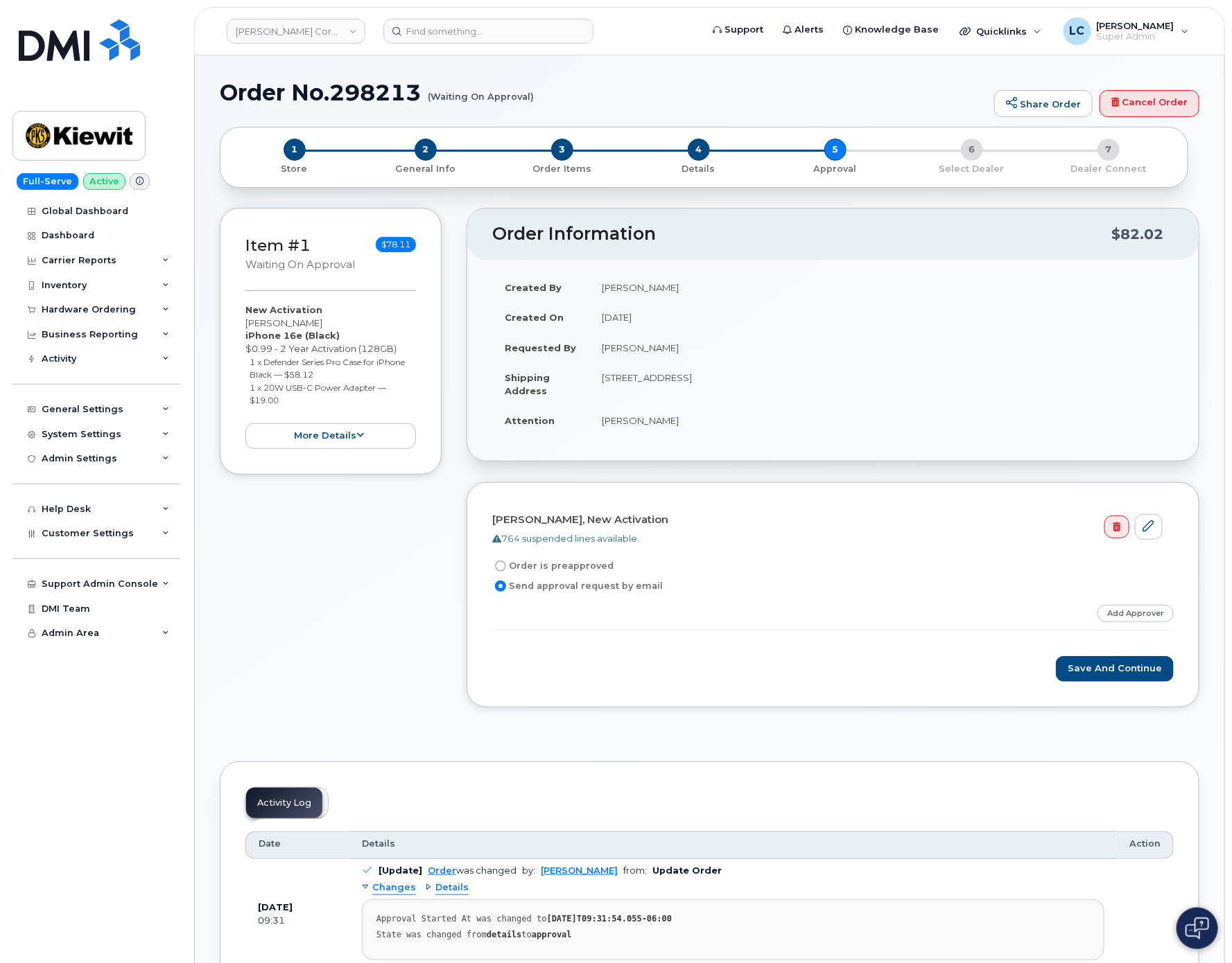
click at [568, 568] on label "Order is preapproved" at bounding box center [553, 566] width 121 height 16
click at [506, 568] on input "Order is preapproved" at bounding box center [500, 566] width 11 height 11
radio input "true"
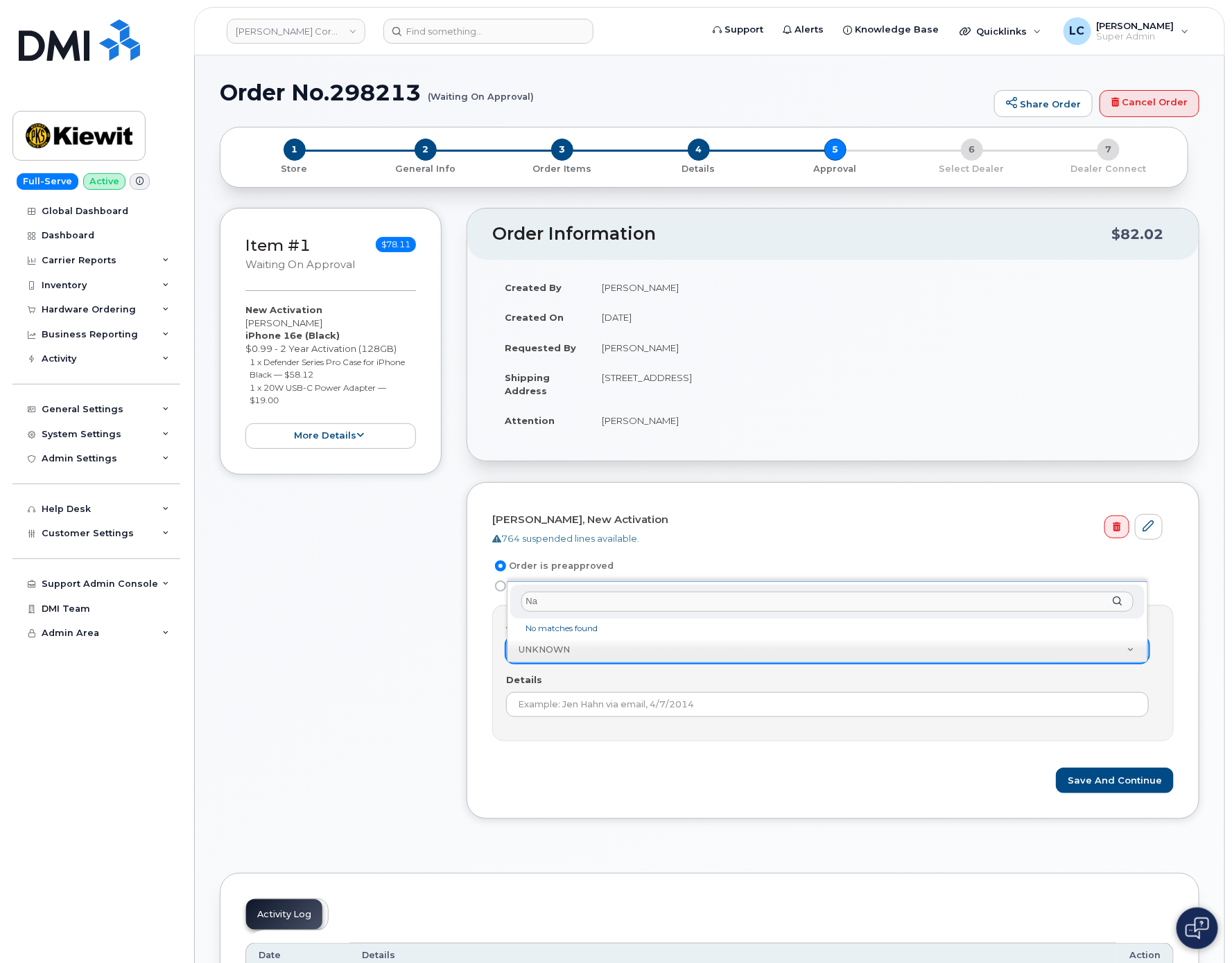
type input "N"
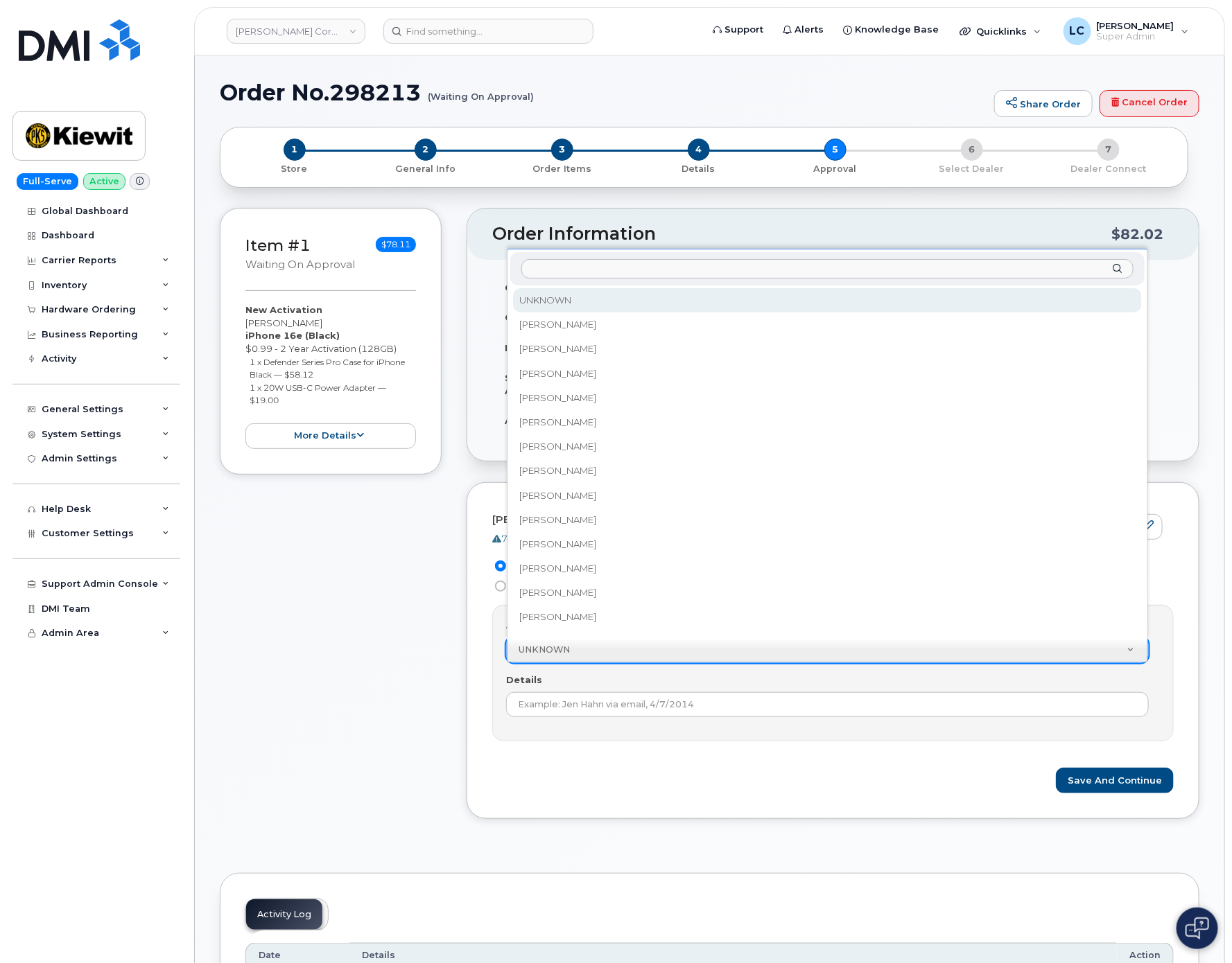
drag, startPoint x: 433, startPoint y: 655, endPoint x: 445, endPoint y: 659, distance: 12.6
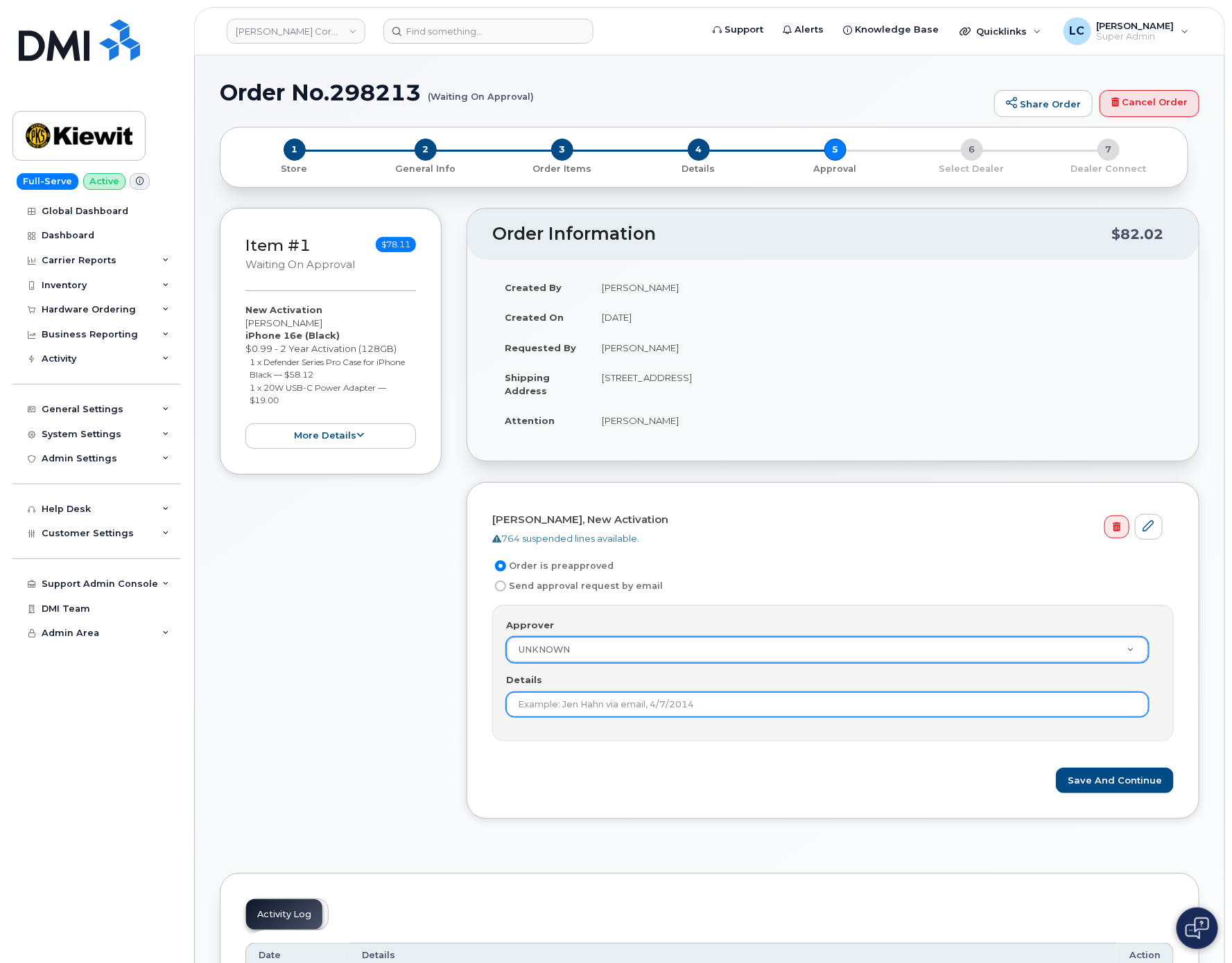
click at [667, 711] on input "Details" at bounding box center [827, 705] width 643 height 25
type input "Within Cost Range, >$100"
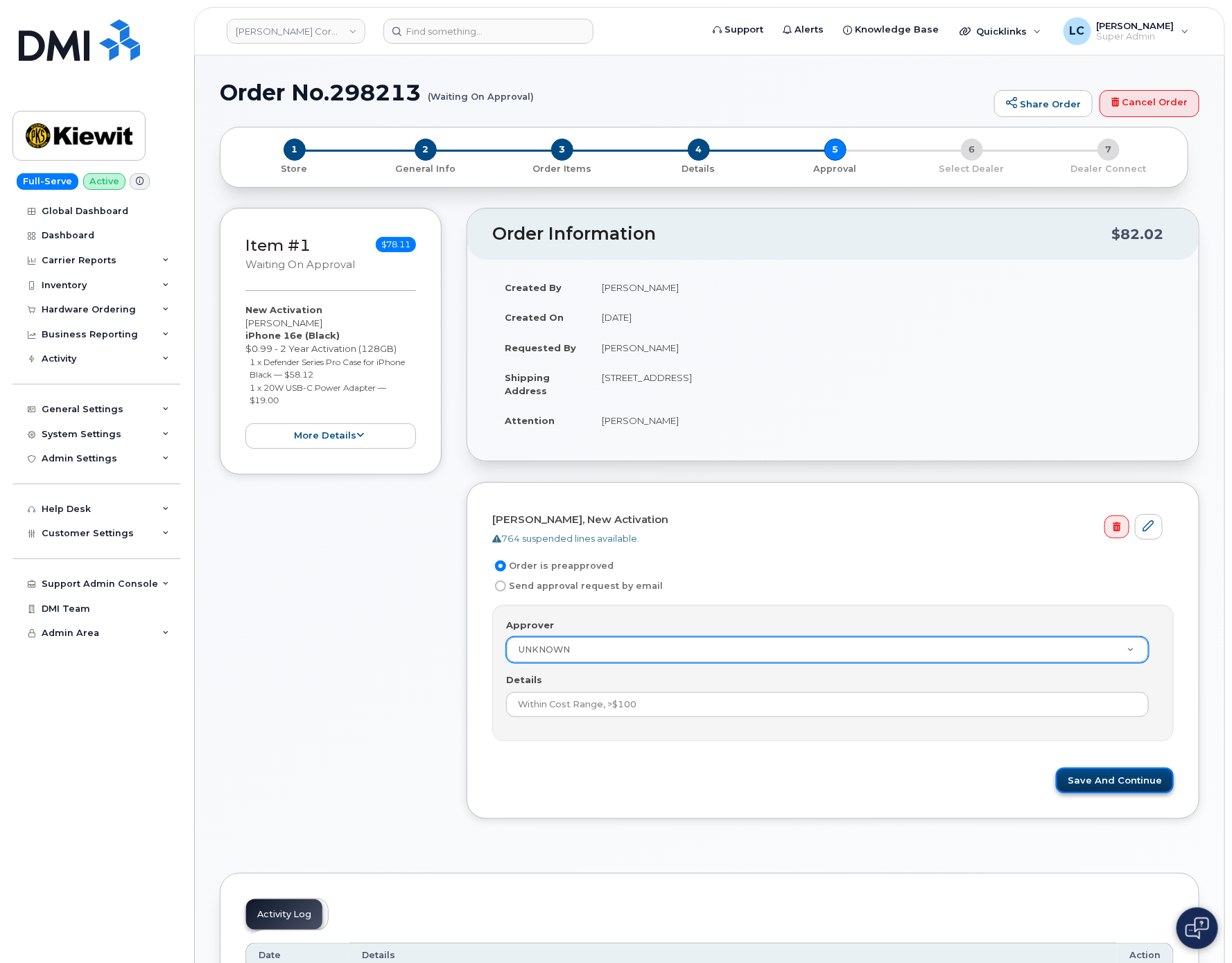
click at [1109, 788] on button "Save and Continue" at bounding box center [1114, 780] width 118 height 26
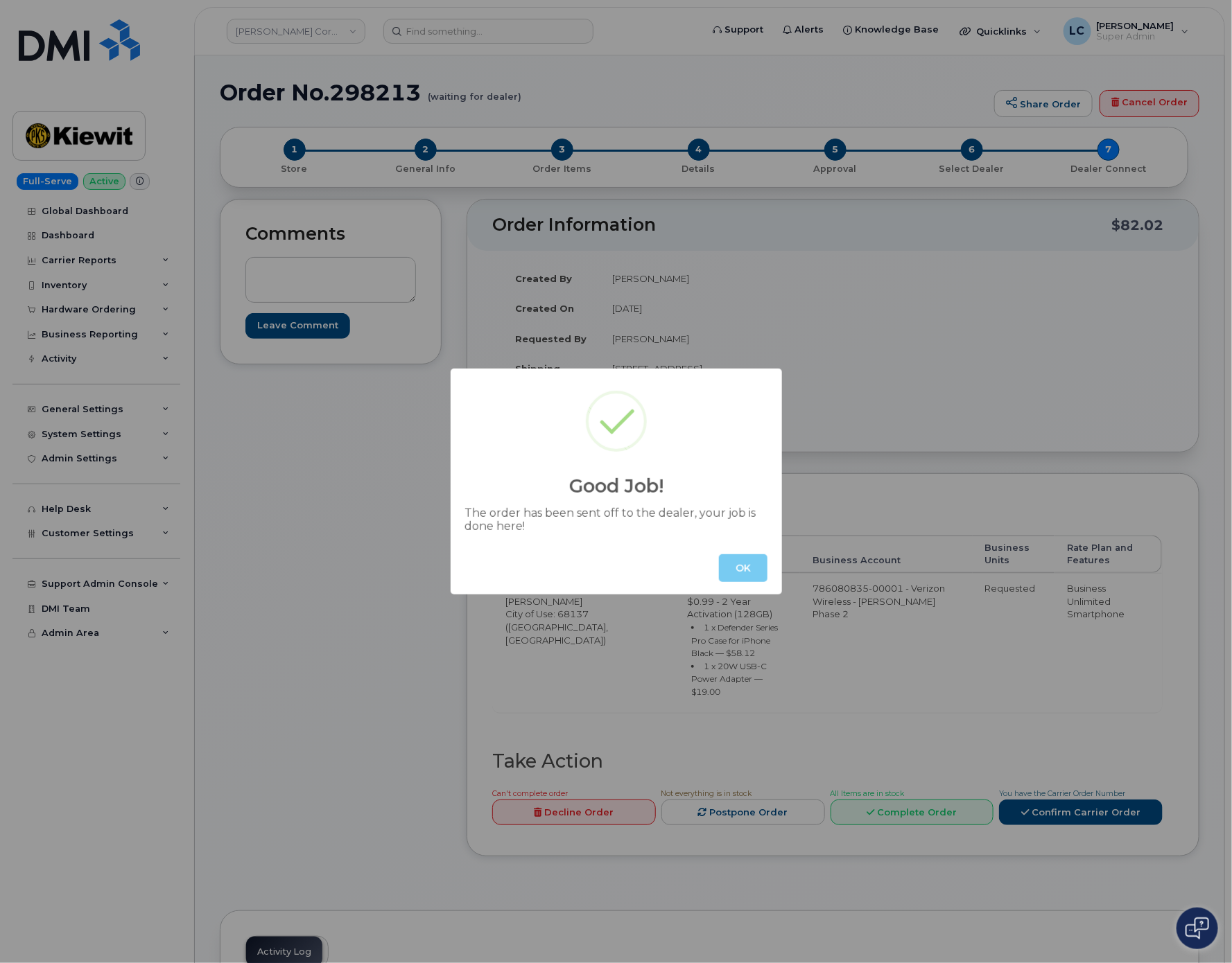
click at [742, 566] on button "OK" at bounding box center [742, 568] width 48 height 27
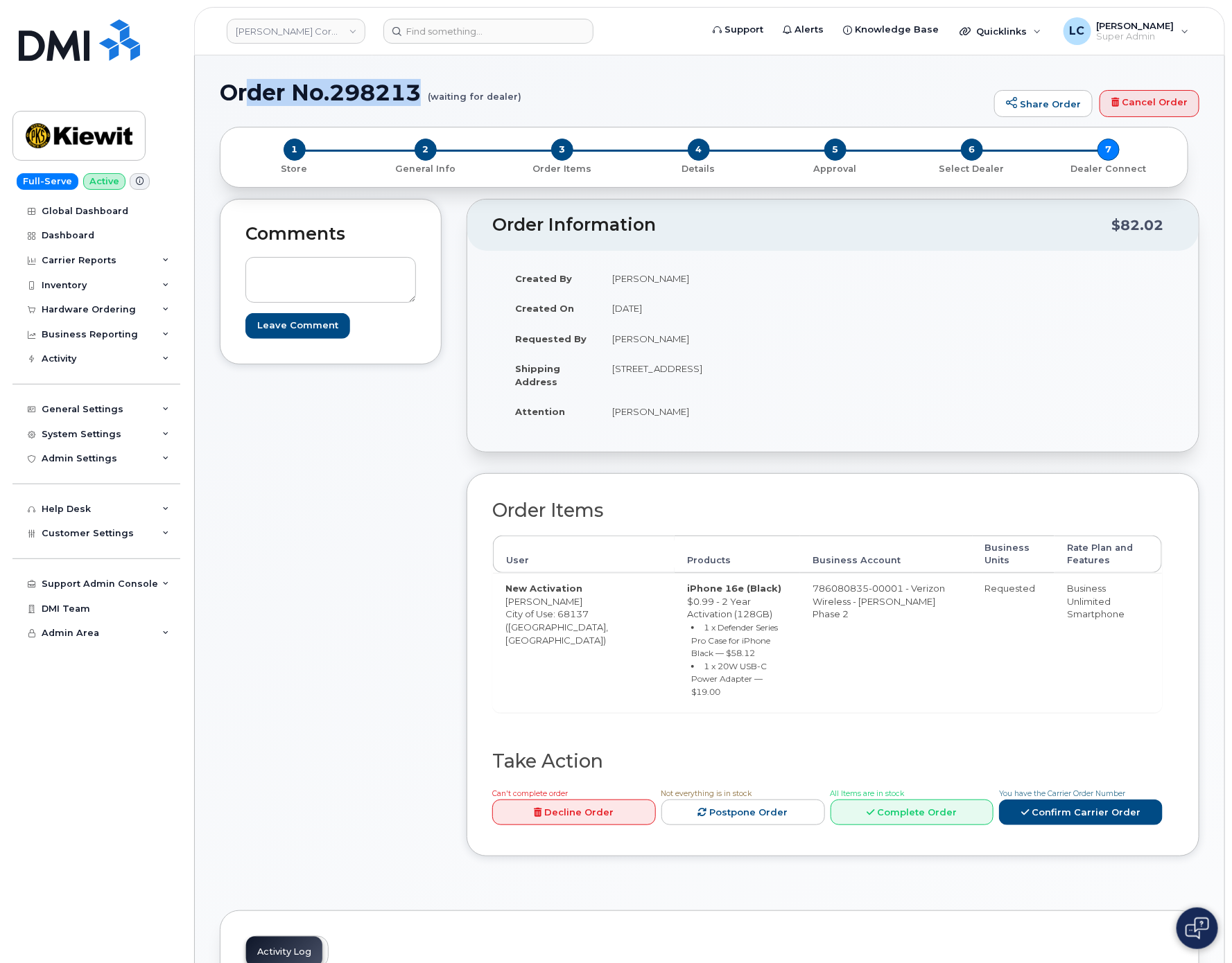
drag, startPoint x: 520, startPoint y: 100, endPoint x: 252, endPoint y: 79, distance: 268.8
click at [252, 80] on h1 "Order No.298213 (waiting for dealer)" at bounding box center [604, 92] width 768 height 25
drag, startPoint x: 226, startPoint y: 85, endPoint x: 543, endPoint y: 120, distance: 318.9
click at [543, 120] on div "Order No.298213 (waiting for dealer) Share Order Cancel Order" at bounding box center [710, 103] width 980 height 47
copy h1 "Order No.298213 (waiting for dealer)"
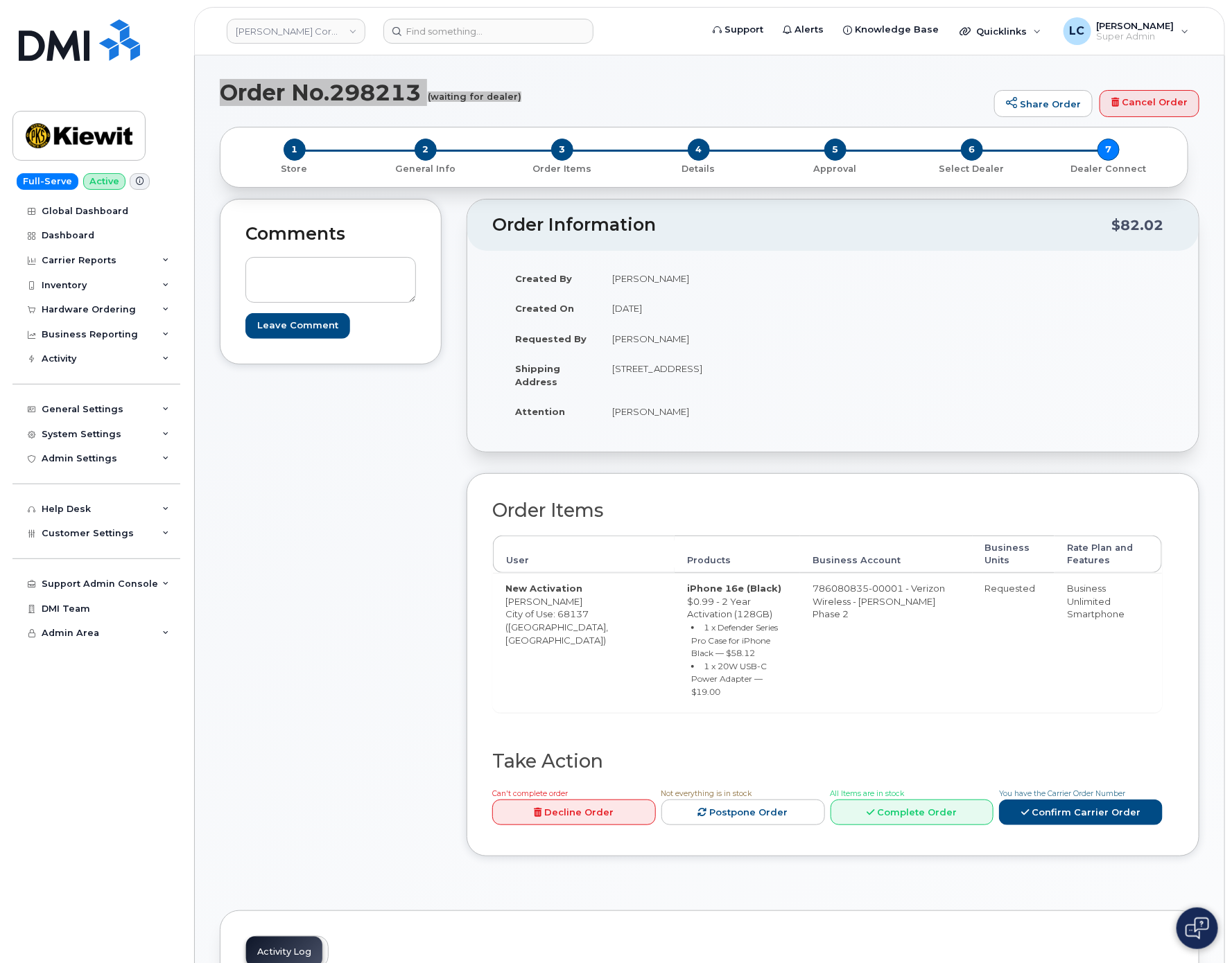
copy h1 "Order No.298213 (waiting for dealer)"
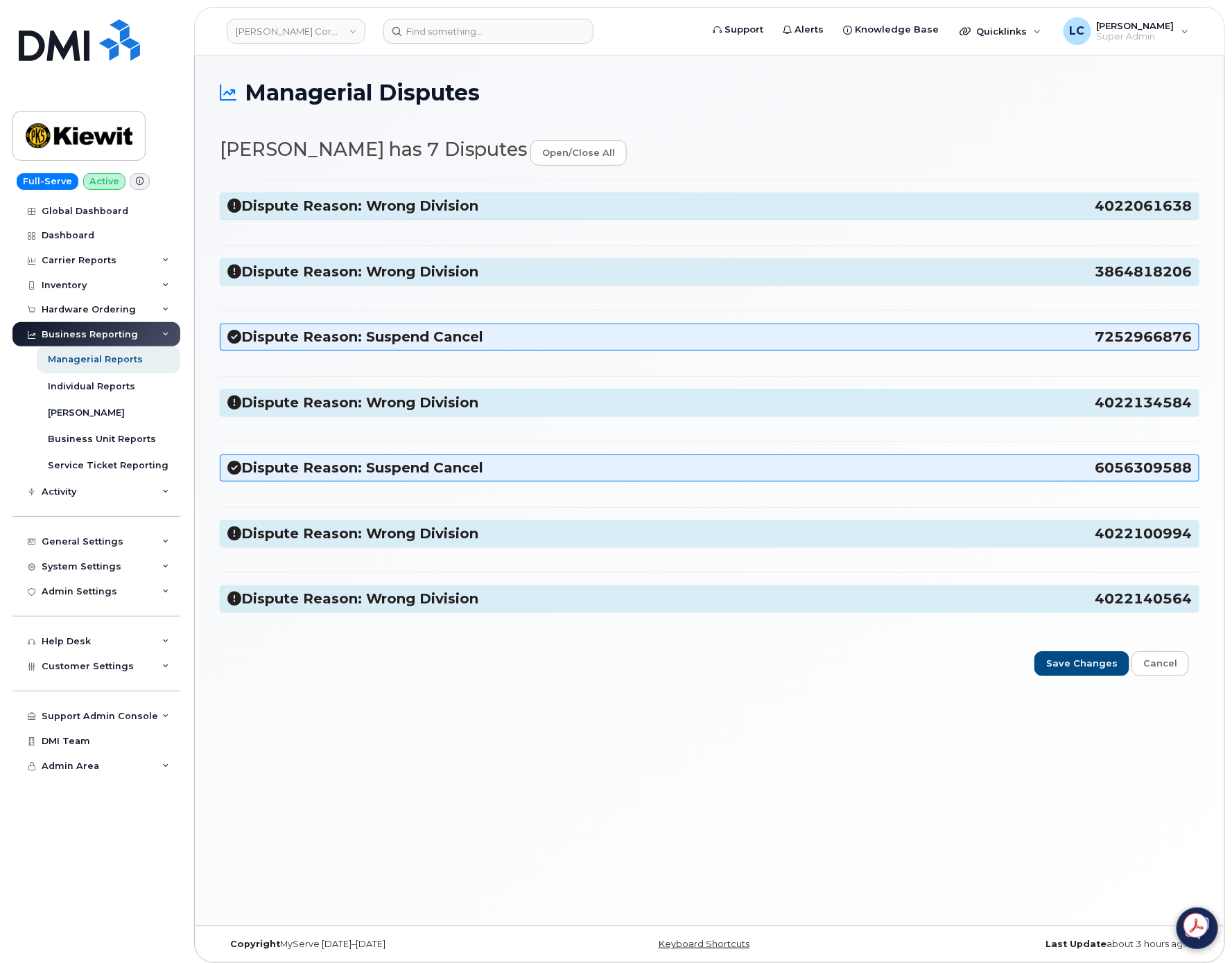
click at [535, 272] on h3 "Dispute Reason: Wrong Division 3864818206" at bounding box center [710, 272] width 964 height 19
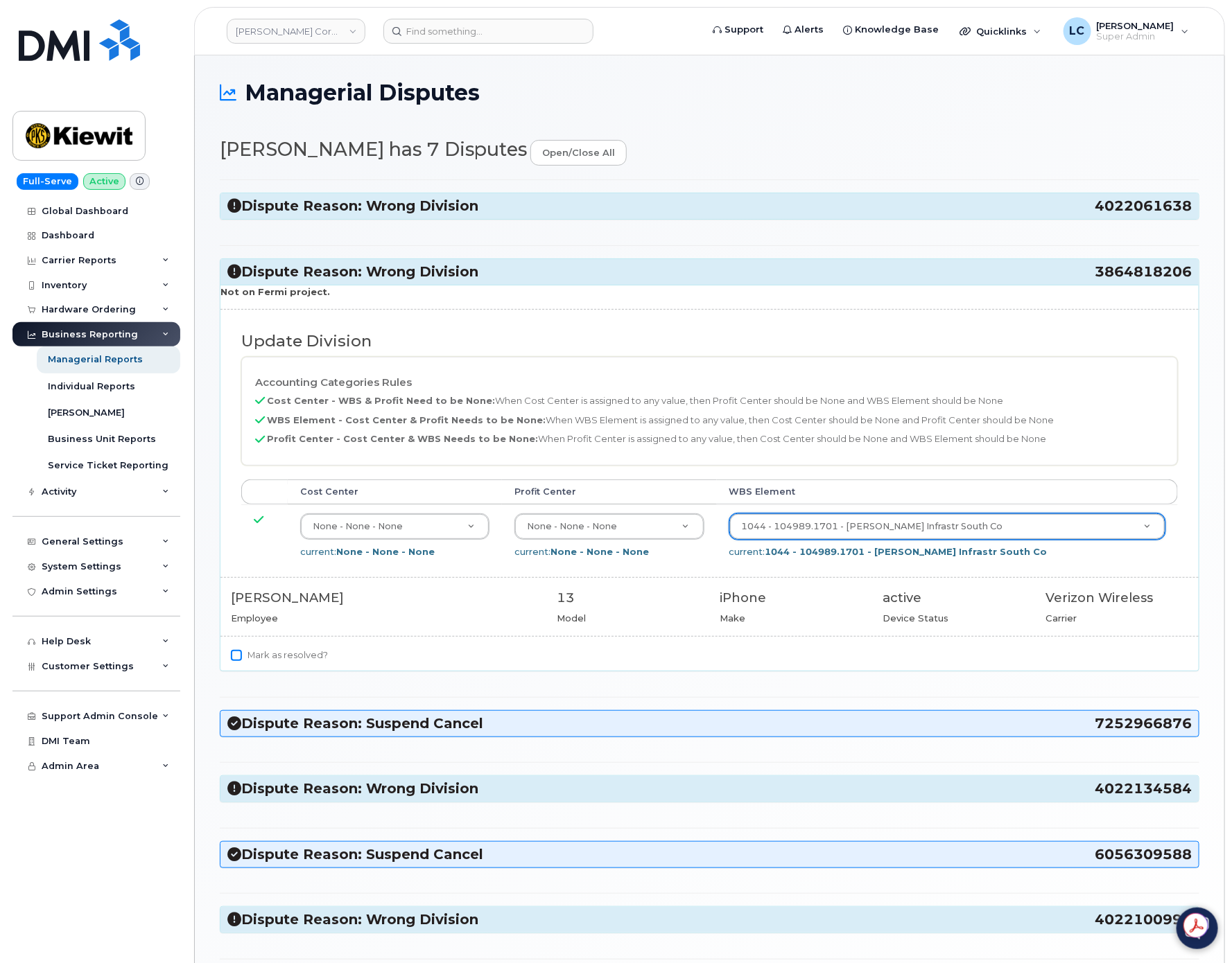
click at [235, 661] on input "Mark as resolved?" at bounding box center [237, 655] width 11 height 11
checkbox input "true"
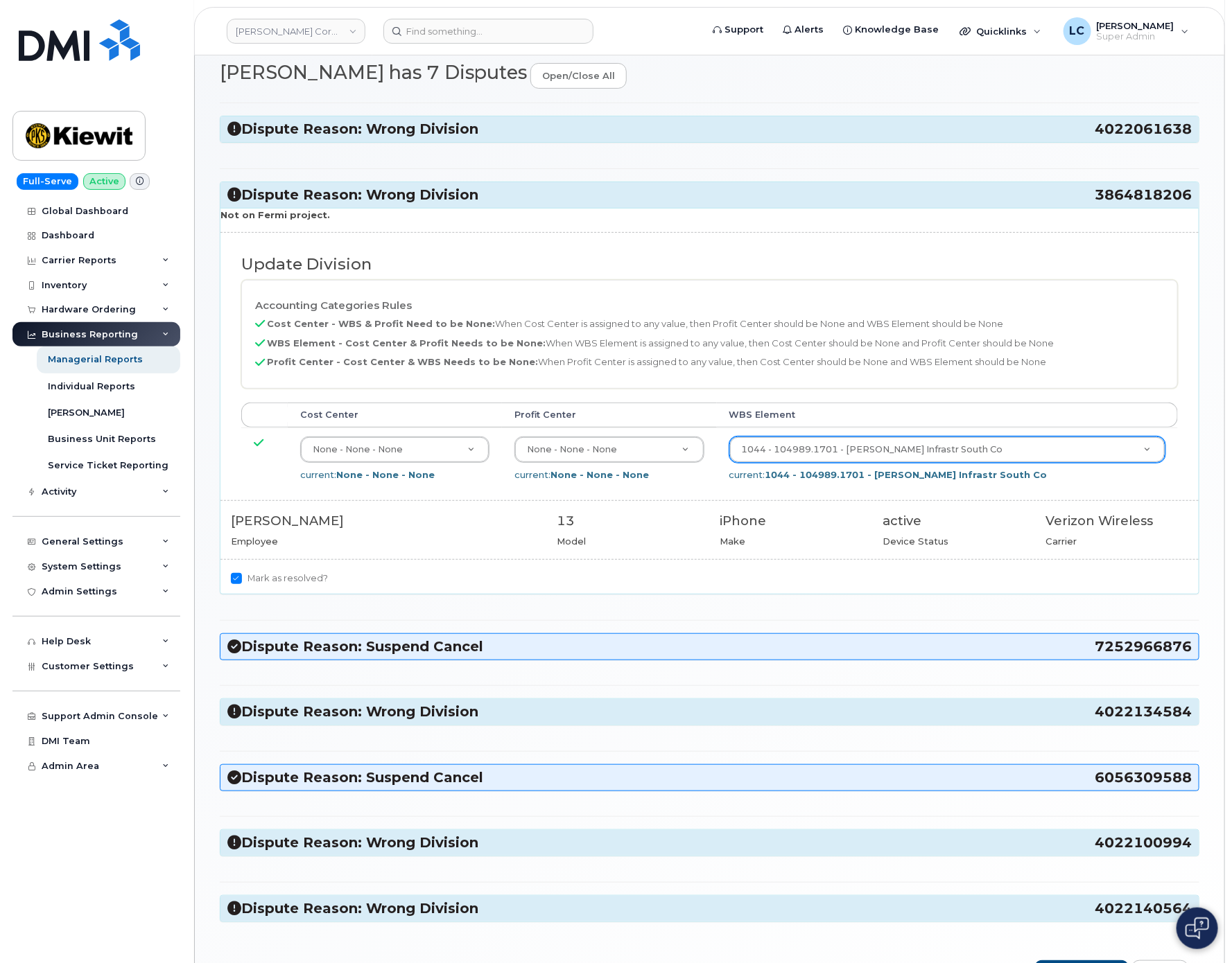
scroll to position [181, 0]
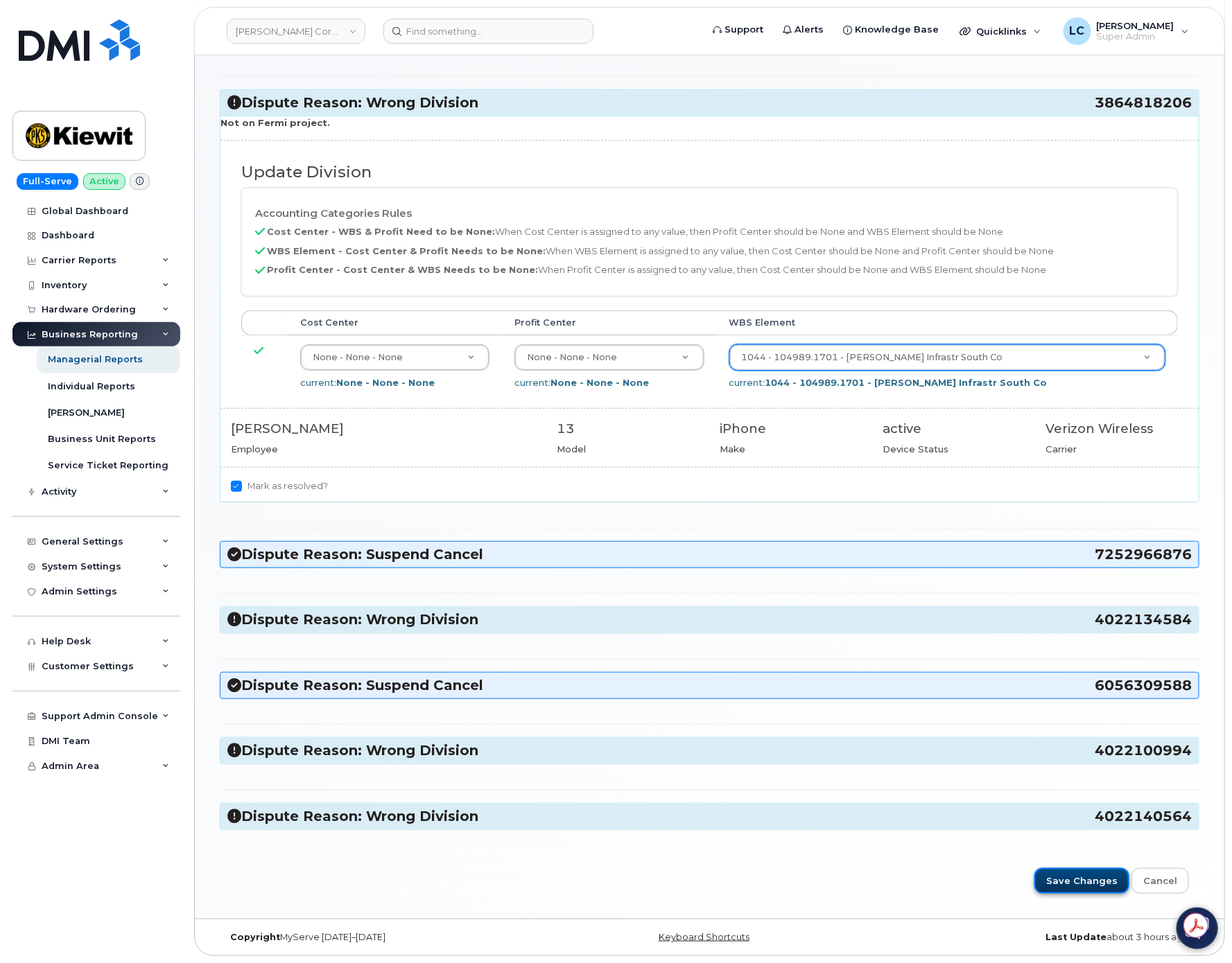
click at [1088, 880] on input "Save Changes" at bounding box center [1082, 881] width 95 height 26
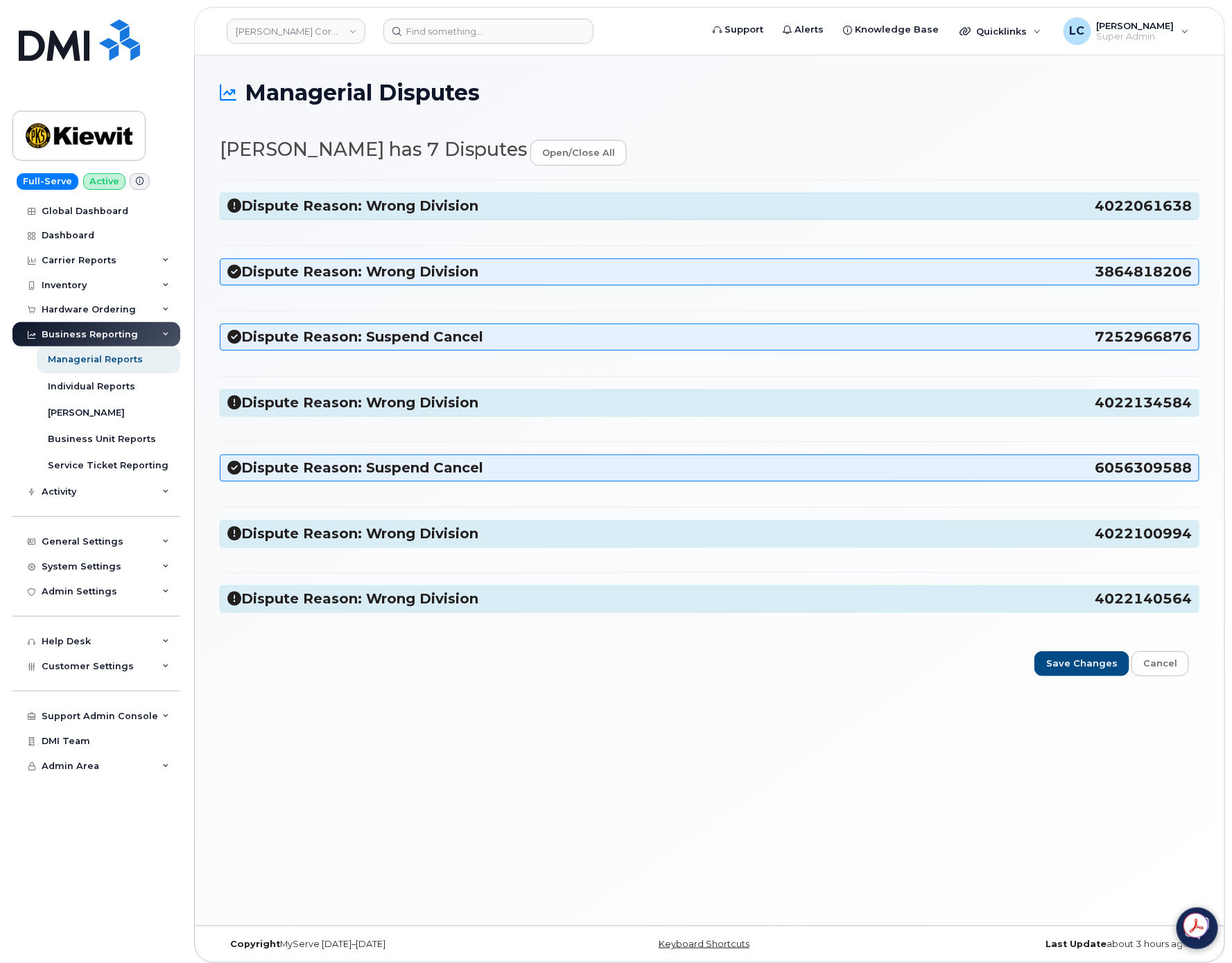
click at [1014, 609] on h3 "Dispute Reason: Wrong Division 4022140564" at bounding box center [710, 599] width 964 height 19
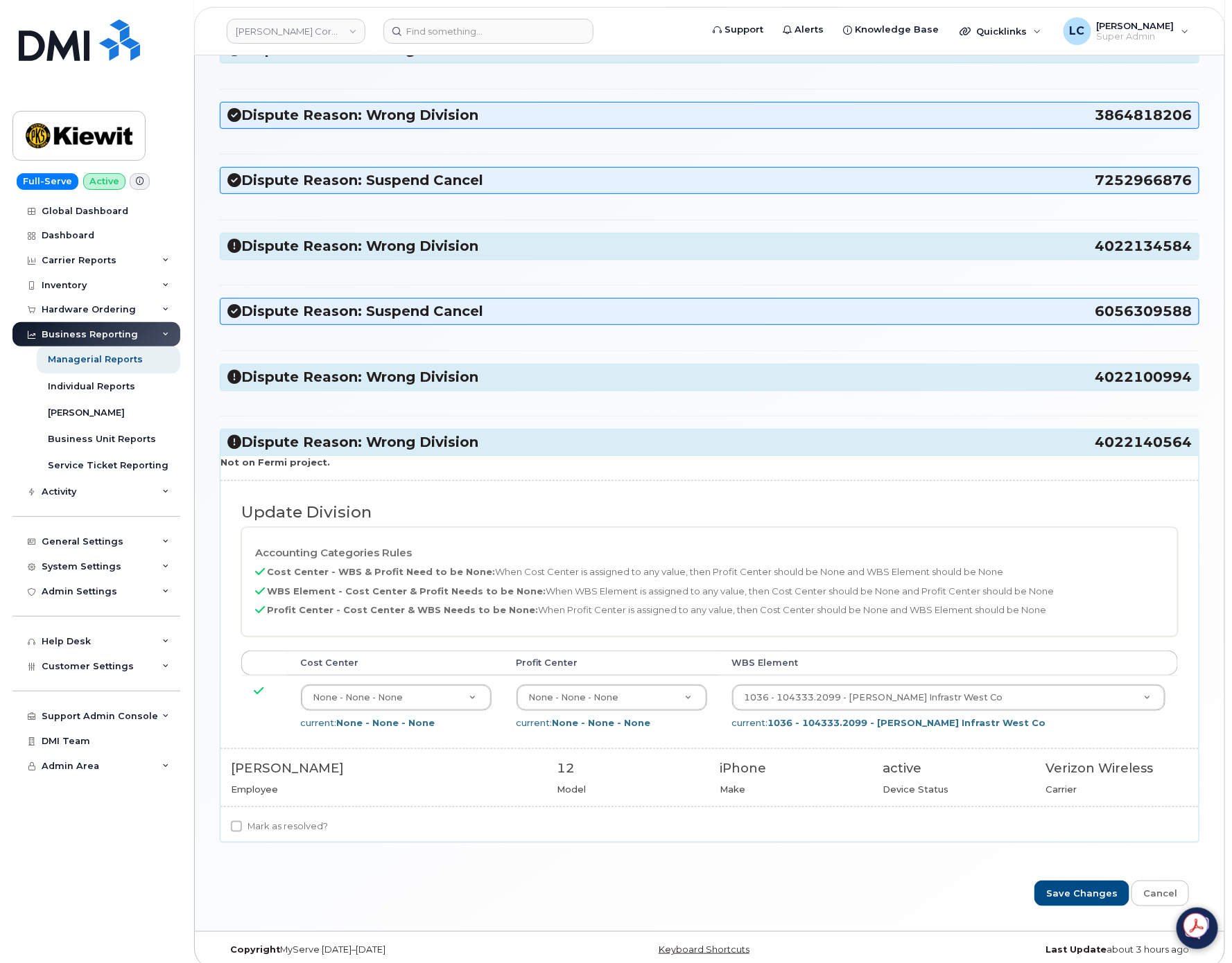
scroll to position [181, 0]
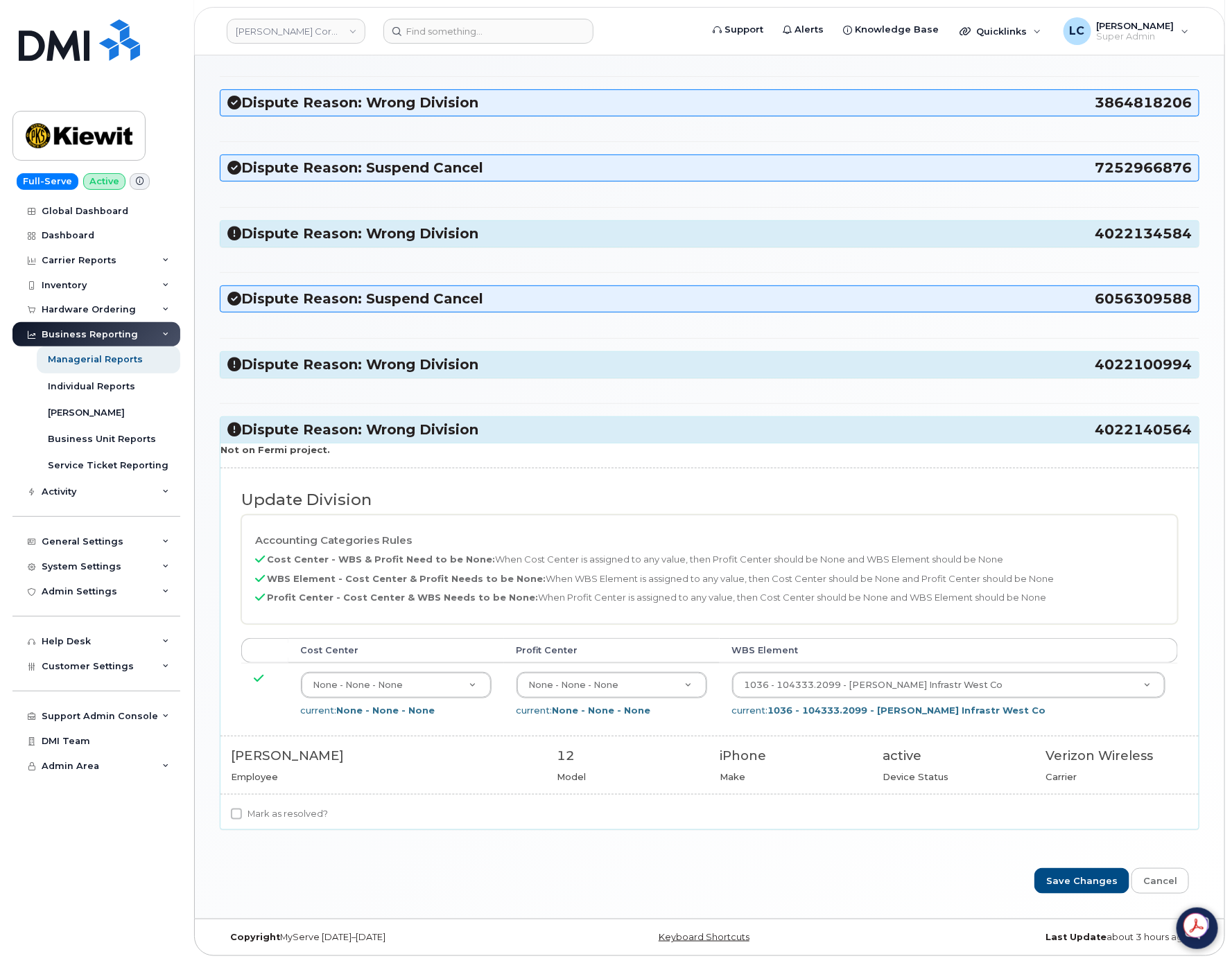
click at [298, 811] on label "Mark as resolved?" at bounding box center [279, 814] width 97 height 16
click at [242, 811] on input "Mark as resolved?" at bounding box center [237, 814] width 11 height 11
checkbox input "true"
click at [1069, 880] on input "Save Changes" at bounding box center [1082, 881] width 95 height 26
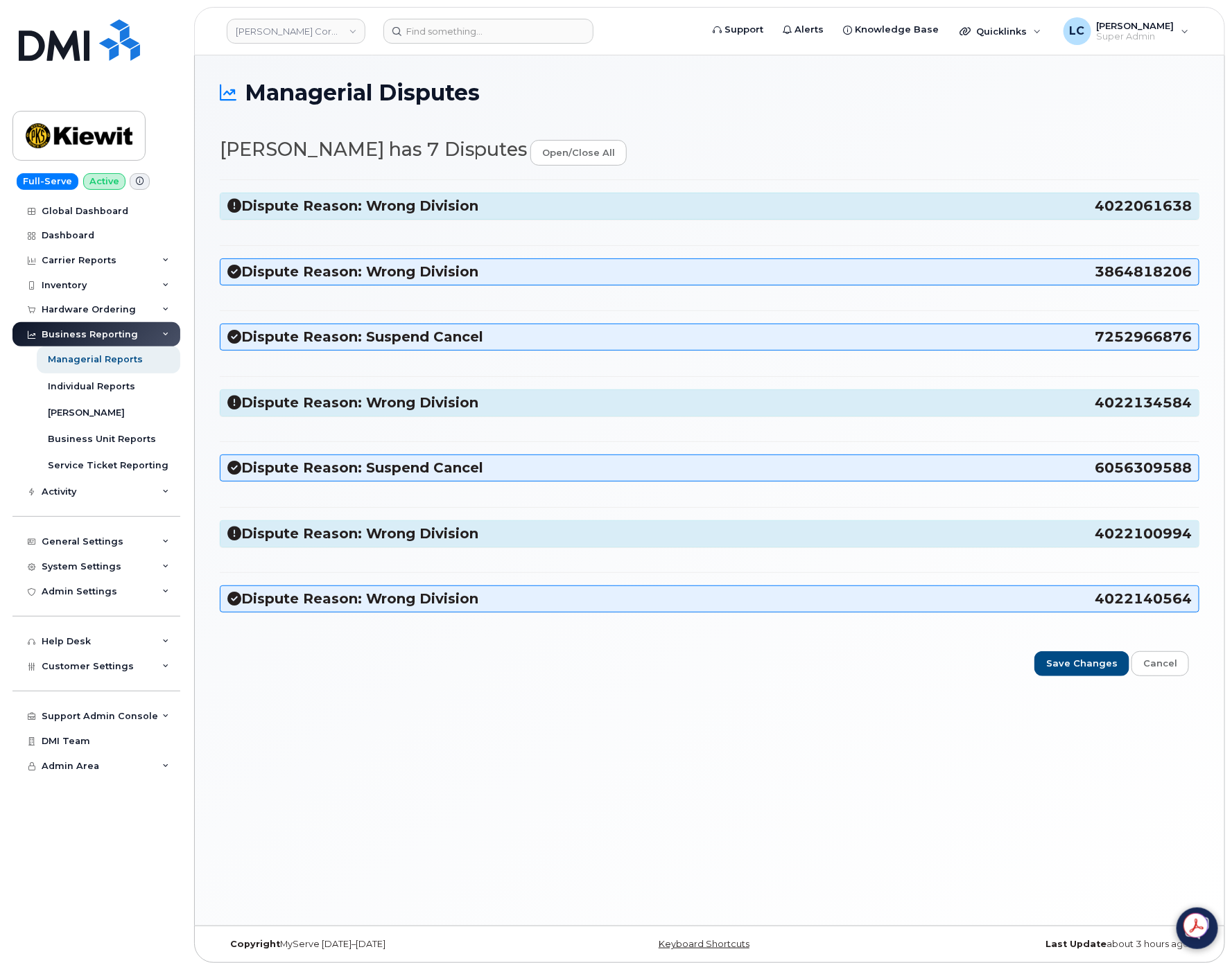
click at [441, 398] on h3 "Dispute Reason: Wrong Division 4022134584" at bounding box center [710, 403] width 964 height 19
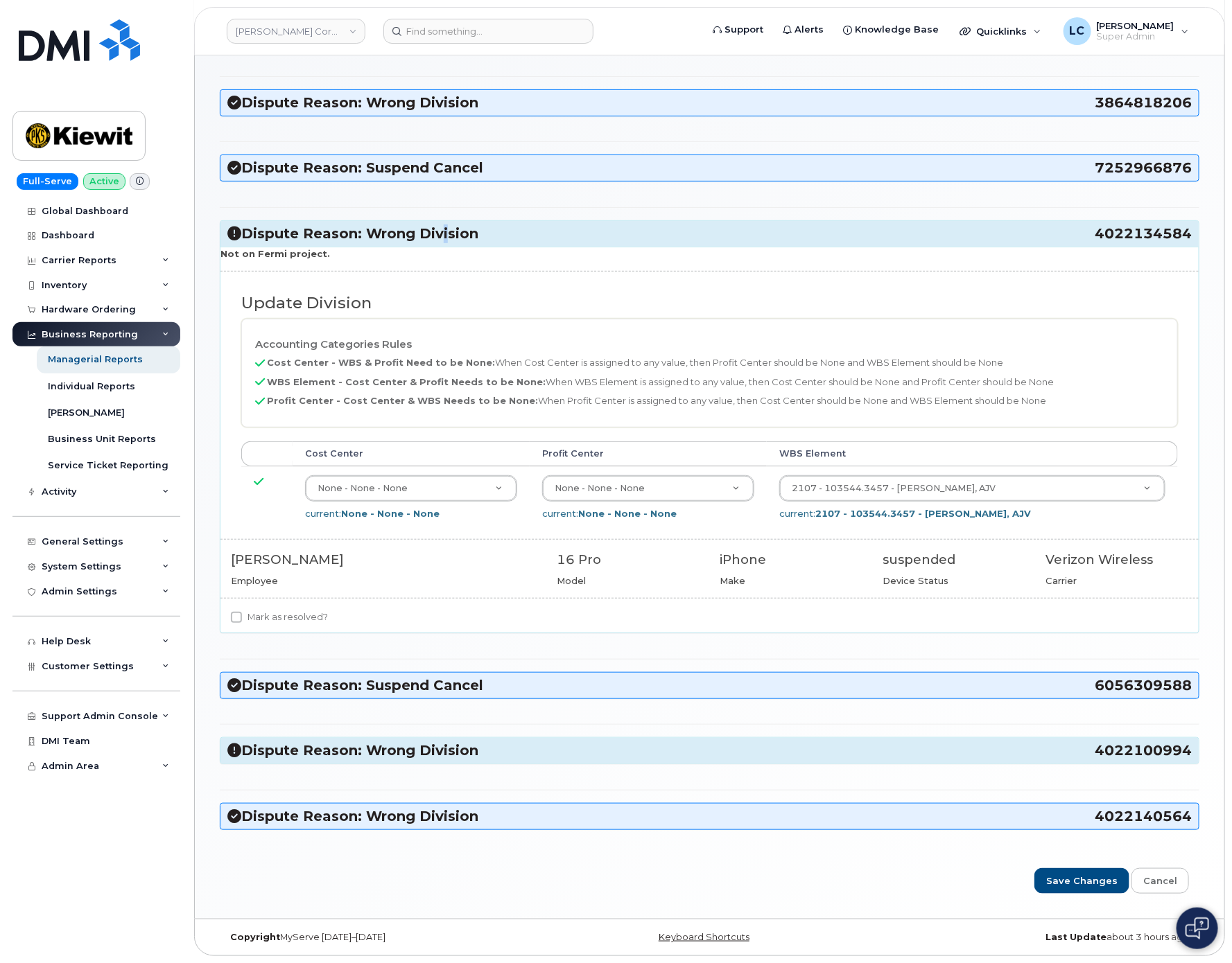
scroll to position [181, 0]
click at [240, 615] on input "Mark as resolved?" at bounding box center [237, 617] width 11 height 11
checkbox input "true"
click at [1063, 874] on input "Save Changes" at bounding box center [1082, 881] width 95 height 26
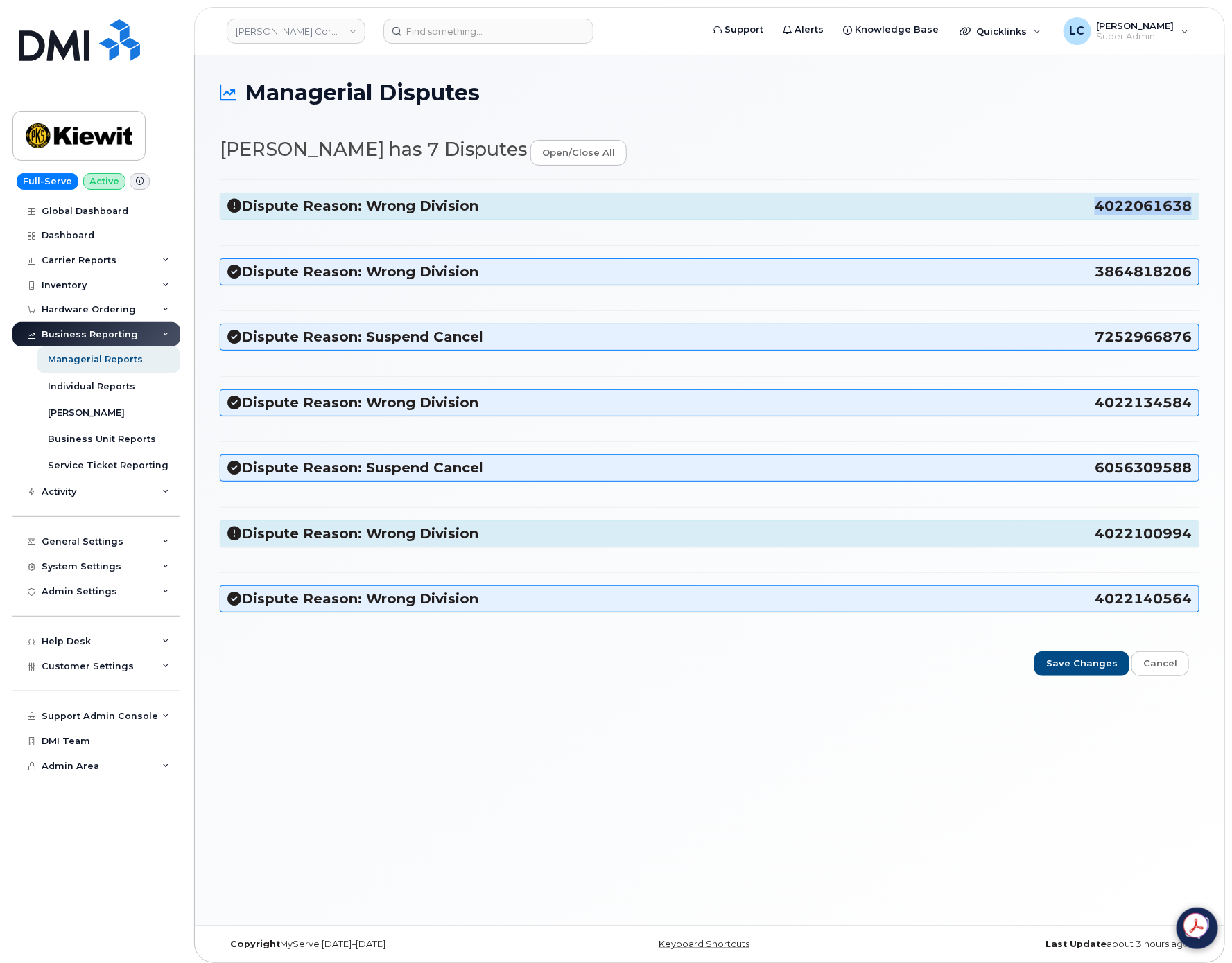
drag, startPoint x: 1099, startPoint y: 206, endPoint x: 1188, endPoint y: 212, distance: 89.2
click at [1188, 212] on span "4022061638" at bounding box center [1143, 206] width 97 height 19
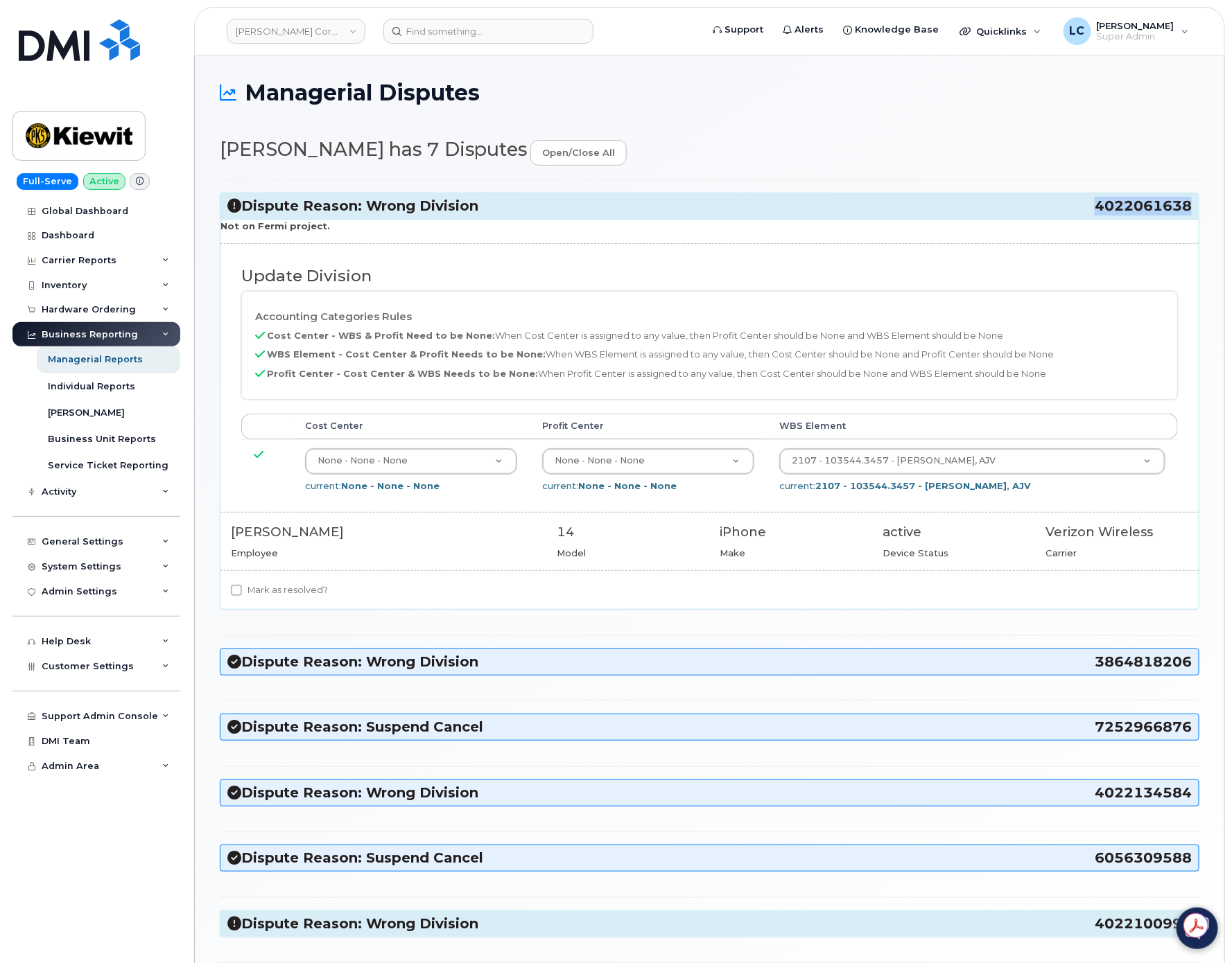
copy span "4022061638"
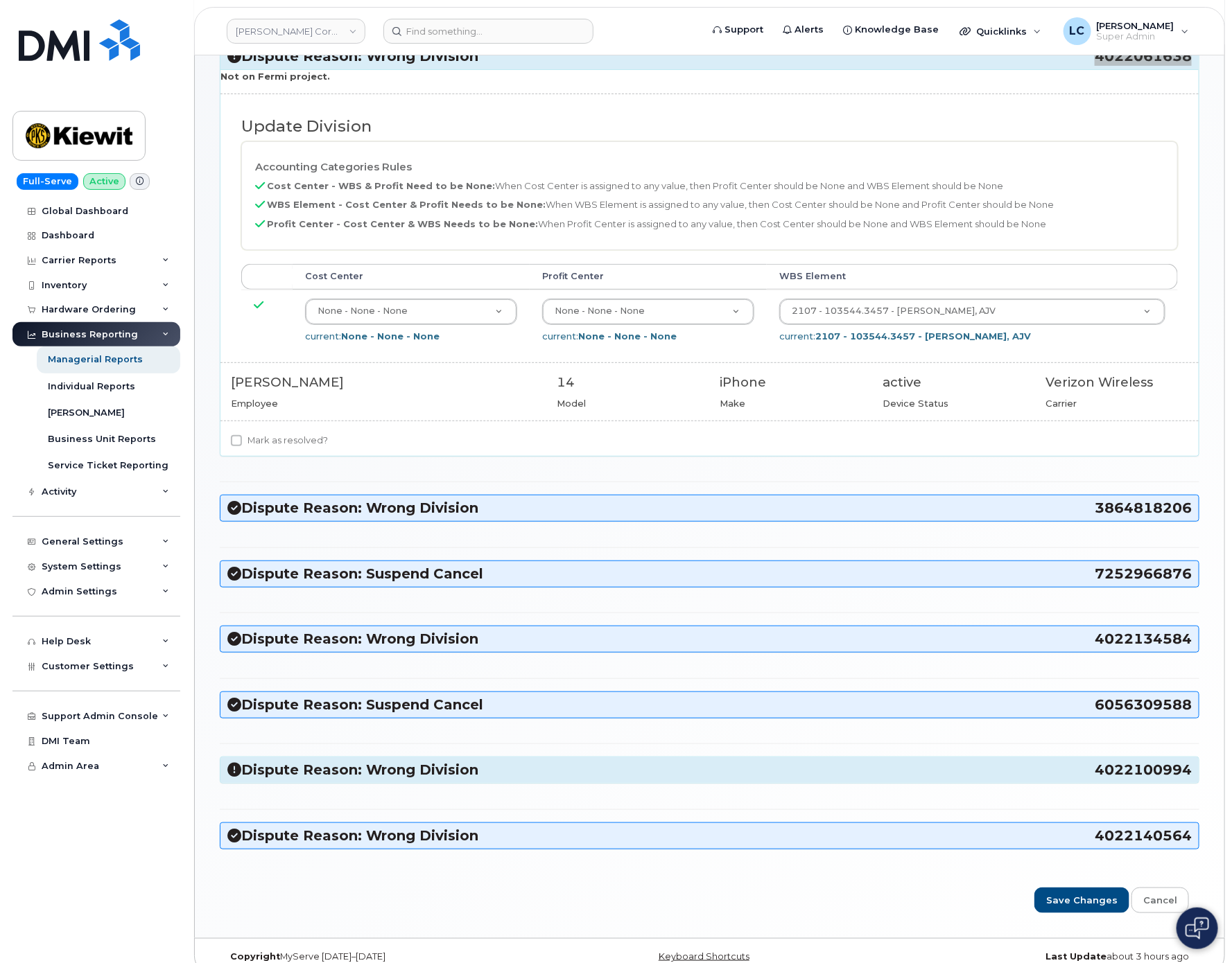
scroll to position [181, 0]
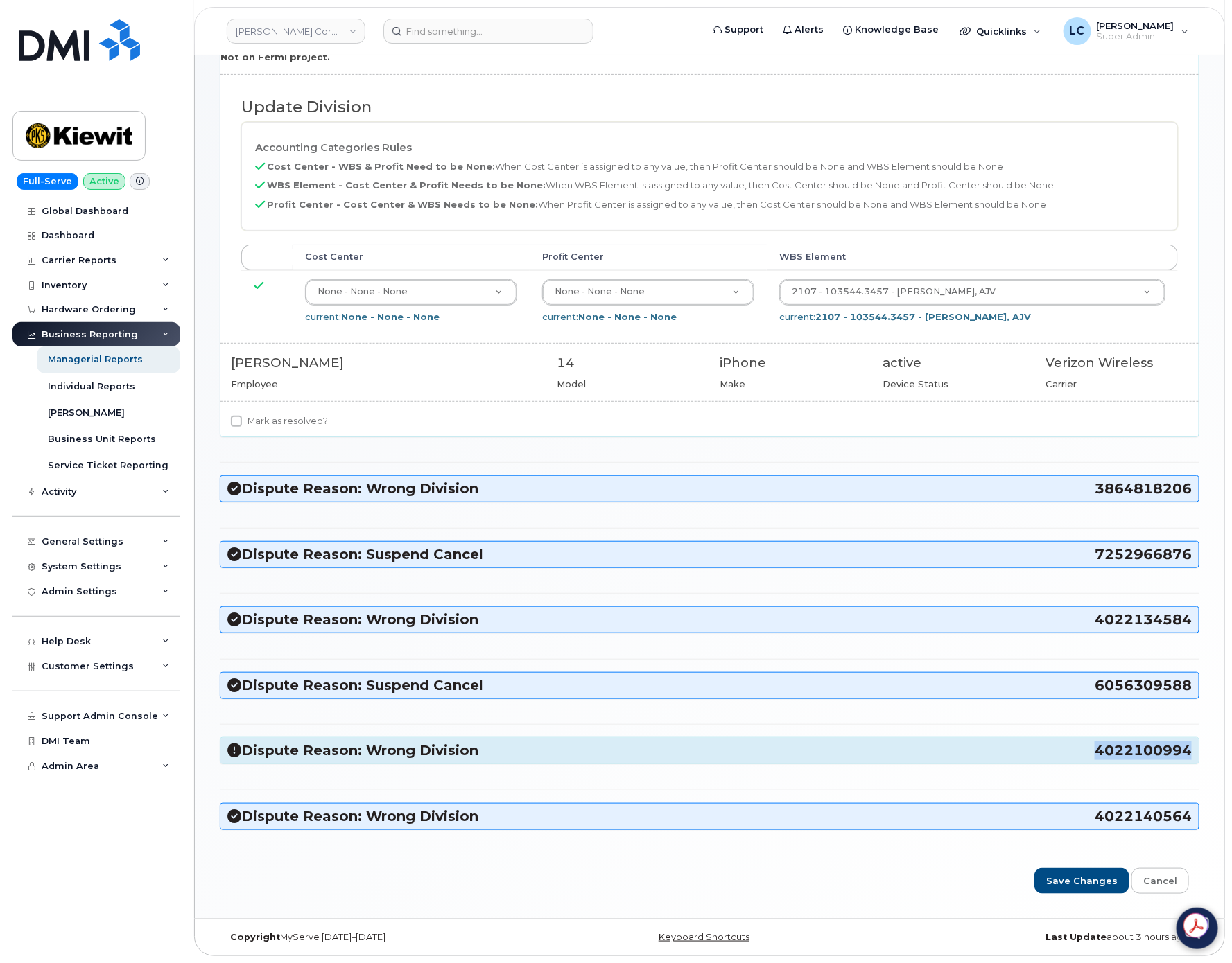
drag, startPoint x: 1097, startPoint y: 751, endPoint x: 1191, endPoint y: 755, distance: 94.1
click at [1191, 755] on span "4022100994" at bounding box center [1143, 750] width 97 height 19
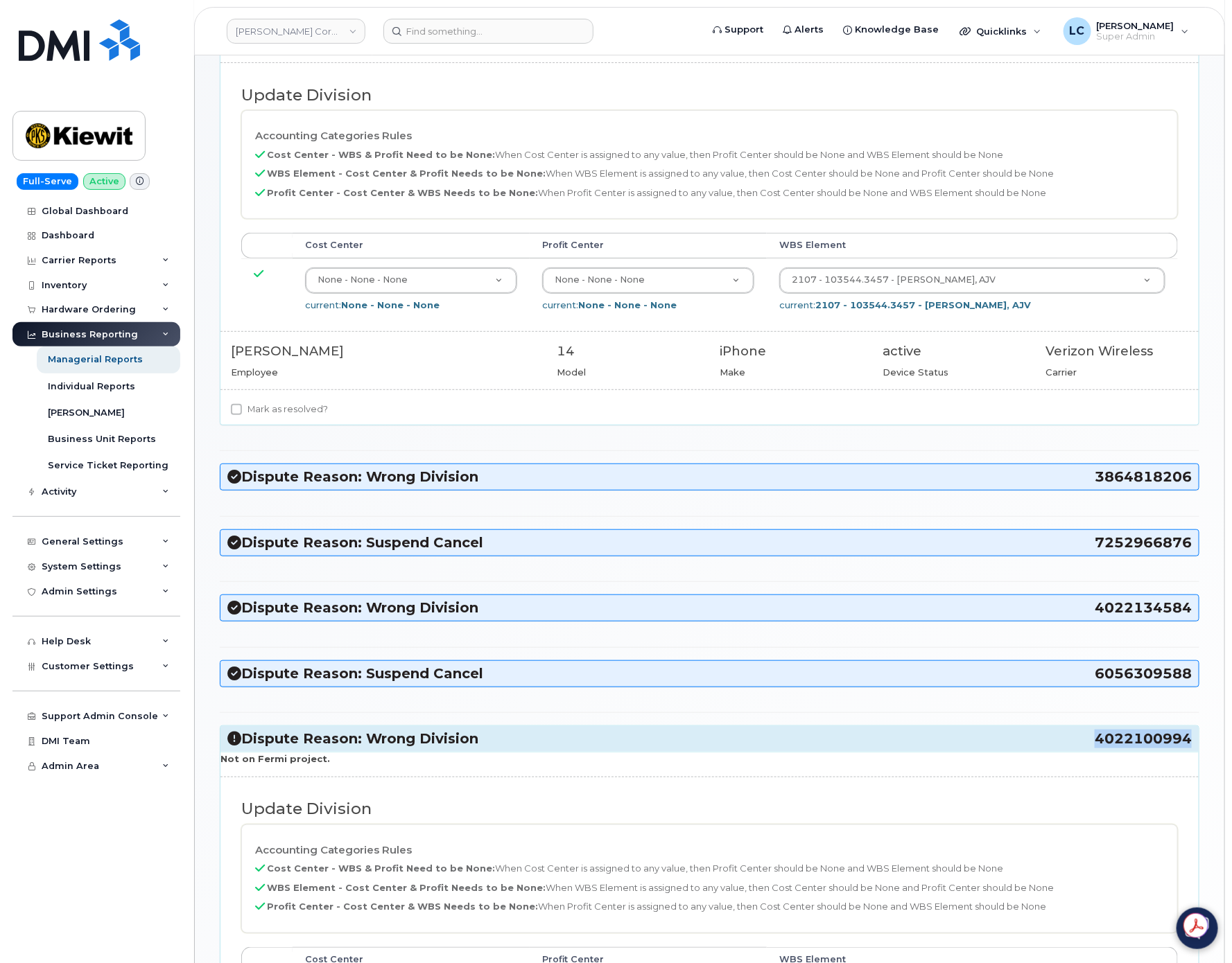
copy span "4022100994"
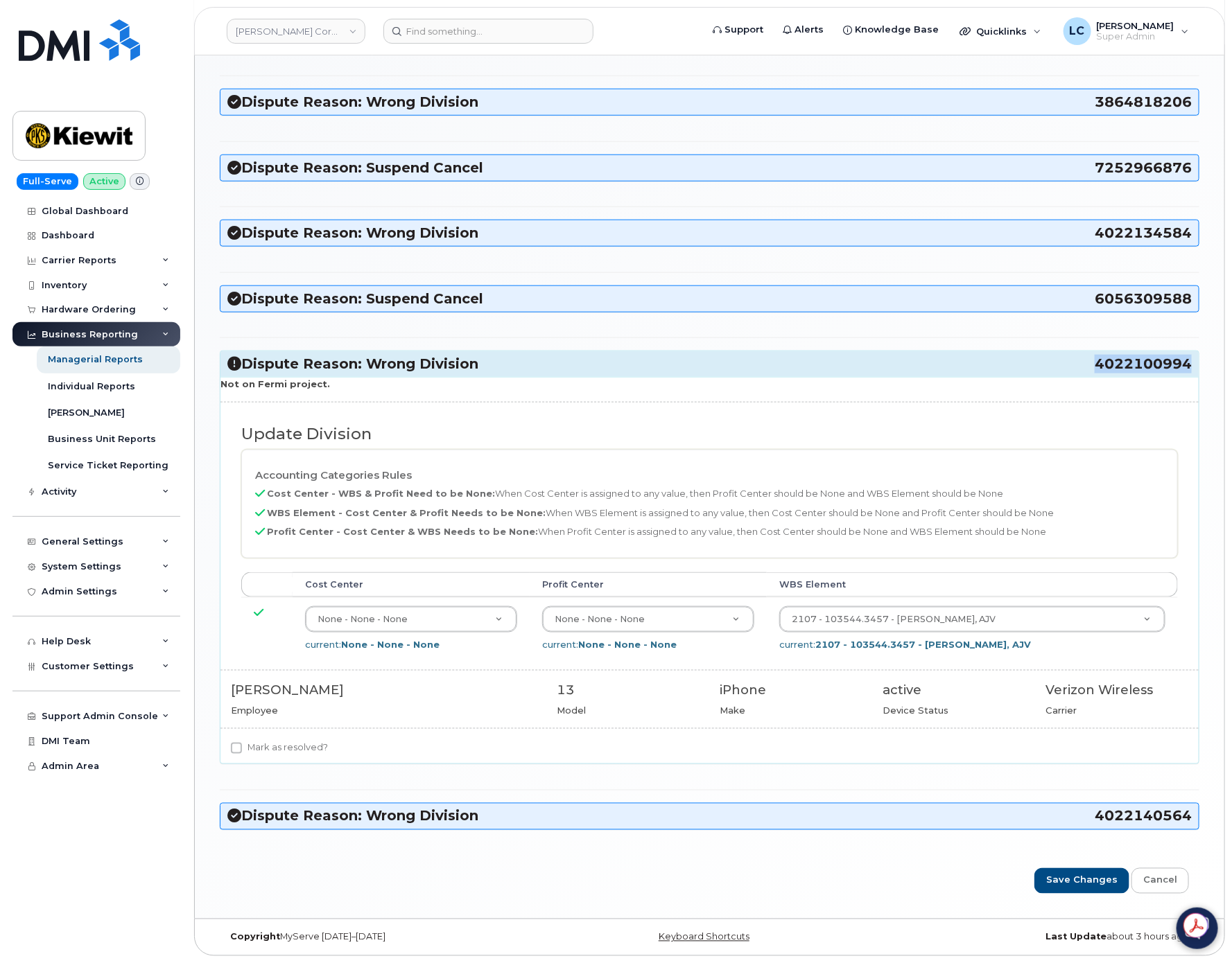
scroll to position [570, 0]
click at [117, 496] on div "Activity" at bounding box center [97, 491] width 168 height 25
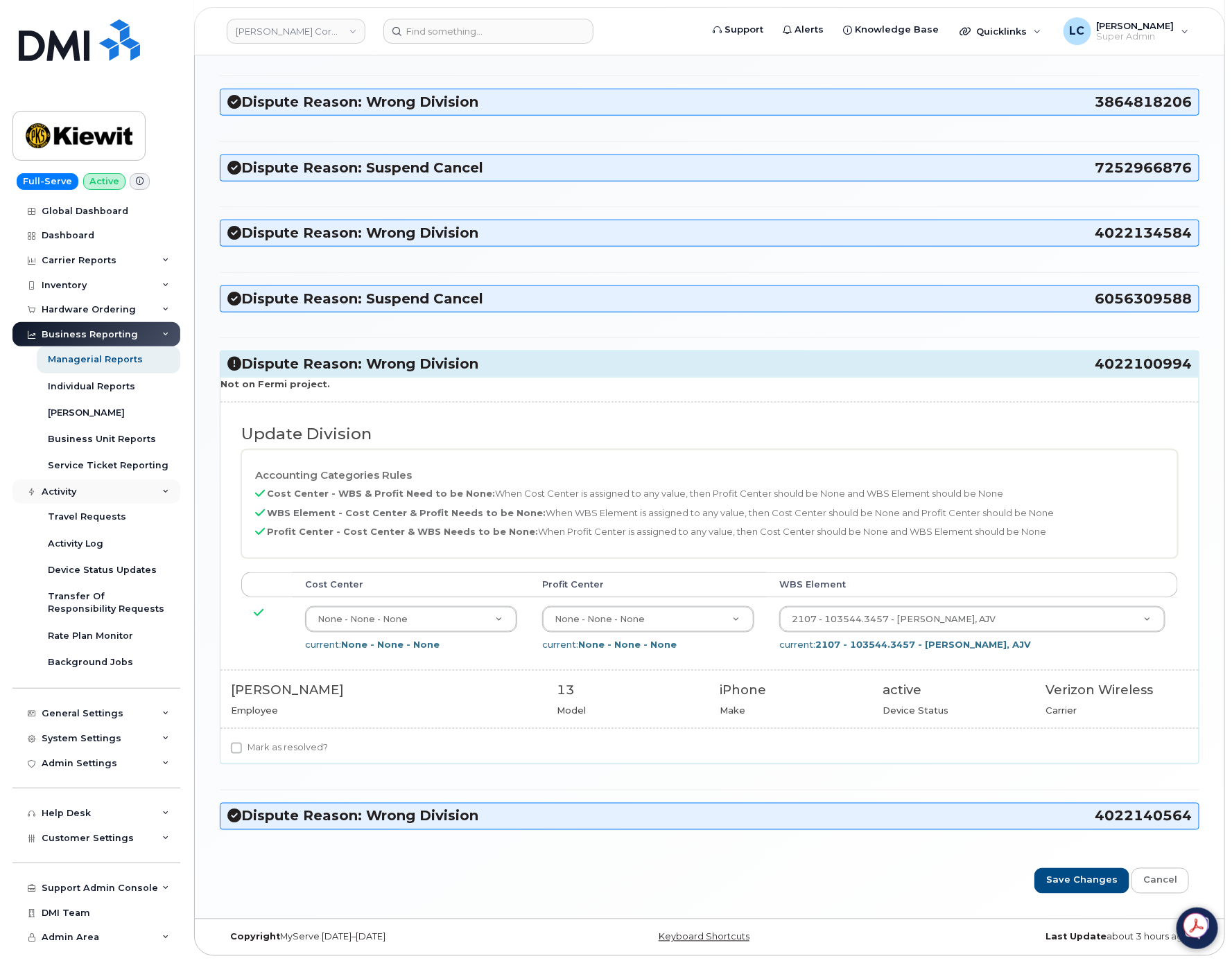
click at [117, 496] on div "Activity" at bounding box center [97, 491] width 168 height 25
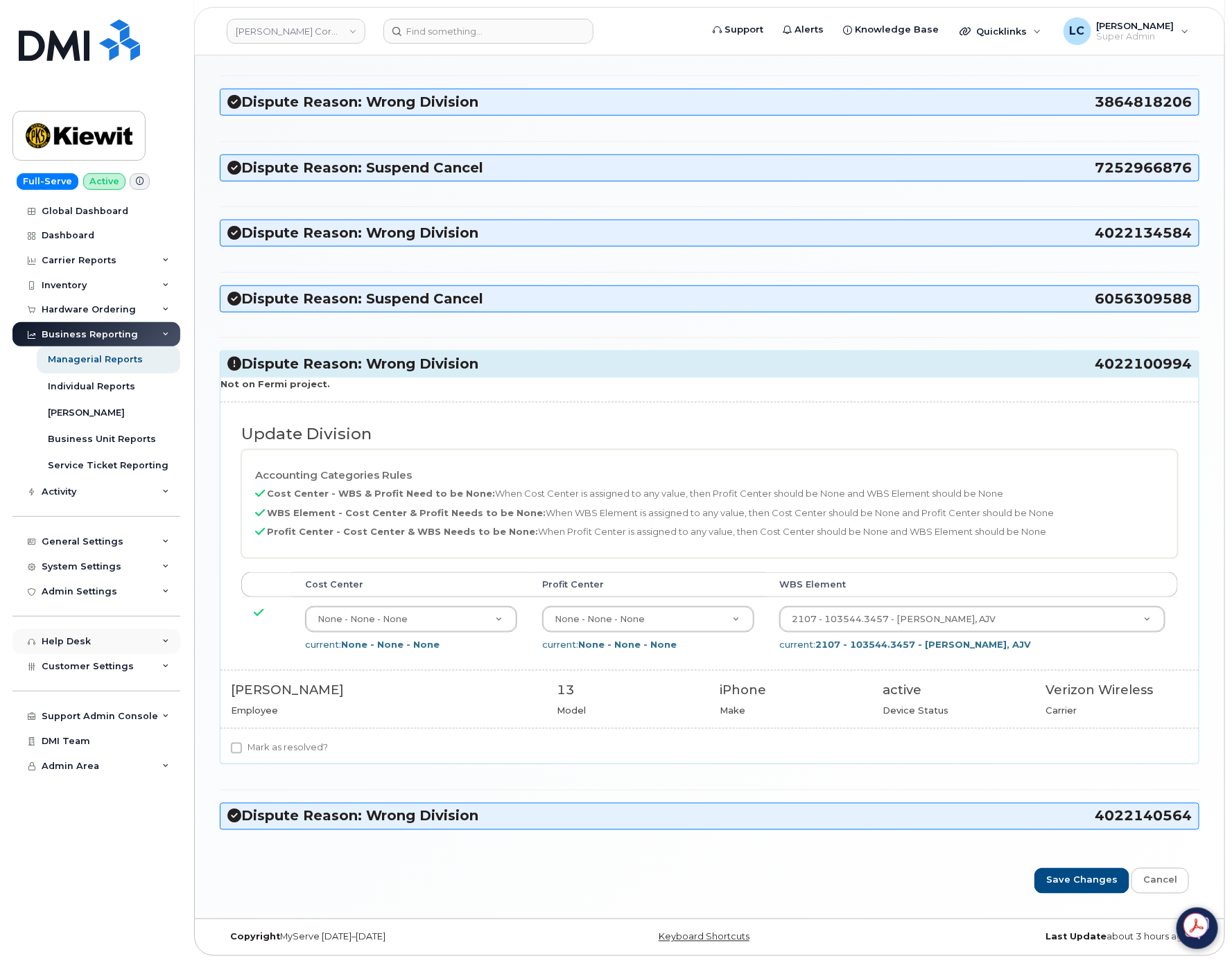
click at [130, 646] on div "Help Desk" at bounding box center [97, 641] width 168 height 25
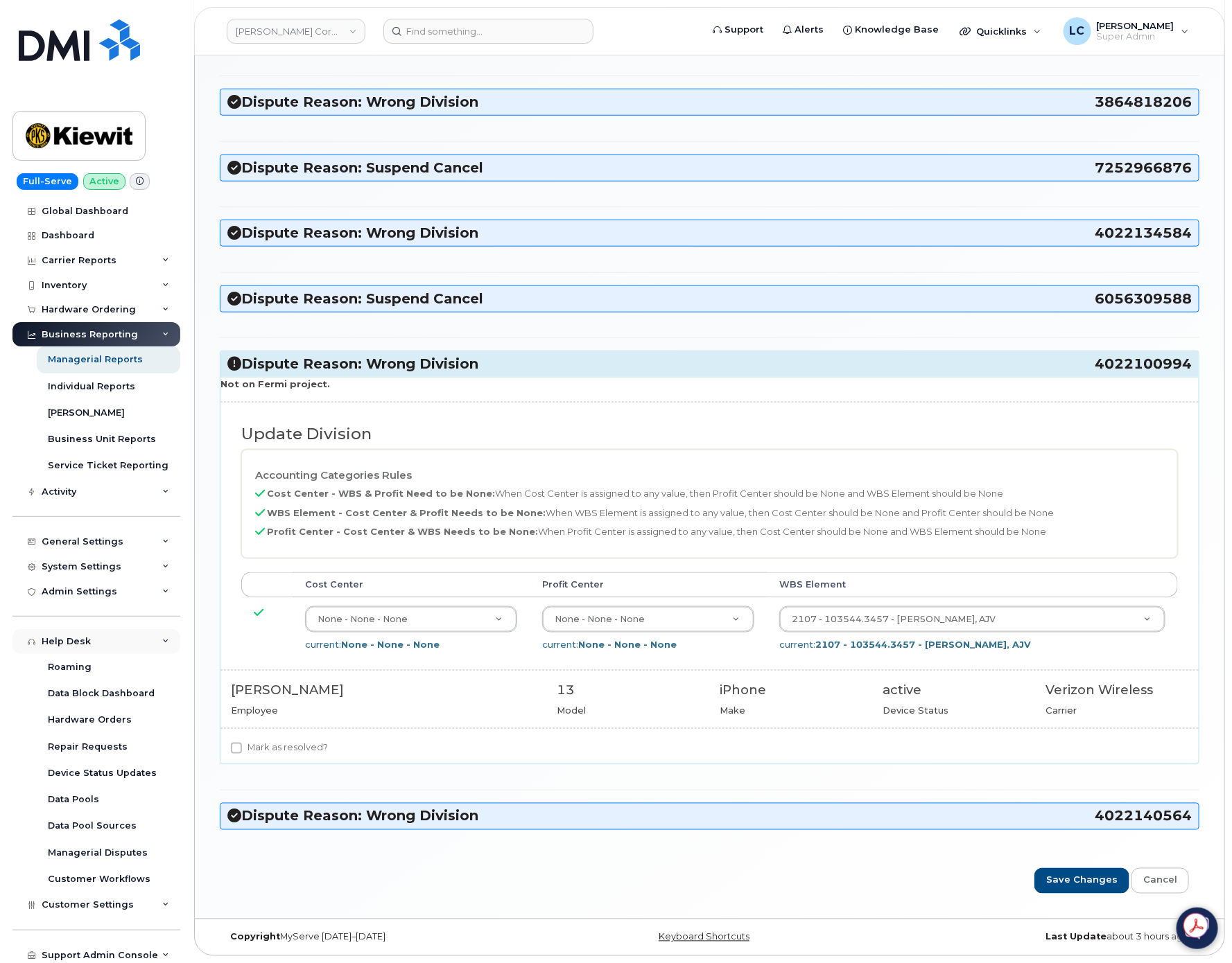
click at [136, 649] on div "Help Desk" at bounding box center [97, 641] width 168 height 25
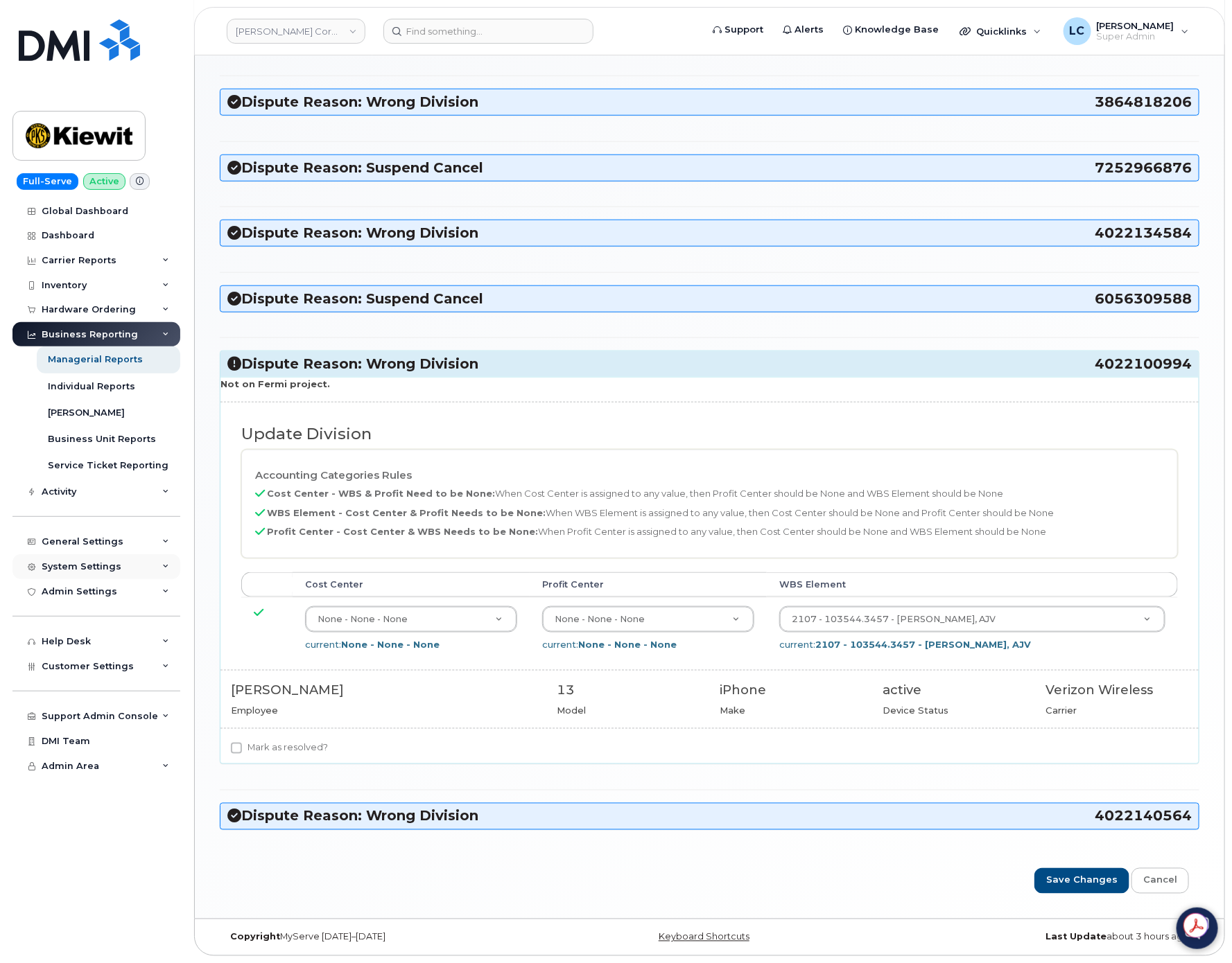
click at [148, 570] on div "System Settings" at bounding box center [97, 566] width 168 height 25
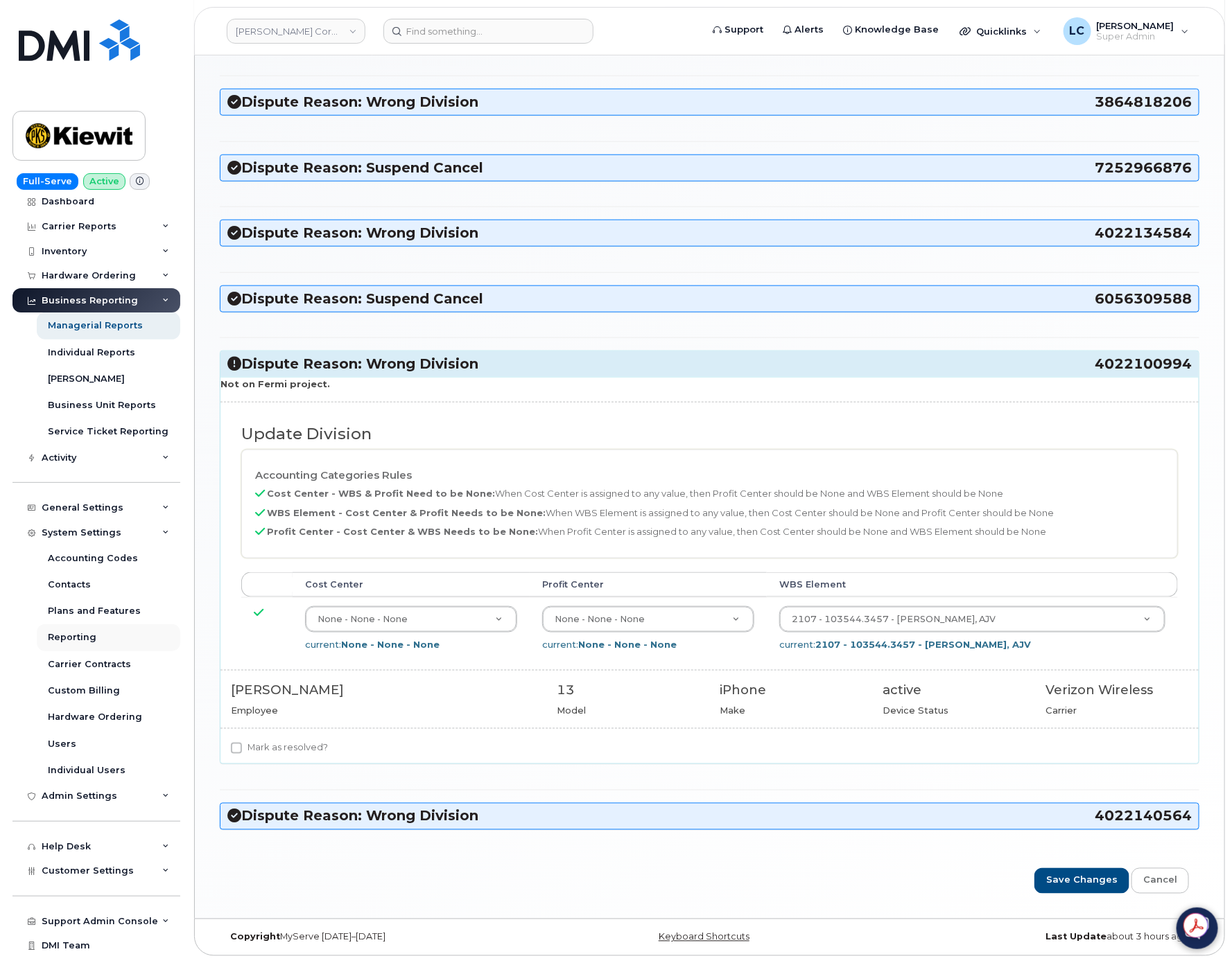
scroll to position [53, 0]
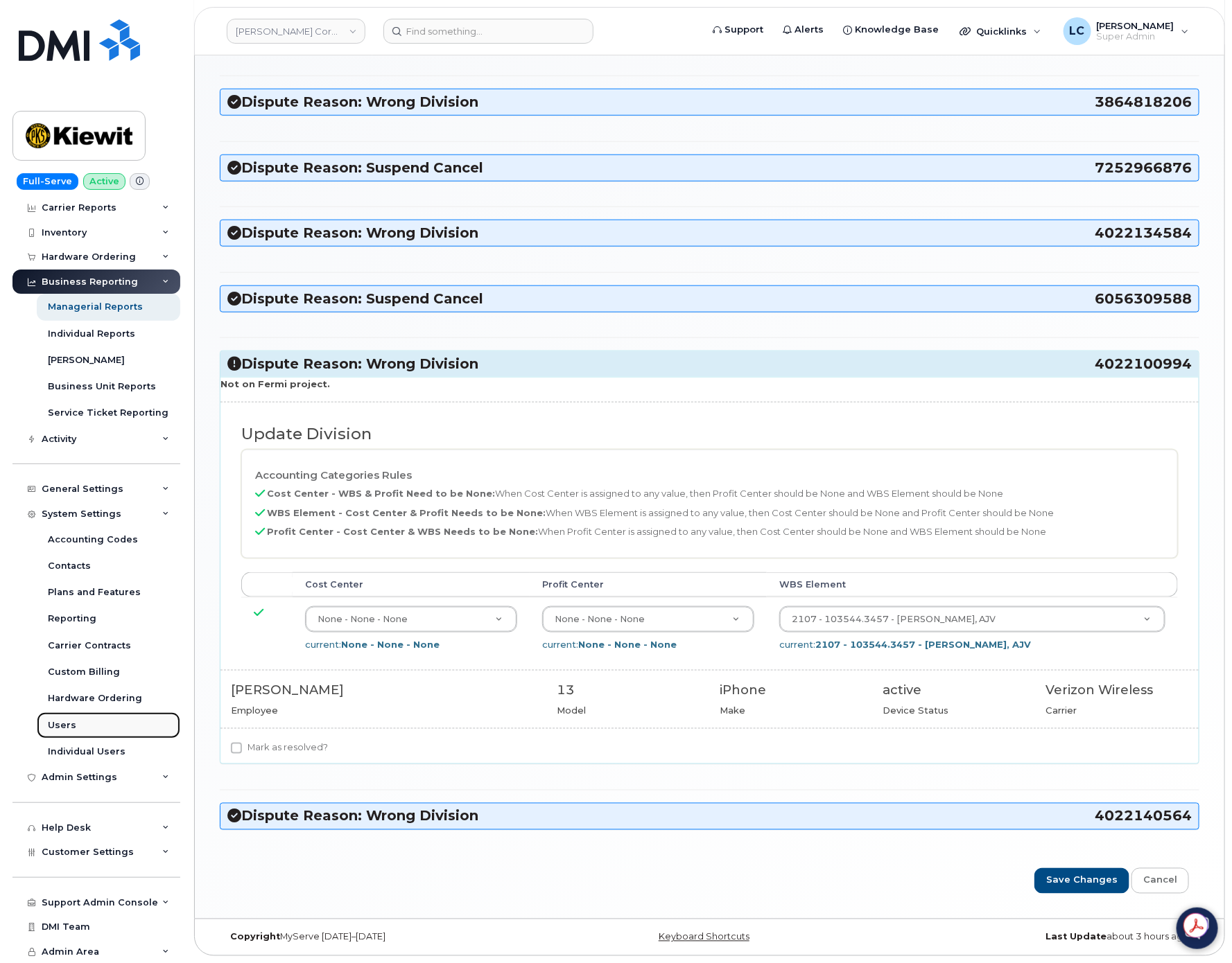
click at [63, 721] on div "Users" at bounding box center [61, 726] width 28 height 13
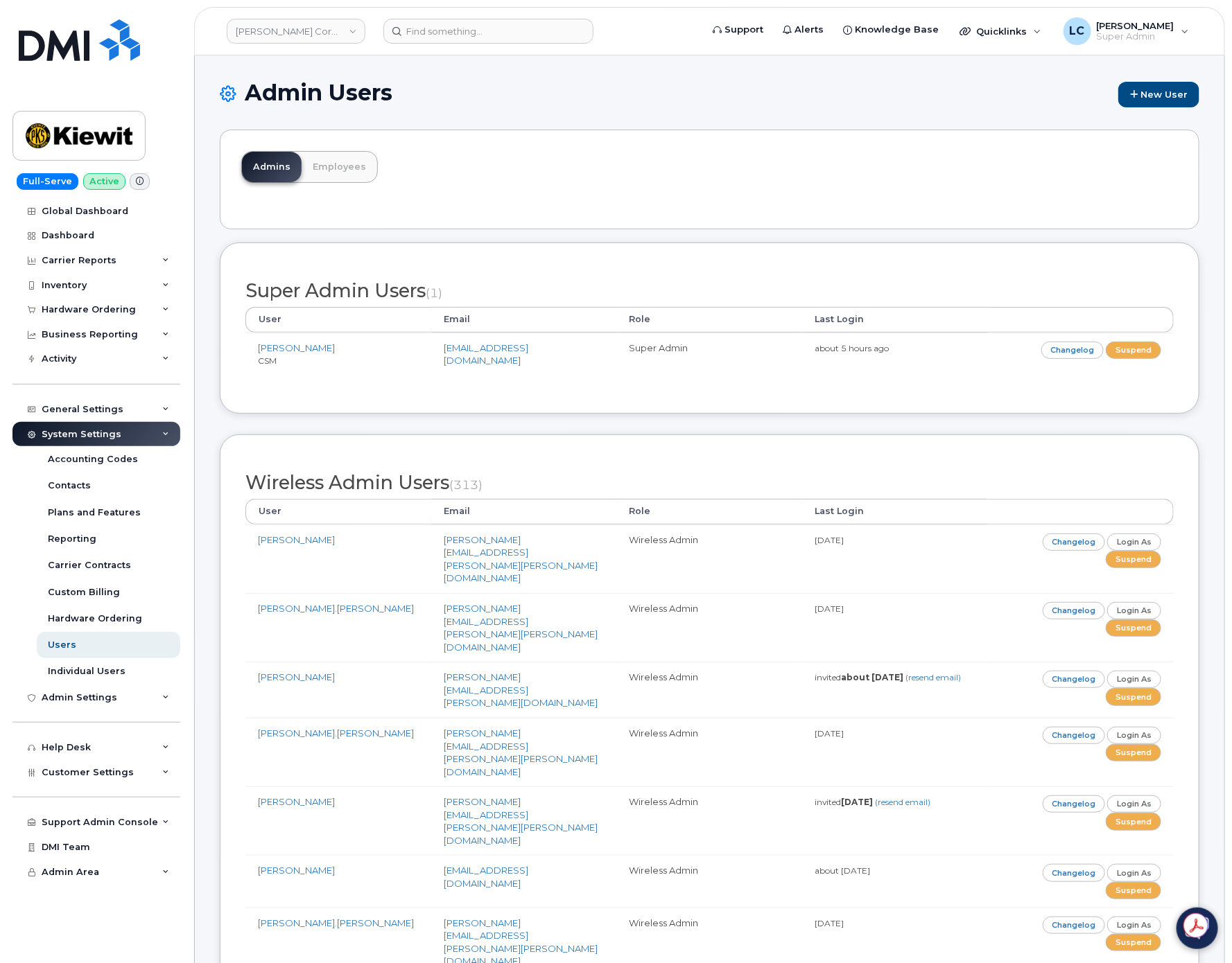
click at [721, 181] on div "Admins Employees" at bounding box center [710, 179] width 980 height 99
click at [353, 169] on link "Employees" at bounding box center [339, 166] width 76 height 30
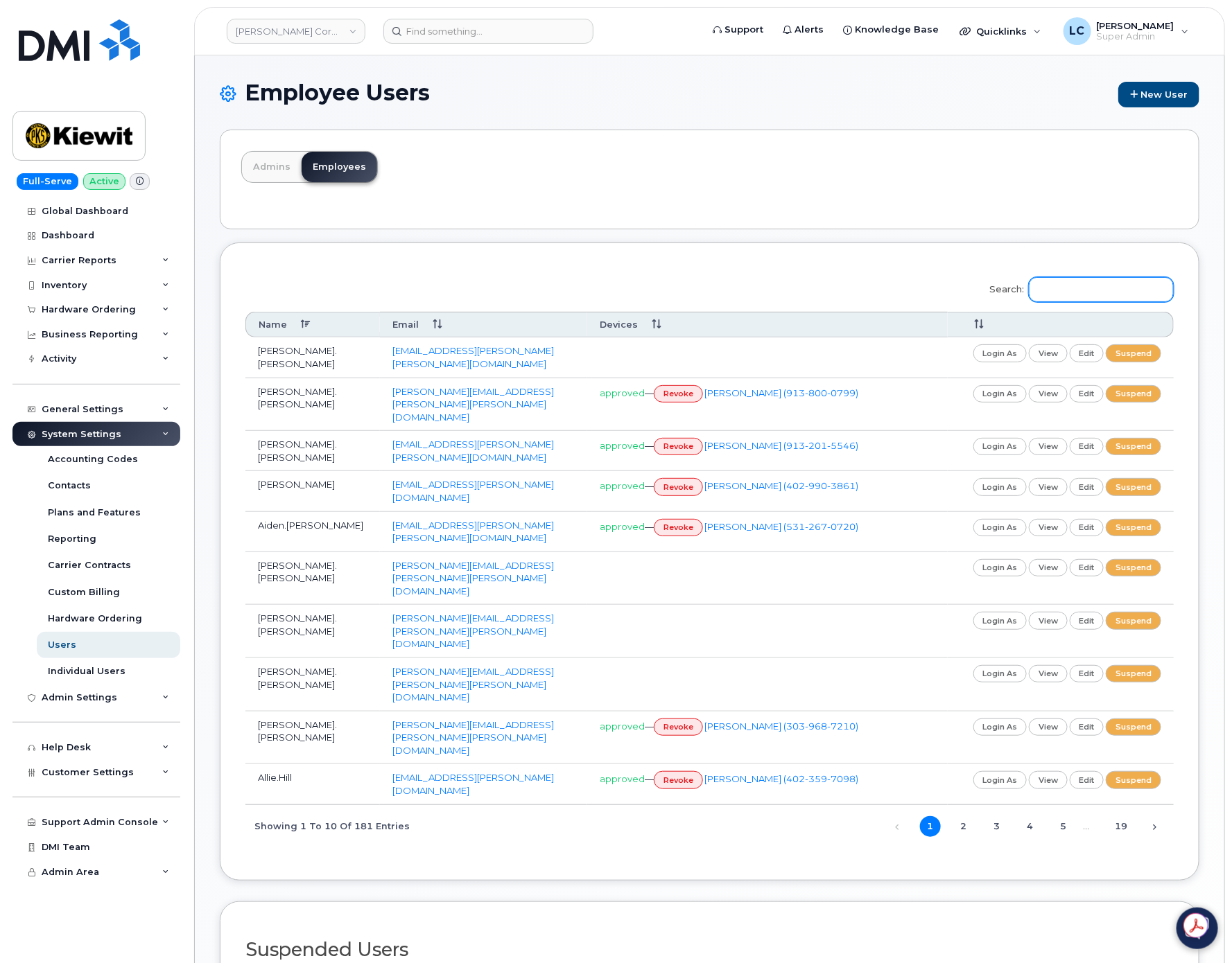
click at [1064, 289] on input "Search:" at bounding box center [1101, 289] width 145 height 25
paste input "[PERSON_NAME]"
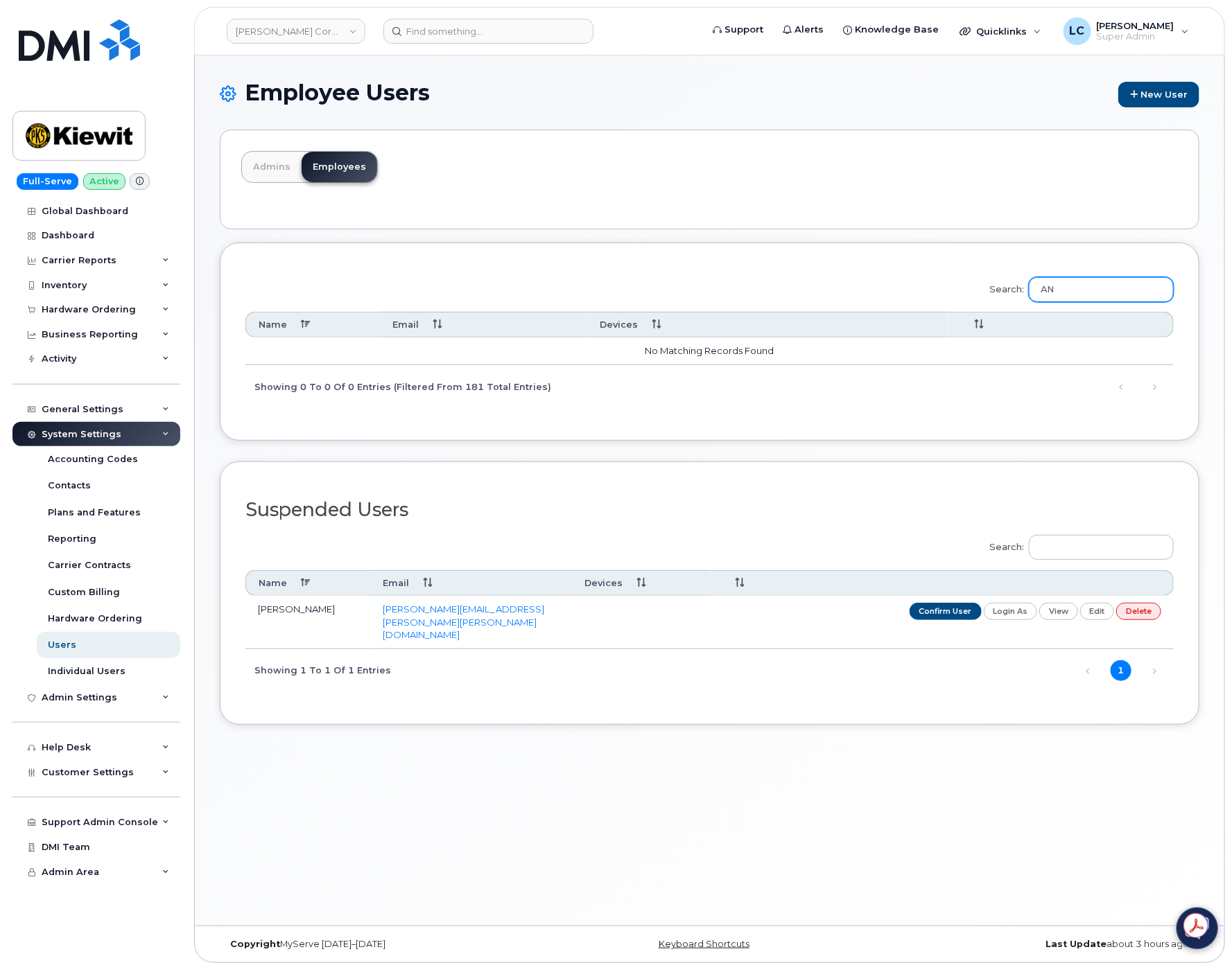
type input "A"
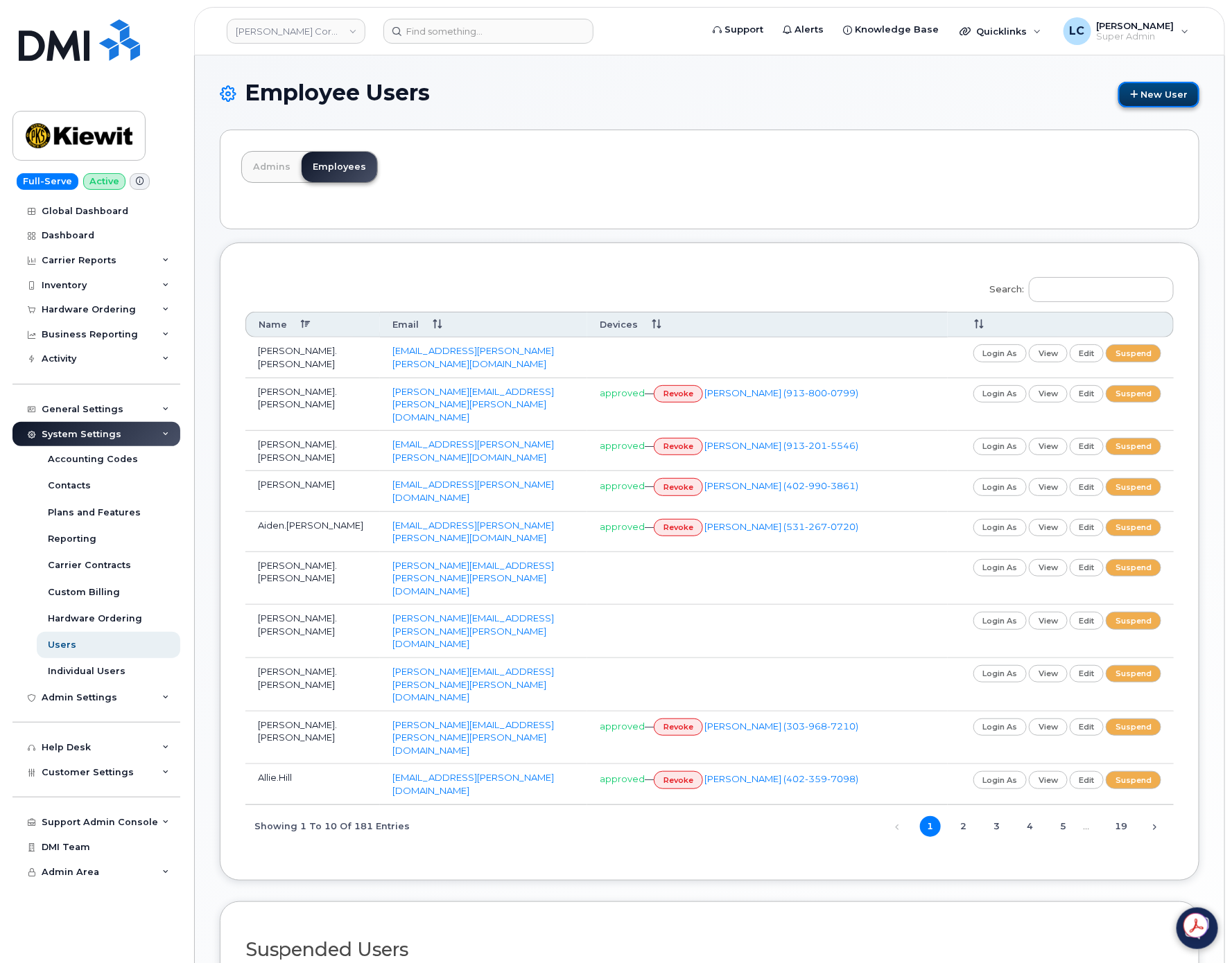
click at [1163, 97] on link "New User" at bounding box center [1159, 95] width 81 height 26
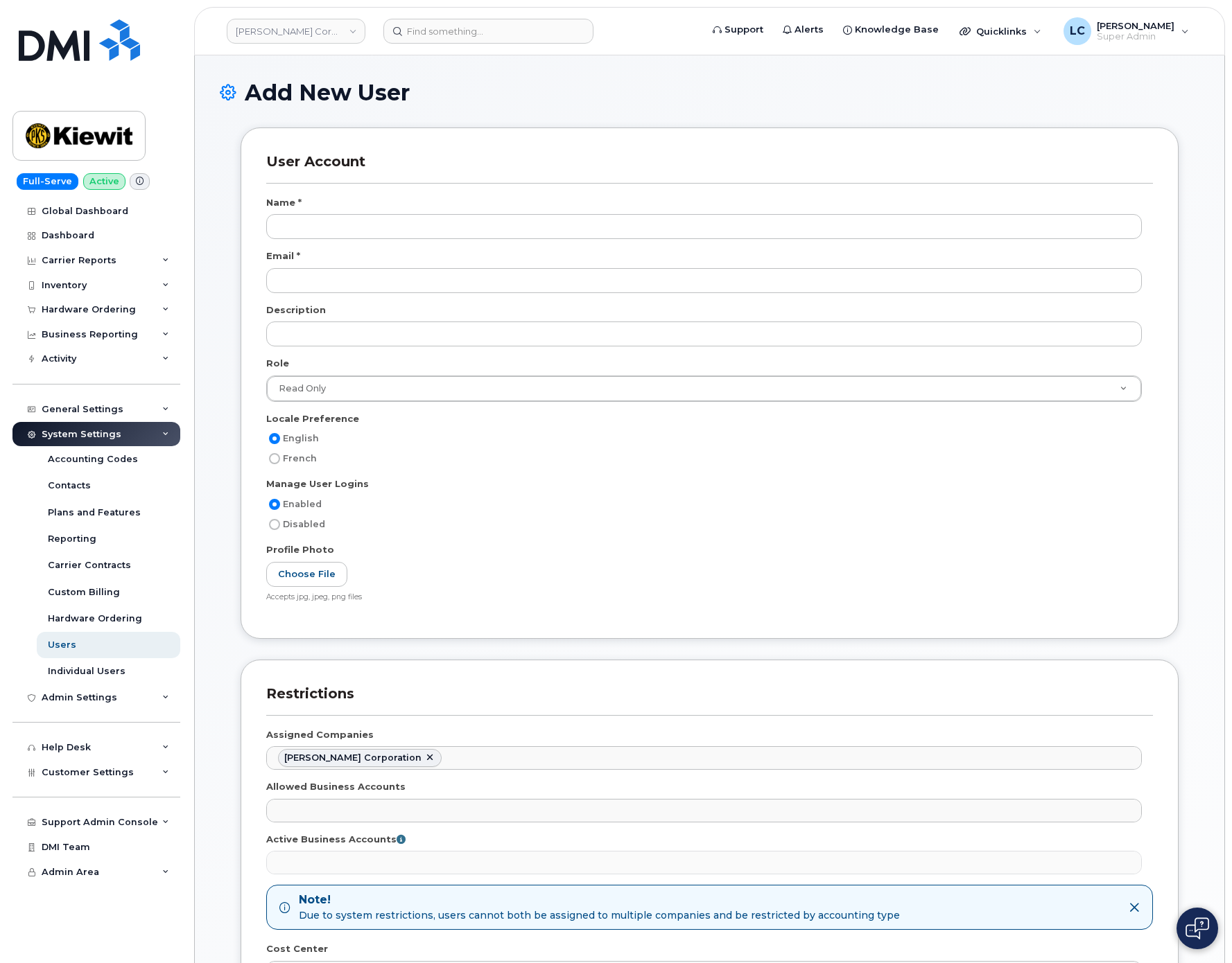
select select
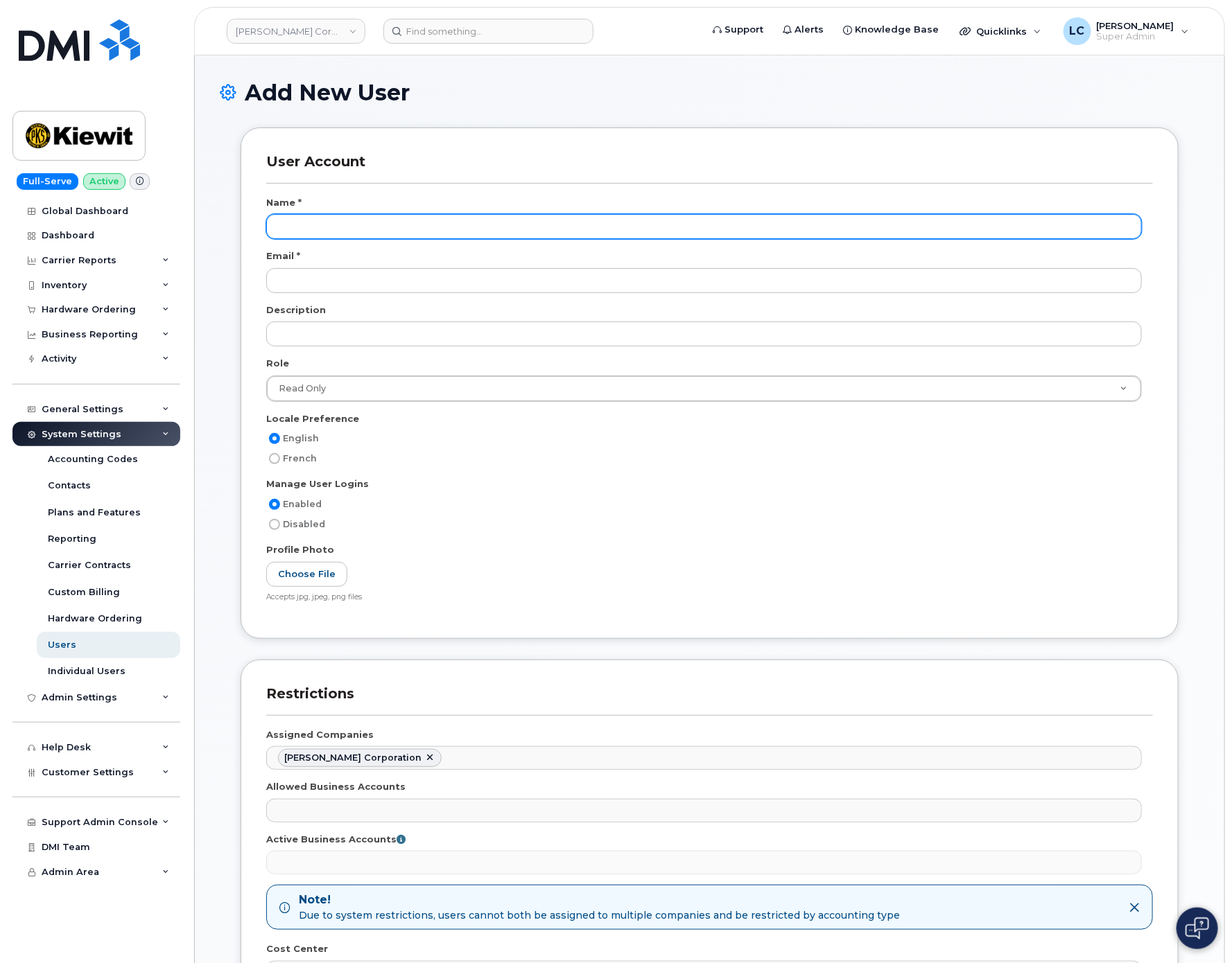
scroll to position [4307, 0]
click at [416, 229] on input "text" at bounding box center [704, 226] width 876 height 25
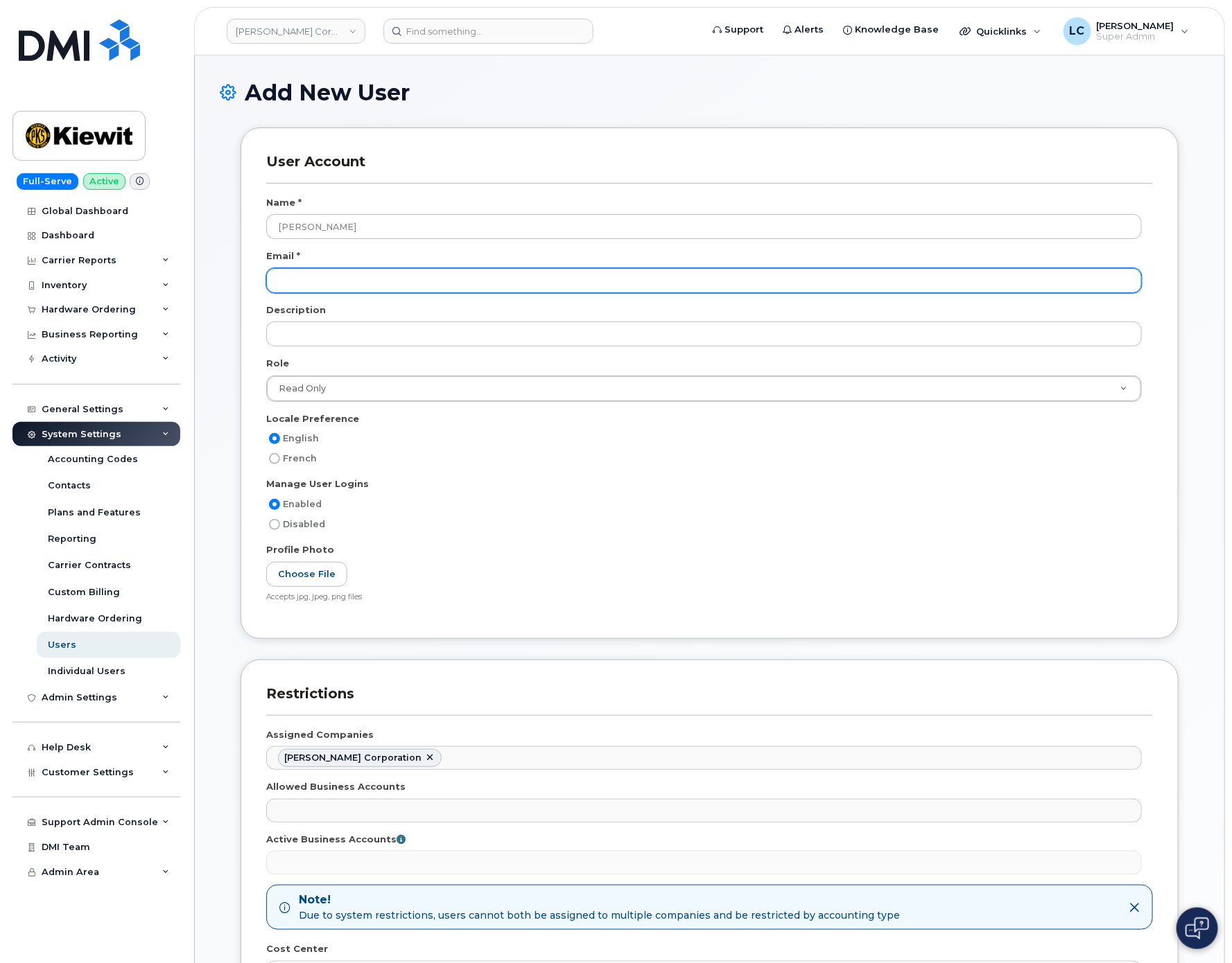
type input "[PERSON_NAME]"
click at [445, 281] on input "email" at bounding box center [704, 280] width 876 height 25
paste input "[PERSON_NAME]"
click at [327, 272] on input "ANDREW BROWNELL" at bounding box center [704, 280] width 876 height 25
click at [535, 287] on input "ANDREW.BROWNELL" at bounding box center [704, 280] width 876 height 25
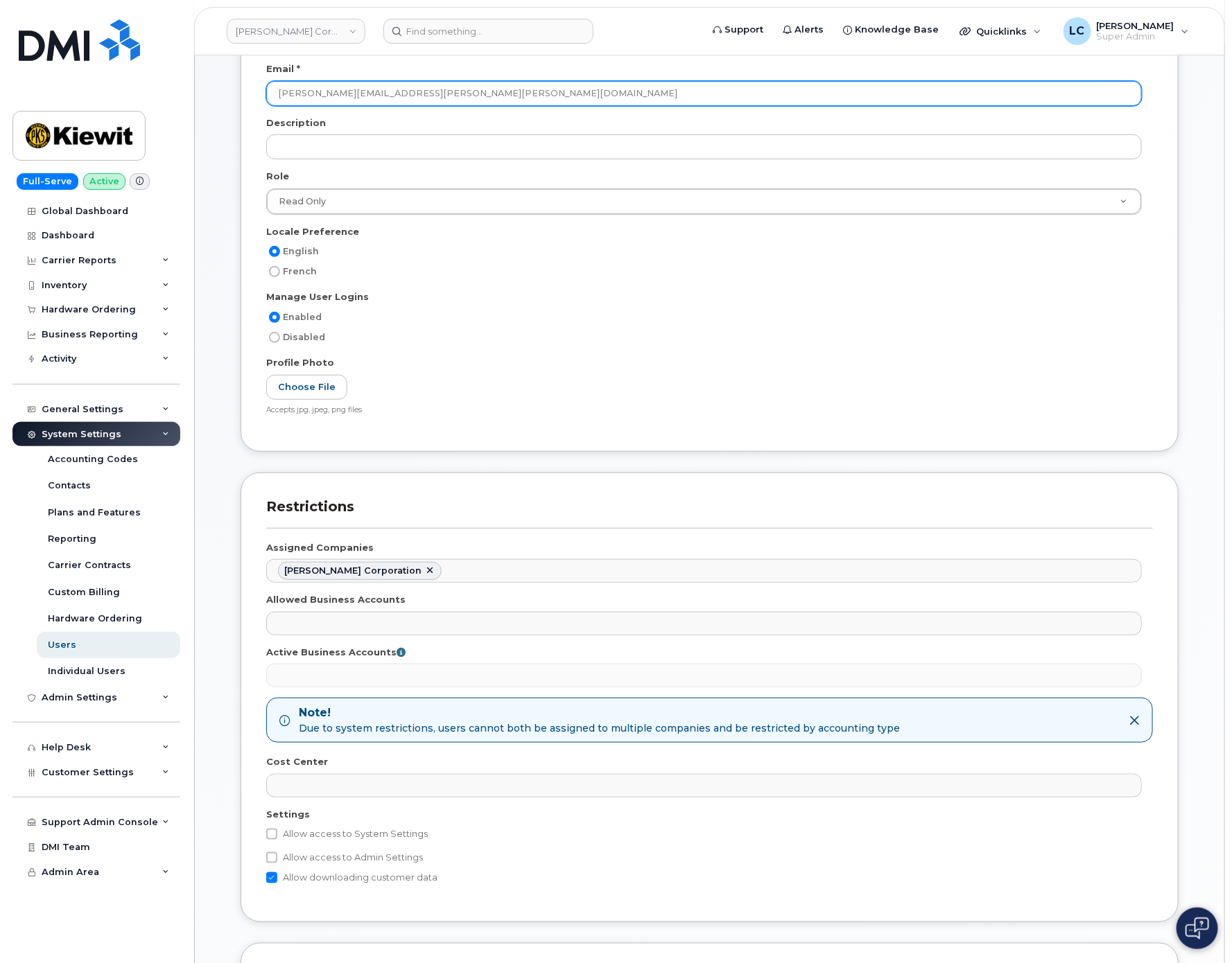
scroll to position [208, 0]
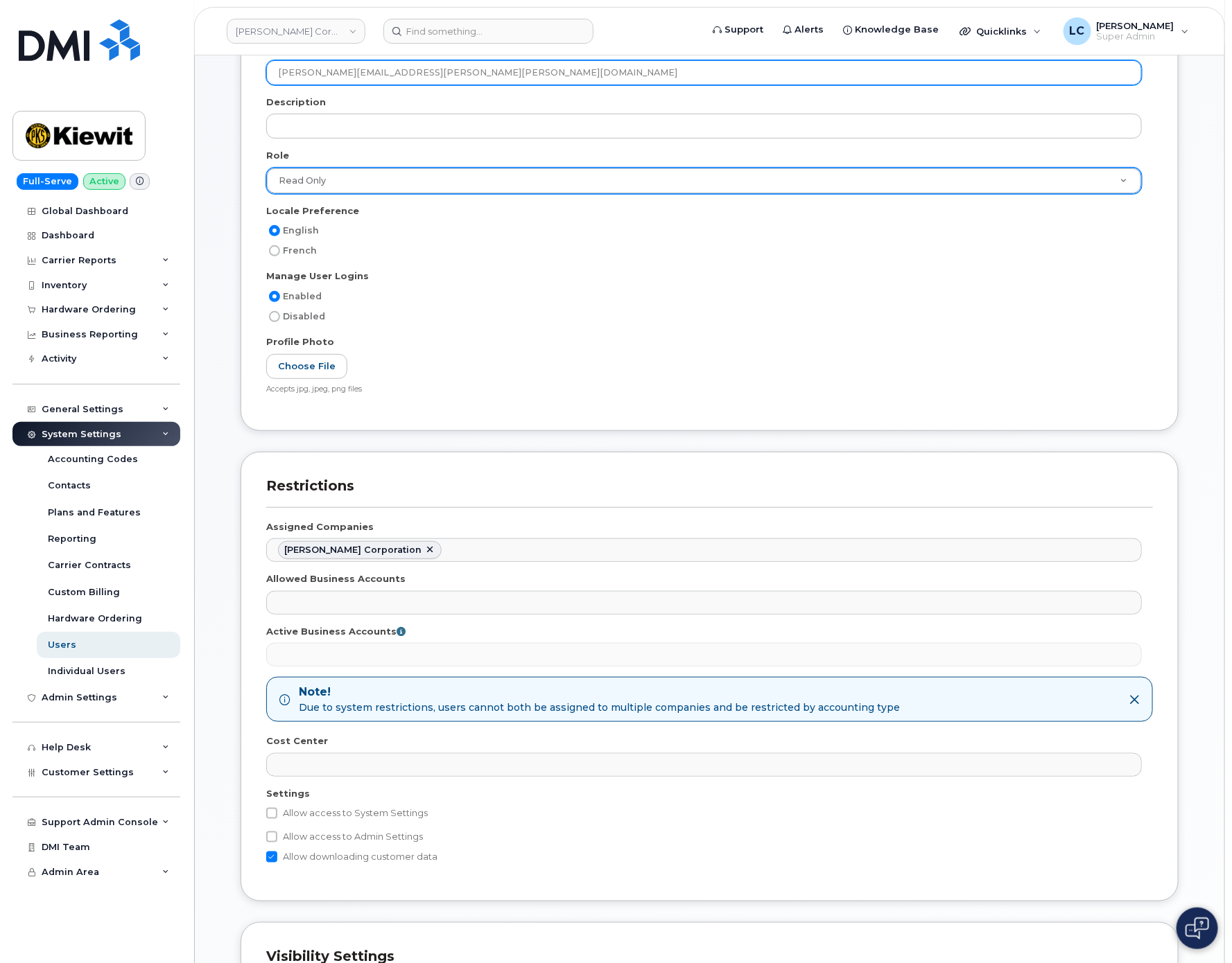
type input "ANDREW.BROWNELL@Kiewit.com"
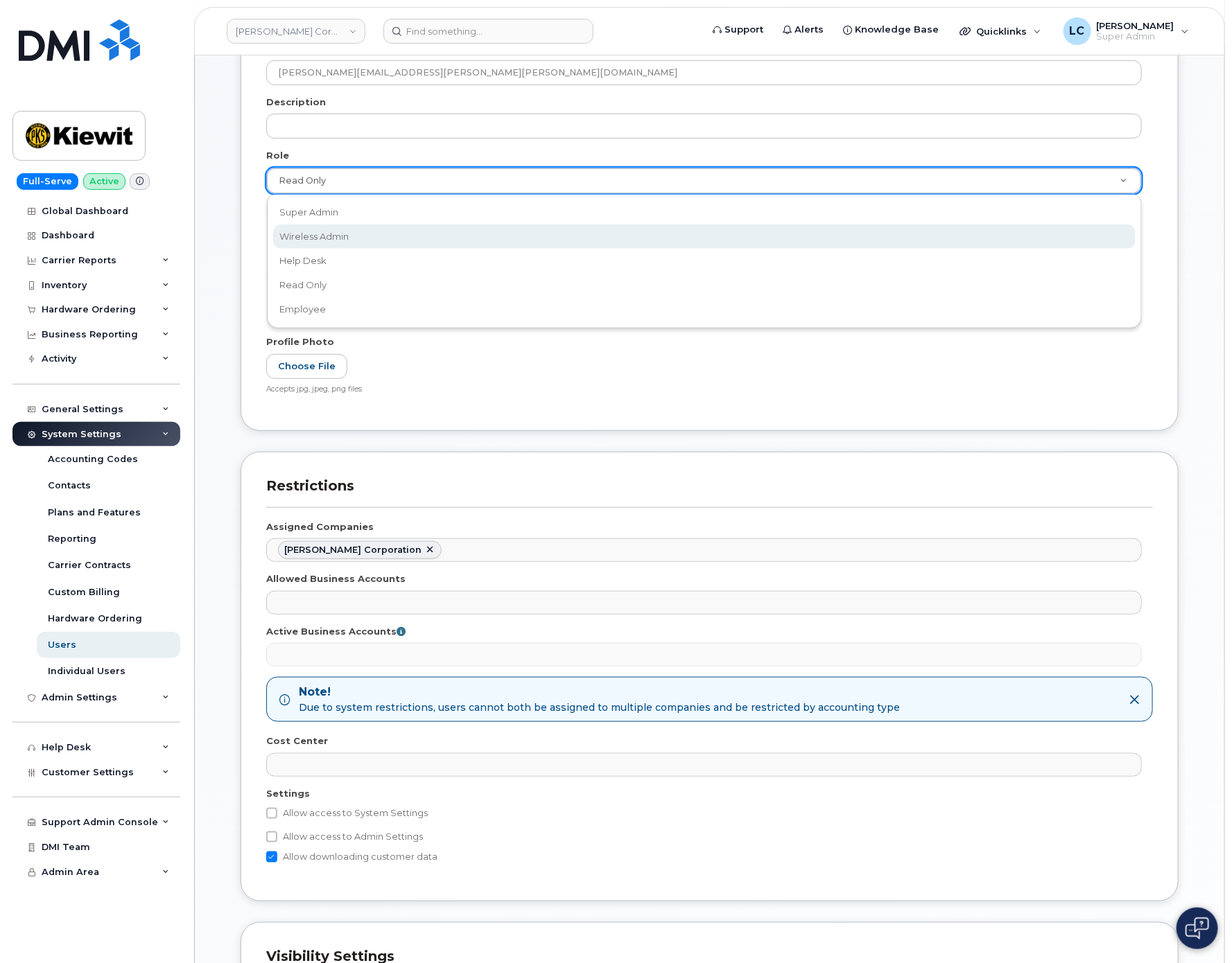
select select "wireless_admin"
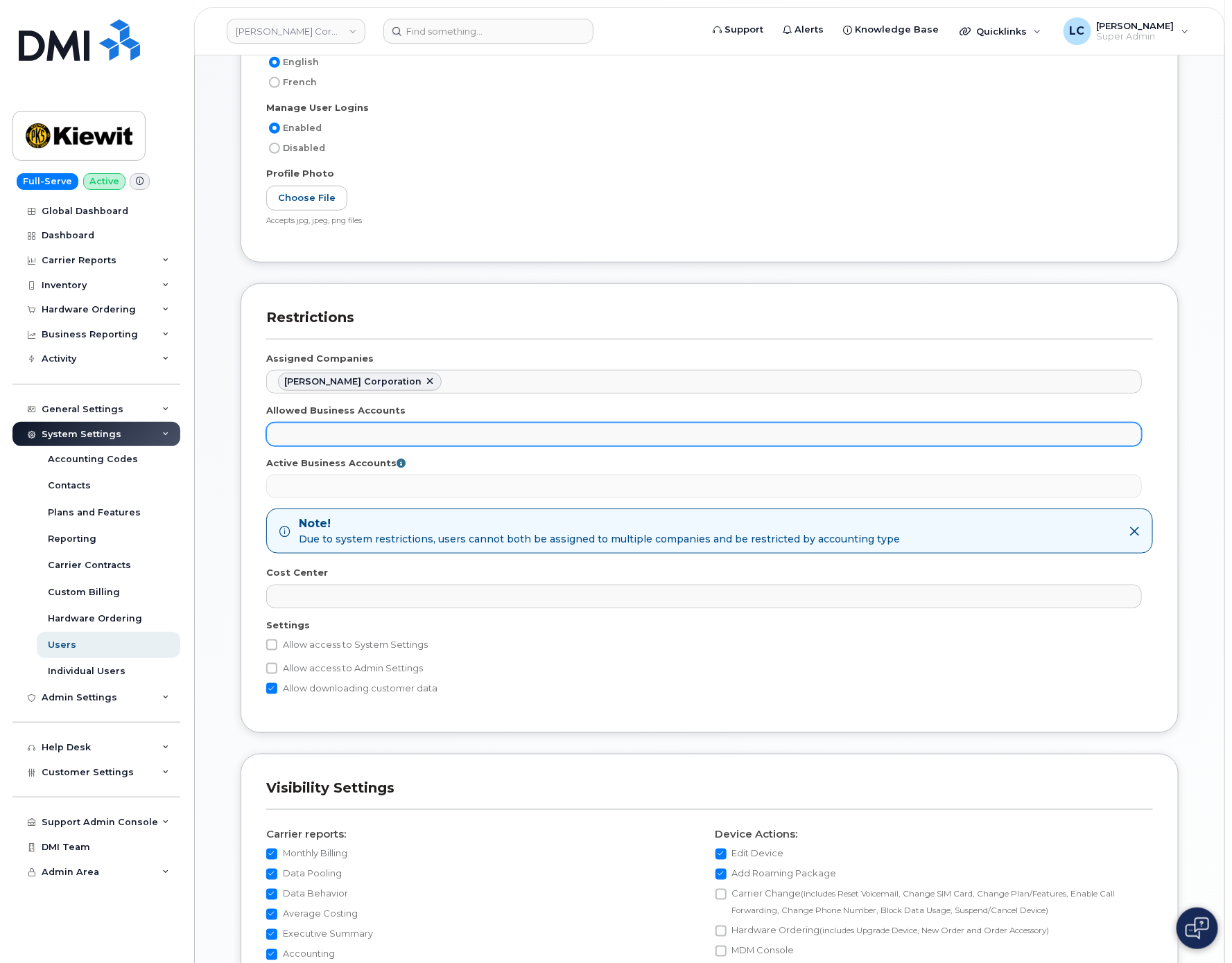
scroll to position [416, 0]
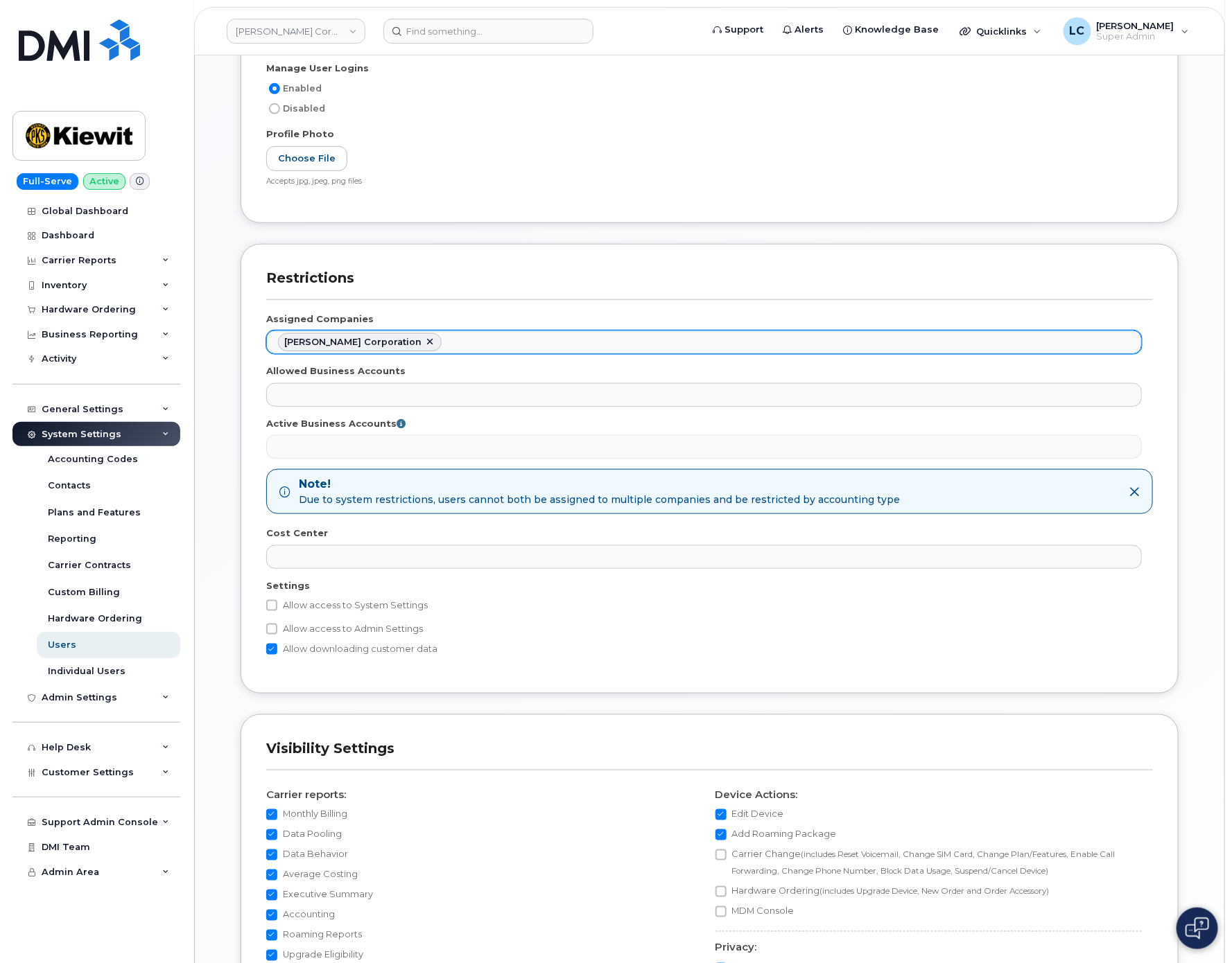
click at [466, 353] on ul "[PERSON_NAME] Corporation" at bounding box center [703, 342] width 874 height 22
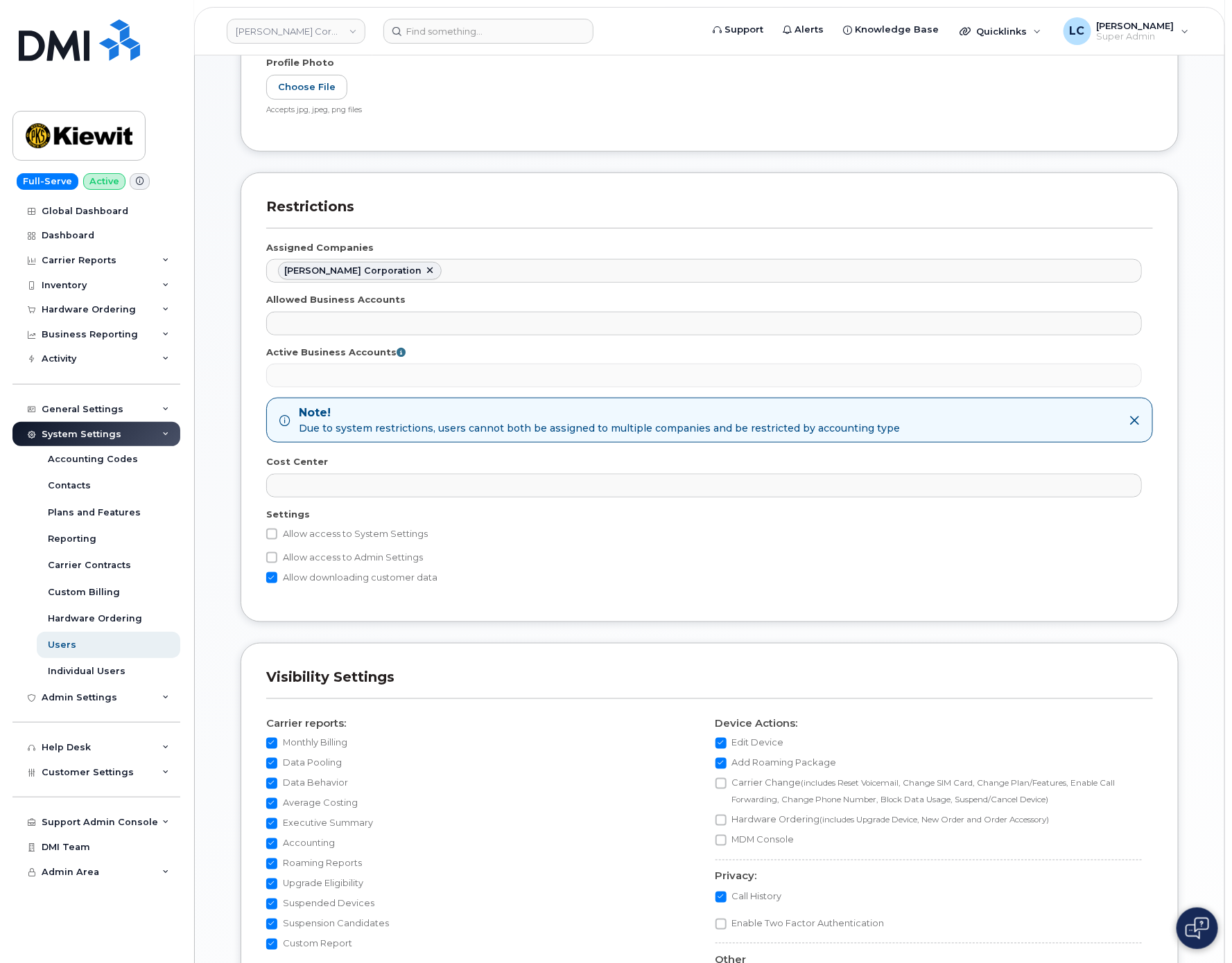
scroll to position [519, 0]
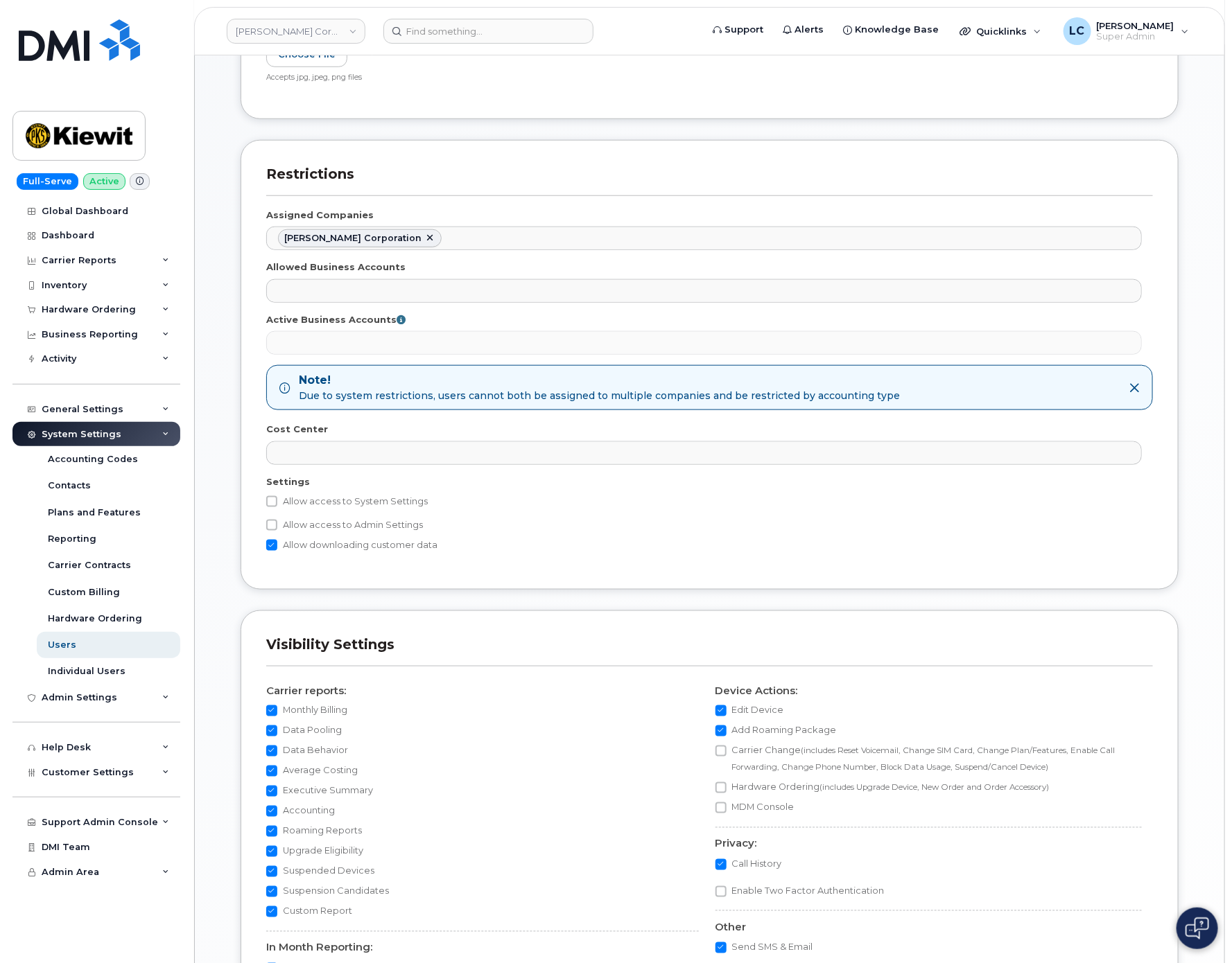
click at [337, 527] on label "Allow access to Admin Settings" at bounding box center [345, 525] width 157 height 16
click at [278, 527] on input "Allow access to Admin Settings" at bounding box center [272, 525] width 11 height 11
click at [331, 532] on label "Allow access to Admin Settings" at bounding box center [345, 525] width 157 height 16
click at [278, 531] on input "Allow access to Admin Settings" at bounding box center [272, 525] width 11 height 11
checkbox input "false"
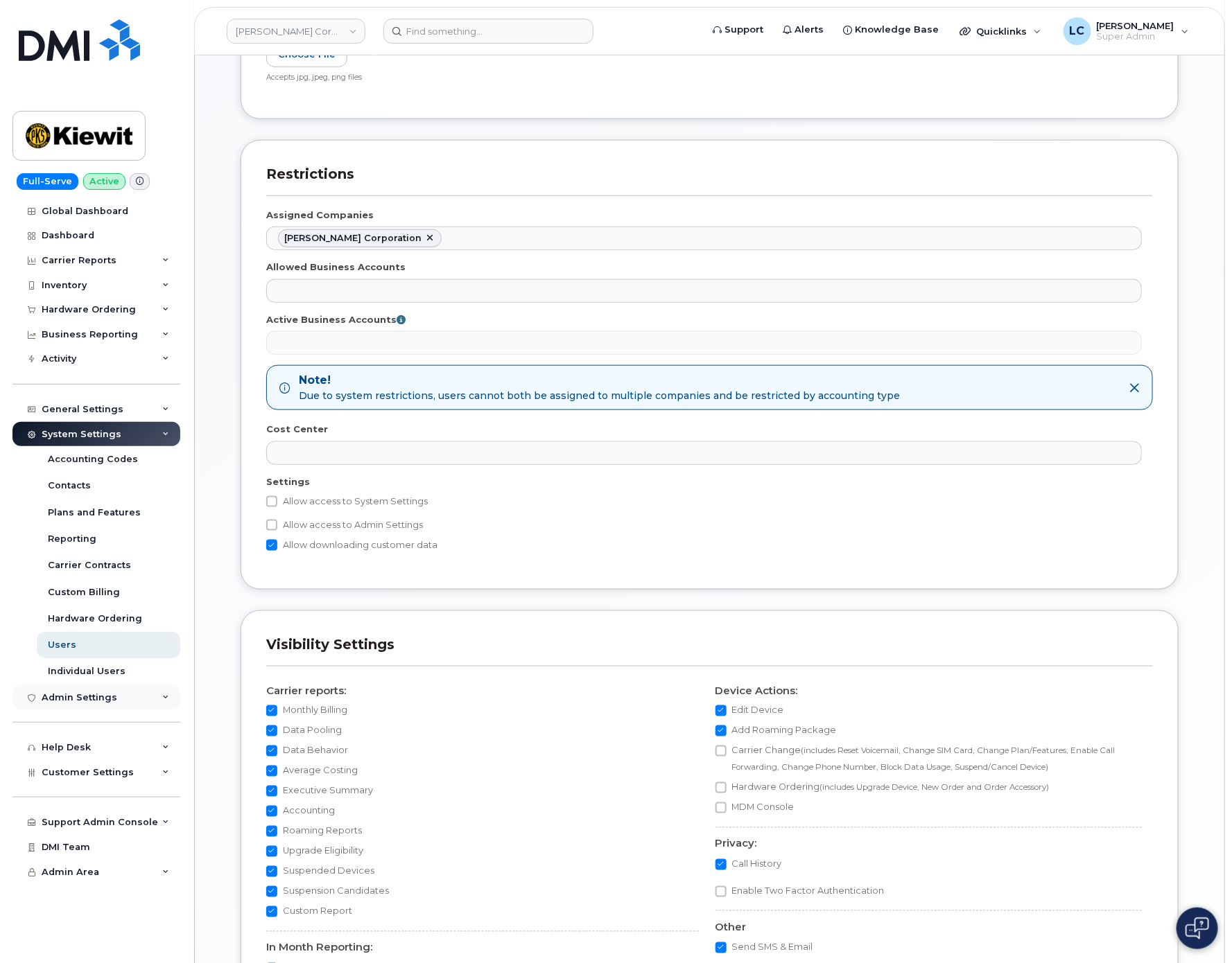
click at [153, 693] on div "Admin Settings" at bounding box center [97, 697] width 168 height 25
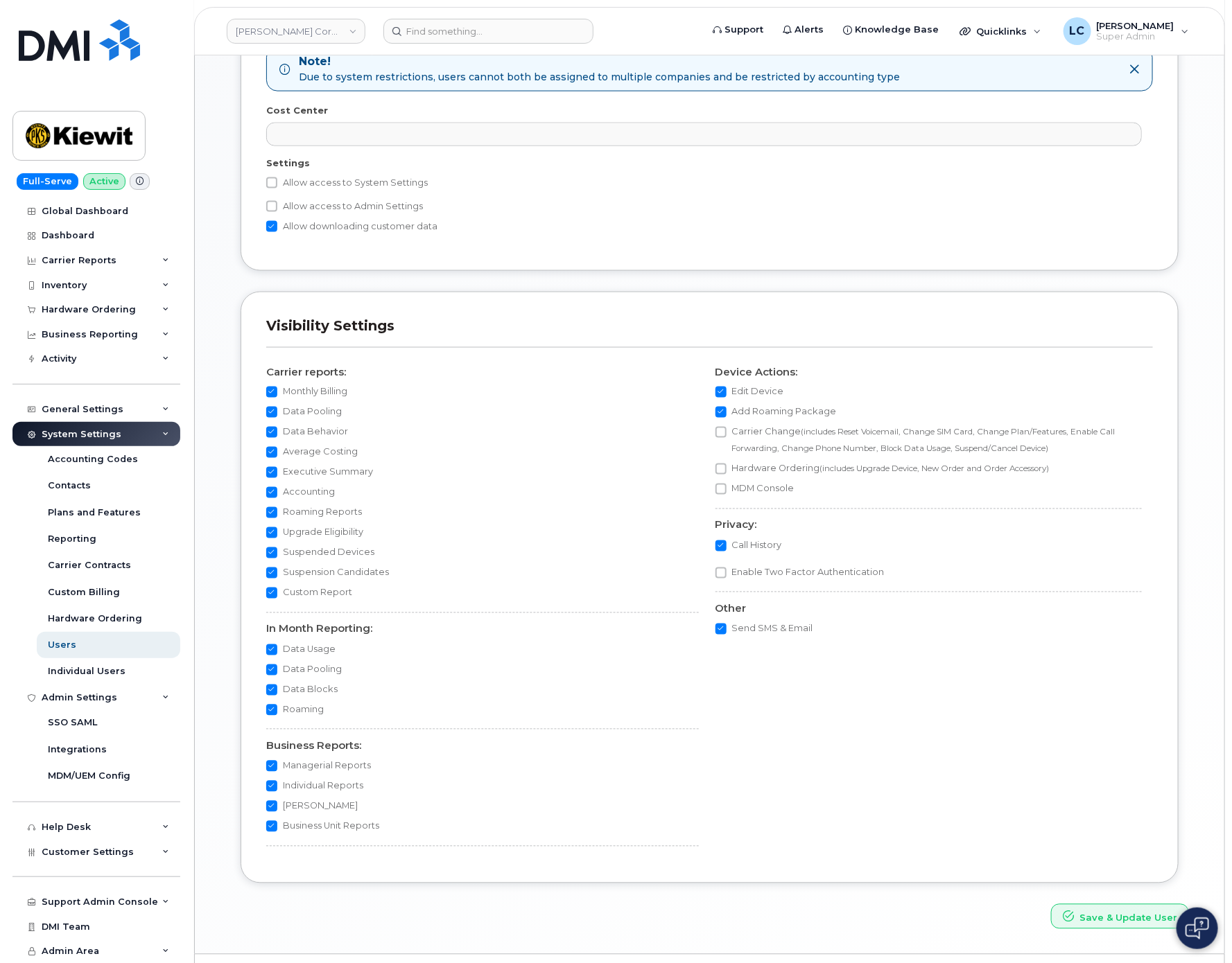
scroll to position [884, 0]
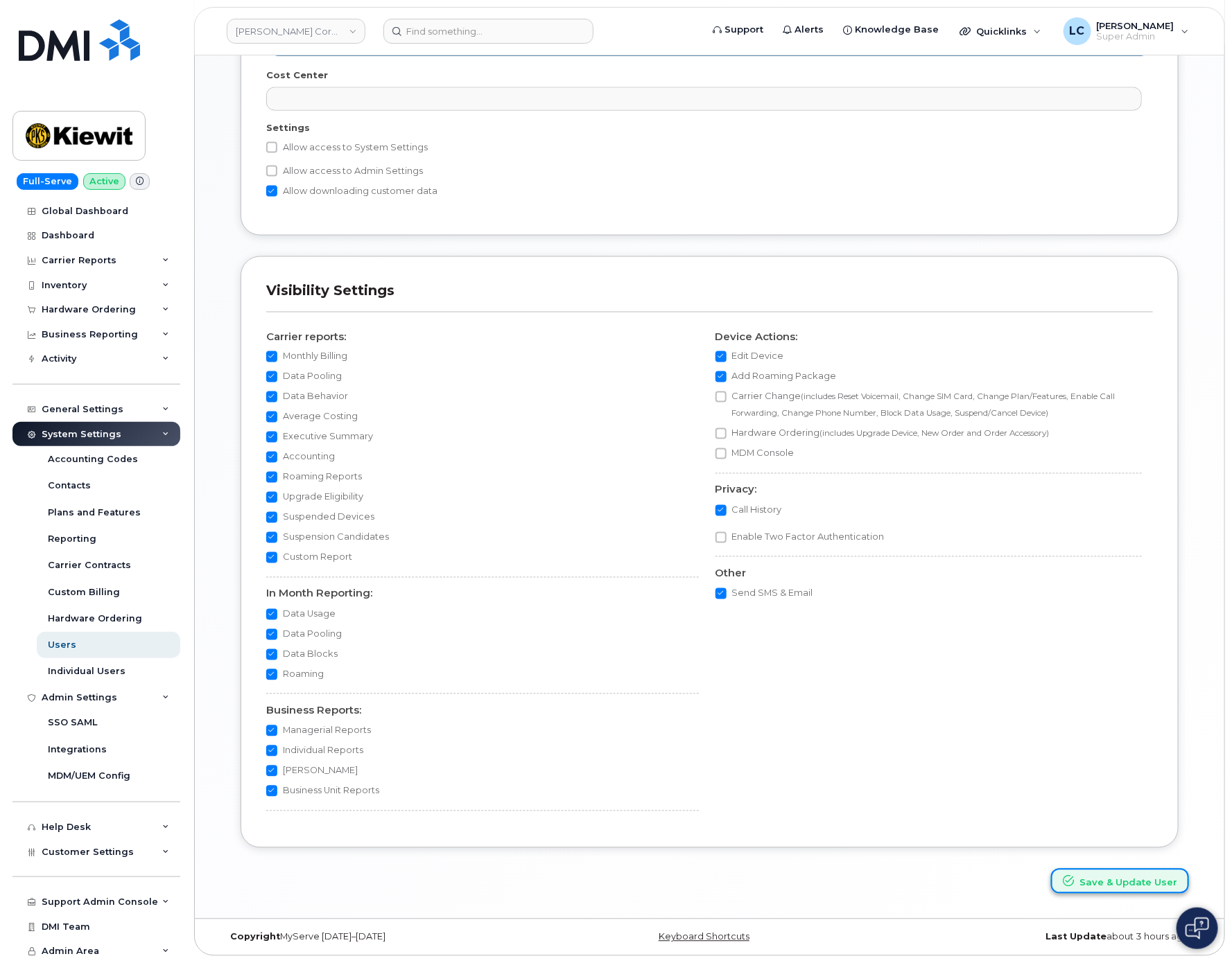
click at [1121, 880] on button "Save & Update User" at bounding box center [1120, 882] width 138 height 26
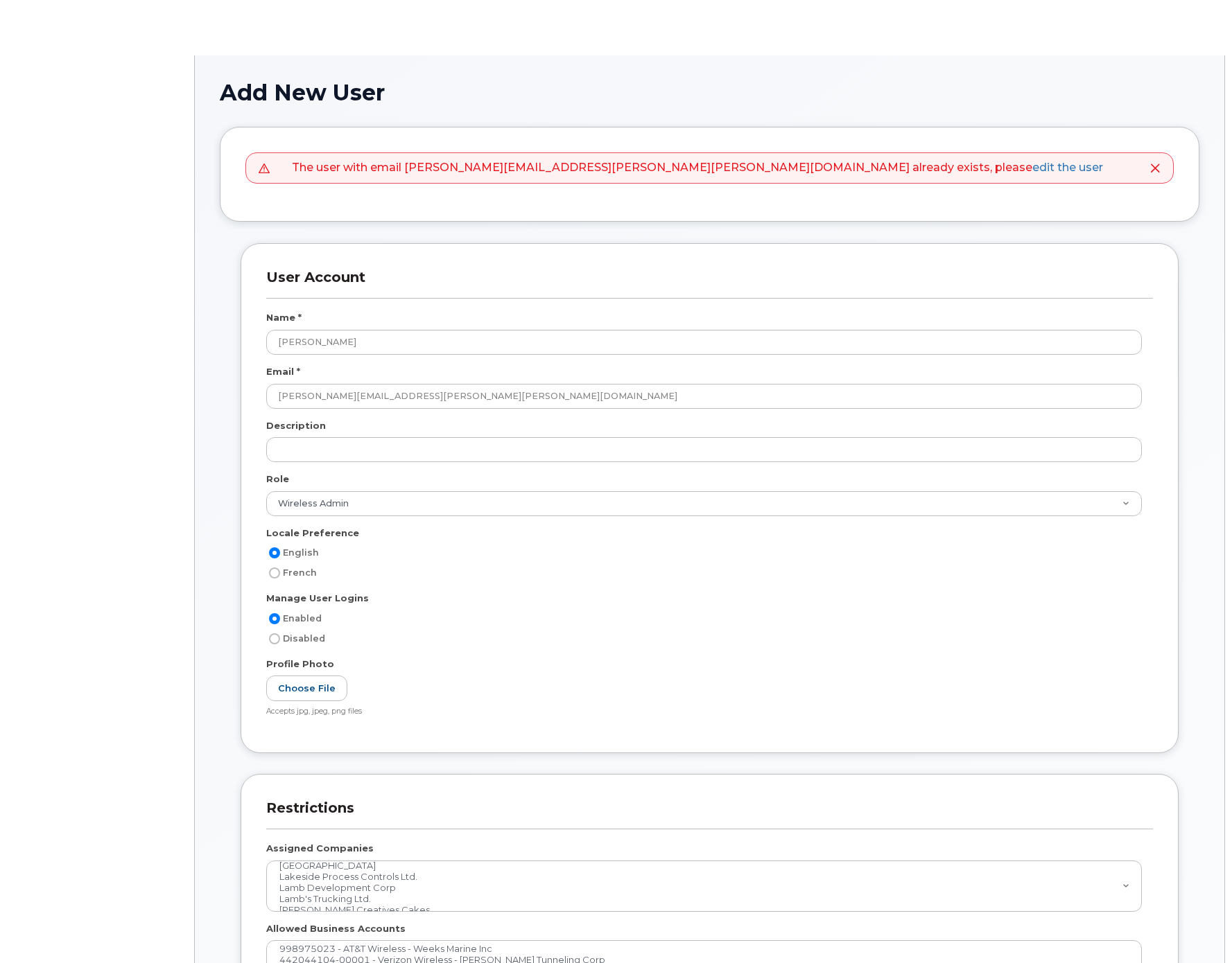
select select
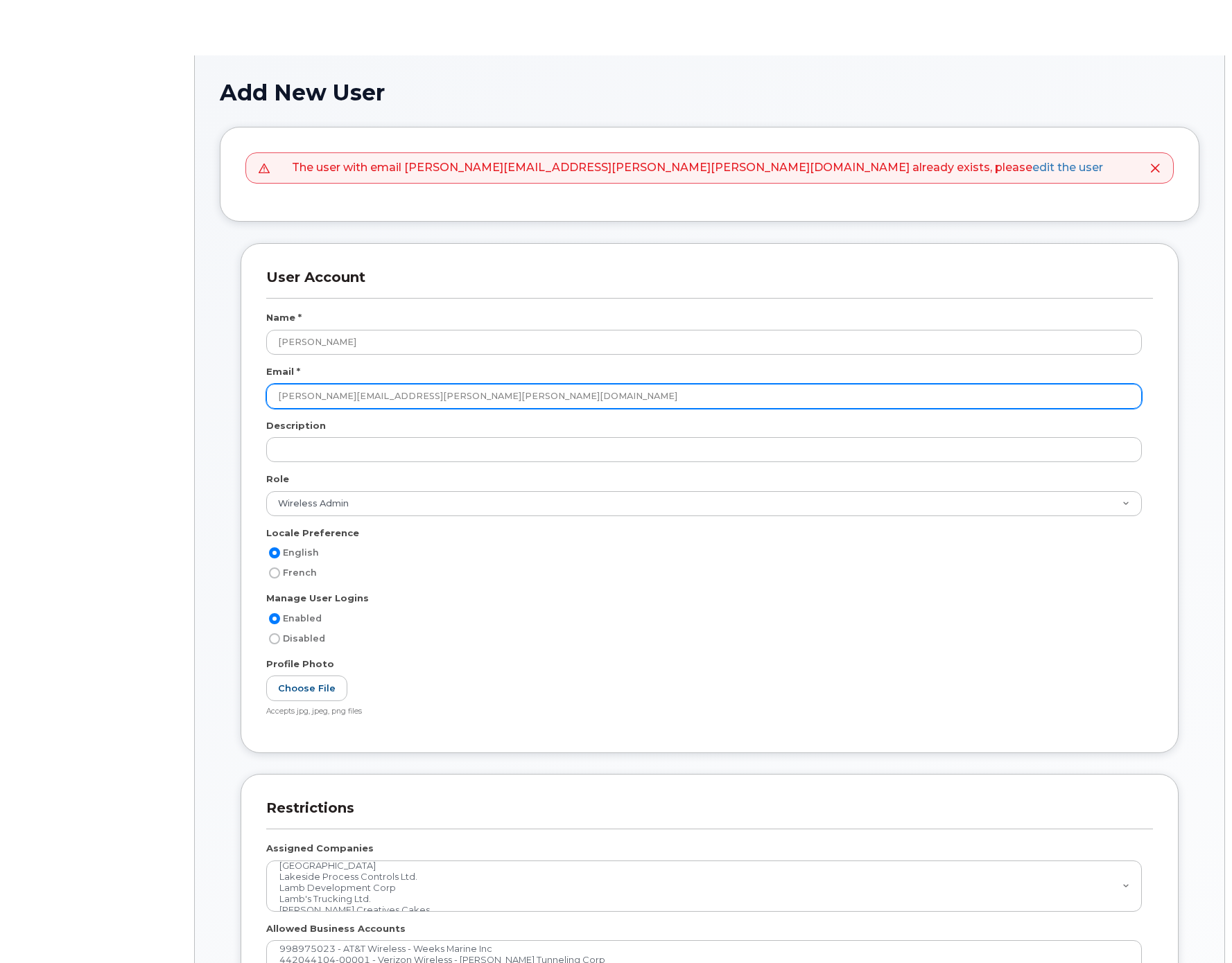
select select "wireless_admin"
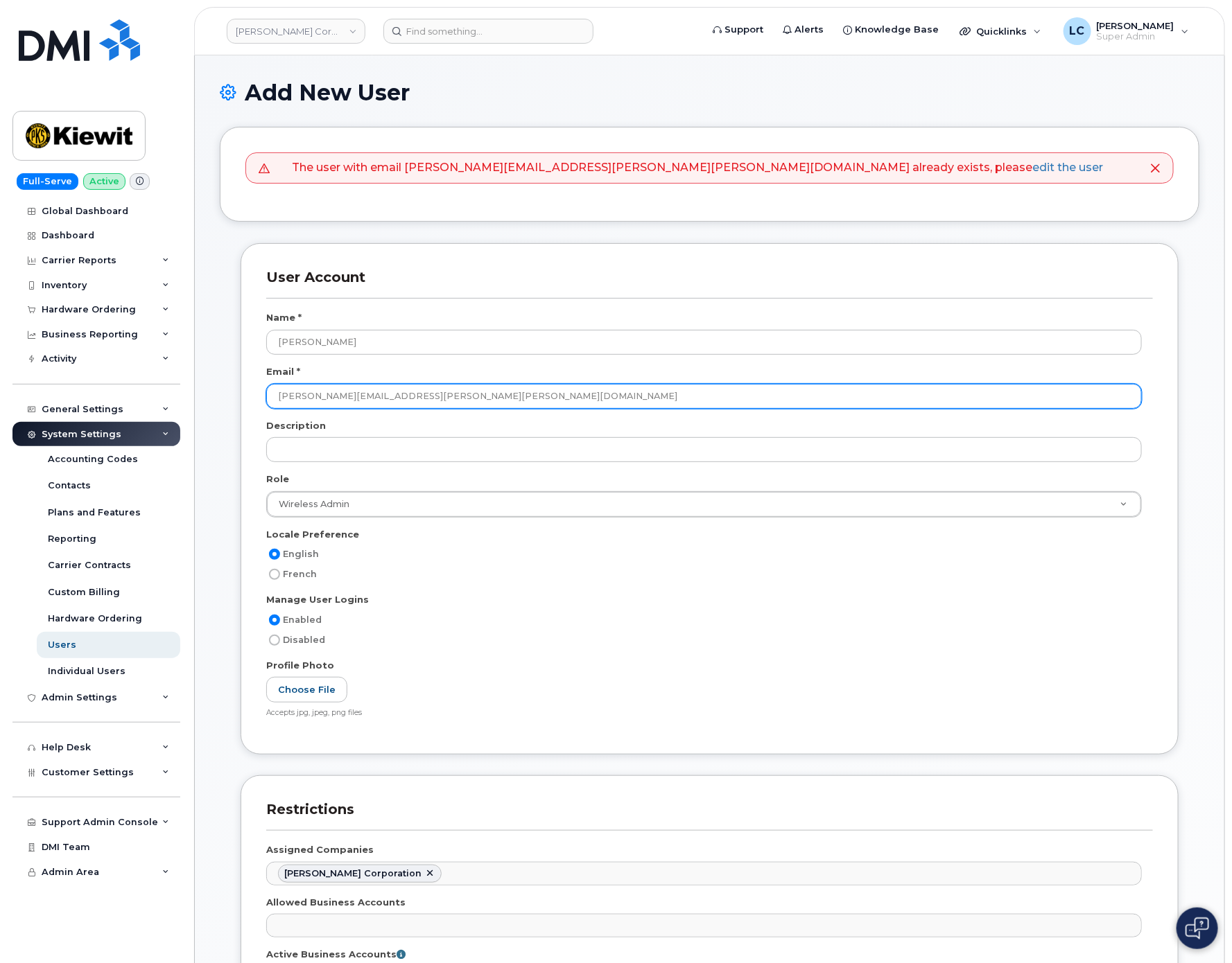
scroll to position [4307, 0]
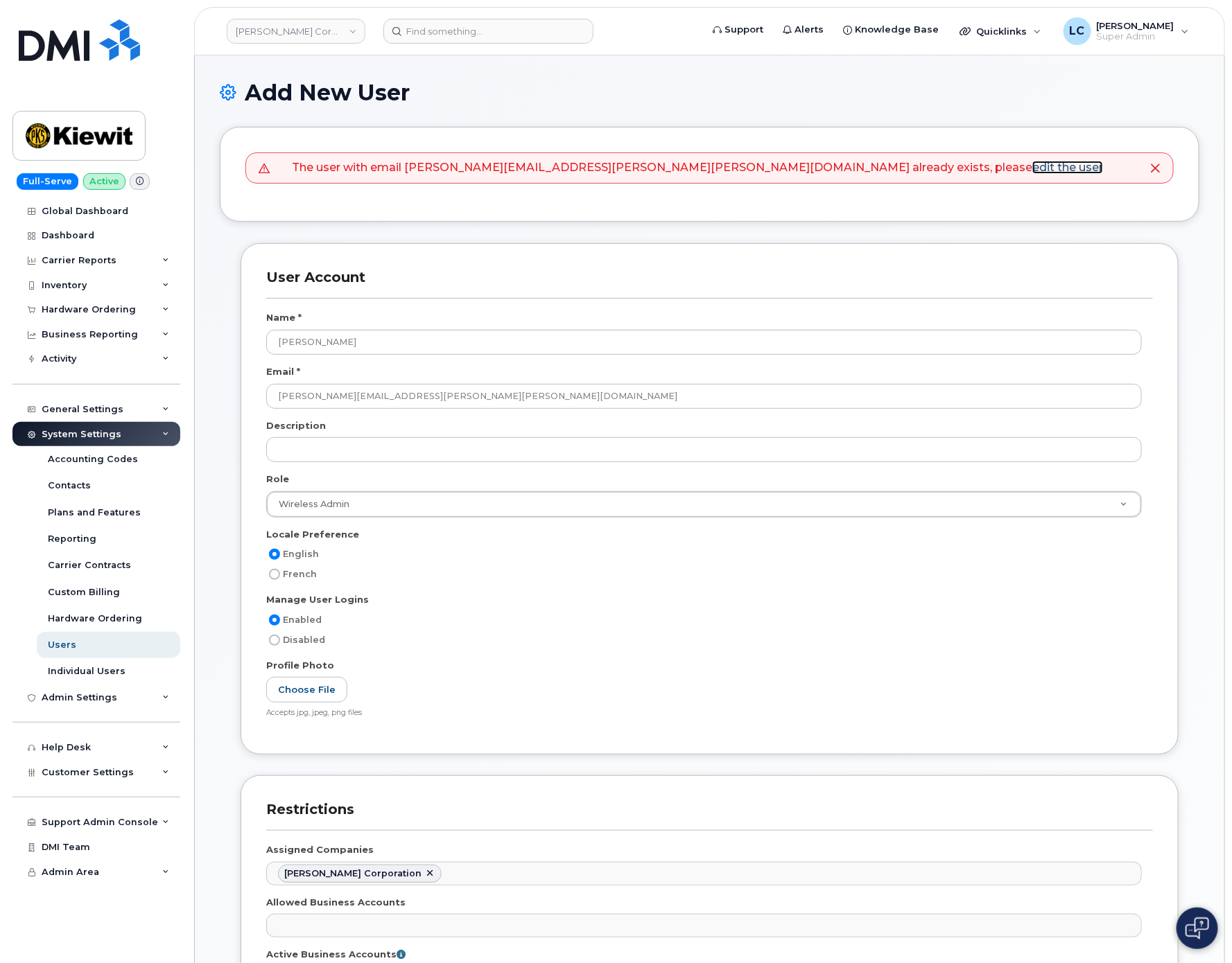
click at [1033, 169] on link "edit the user" at bounding box center [1068, 167] width 70 height 13
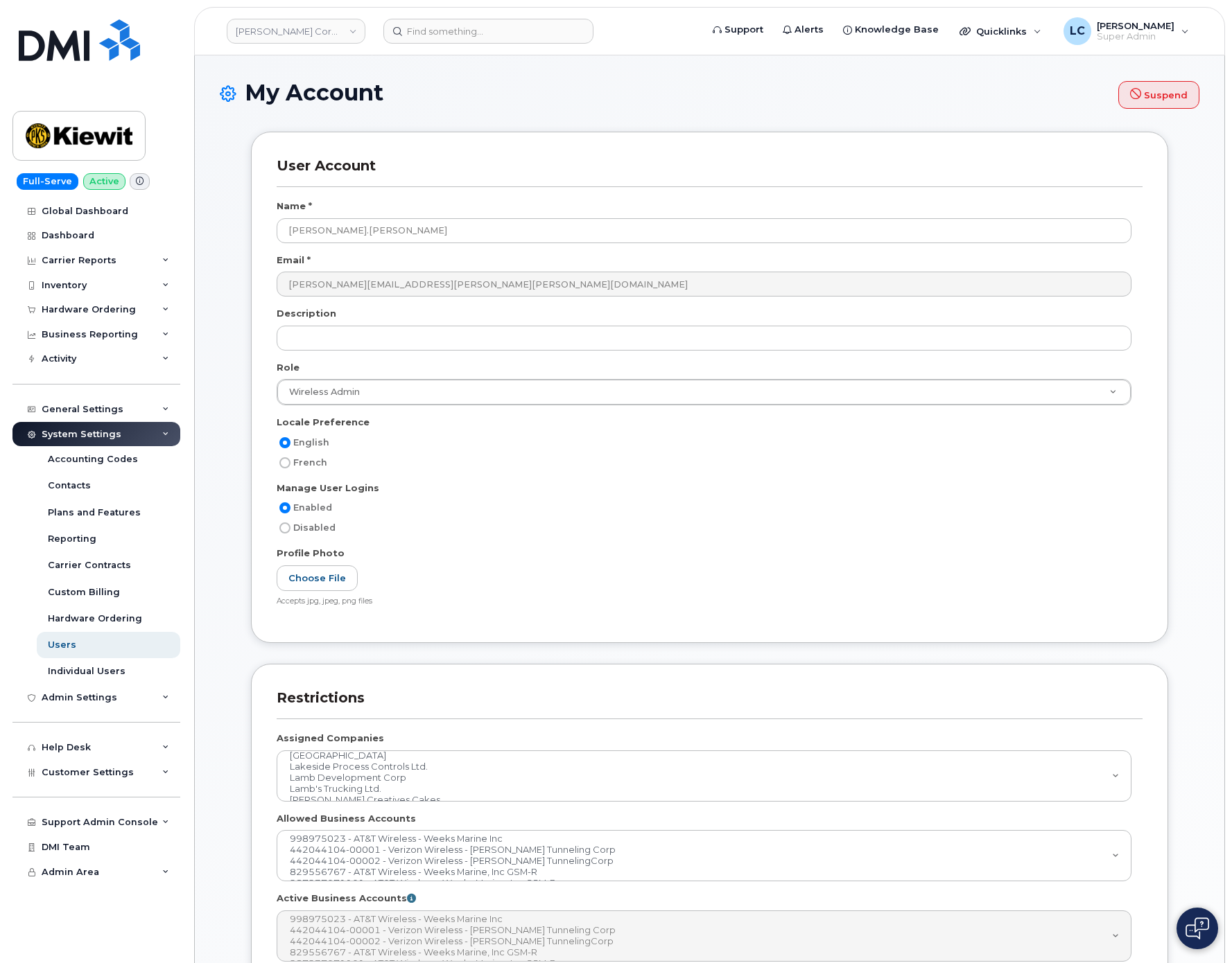
select select
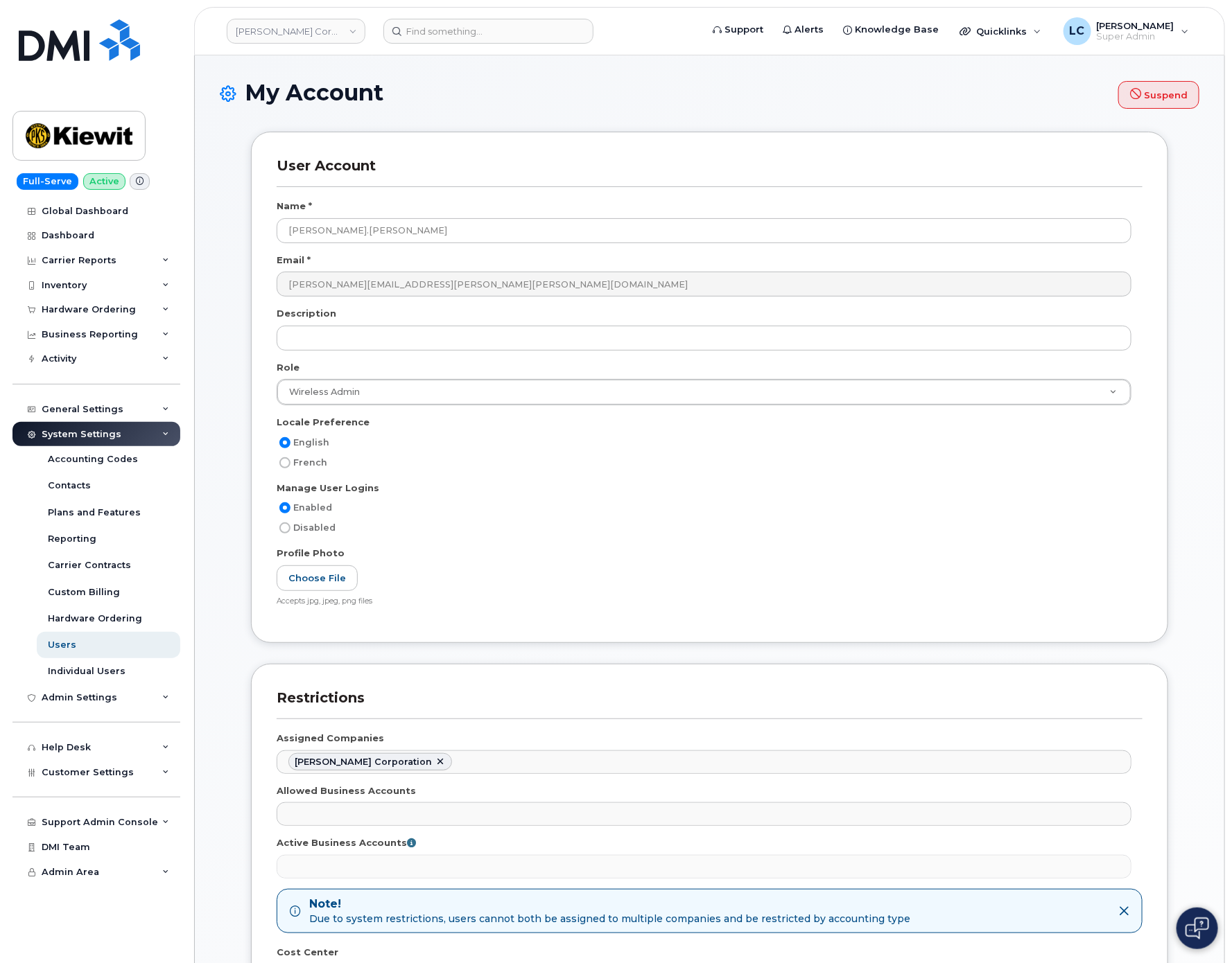
click at [239, 351] on div "User Account Name * [PERSON_NAME].[PERSON_NAME] Email * [PERSON_NAME][EMAIL_ADD…" at bounding box center [710, 667] width 959 height 1073
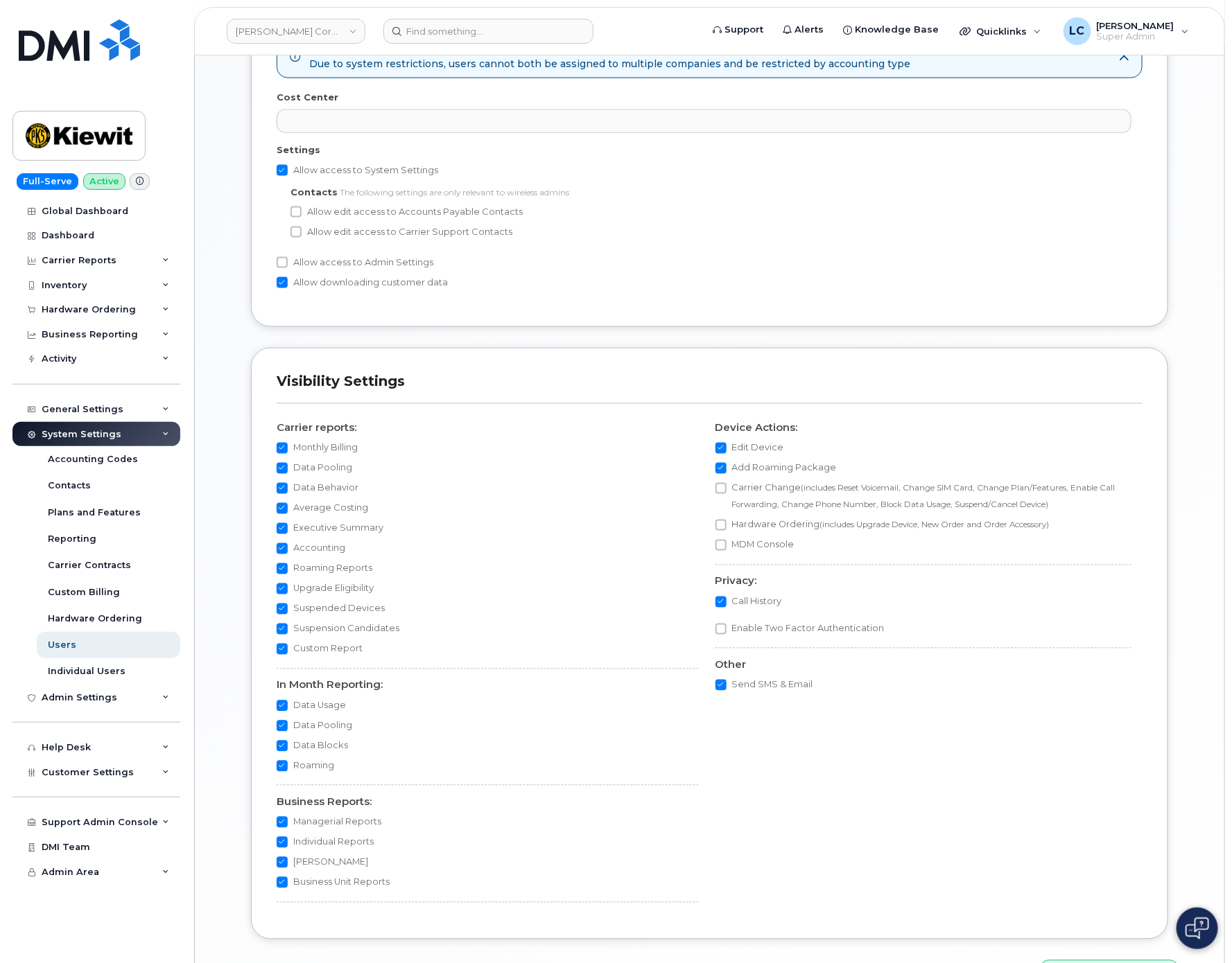
scroll to position [955, 0]
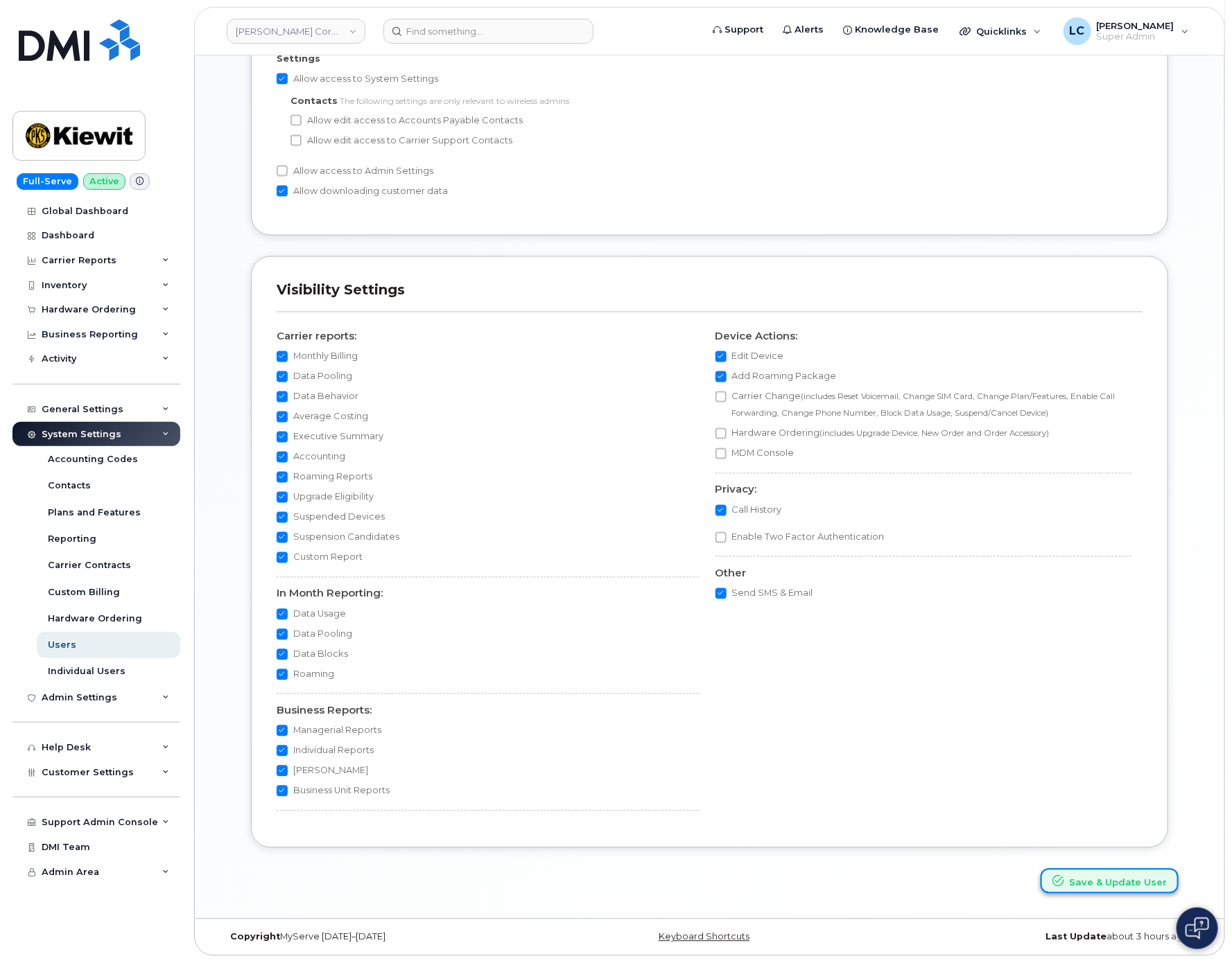
click at [1084, 876] on button "Save & Update User" at bounding box center [1110, 882] width 138 height 26
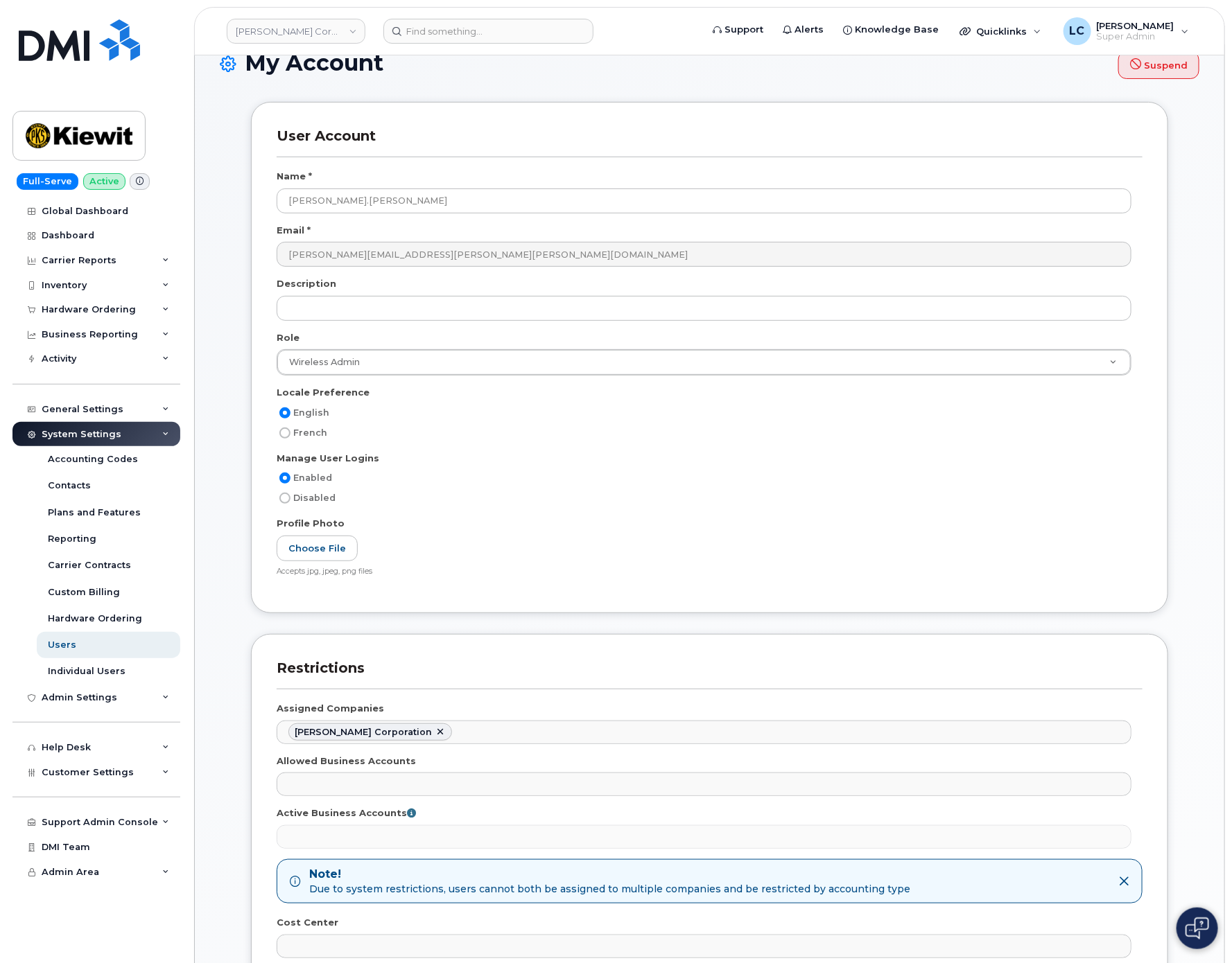
scroll to position [19, 0]
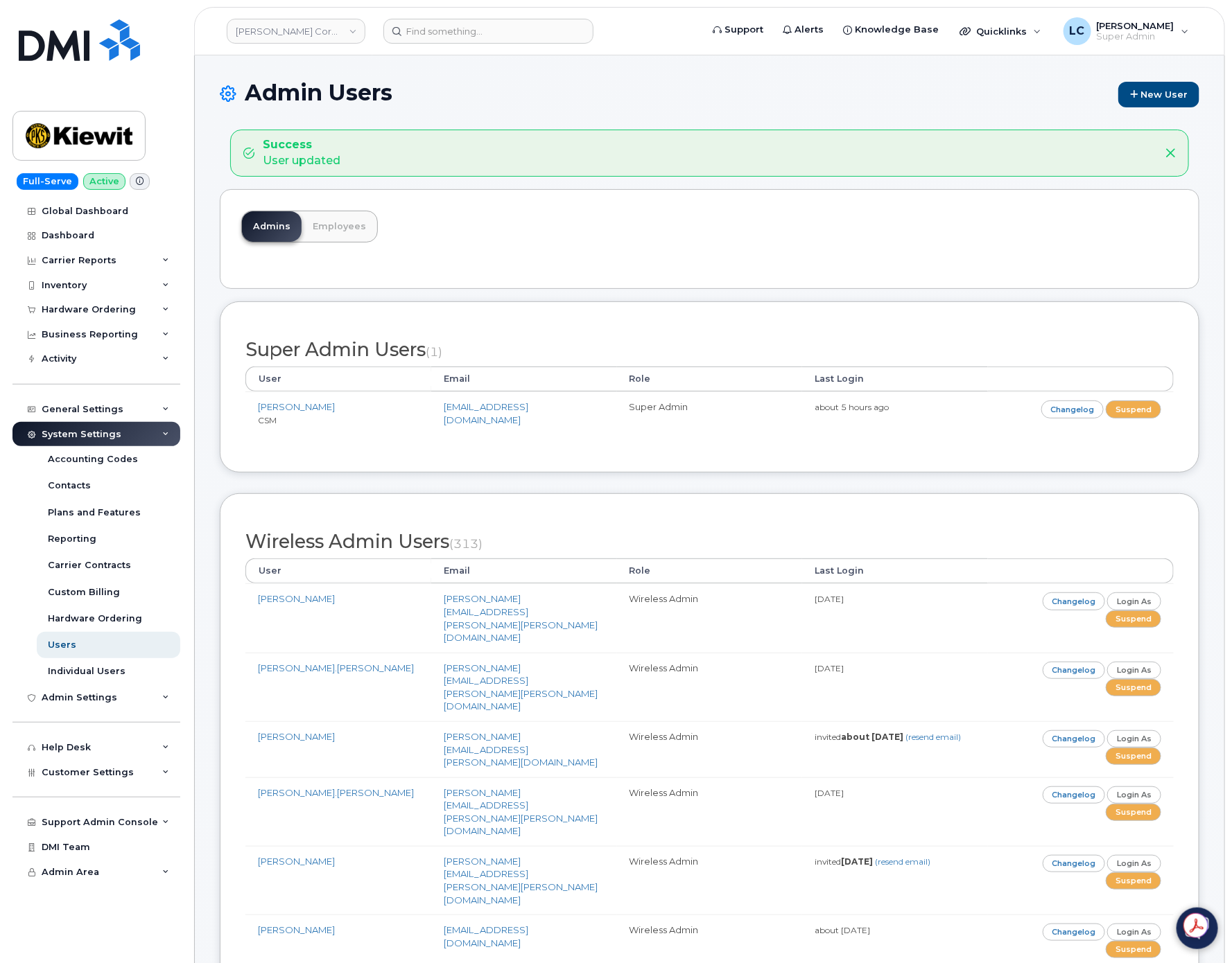
click at [673, 273] on div "Admins Employees" at bounding box center [710, 238] width 980 height 99
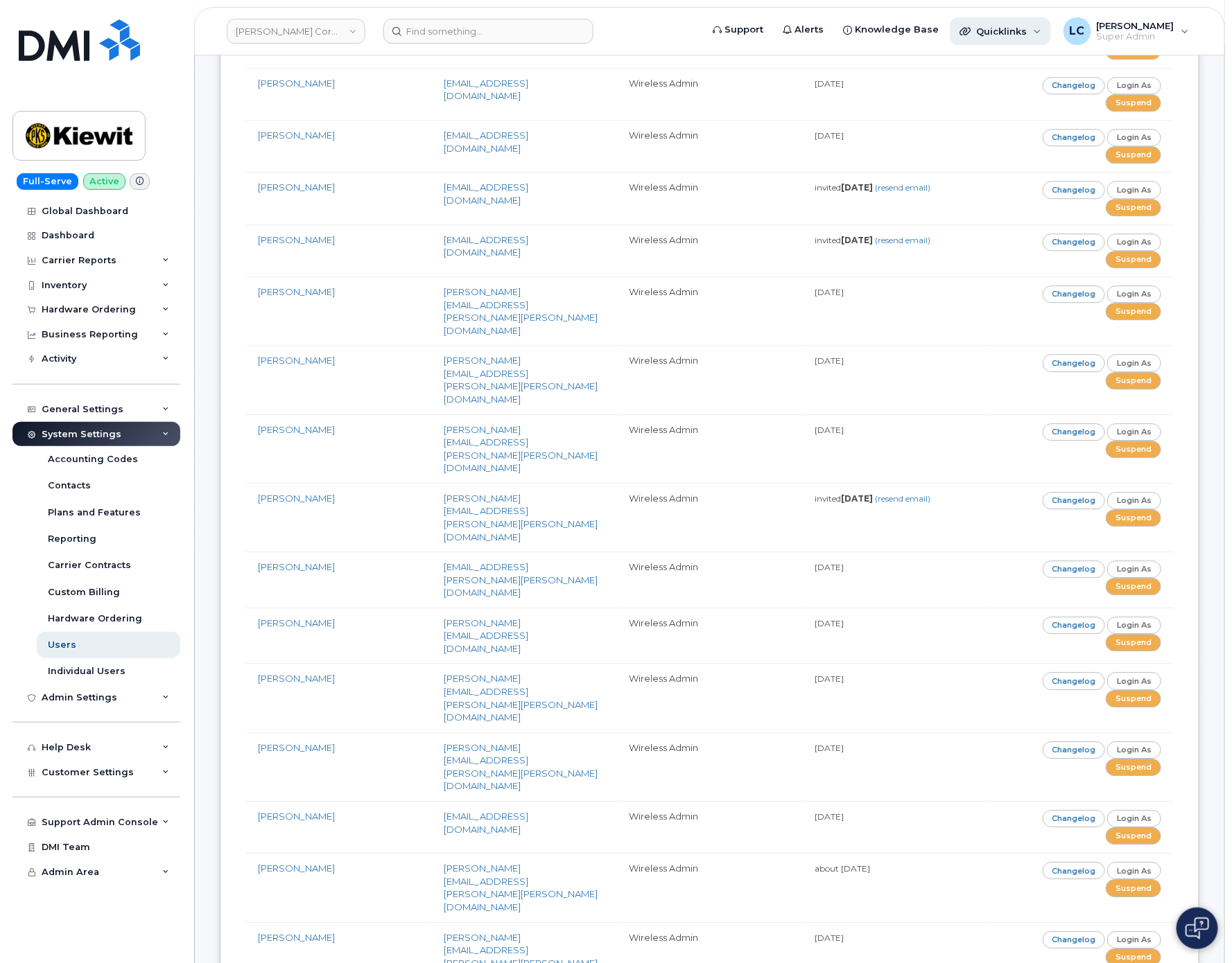
scroll to position [6166, 0]
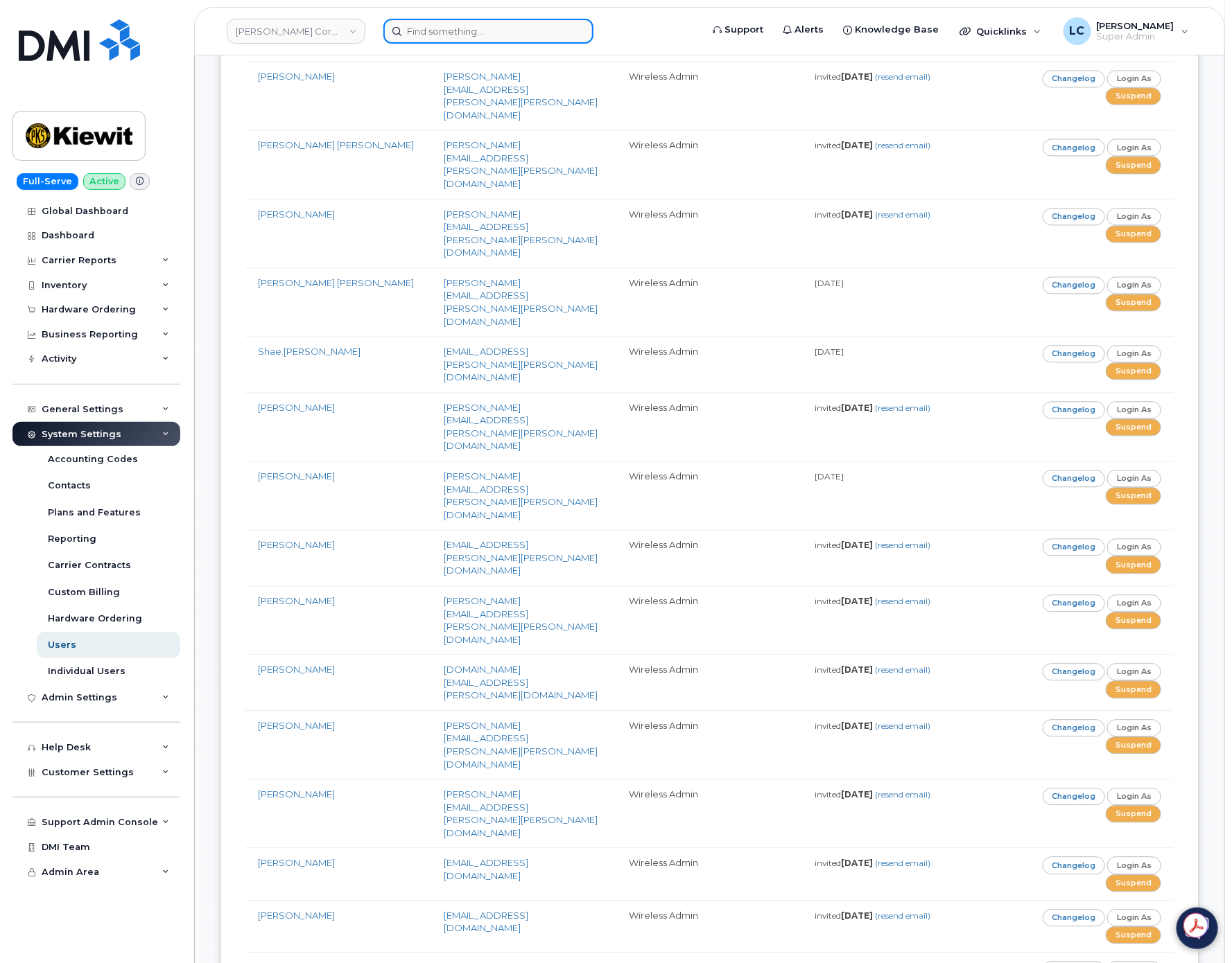
click at [498, 38] on input at bounding box center [489, 31] width 210 height 25
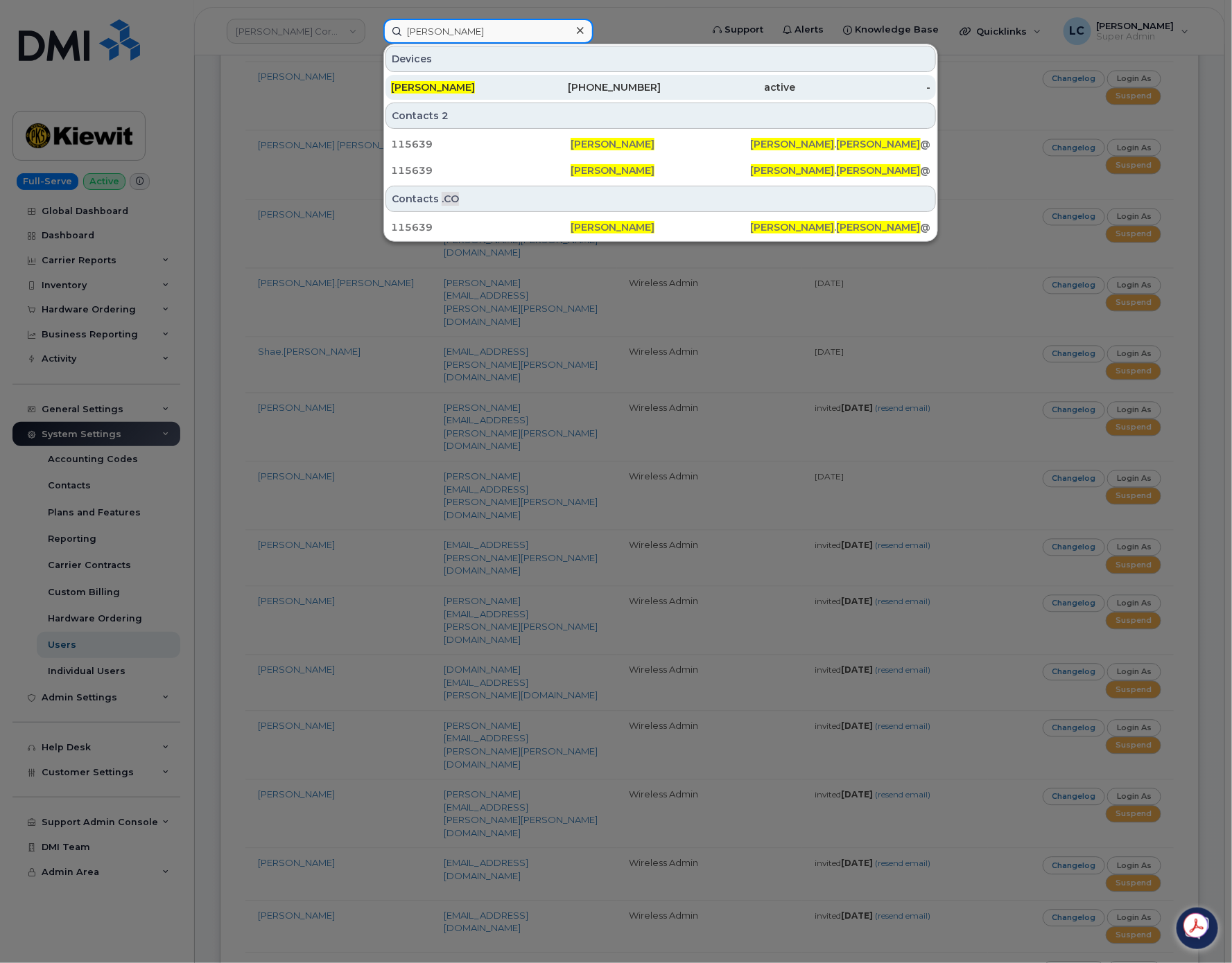
type input "Shane Ruiz"
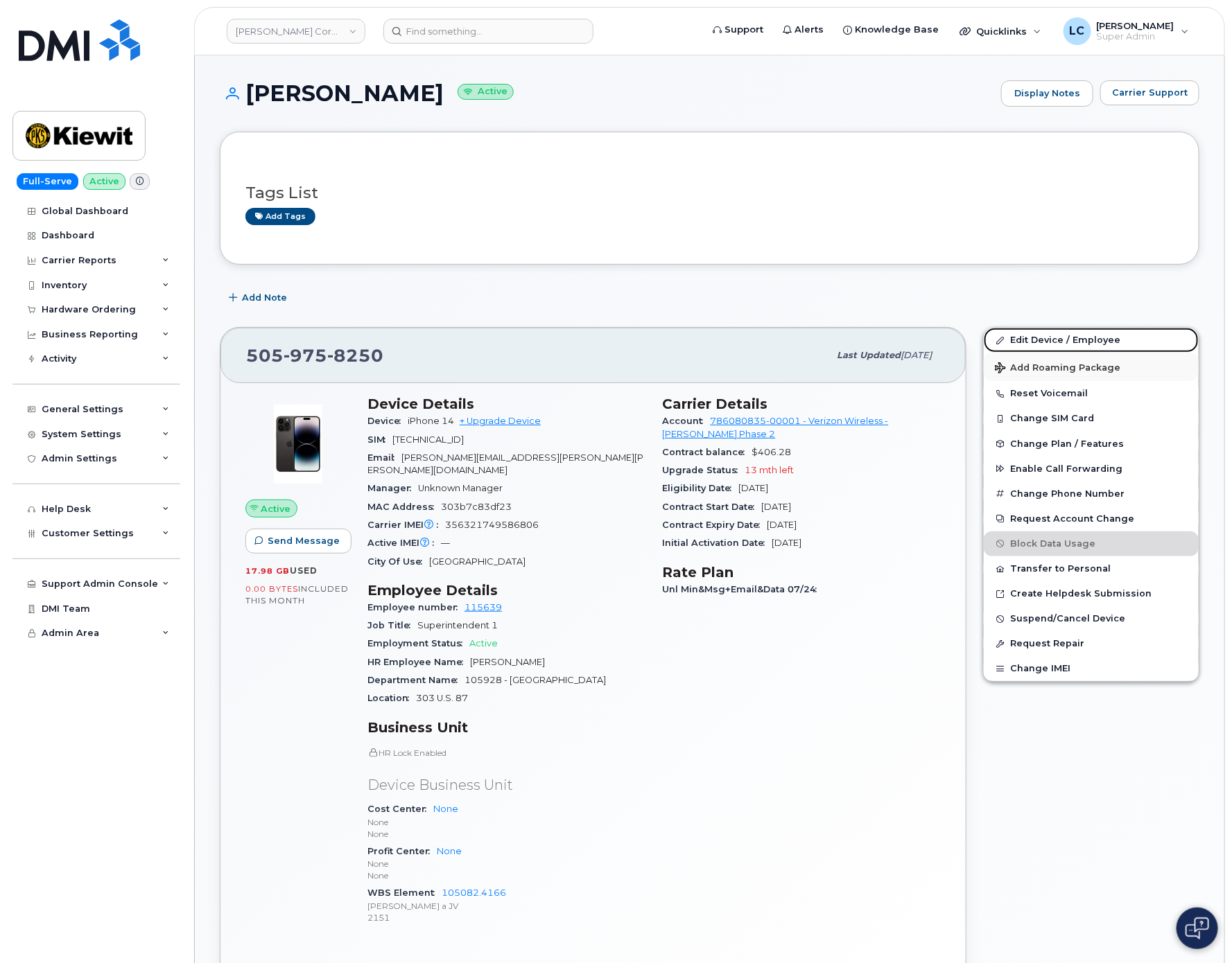
drag, startPoint x: 1085, startPoint y: 346, endPoint x: 1072, endPoint y: 361, distance: 19.8
click at [1085, 346] on link "Edit Device / Employee" at bounding box center [1090, 340] width 215 height 25
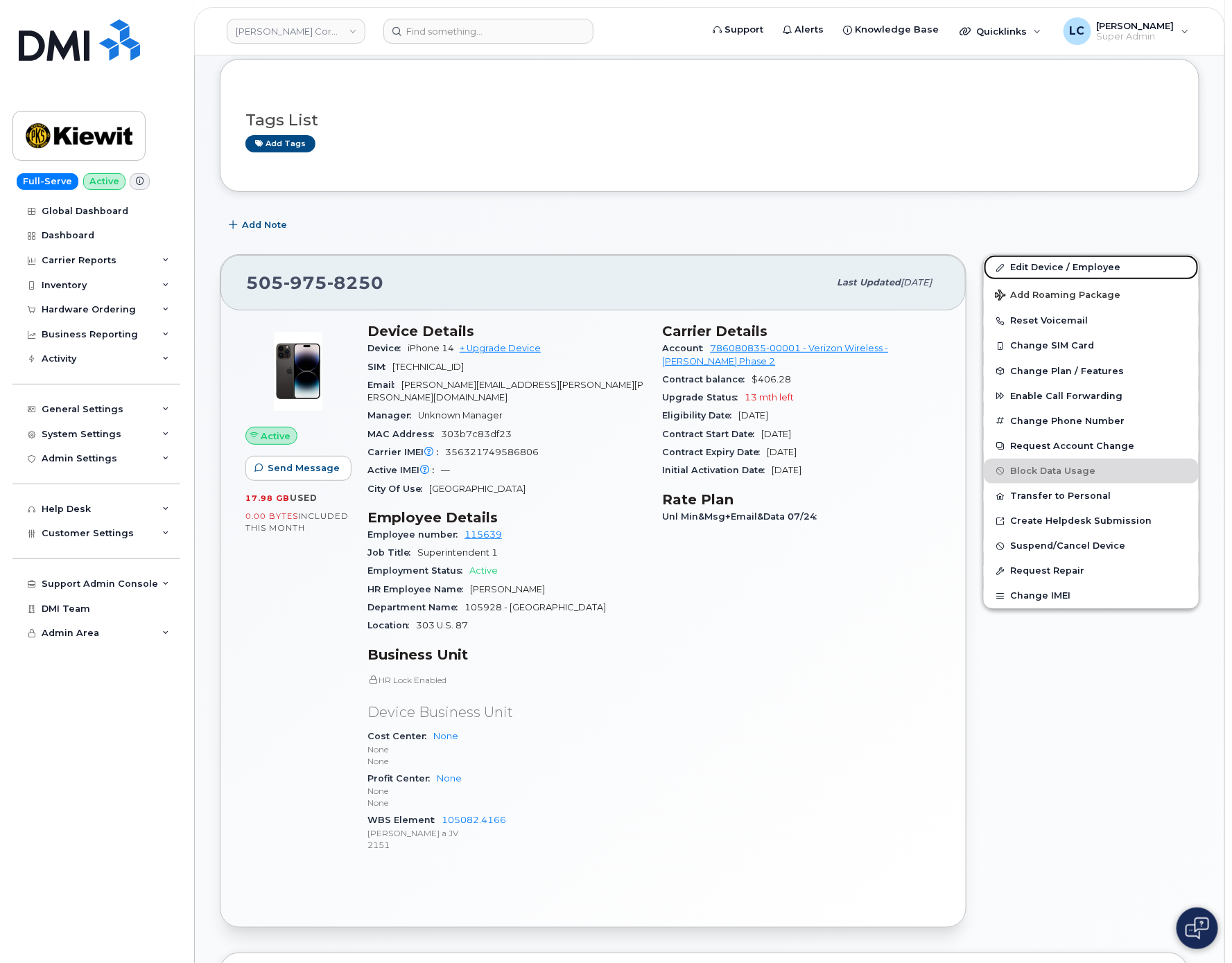
scroll to position [247, 0]
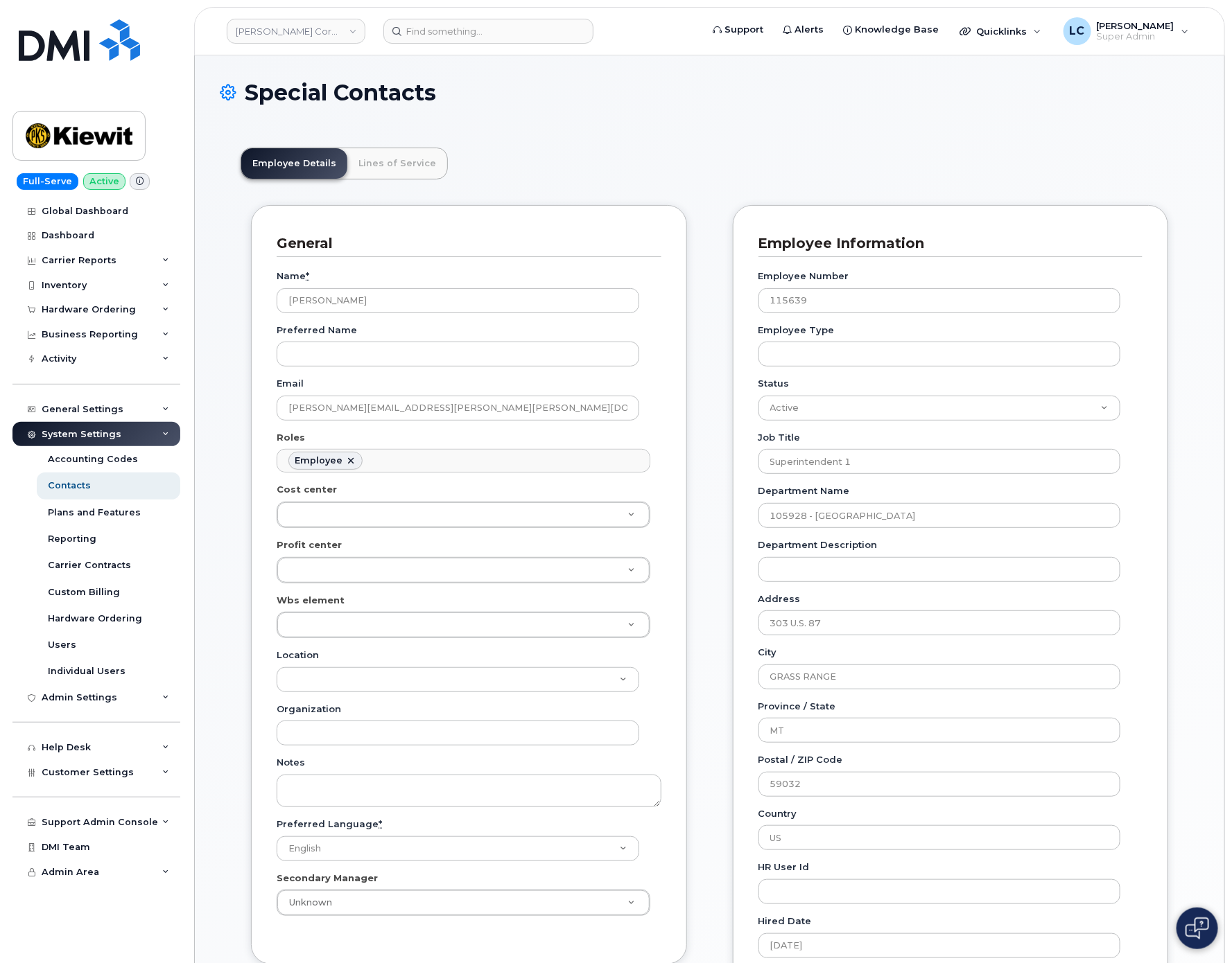
scroll to position [42, 0]
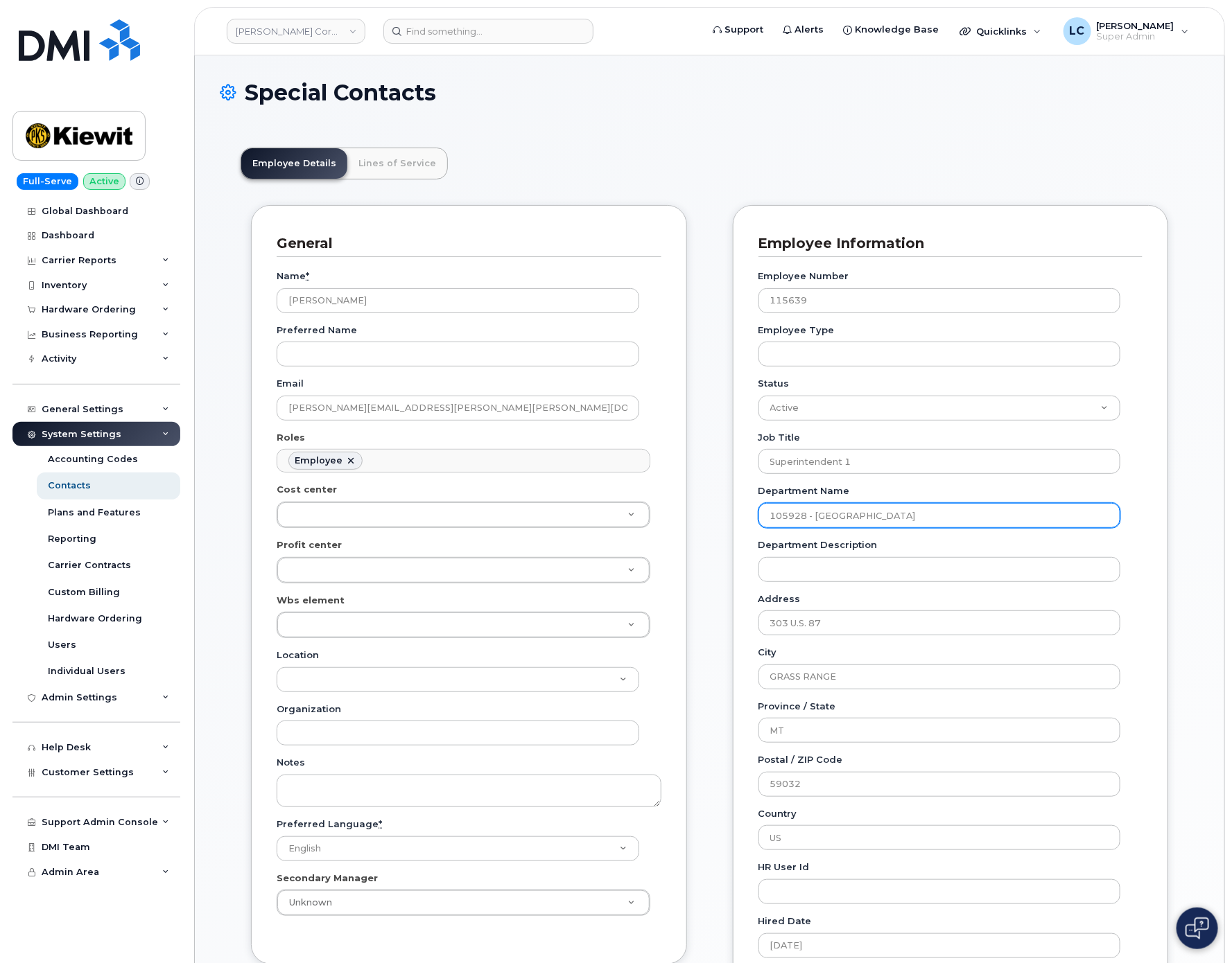
drag, startPoint x: 807, startPoint y: 514, endPoint x: 749, endPoint y: 514, distance: 58.0
click at [749, 514] on div "Employee Information Employee Number 115639 Employee Type Status Active On-Leav…" at bounding box center [952, 633] width 437 height 855
paste input ".1906"
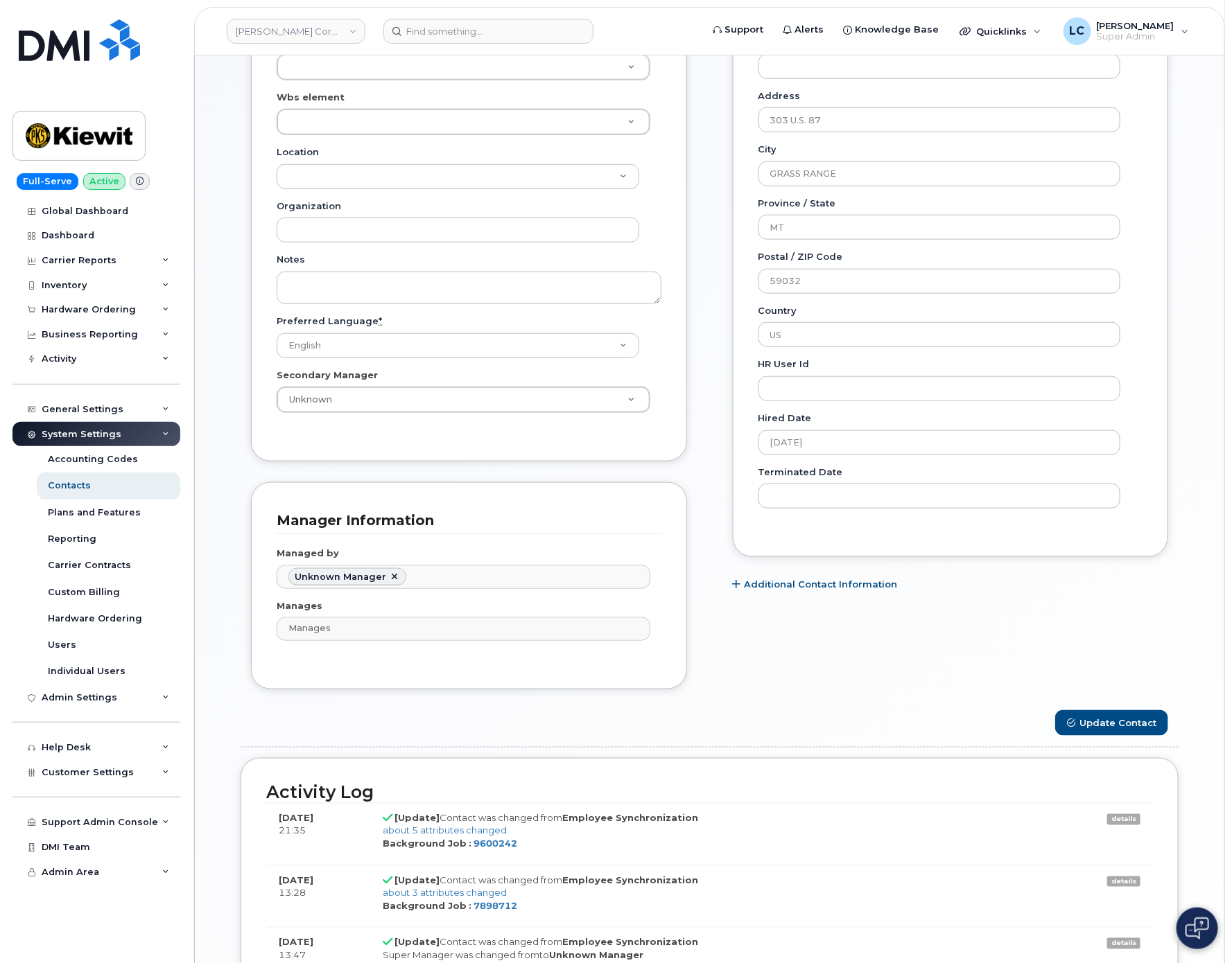
scroll to position [623, 0]
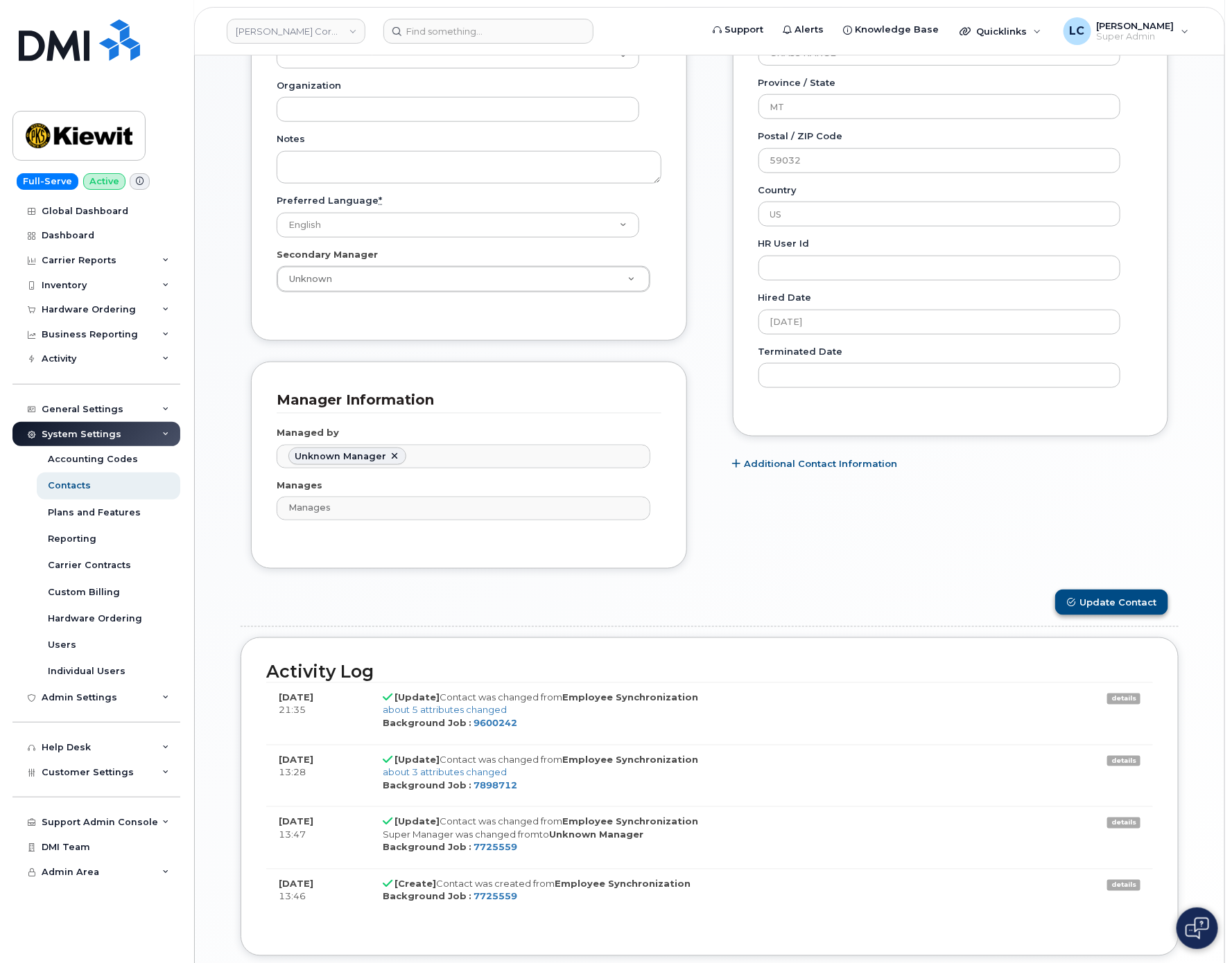
type input "105928.1906 - Lewistown Bridge Bundle"
click at [1085, 607] on button "Update Contact" at bounding box center [1112, 602] width 113 height 26
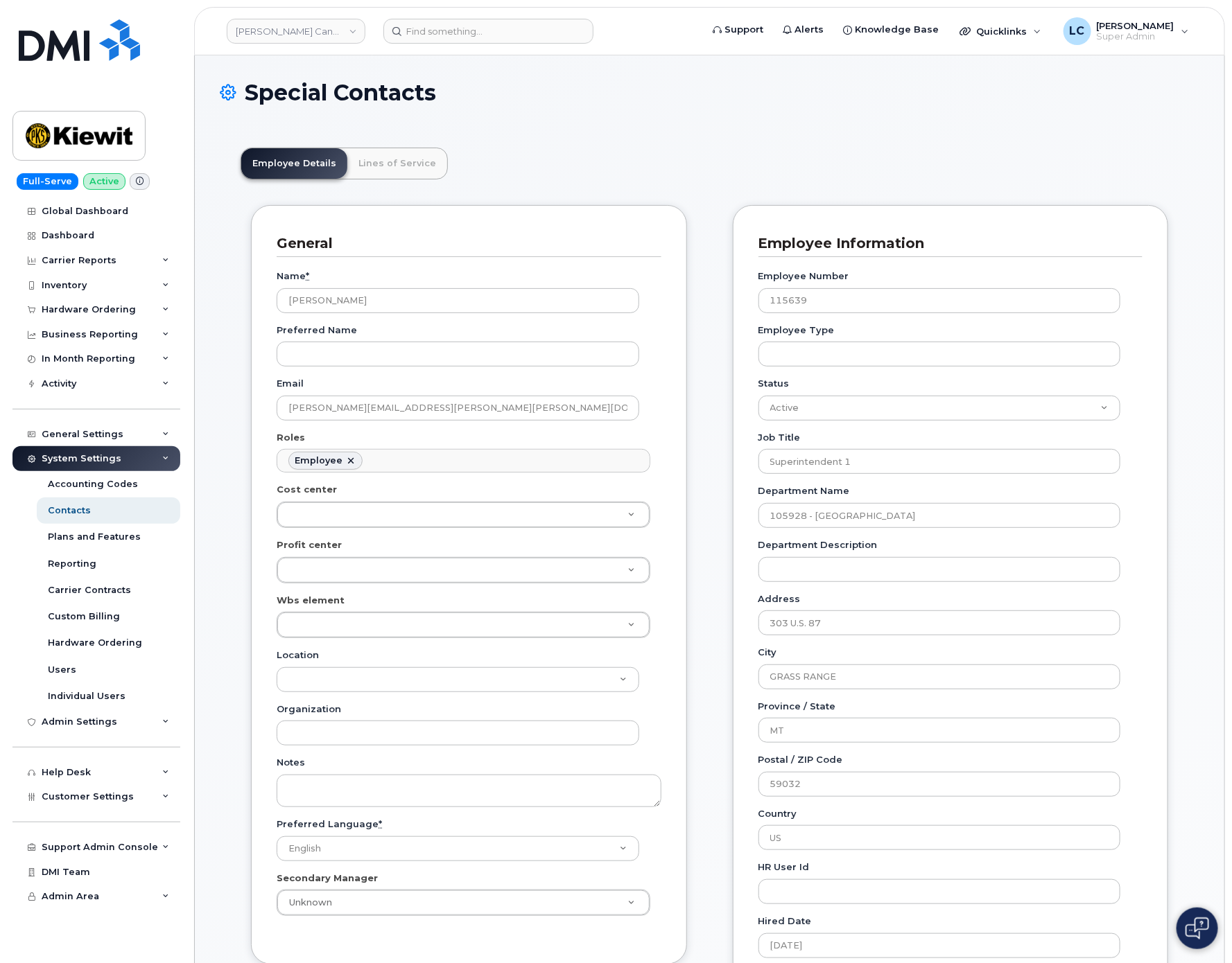
scroll to position [42, 0]
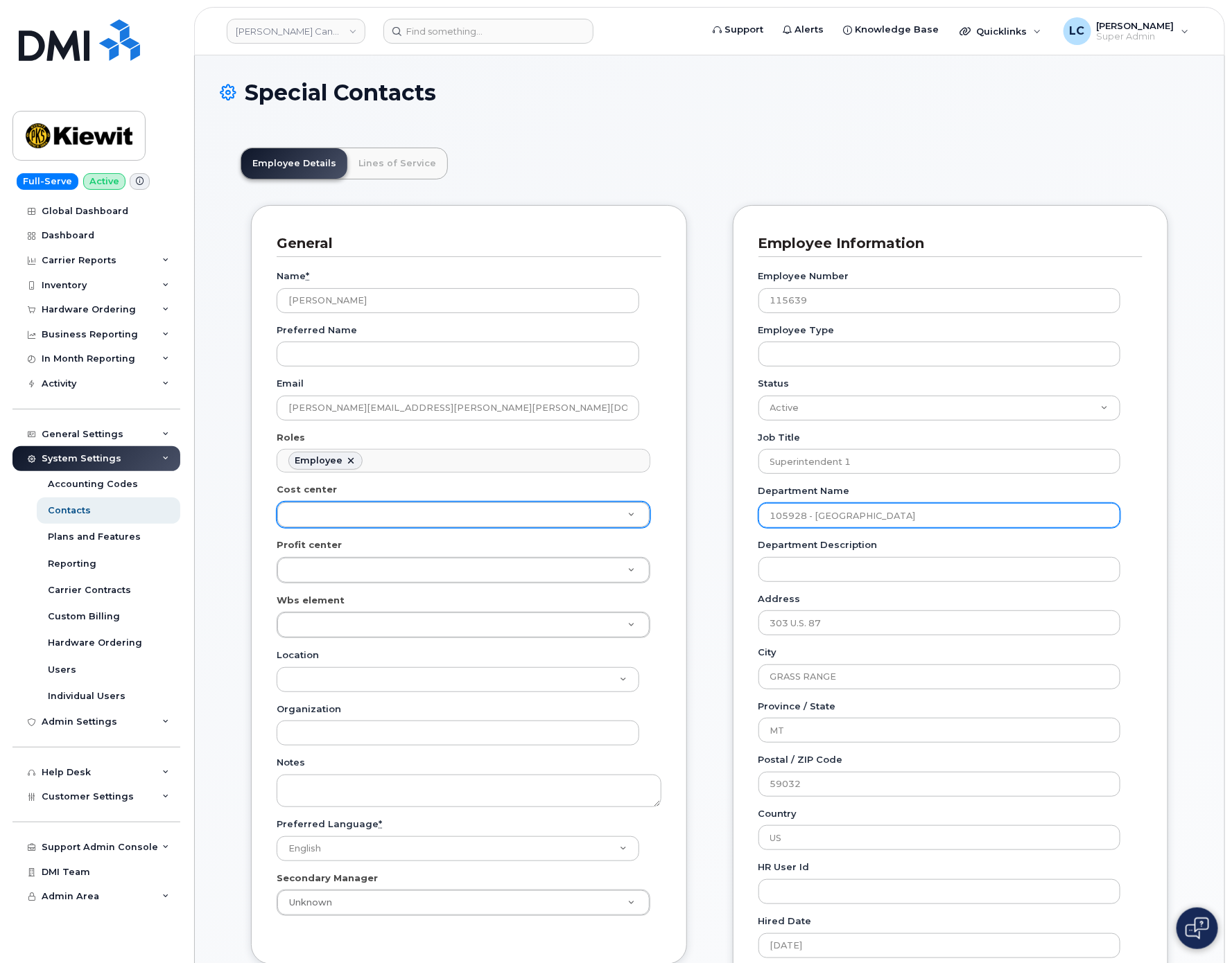
drag, startPoint x: 989, startPoint y: 511, endPoint x: 609, endPoint y: 510, distance: 380.0
click at [609, 510] on div "General Name * [PERSON_NAME] Preferred Name Email [PERSON_NAME][EMAIL_ADDRESS][…" at bounding box center [709, 709] width 938 height 1009
paste input ".1906"
click at [972, 509] on input "105928 - [GEOGRAPHIC_DATA]" at bounding box center [940, 515] width 363 height 25
click at [804, 517] on input "105928 - [GEOGRAPHIC_DATA]" at bounding box center [940, 515] width 363 height 25
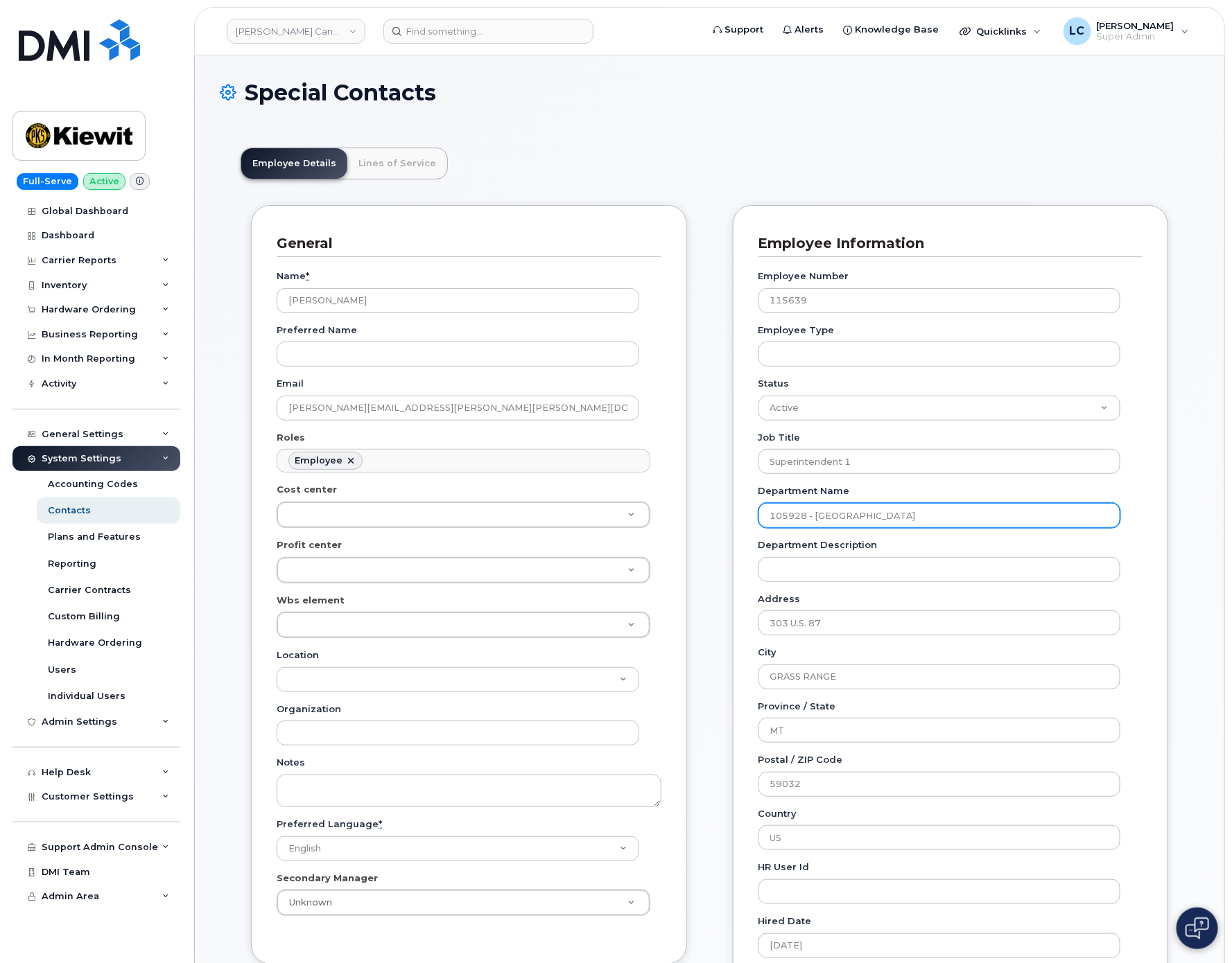
drag, startPoint x: 809, startPoint y: 518, endPoint x: 741, endPoint y: 518, distance: 68.0
click at [741, 518] on div "Employee Information Employee Number 115639 Employee Type Status Active On-Leav…" at bounding box center [952, 633] width 437 height 855
paste input ".1906"
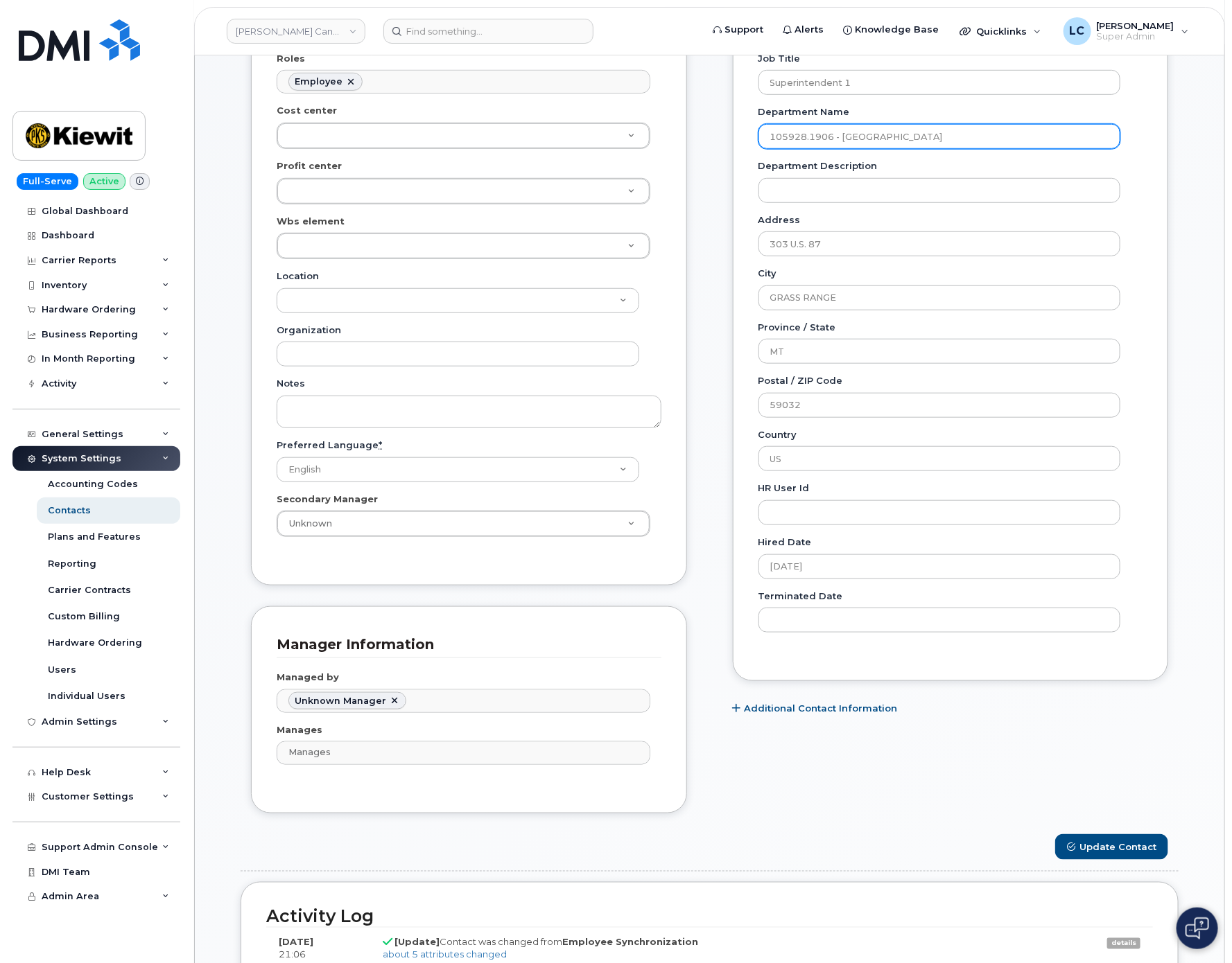
scroll to position [416, 0]
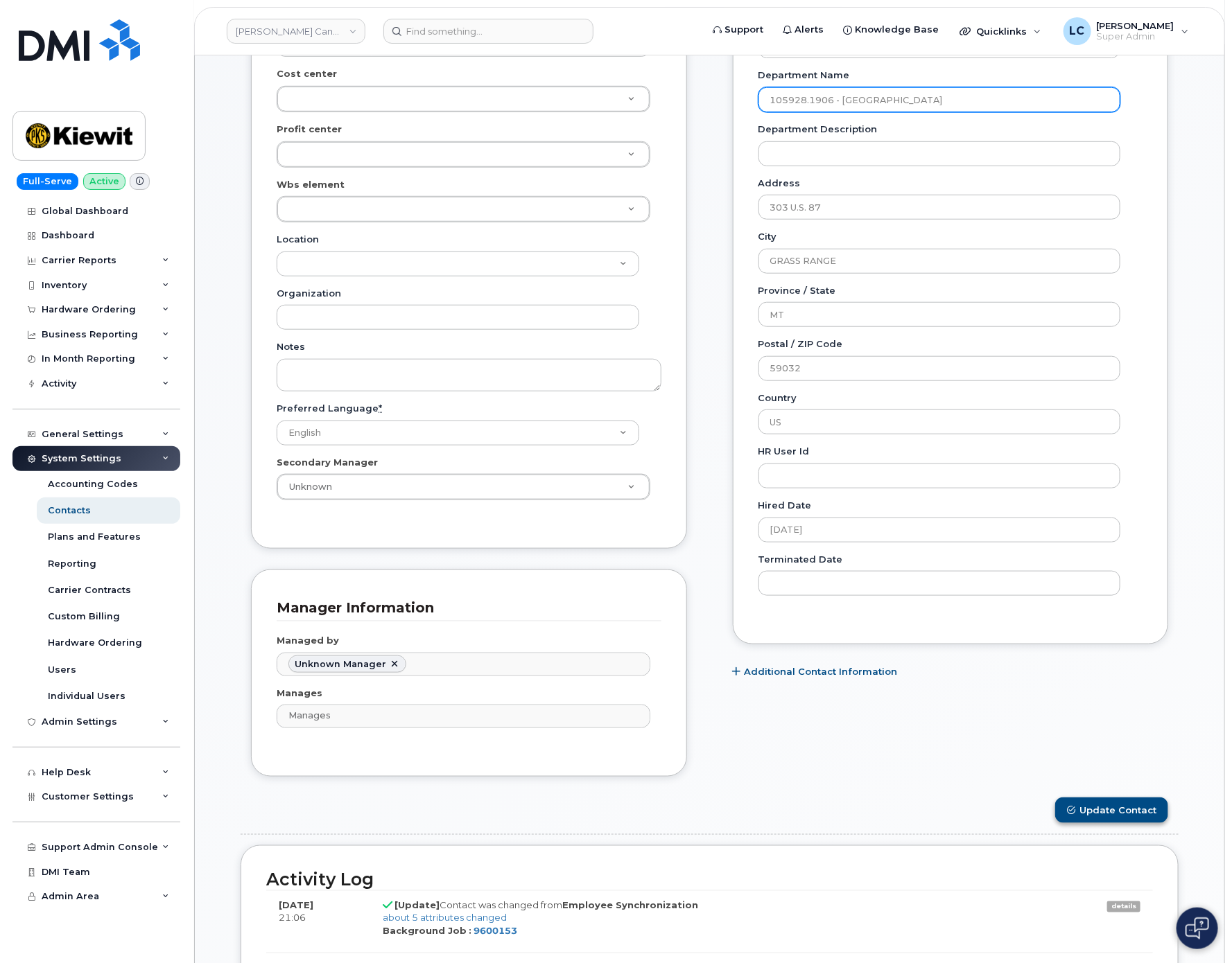
type input "105928.1906 - [GEOGRAPHIC_DATA]"
click at [1090, 813] on button "Update Contact" at bounding box center [1112, 811] width 113 height 26
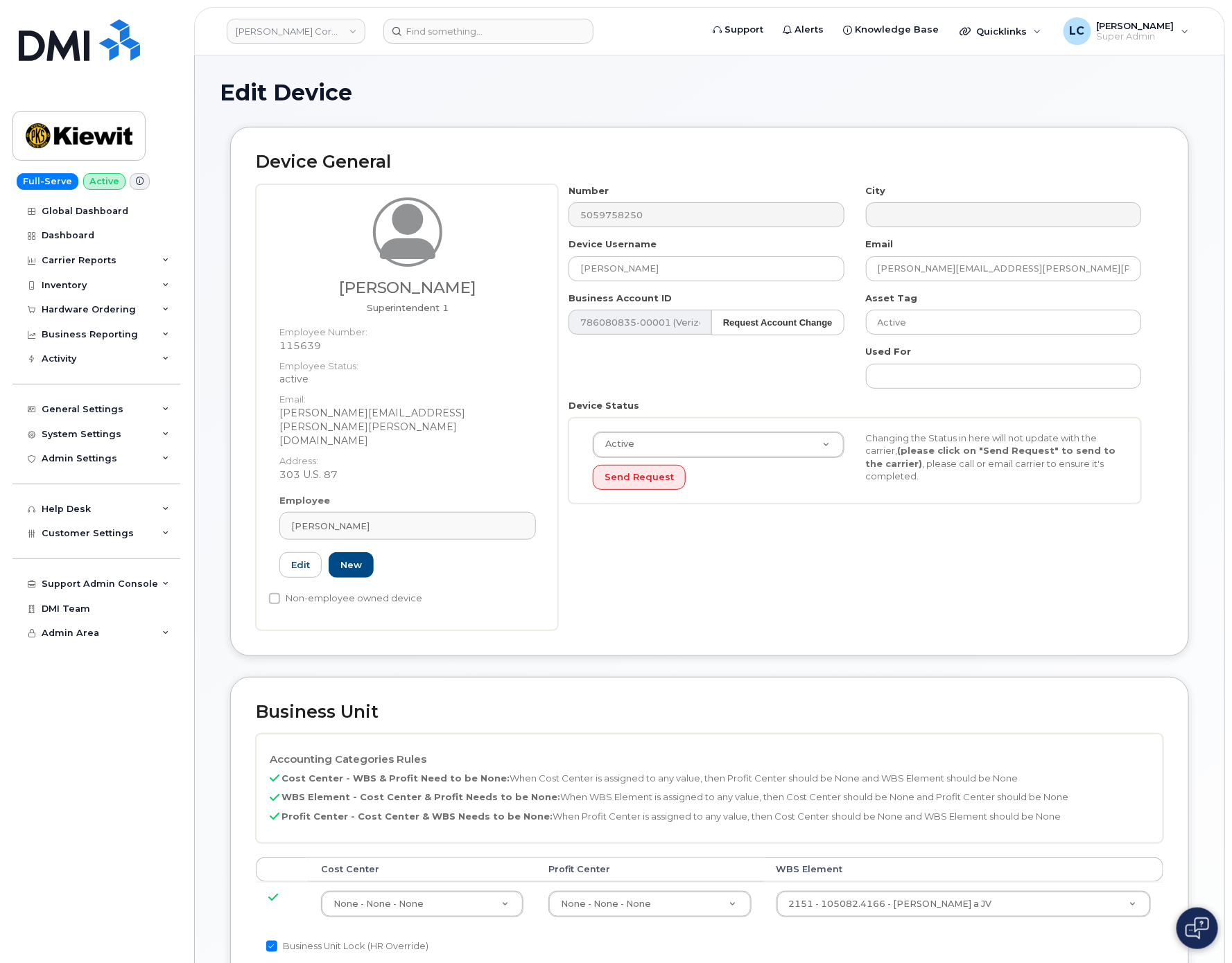
scroll to position [416, 0]
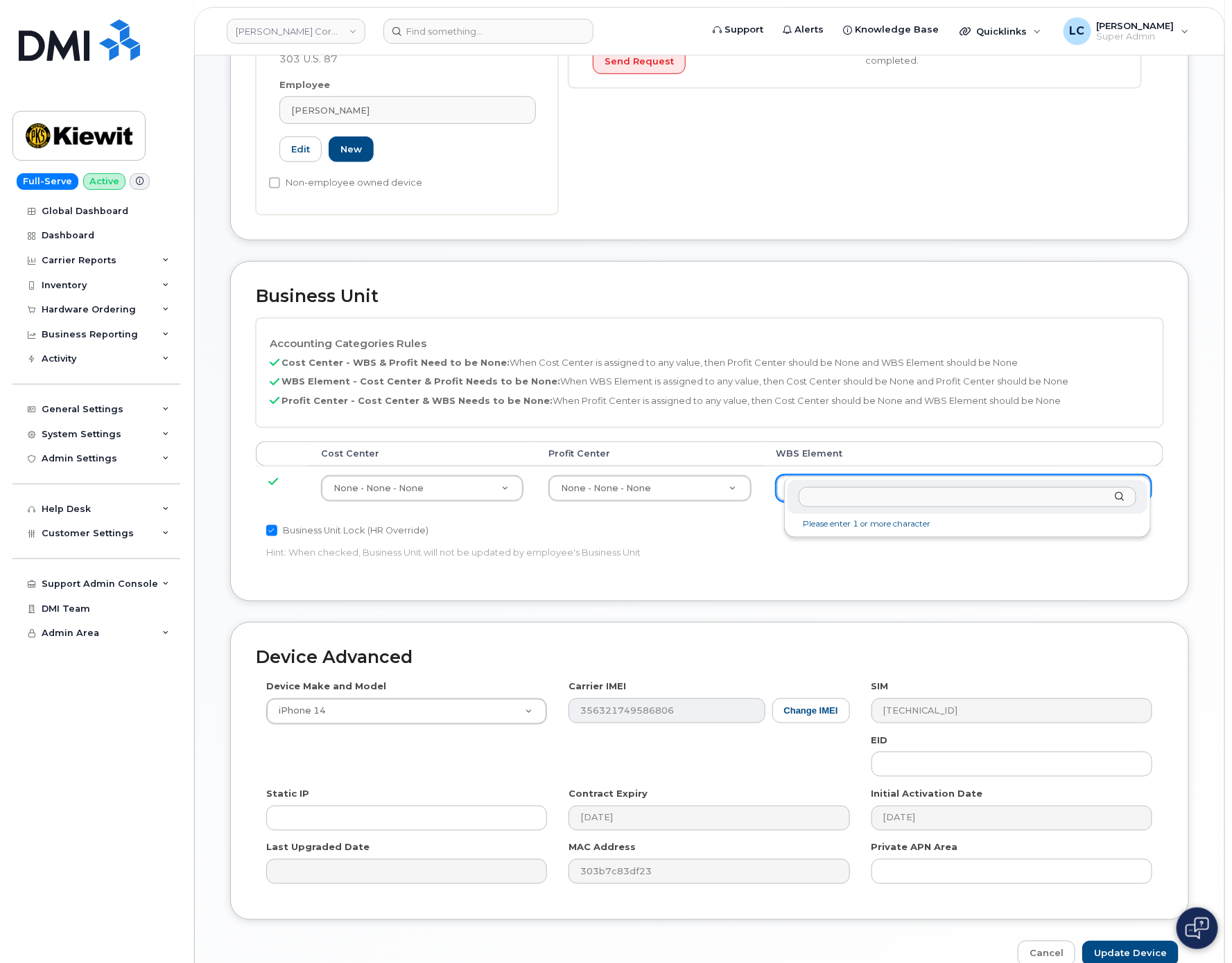
click at [901, 496] on input "text" at bounding box center [967, 497] width 337 height 20
type input "105928.1906"
type input "33494443"
click at [1115, 941] on input "Update Device" at bounding box center [1131, 954] width 97 height 26
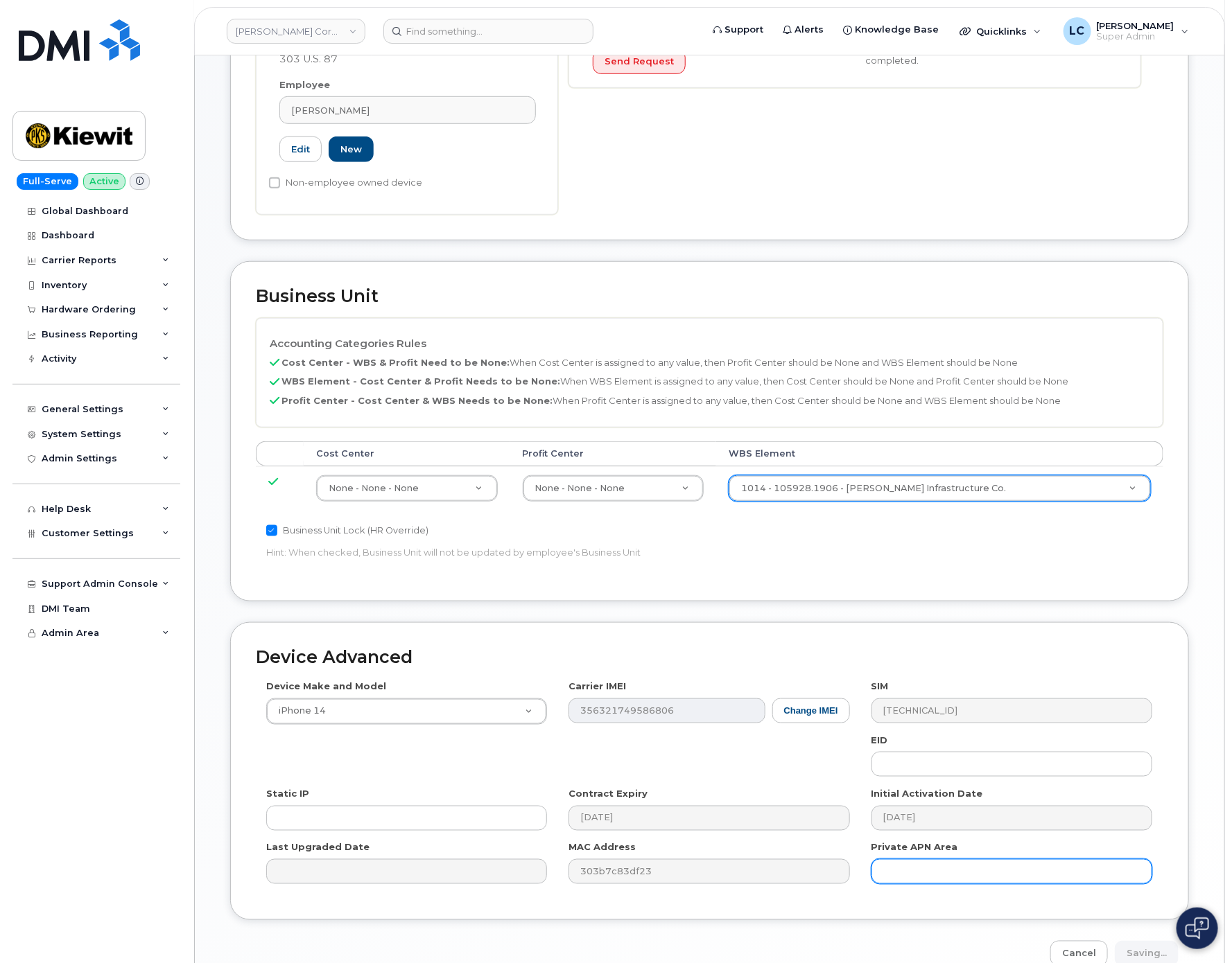
type input "Saving..."
